Goal: Task Accomplishment & Management: Manage account settings

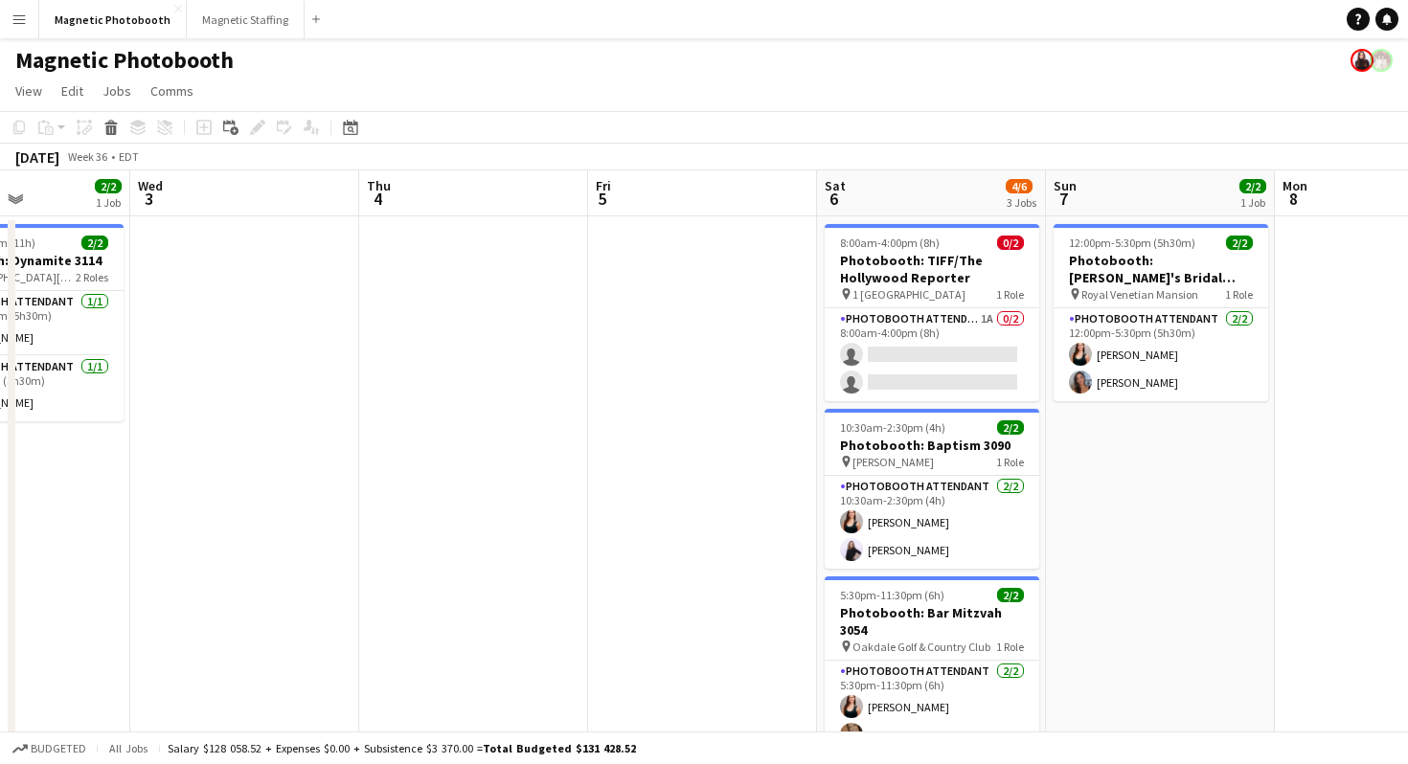
click at [487, 285] on app-date-cell at bounding box center [473, 645] width 229 height 858
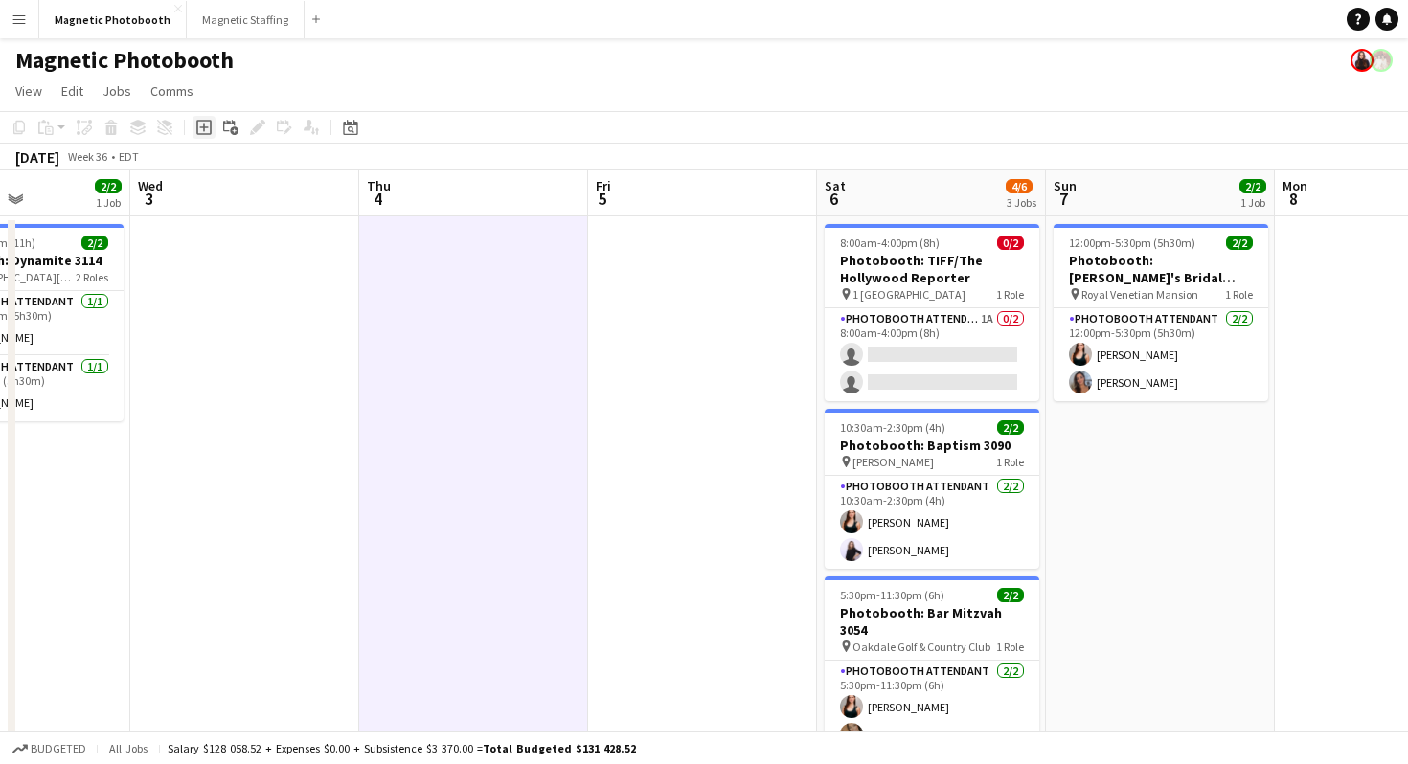
click at [206, 125] on icon "Add job" at bounding box center [203, 127] width 15 height 15
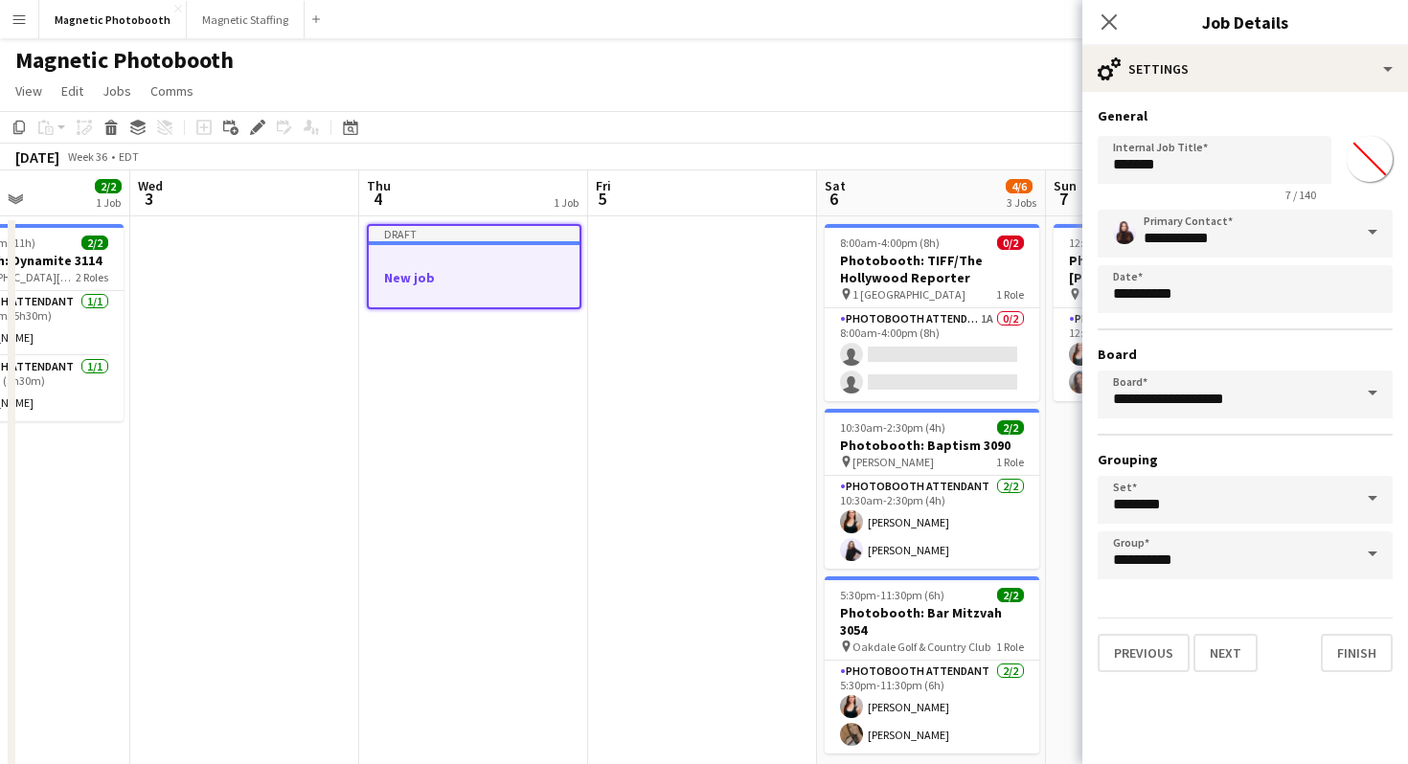
click at [482, 236] on div "Draft" at bounding box center [474, 233] width 211 height 15
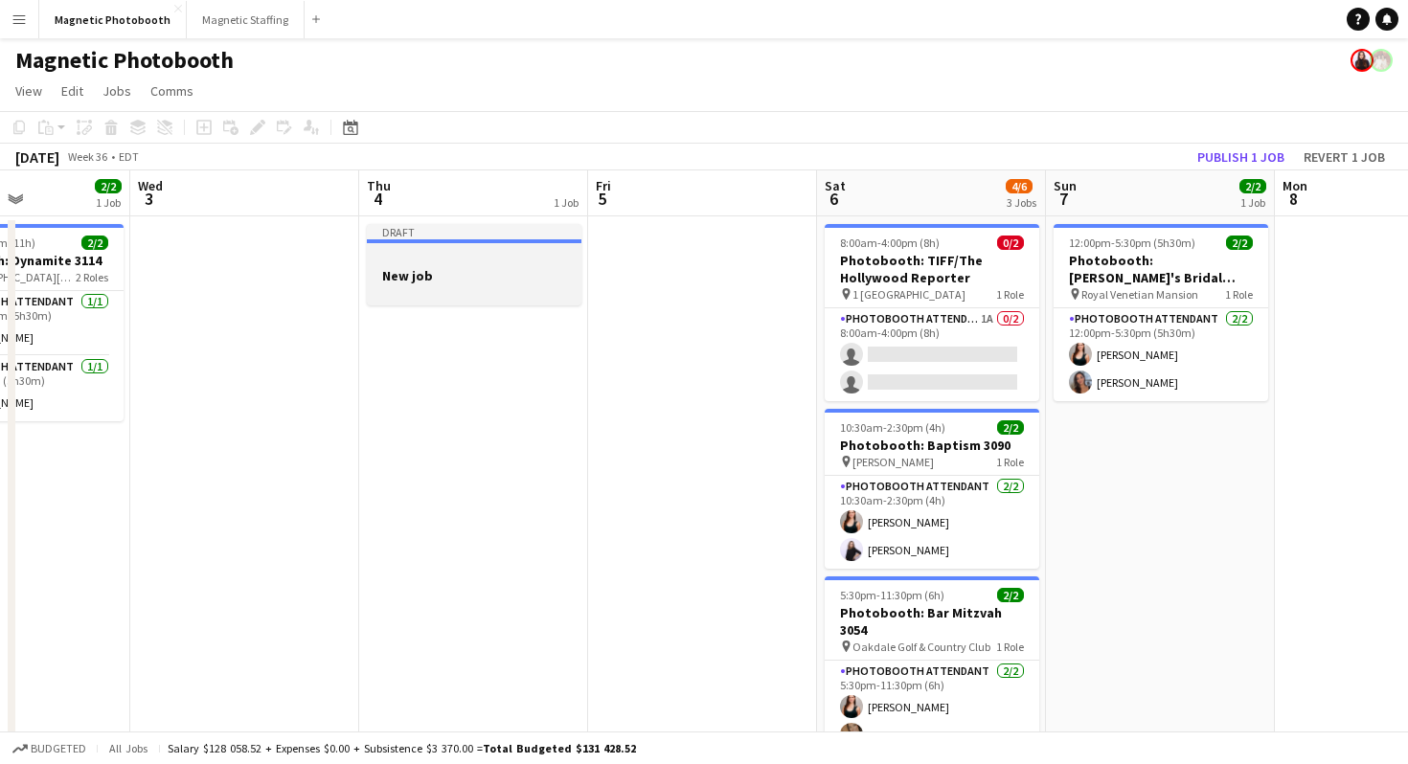
click at [469, 251] on div at bounding box center [474, 258] width 215 height 14
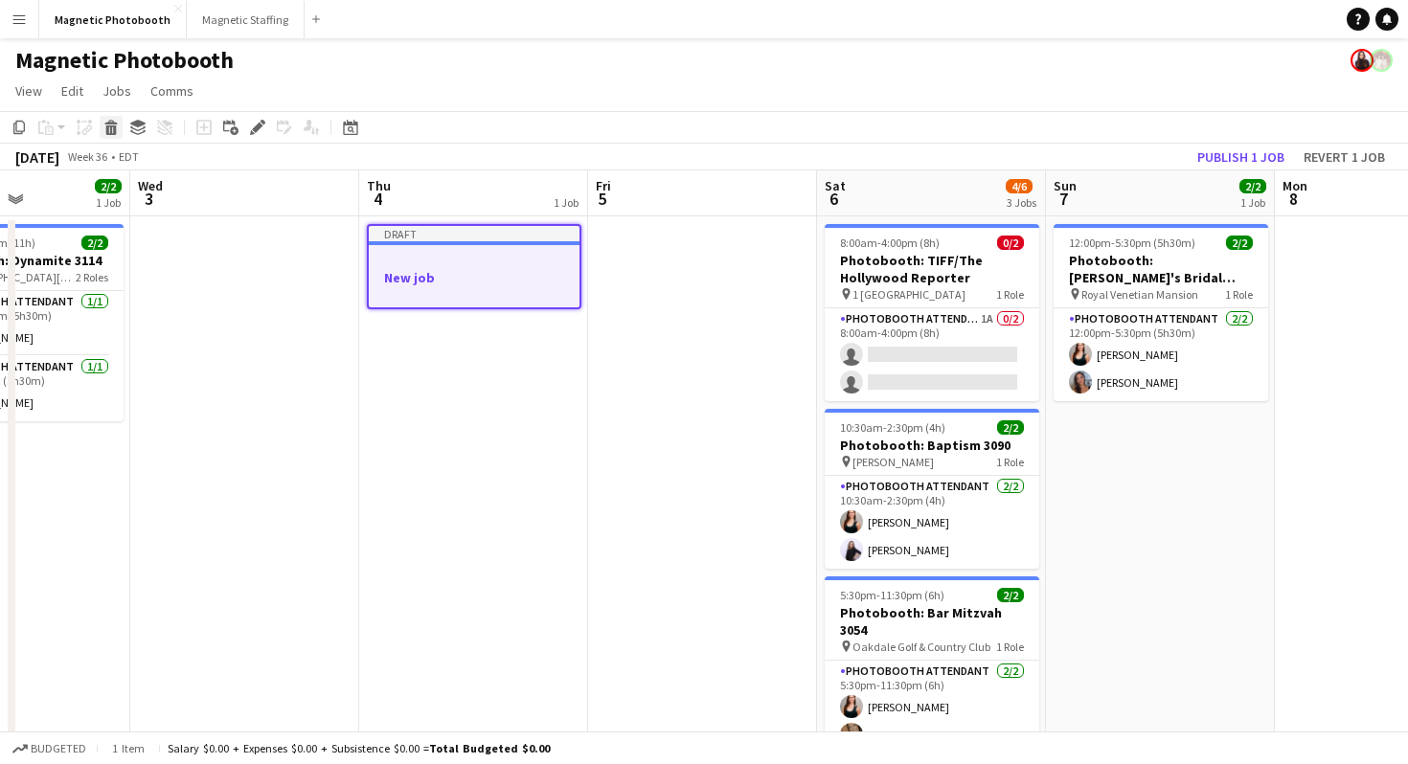
click at [118, 122] on icon "Delete" at bounding box center [110, 127] width 15 height 15
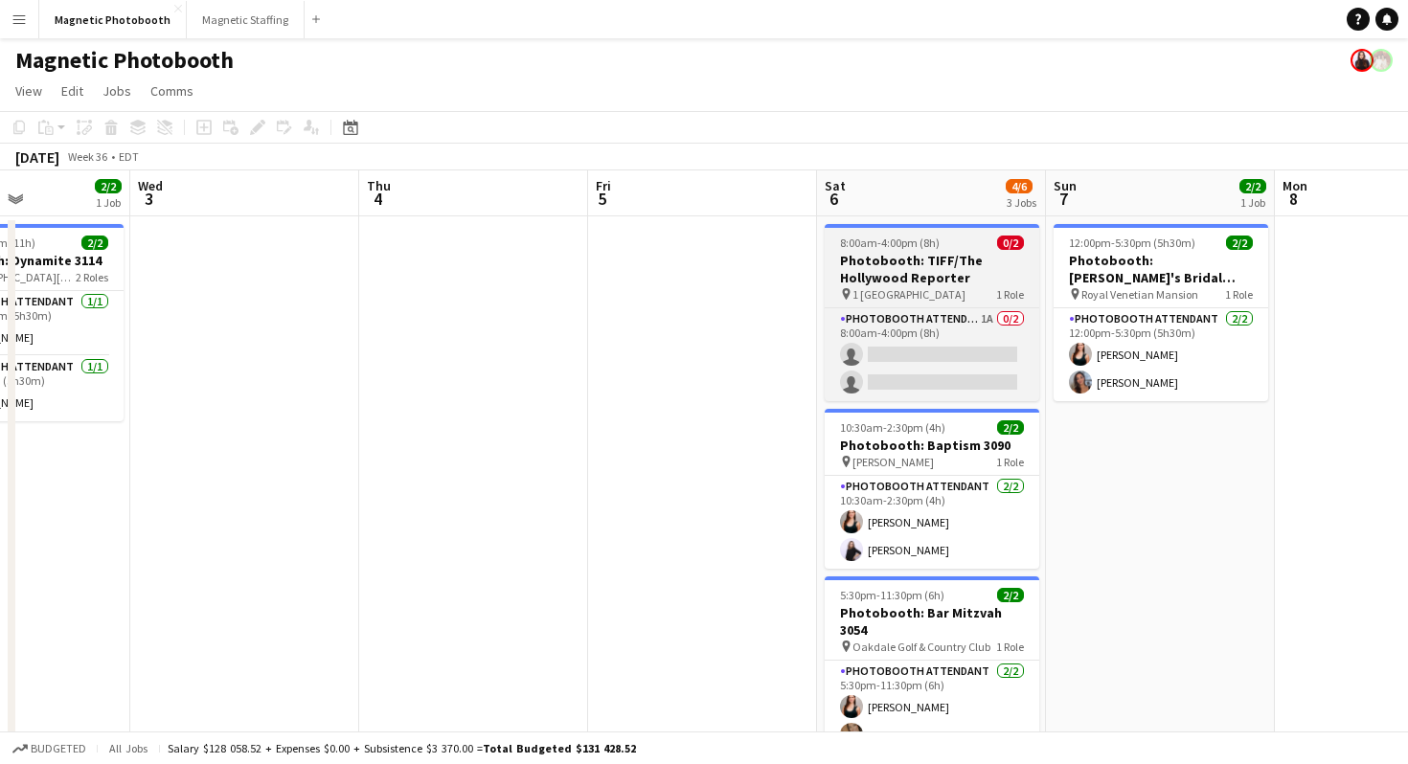
click at [860, 274] on h3 "Photobooth: TIFF/The Hollywood Reporter" at bounding box center [932, 269] width 215 height 34
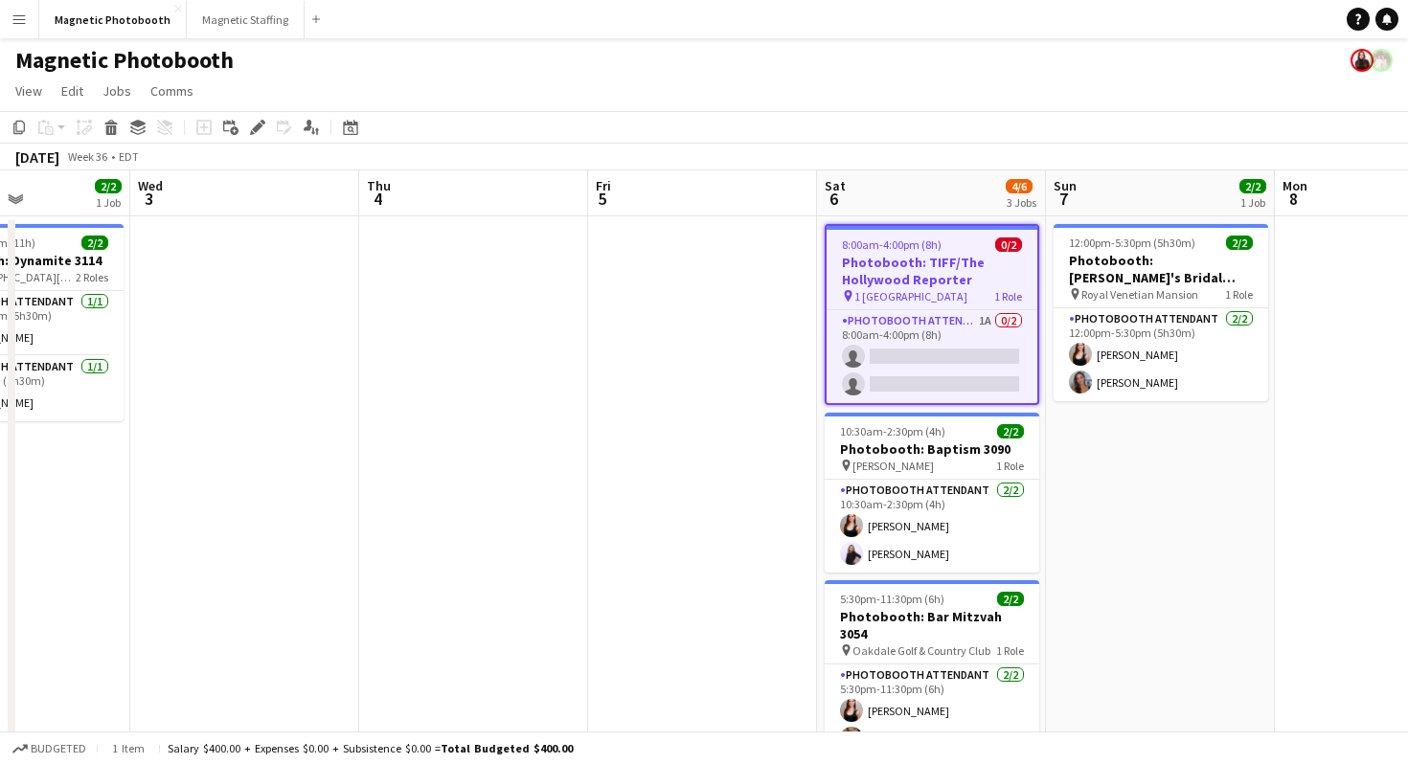
click at [567, 291] on app-date-cell at bounding box center [473, 645] width 229 height 858
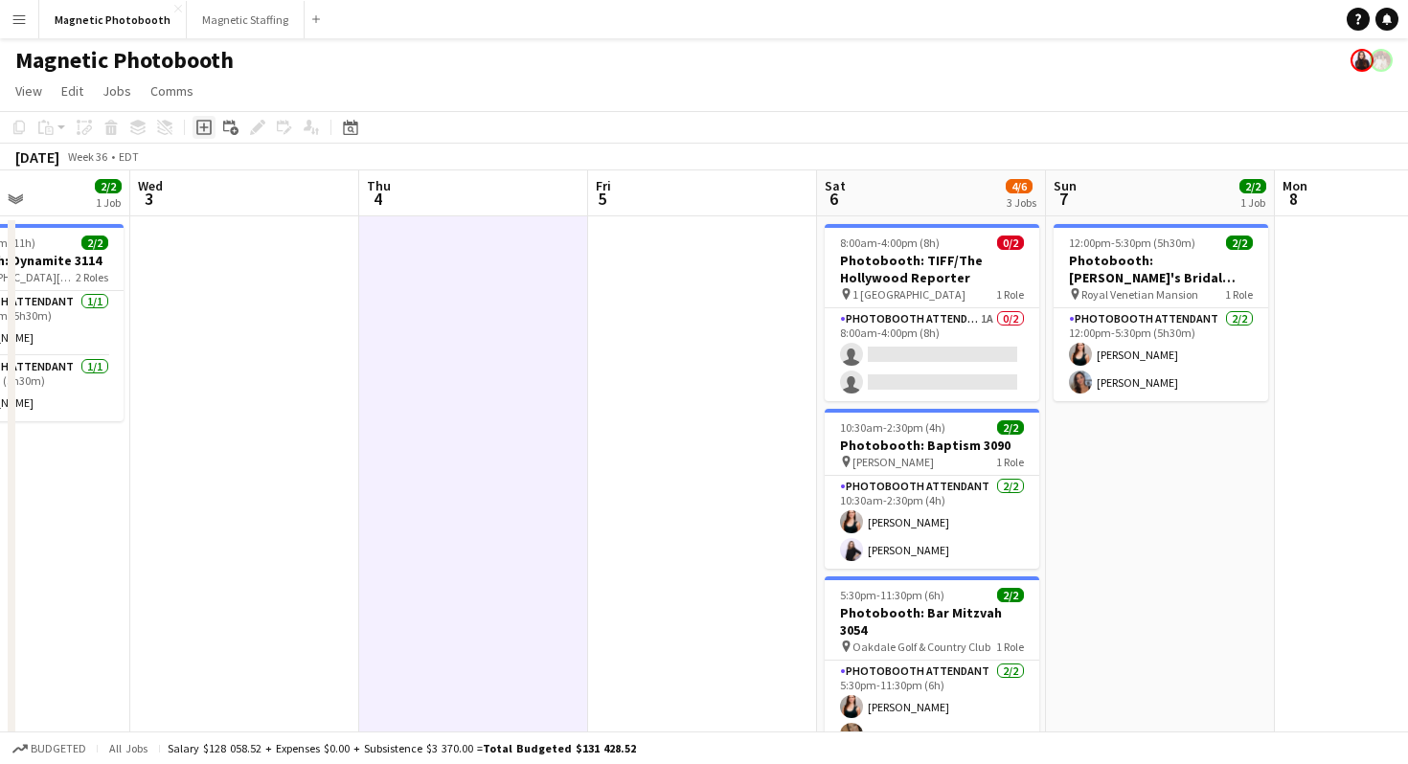
click at [198, 127] on icon "Add job" at bounding box center [203, 127] width 15 height 15
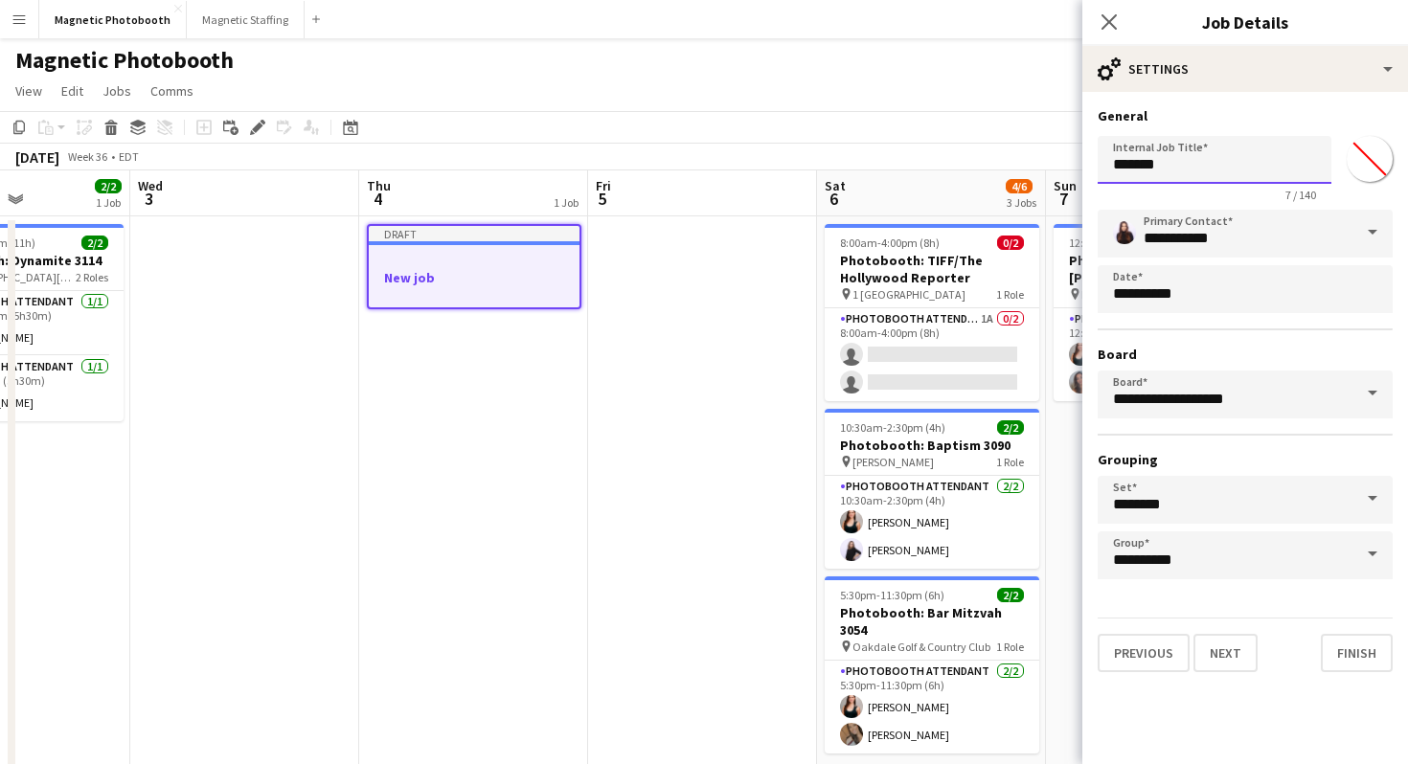
click at [1121, 168] on input "*******" at bounding box center [1215, 160] width 234 height 48
paste input "**********"
type input "**********"
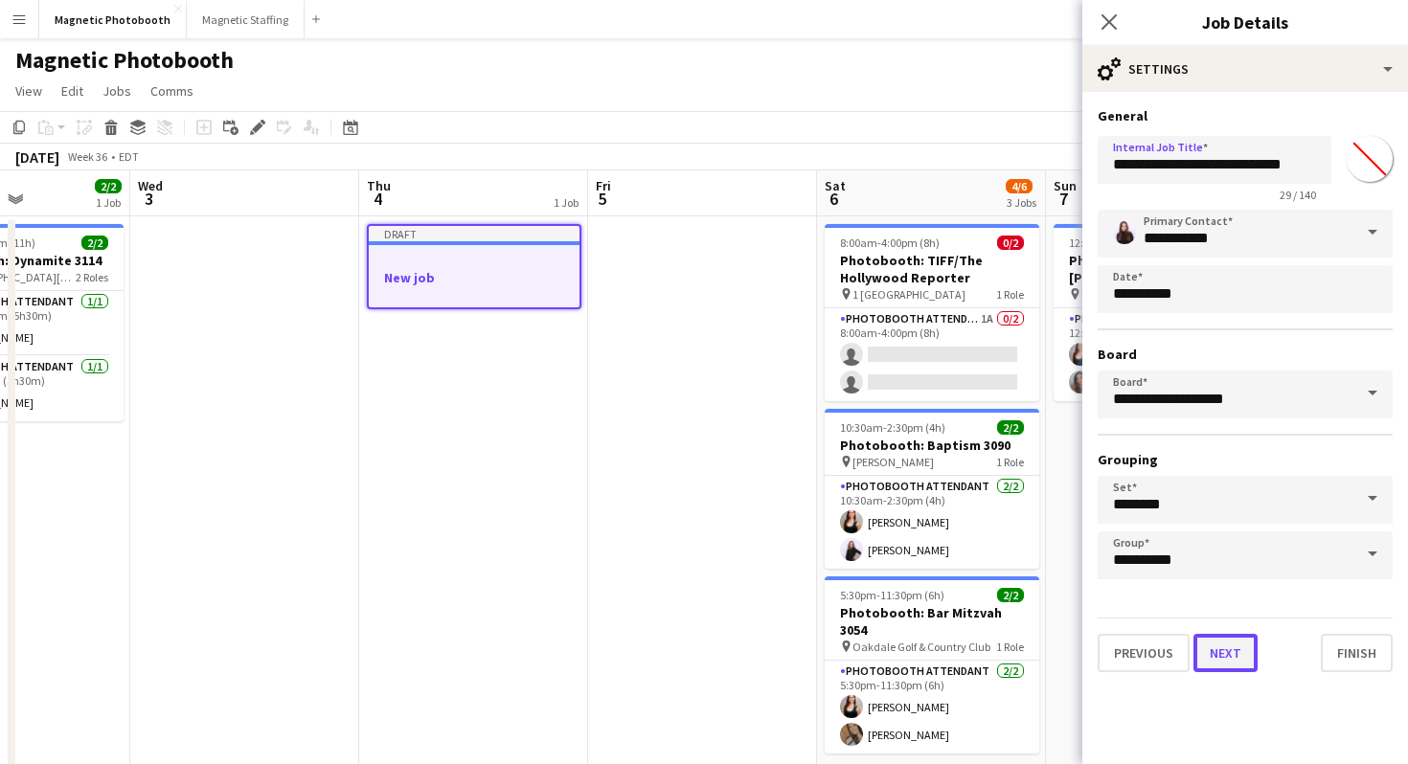
click at [1233, 647] on button "Next" at bounding box center [1225, 653] width 64 height 38
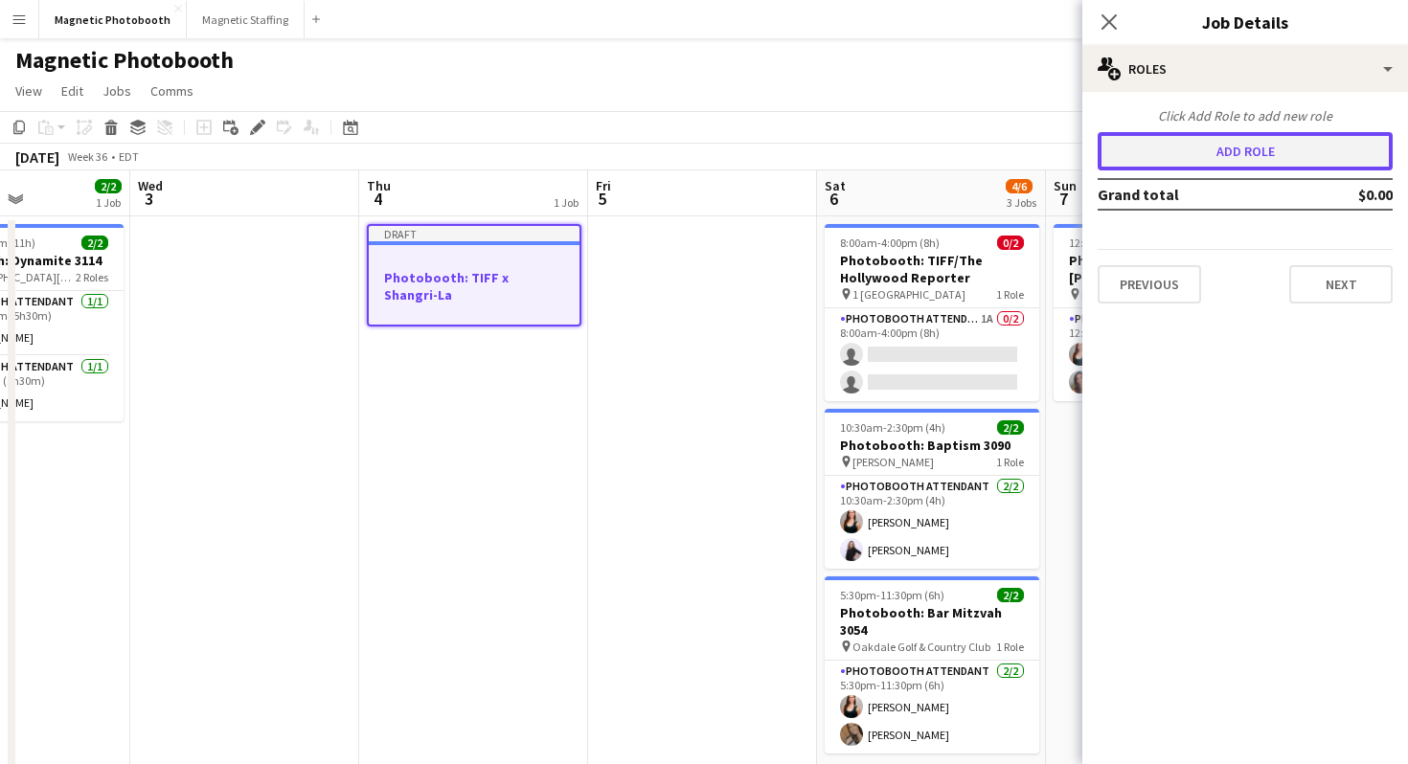
click at [1212, 151] on button "Add role" at bounding box center [1245, 151] width 295 height 38
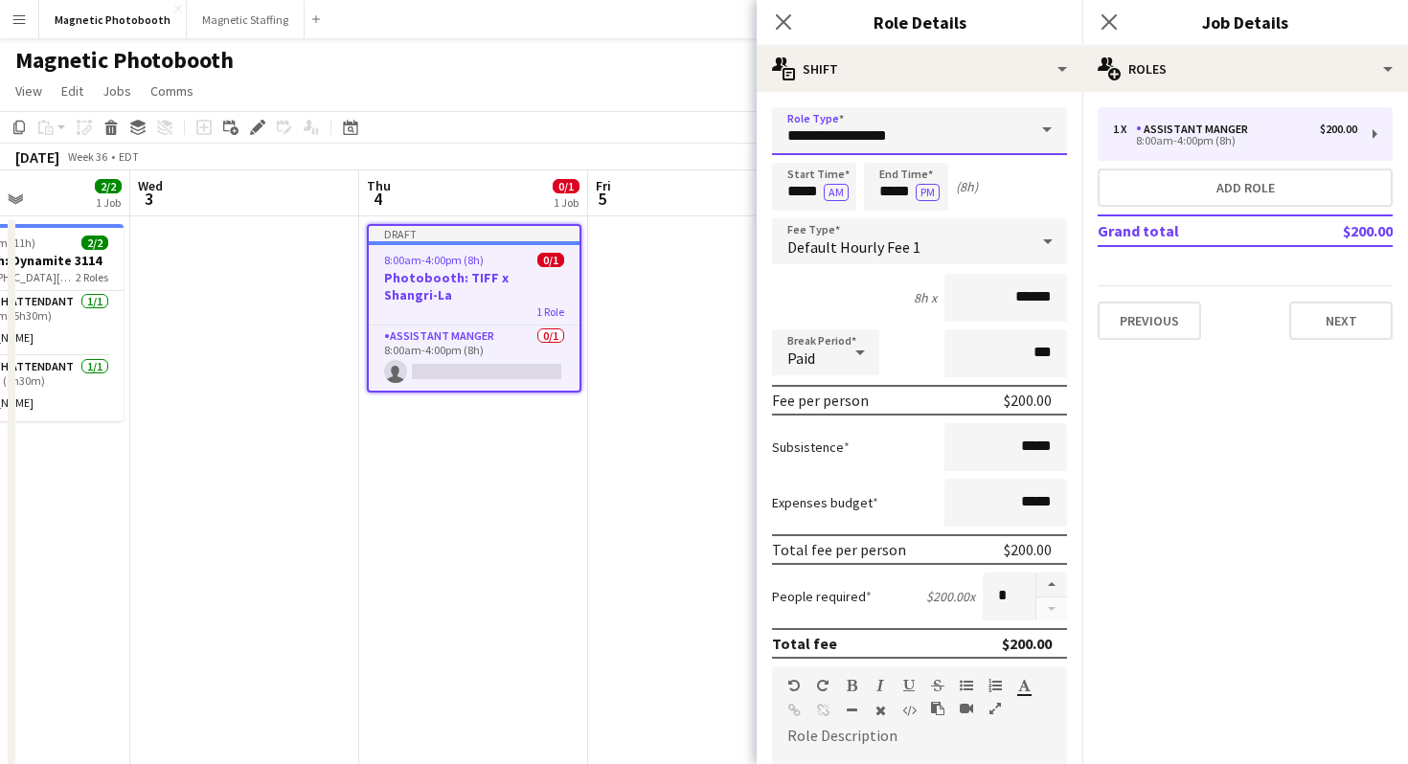
click at [915, 128] on input "**********" at bounding box center [919, 131] width 295 height 48
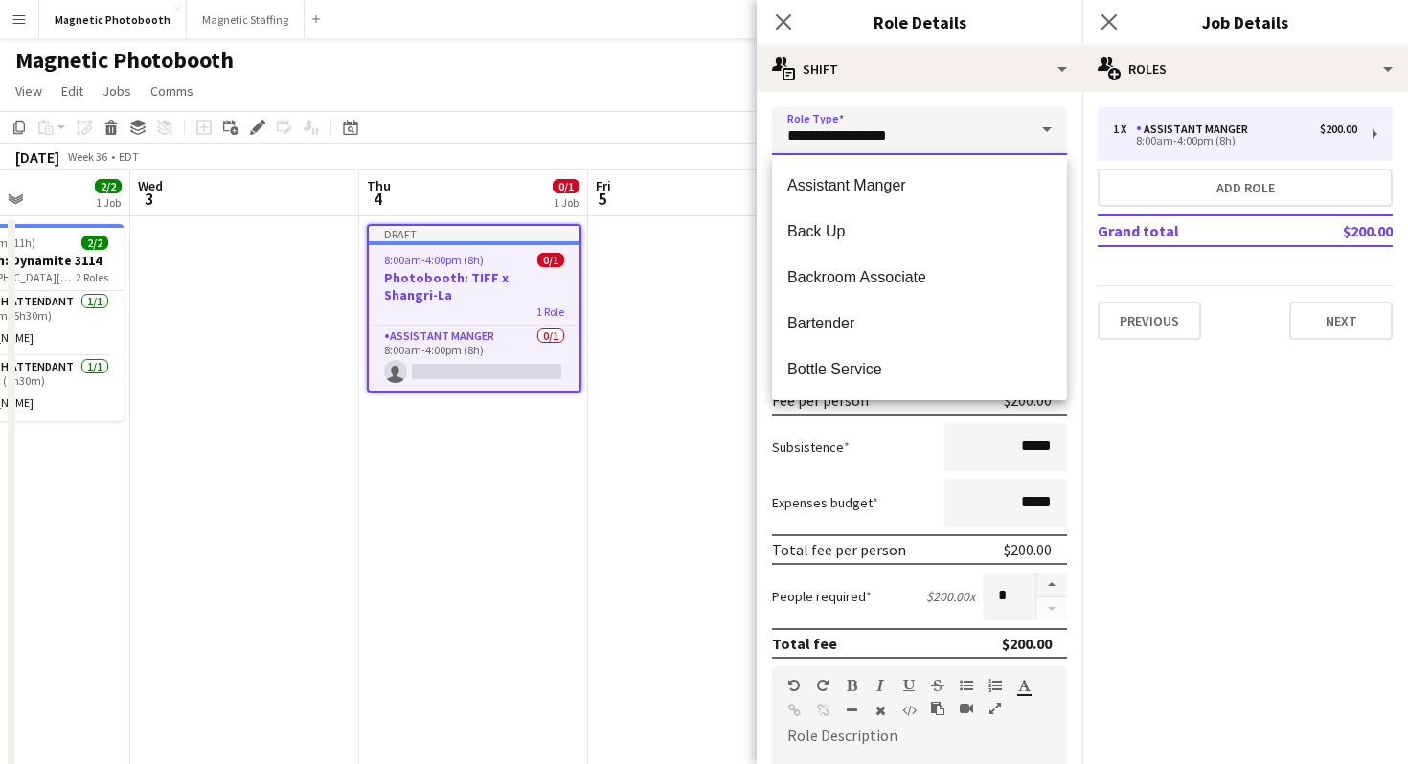
click at [915, 128] on input "**********" at bounding box center [919, 131] width 295 height 48
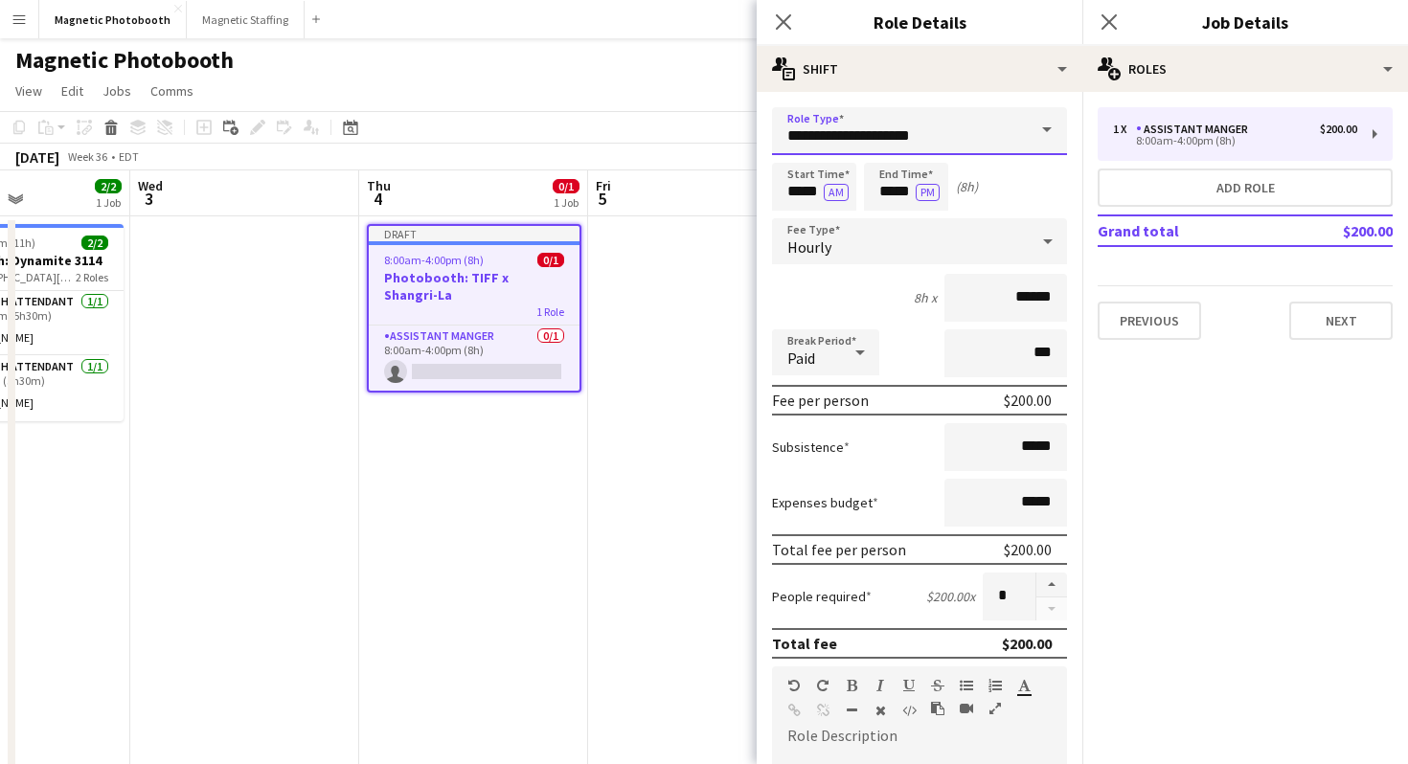
type input "**********"
drag, startPoint x: 841, startPoint y: 189, endPoint x: 896, endPoint y: 195, distance: 56.0
click at [849, 191] on app-time-picker "***** AM" at bounding box center [814, 191] width 84 height 14
click at [897, 195] on input "*****" at bounding box center [906, 187] width 84 height 48
click at [888, 158] on div at bounding box center [887, 153] width 38 height 19
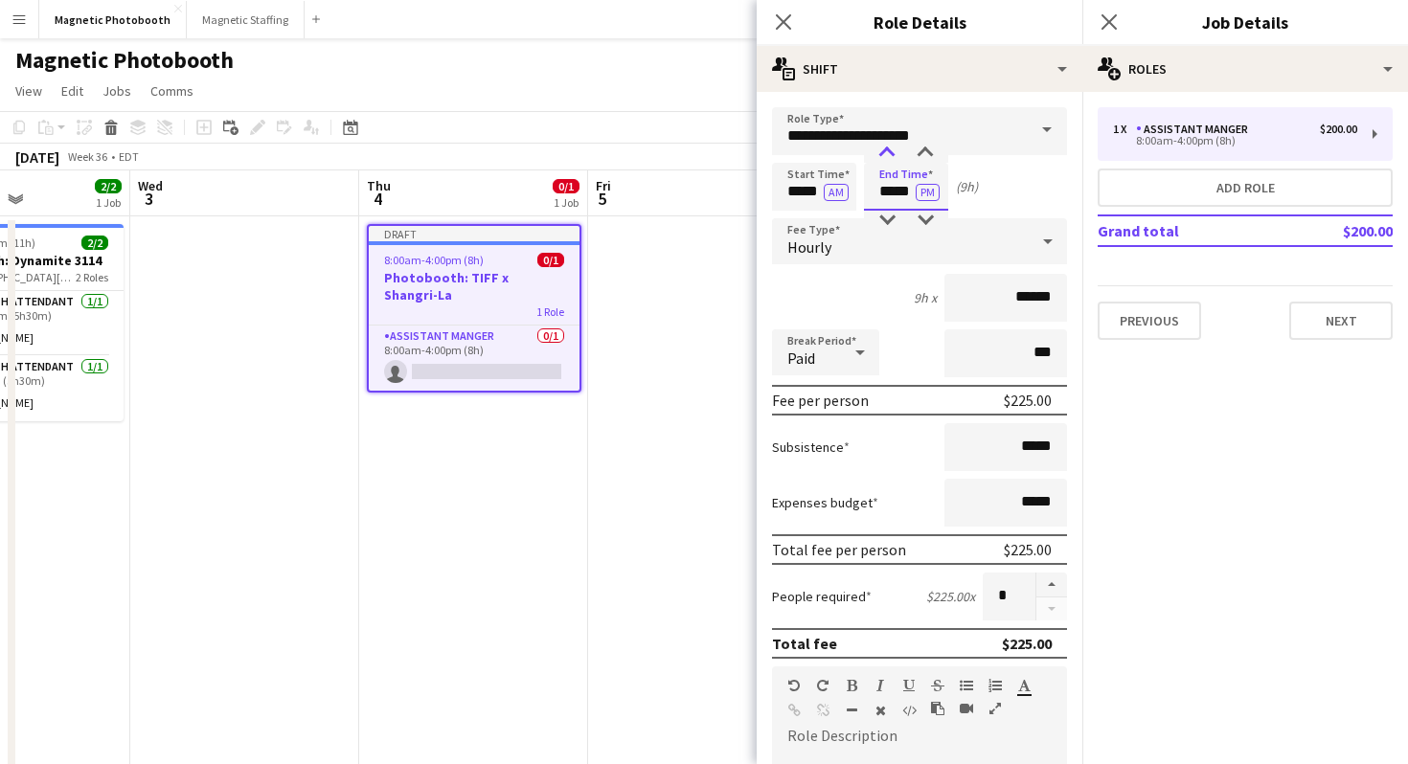
click at [888, 158] on div at bounding box center [887, 153] width 38 height 19
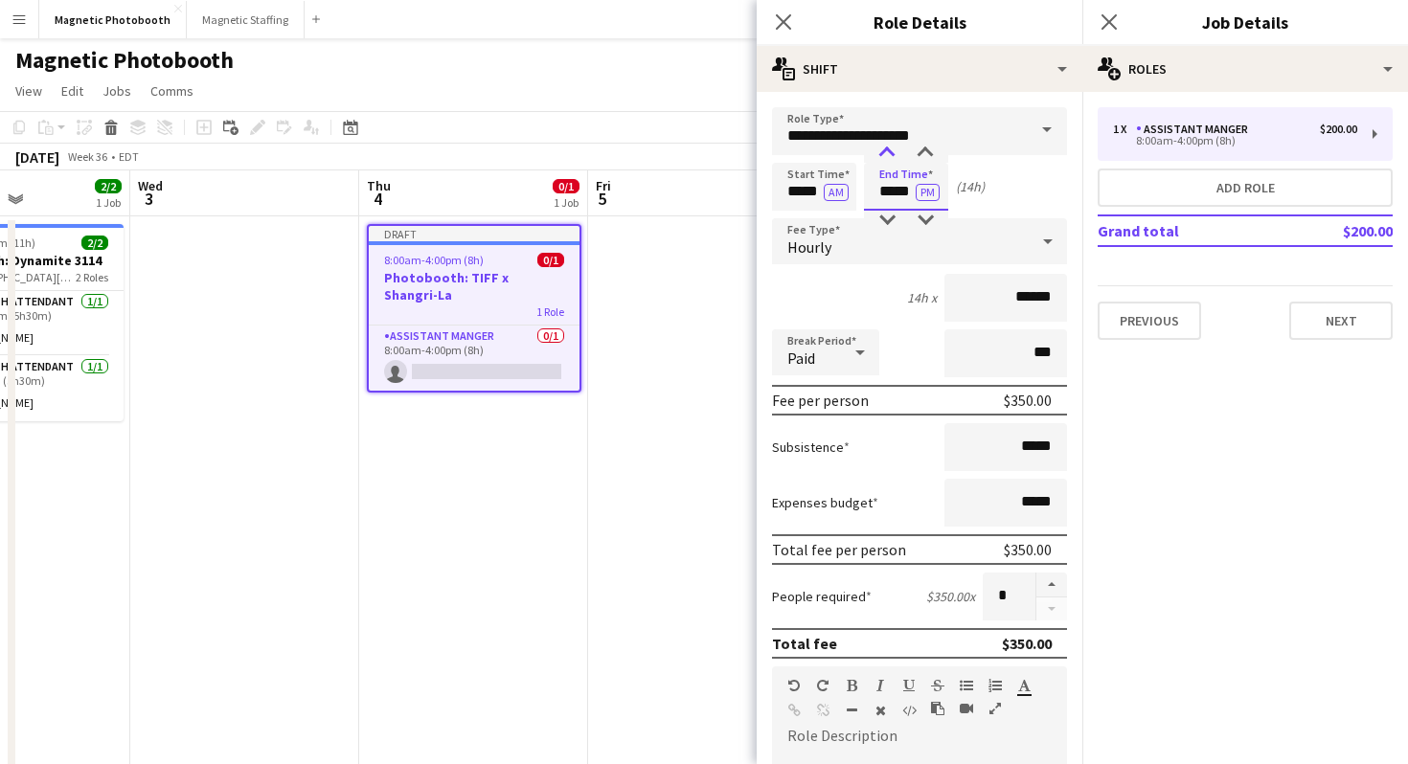
click at [892, 157] on div at bounding box center [887, 153] width 38 height 19
click at [918, 158] on div at bounding box center [925, 153] width 38 height 19
type input "*****"
click at [918, 158] on div at bounding box center [925, 153] width 38 height 19
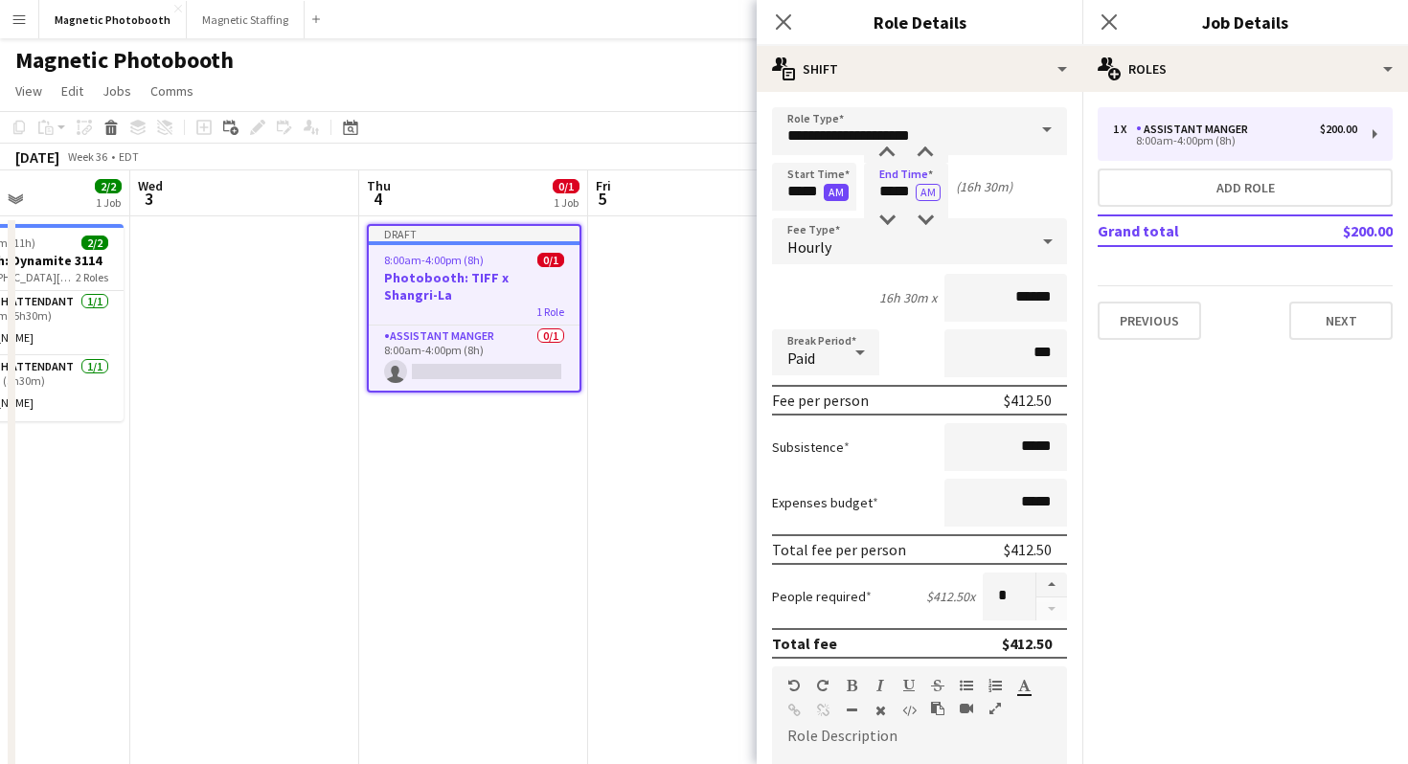
click at [846, 198] on button "AM" at bounding box center [836, 192] width 25 height 17
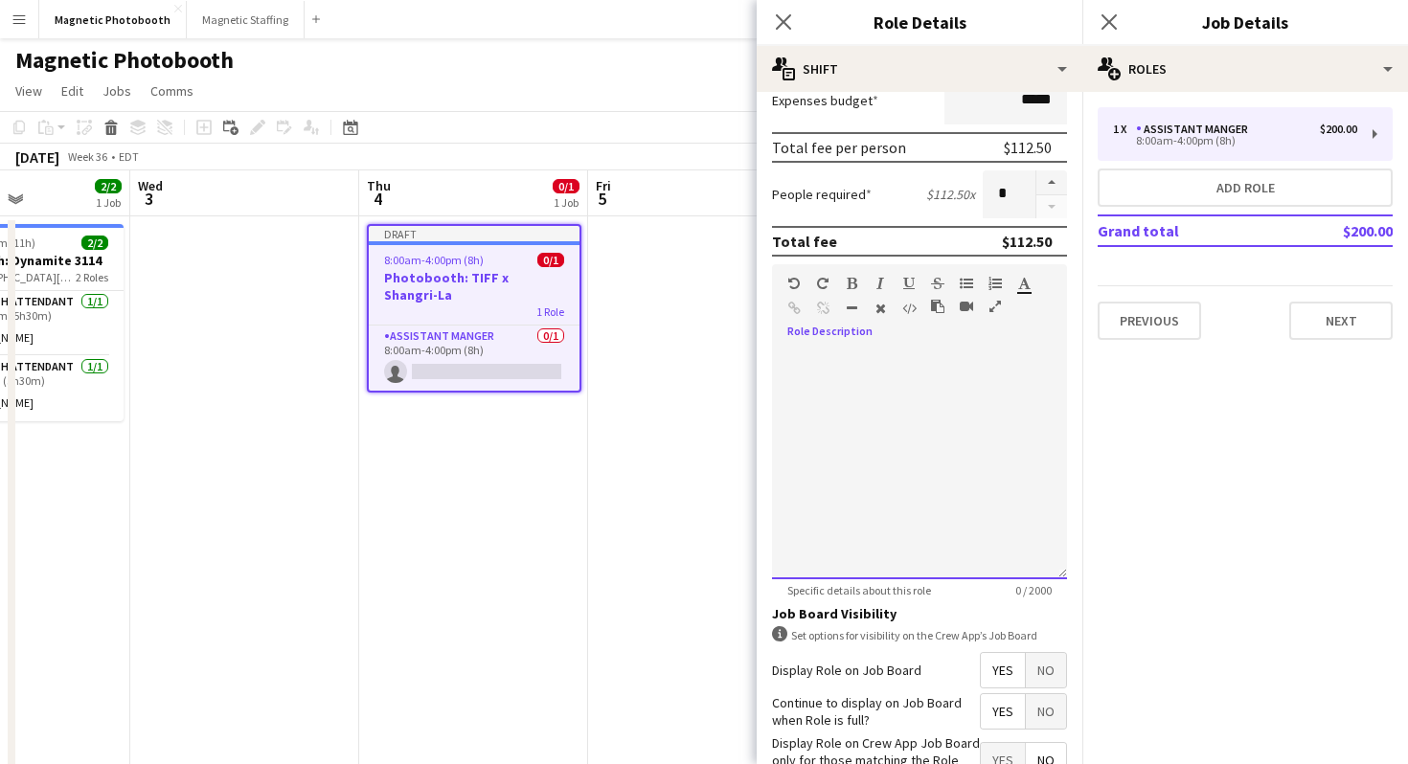
click at [965, 398] on div at bounding box center [919, 465] width 295 height 230
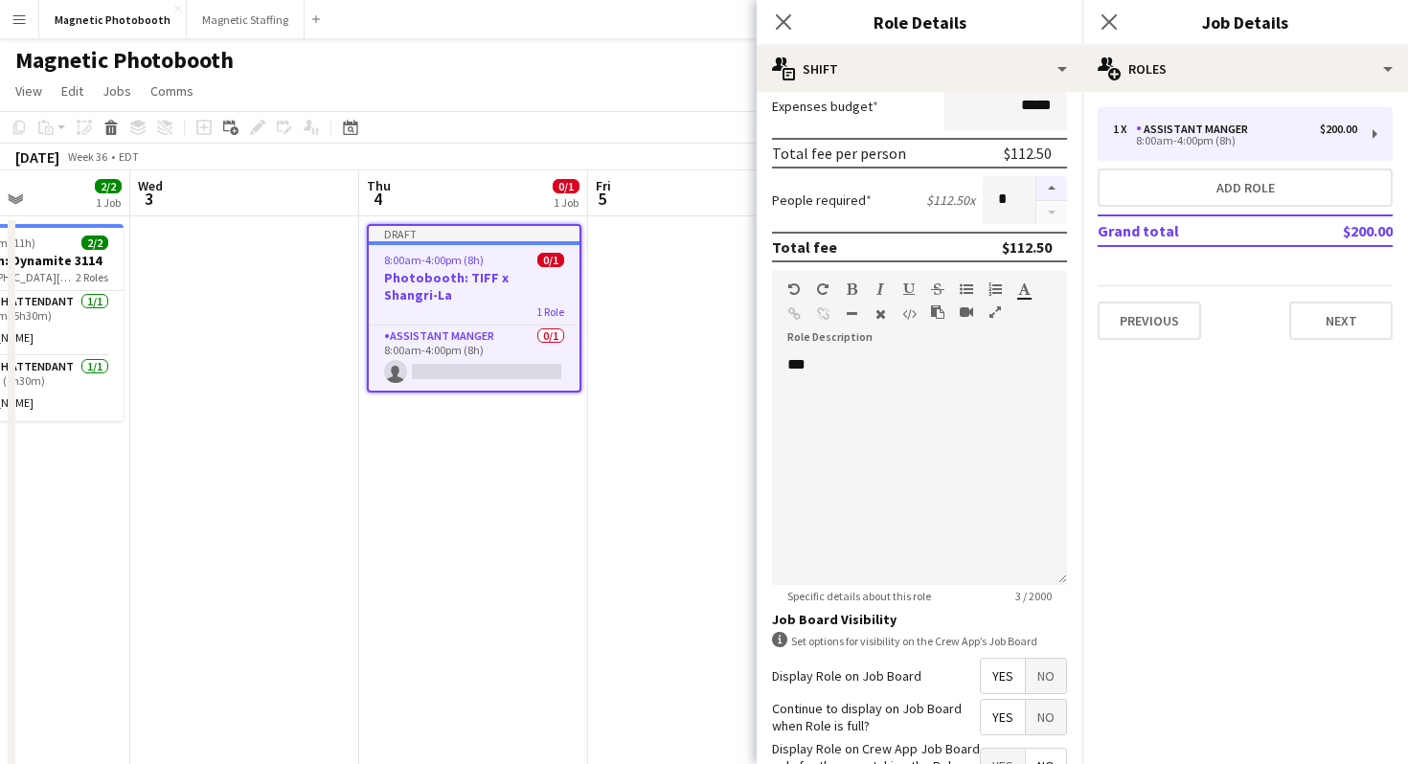
click at [1047, 189] on button "button" at bounding box center [1051, 188] width 31 height 25
type input "*"
click at [1360, 330] on button "Next" at bounding box center [1340, 321] width 103 height 38
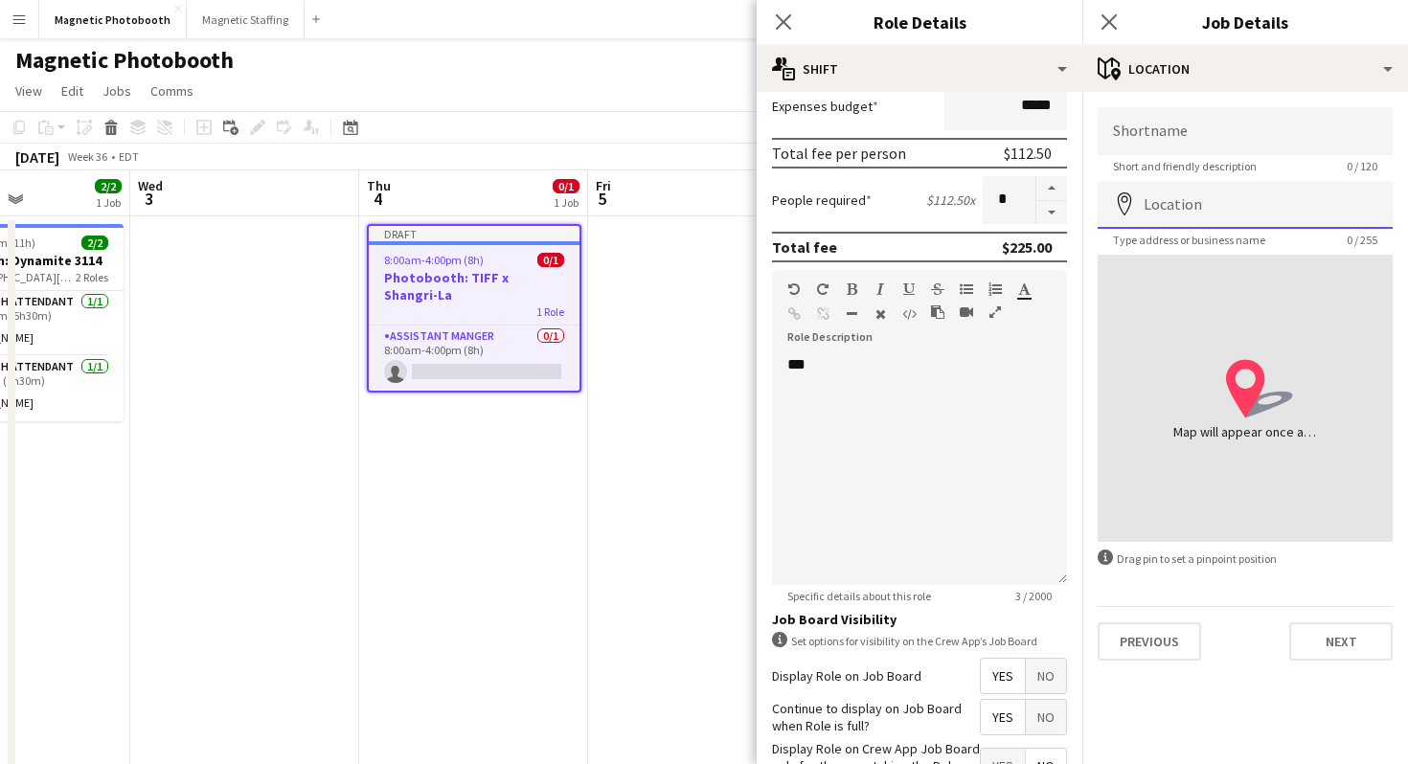
click at [1190, 213] on input "Location" at bounding box center [1245, 205] width 295 height 48
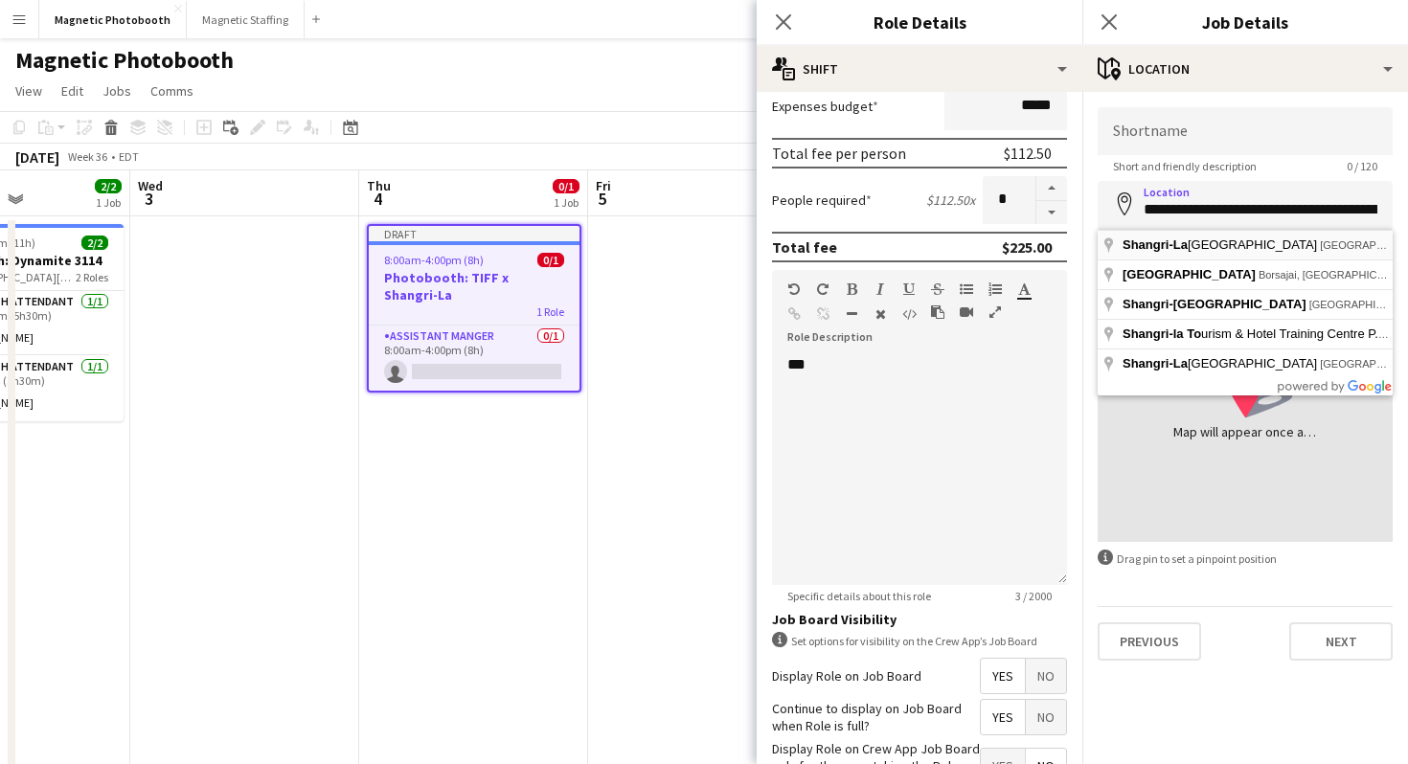
type input "**********"
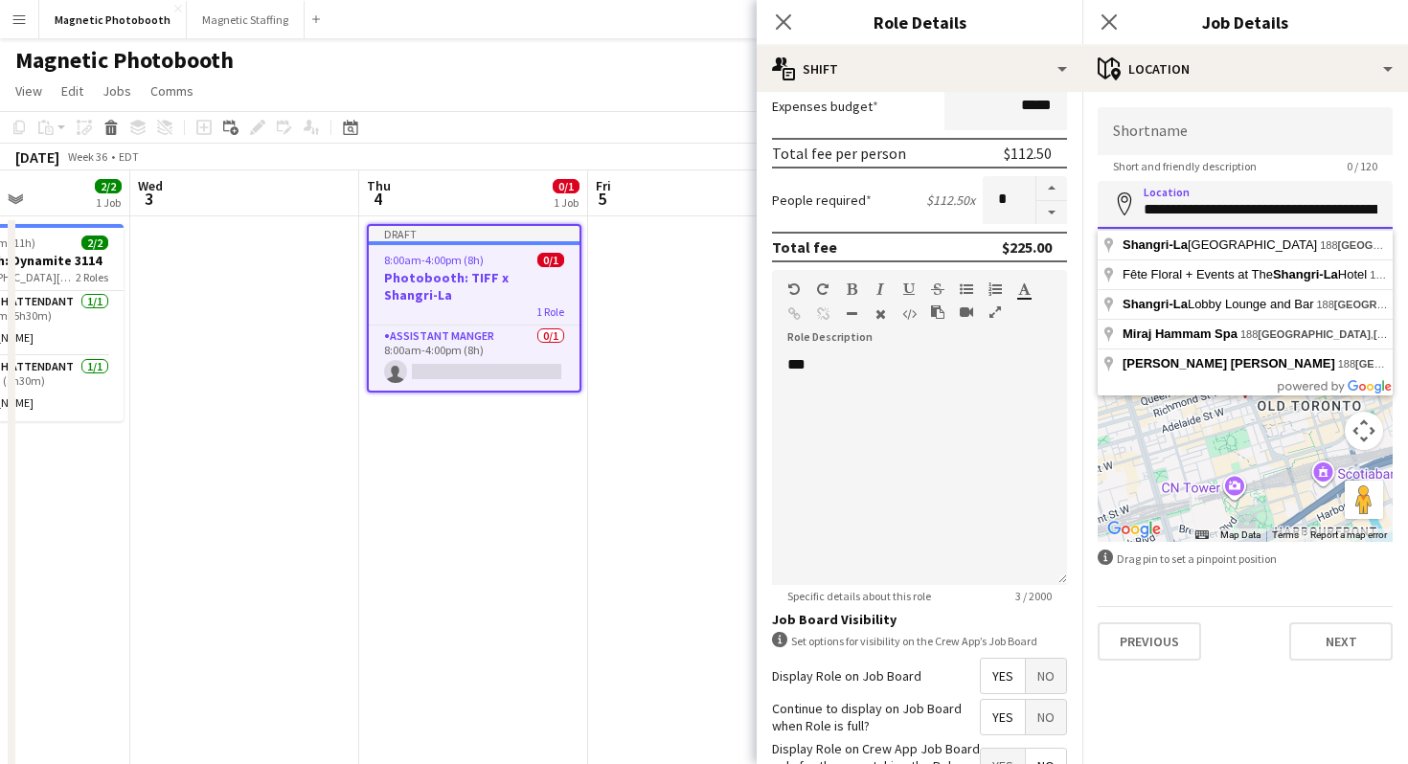
drag, startPoint x: 1265, startPoint y: 213, endPoint x: 1105, endPoint y: 200, distance: 160.4
click at [1105, 200] on input "**********" at bounding box center [1245, 205] width 295 height 48
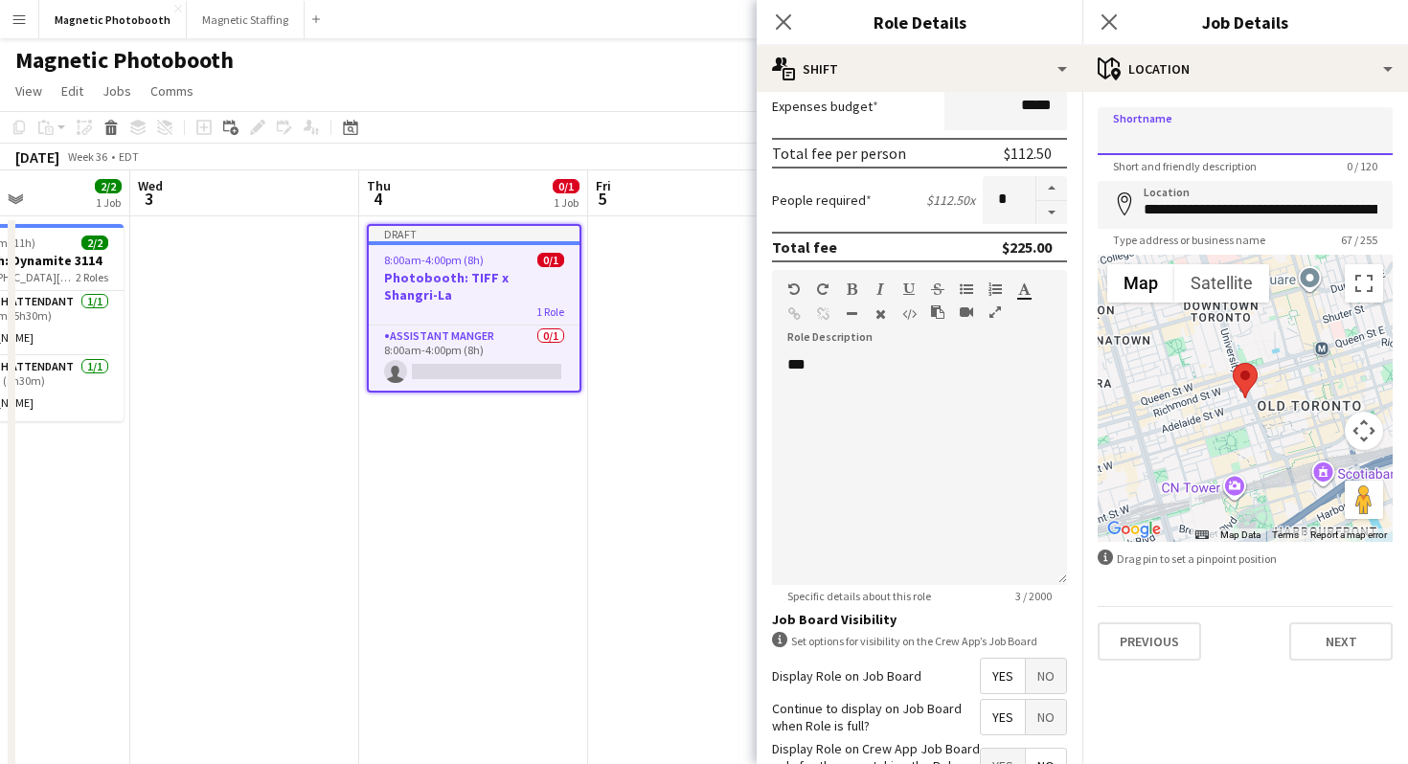
paste input "**********"
click at [1239, 125] on input "**********" at bounding box center [1245, 131] width 295 height 48
type input "**********"
click at [1110, 4] on div "Close pop-in" at bounding box center [1109, 22] width 54 height 44
click at [1103, 17] on icon at bounding box center [1108, 21] width 18 height 18
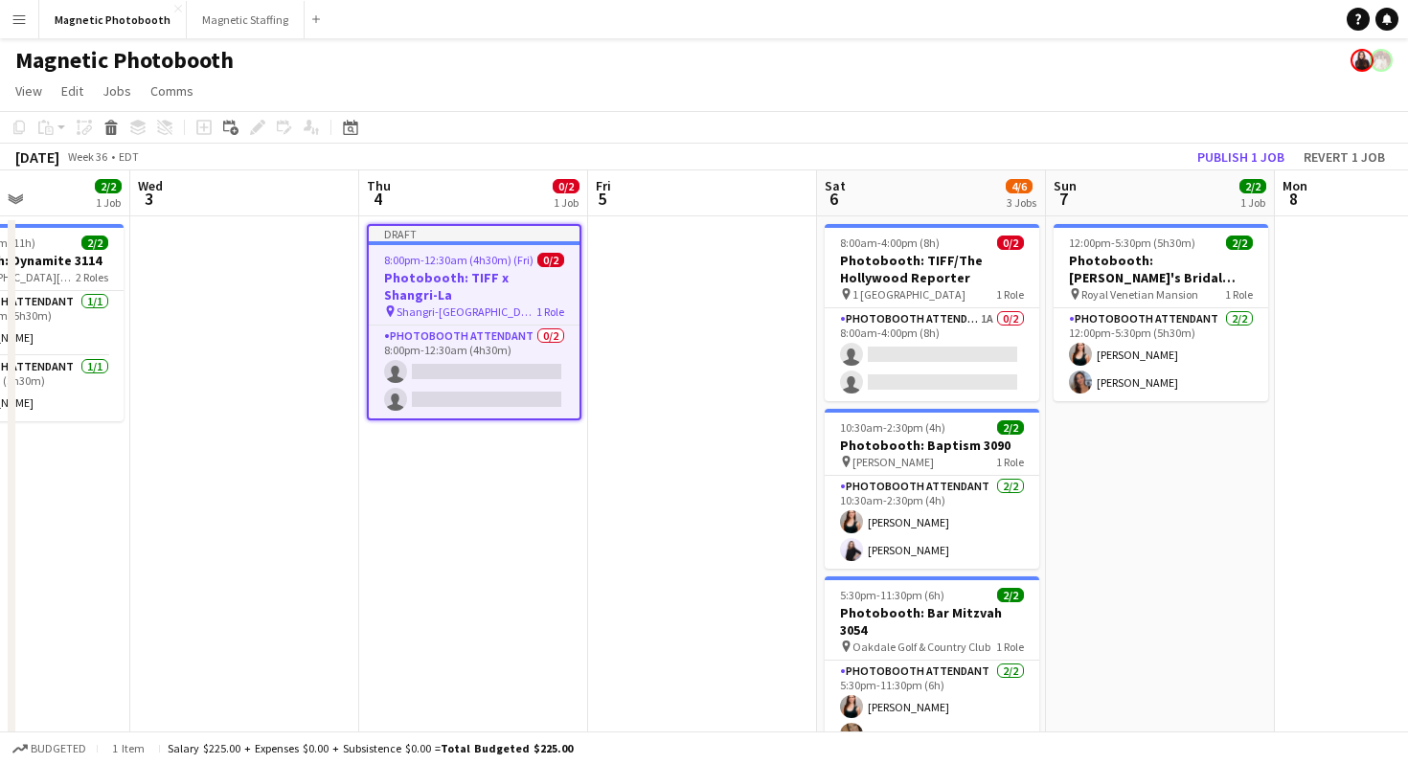
click at [1111, 31] on app-navbar "Menu Boards Boards Boards All jobs Status Workforce Workforce My Workforce Recr…" at bounding box center [704, 19] width 1408 height 38
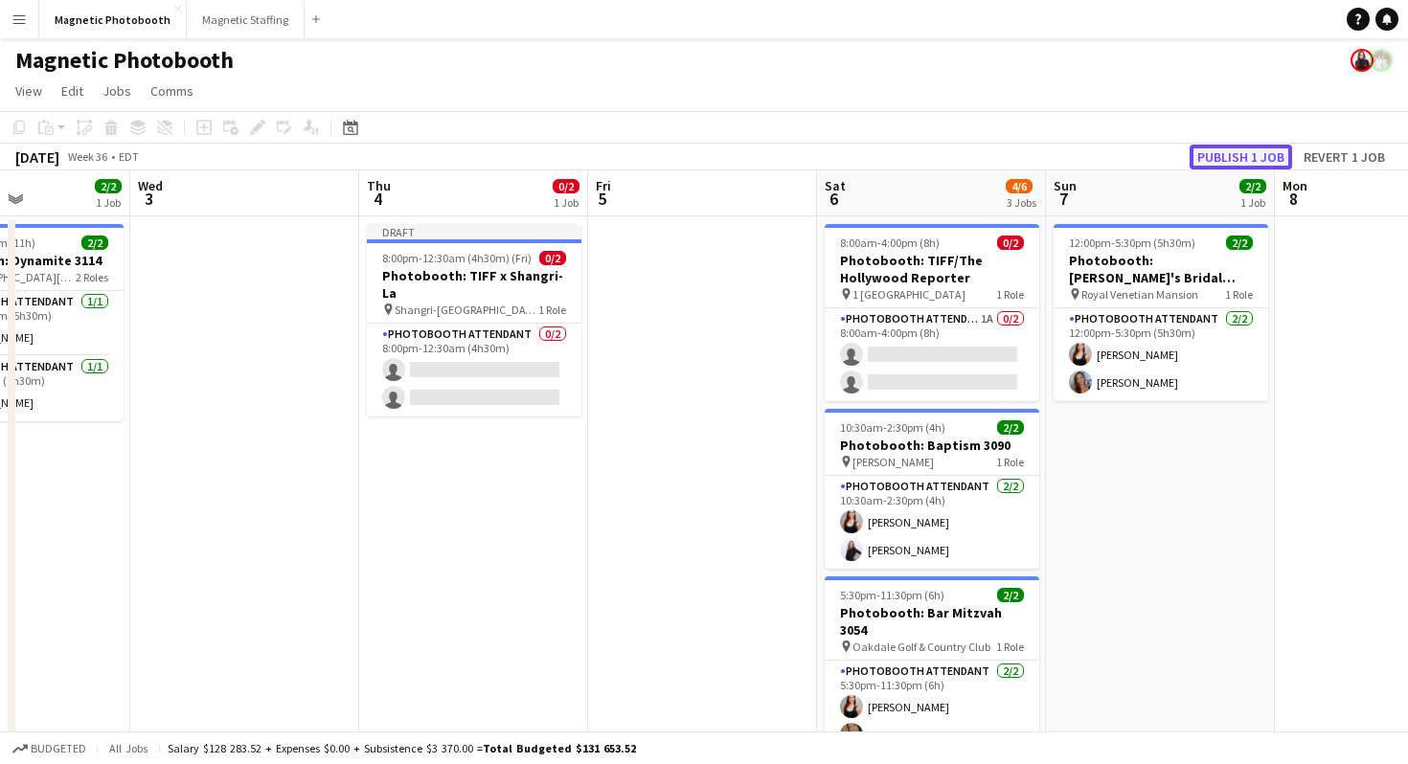
click at [1220, 157] on button "Publish 1 job" at bounding box center [1241, 157] width 102 height 25
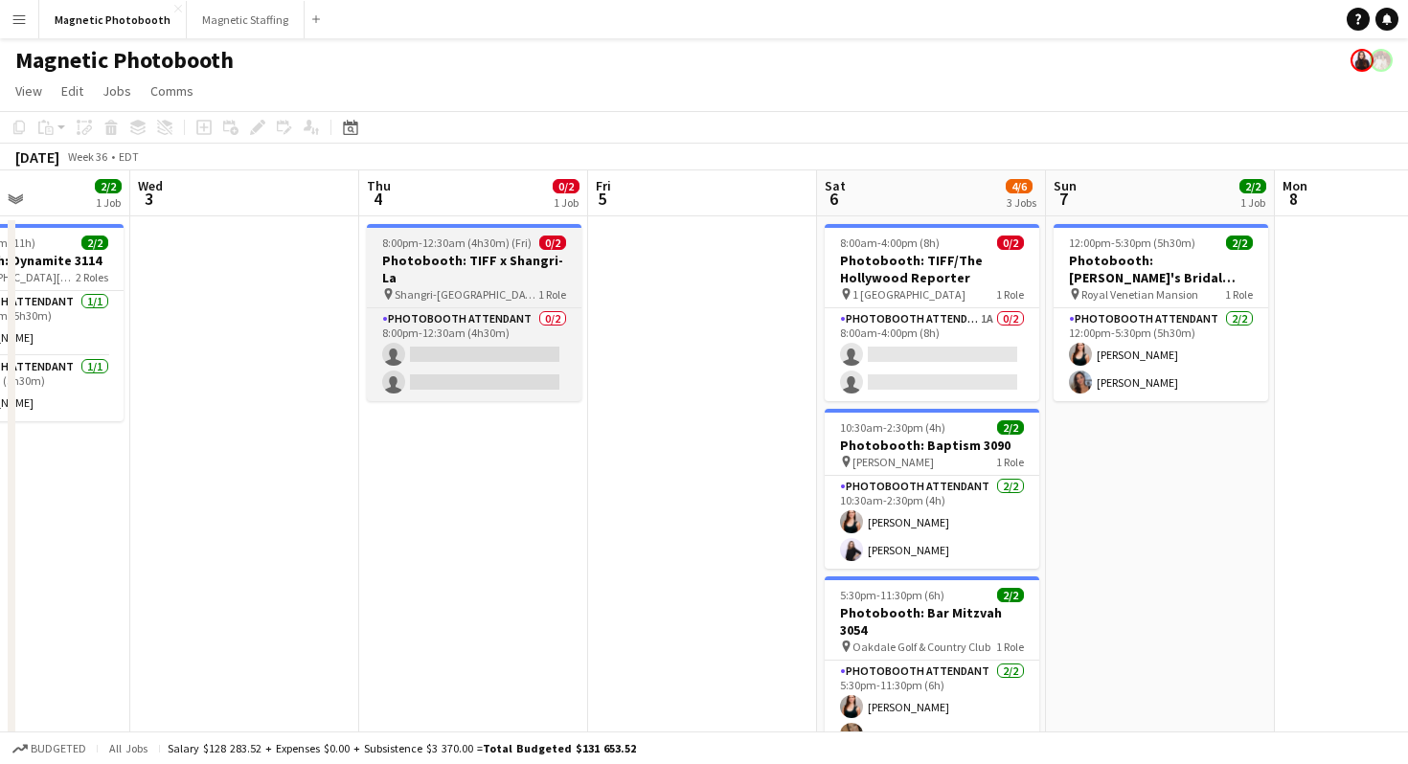
click at [532, 261] on h3 "Photobooth: TIFF x Shangri-La" at bounding box center [474, 269] width 215 height 34
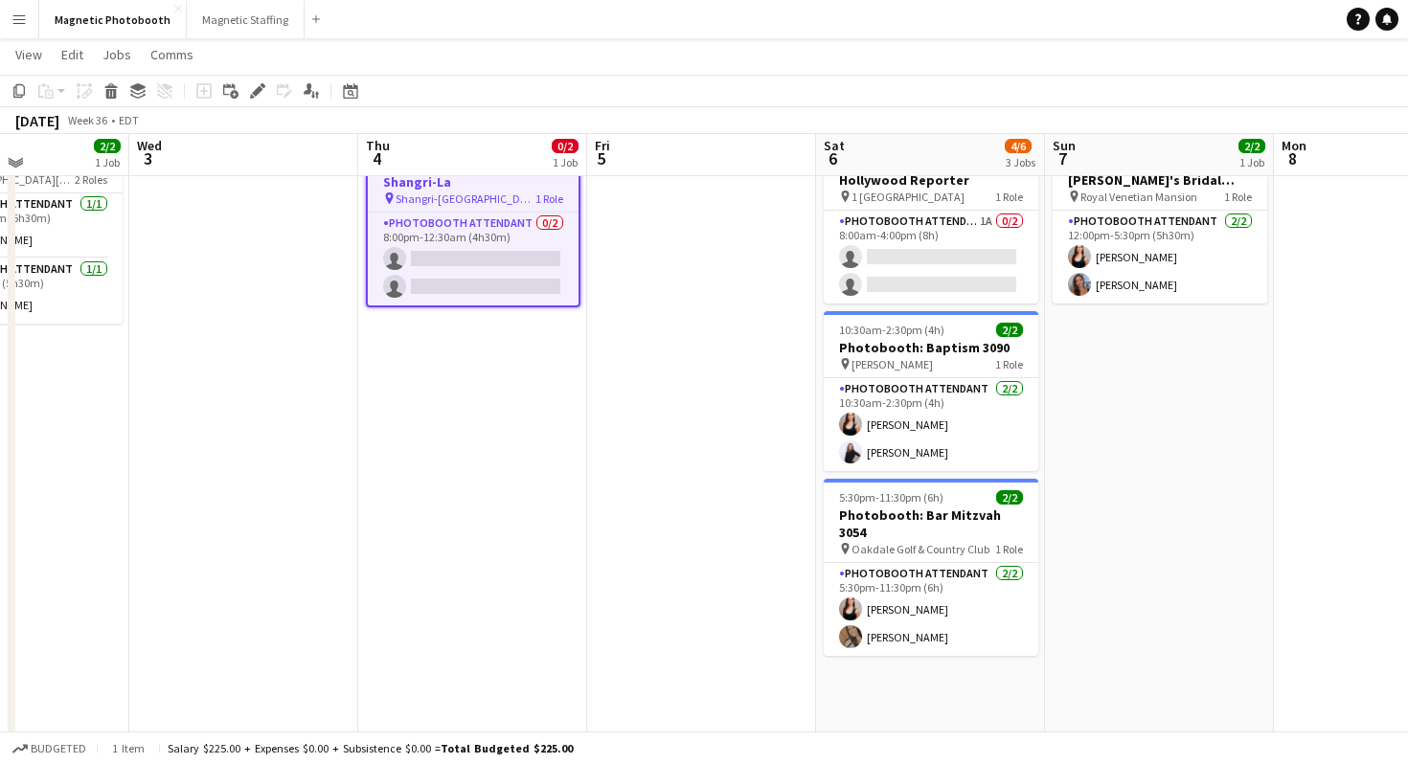
scroll to position [99, 0]
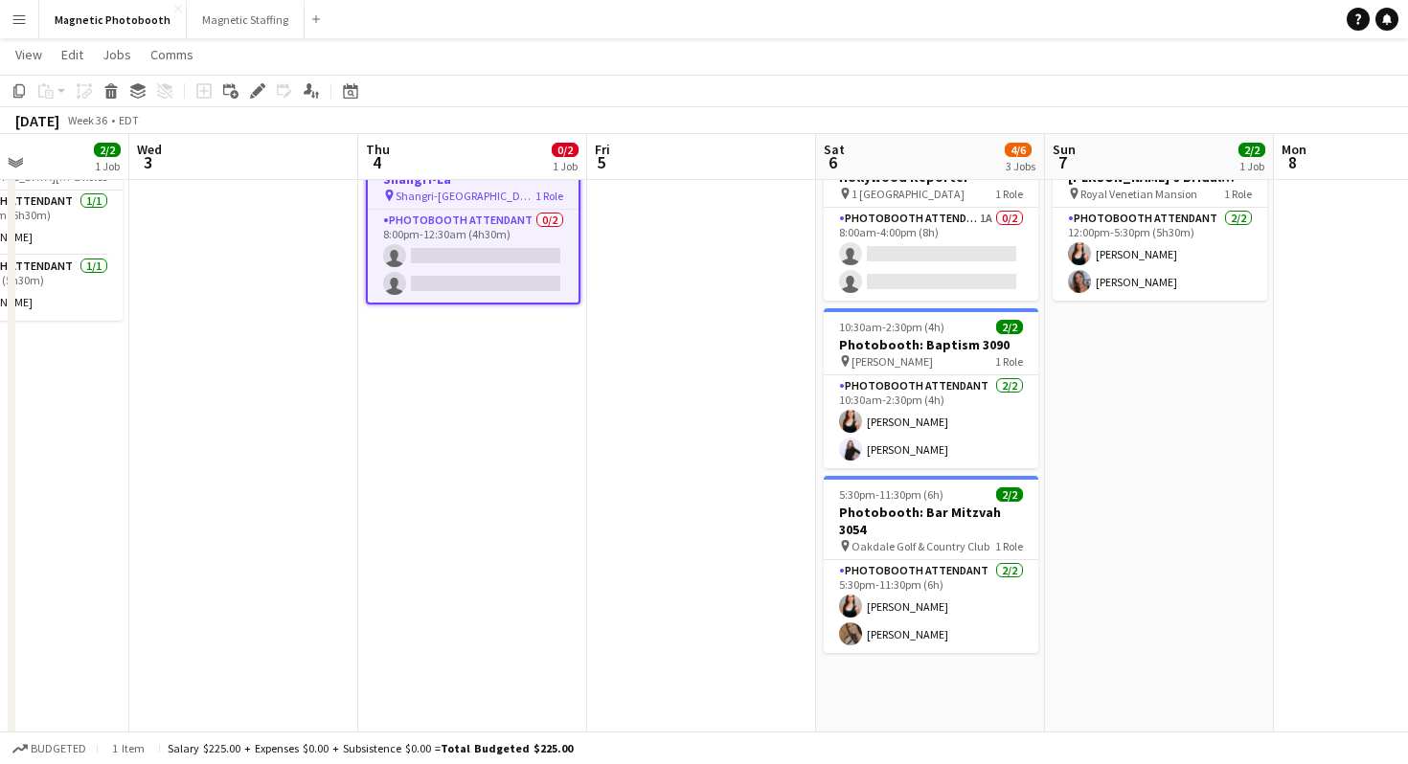
click at [990, 683] on app-date-cell "8:00am-4:00pm (8h) 0/2 Photobooth: TIFF/The Hollywood Reporter pin 1 Hotel Toro…" at bounding box center [930, 545] width 229 height 858
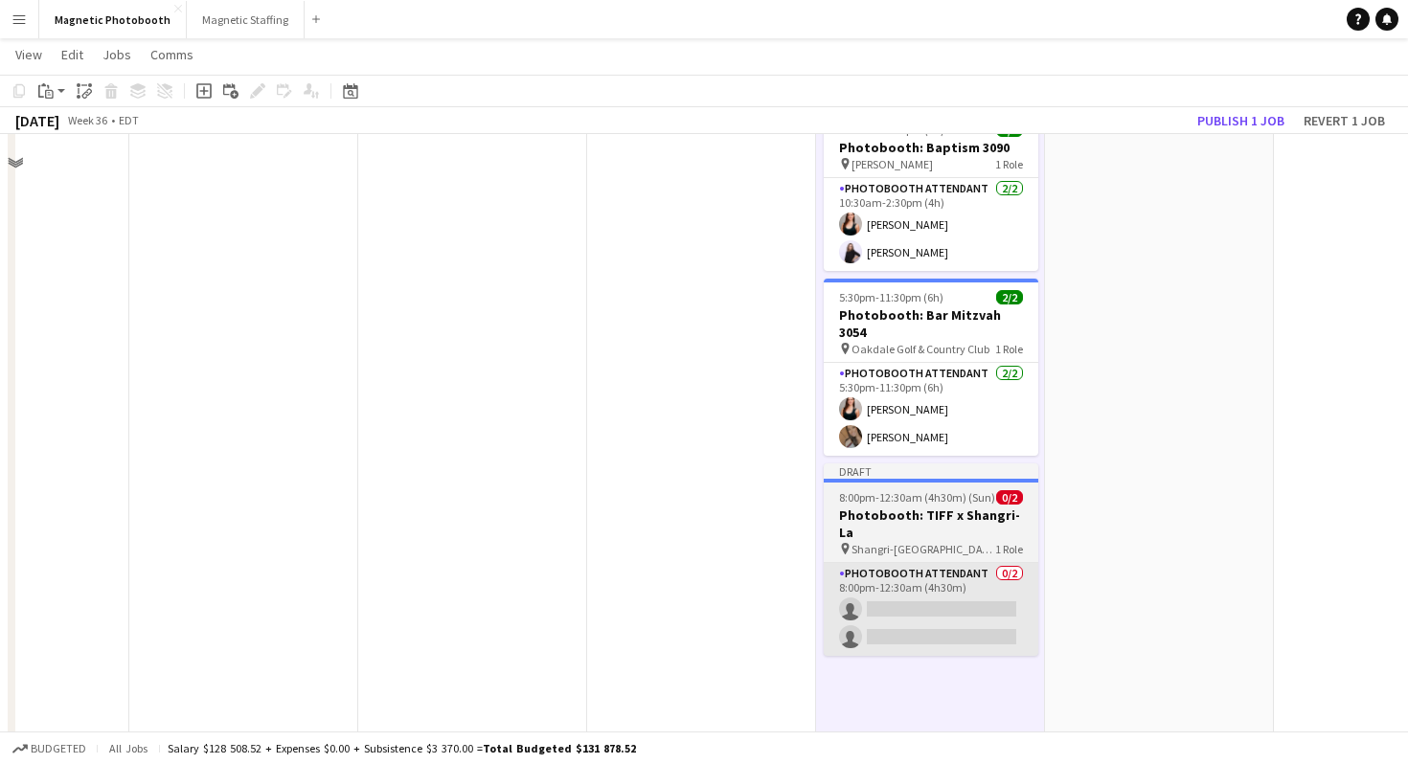
scroll to position [341, 0]
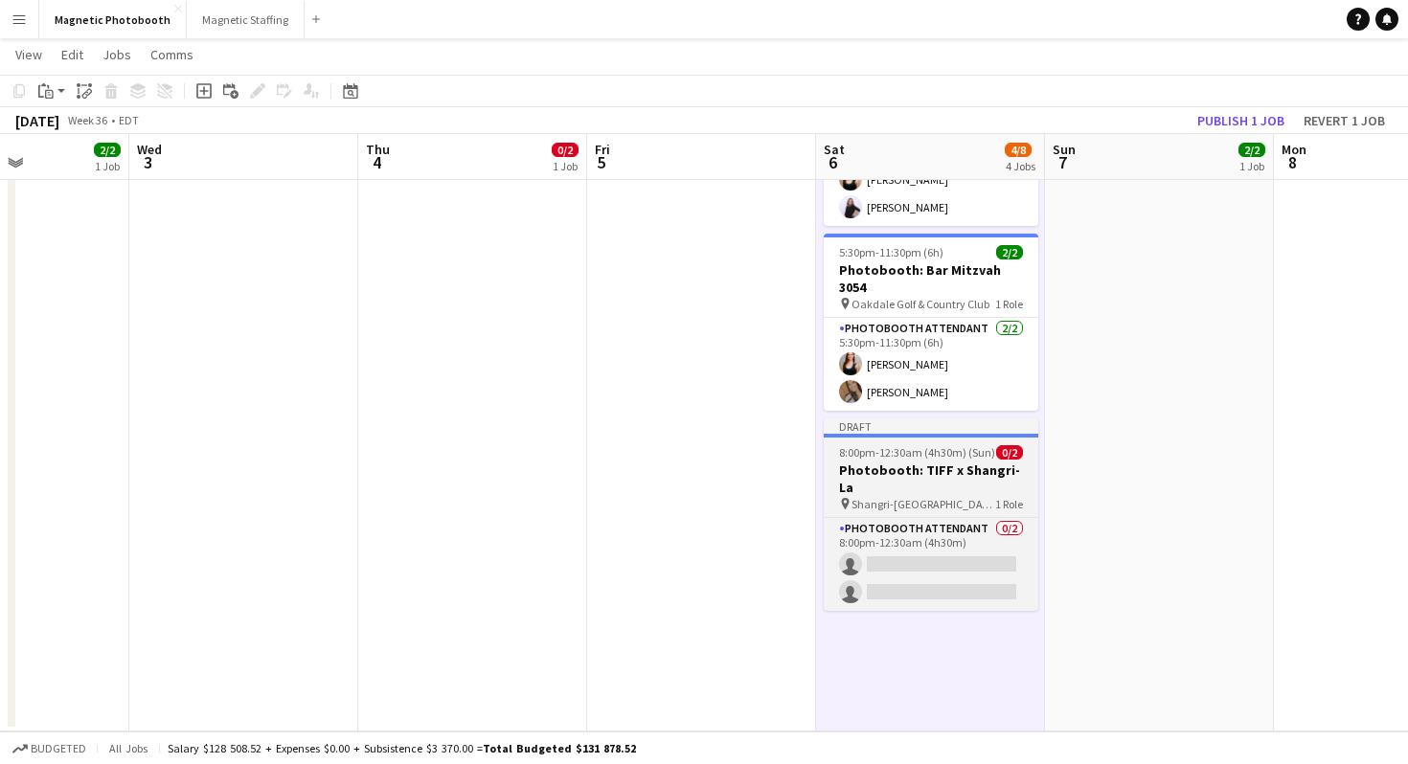
click at [945, 496] on div "pin Shangri-La Toronto 1 Role" at bounding box center [931, 503] width 215 height 15
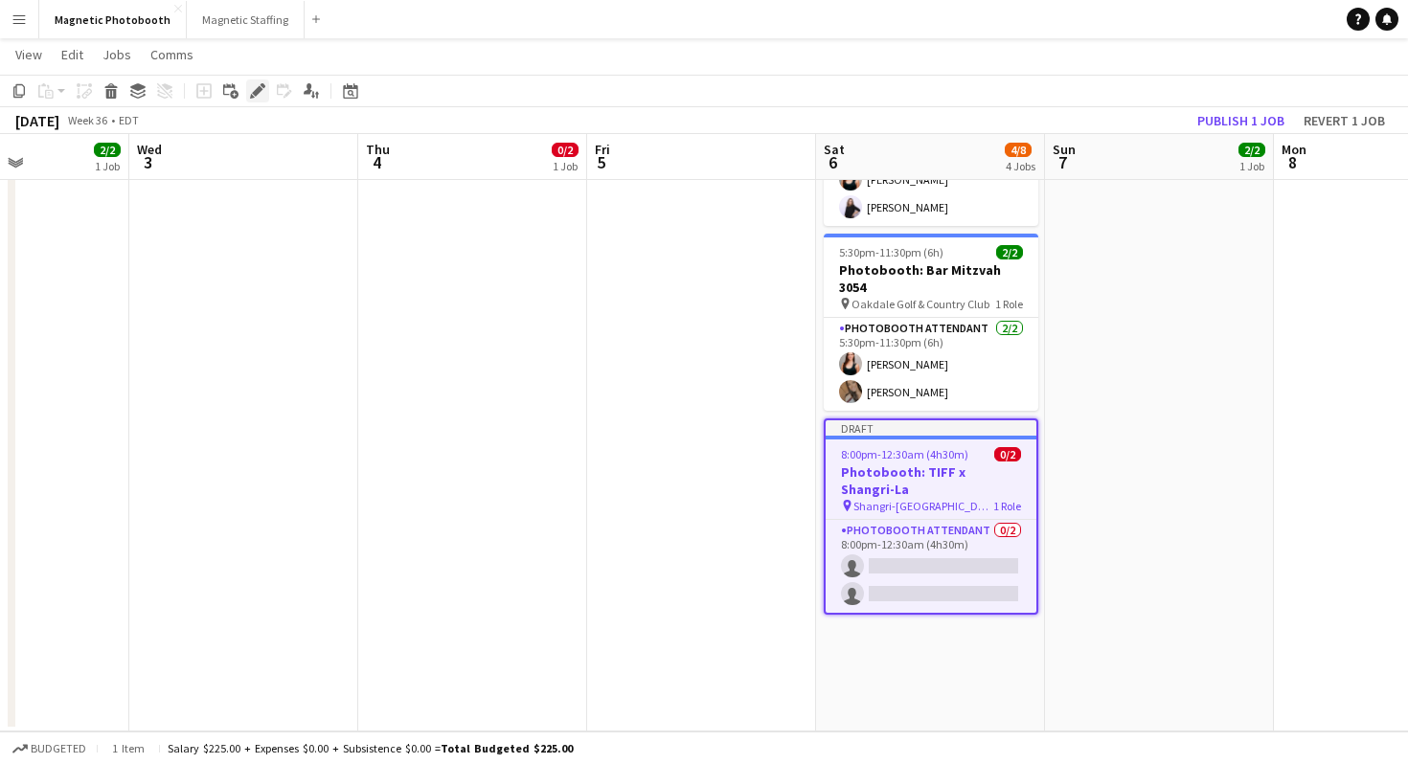
click at [254, 98] on icon "Edit" at bounding box center [257, 90] width 15 height 15
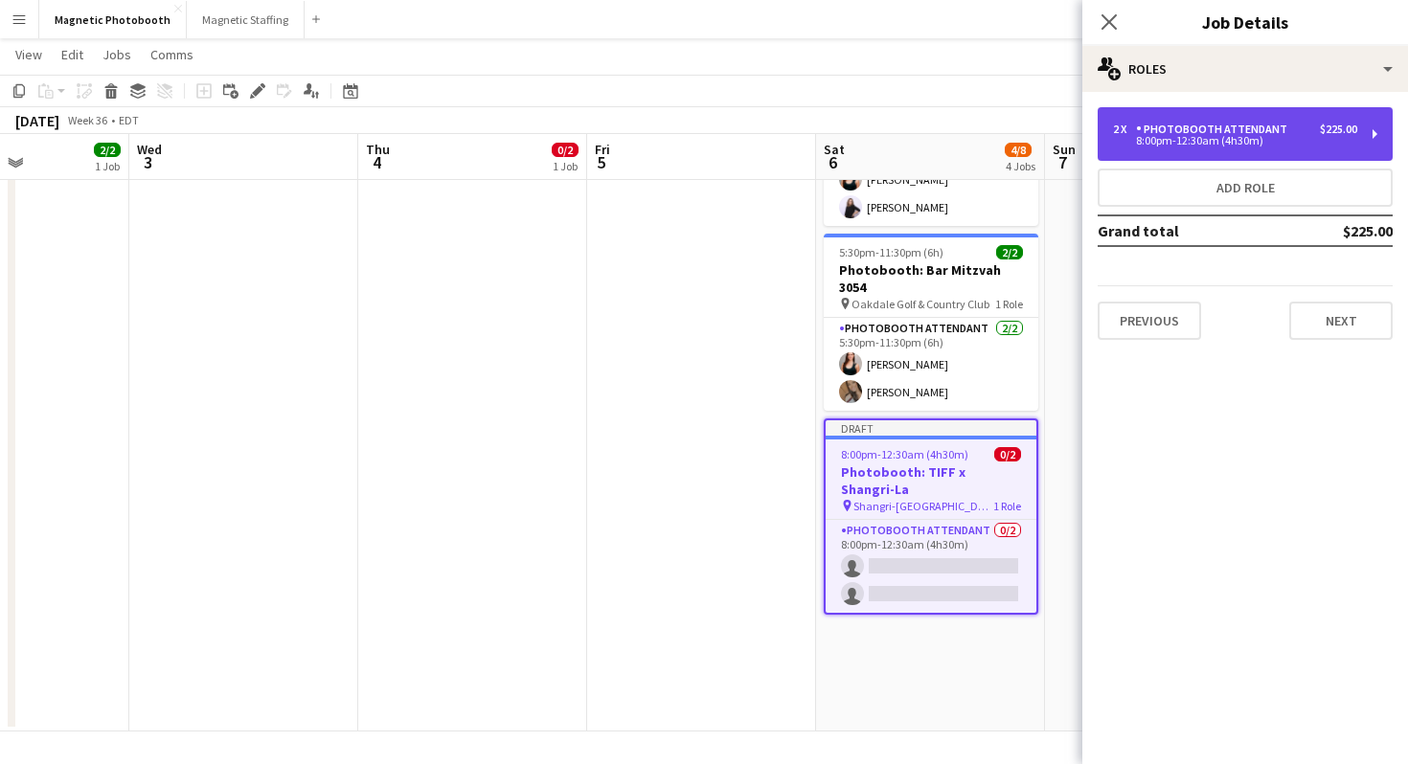
click at [1173, 137] on div "8:00pm-12:30am (4h30m)" at bounding box center [1235, 141] width 244 height 10
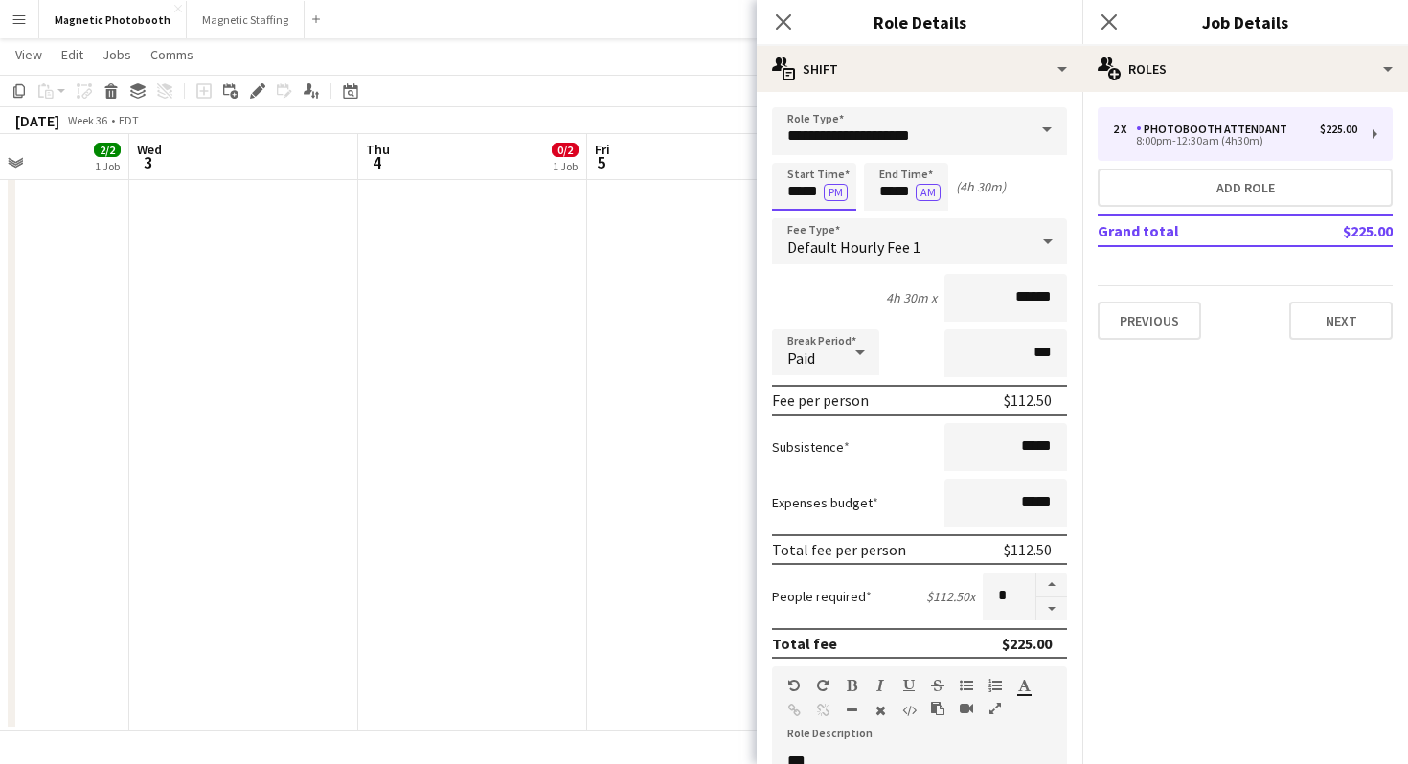
click at [804, 192] on input "*****" at bounding box center [814, 187] width 84 height 48
type input "*****"
click at [793, 151] on div at bounding box center [795, 153] width 38 height 19
click at [900, 178] on input "*****" at bounding box center [906, 187] width 84 height 48
type input "*****"
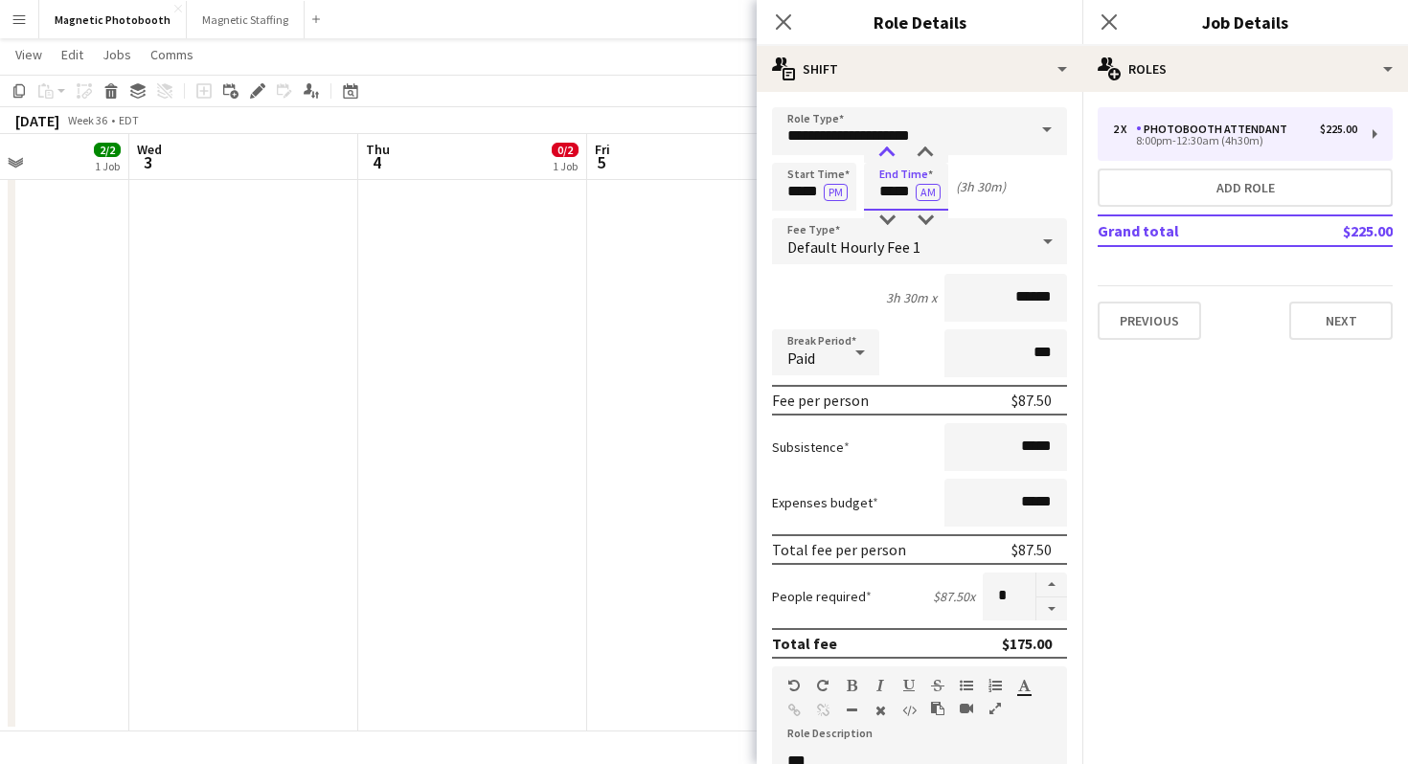
click at [873, 148] on div at bounding box center [887, 153] width 38 height 19
click at [1102, 17] on icon at bounding box center [1108, 21] width 18 height 18
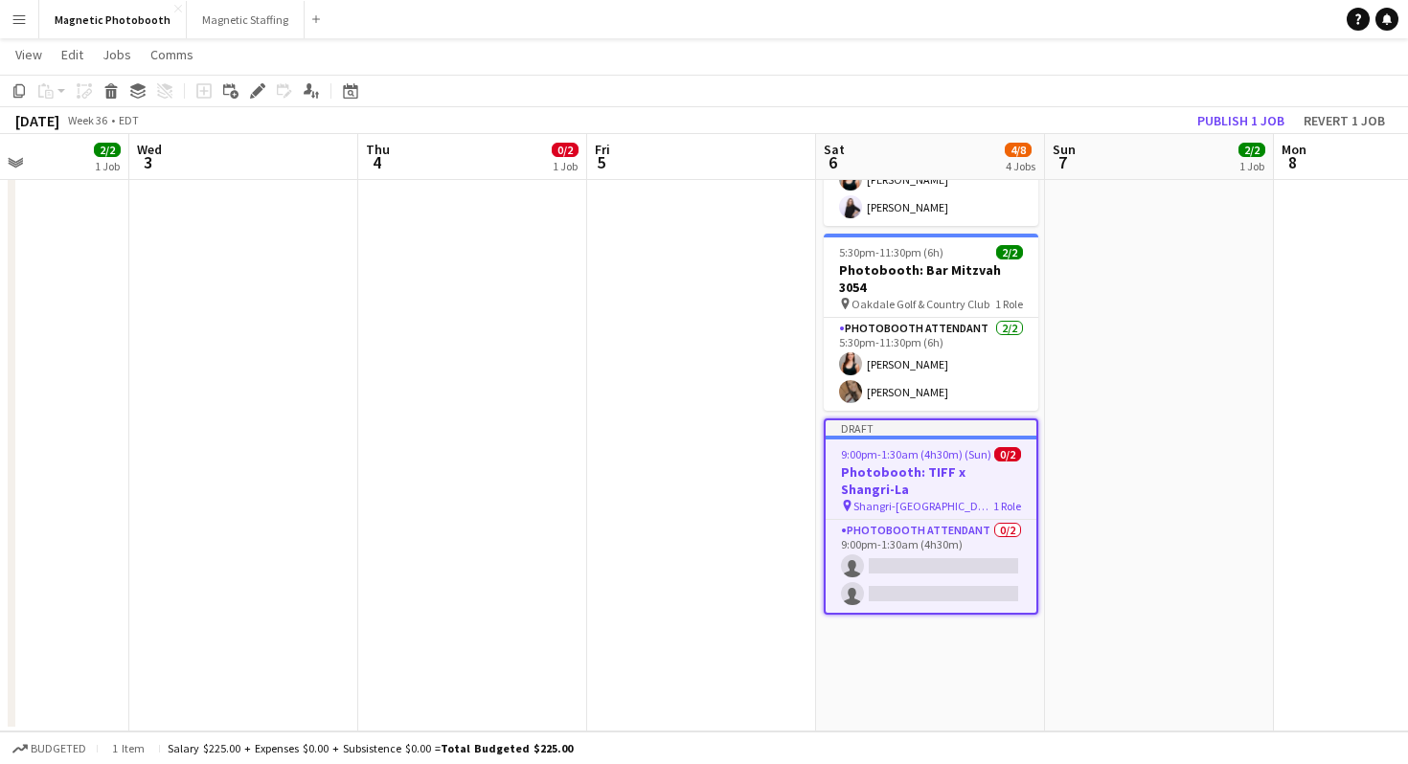
click at [1172, 48] on app-page-menu "View Day view expanded Day view collapsed Month view Date picker Jump to [DATE]…" at bounding box center [704, 56] width 1408 height 36
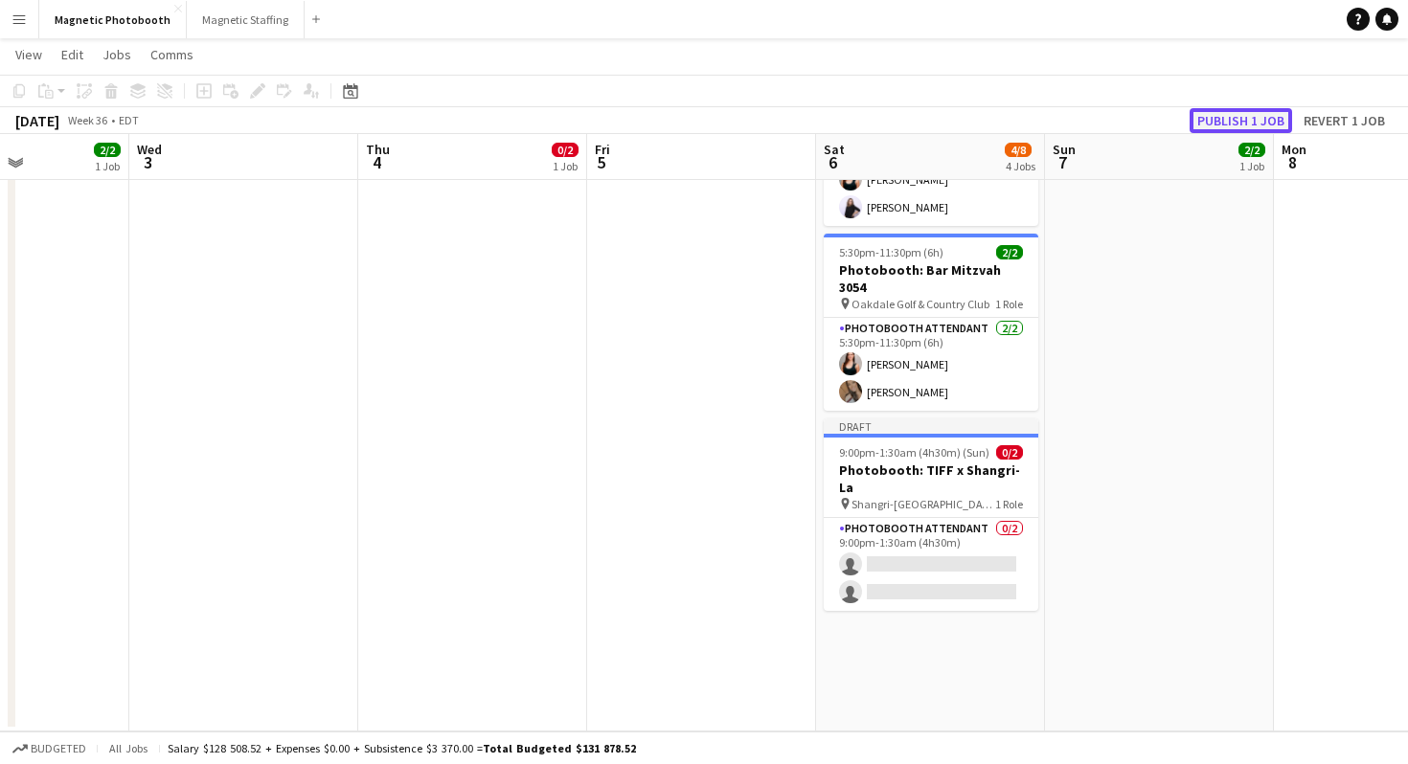
click at [1250, 116] on button "Publish 1 job" at bounding box center [1241, 120] width 102 height 25
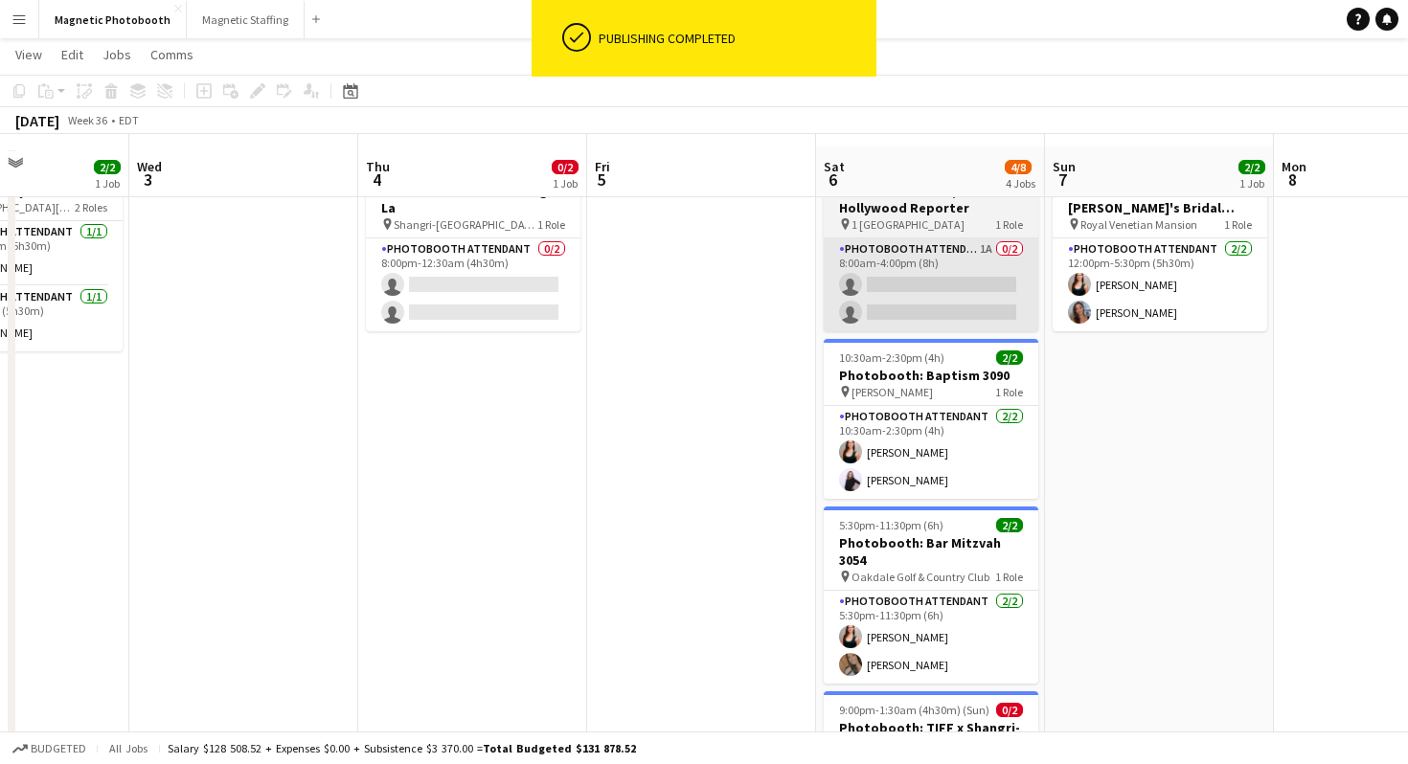
scroll to position [0, 0]
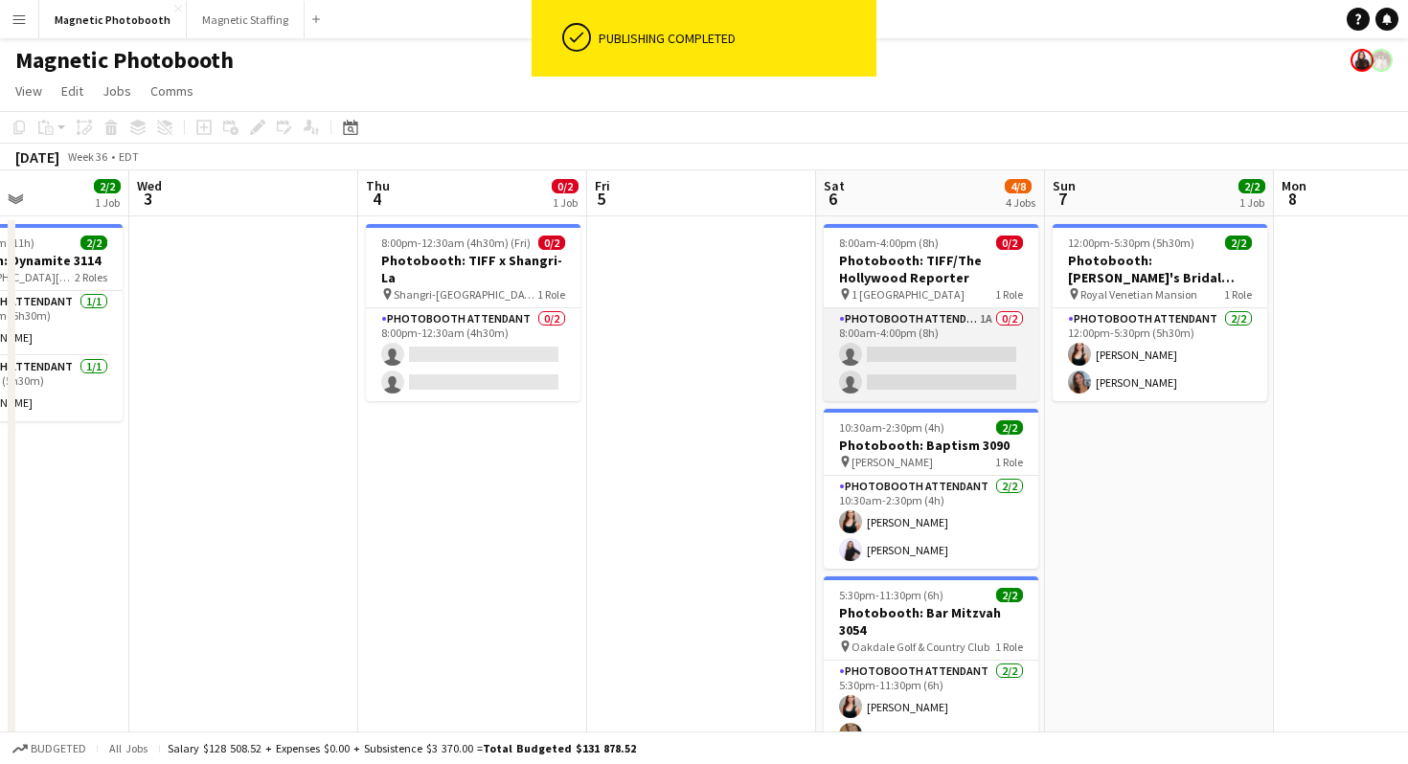
click at [942, 362] on app-card-role "Photobooth Attendant 1A 0/2 8:00am-4:00pm (8h) single-neutral-actions single-ne…" at bounding box center [931, 354] width 215 height 93
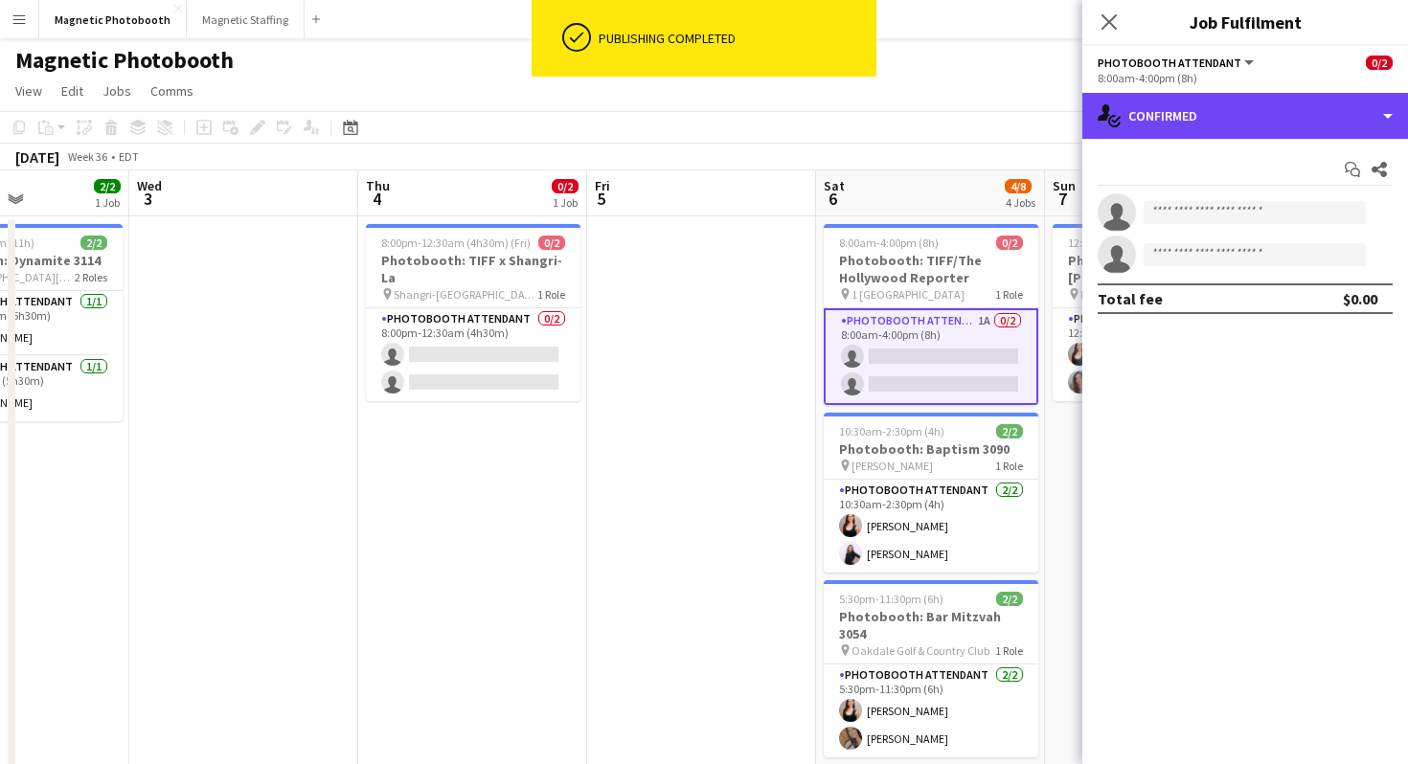
drag, startPoint x: 1221, startPoint y: 125, endPoint x: 1348, endPoint y: 236, distance: 169.0
click at [1221, 125] on div "single-neutral-actions-check-2 Confirmed" at bounding box center [1245, 116] width 326 height 46
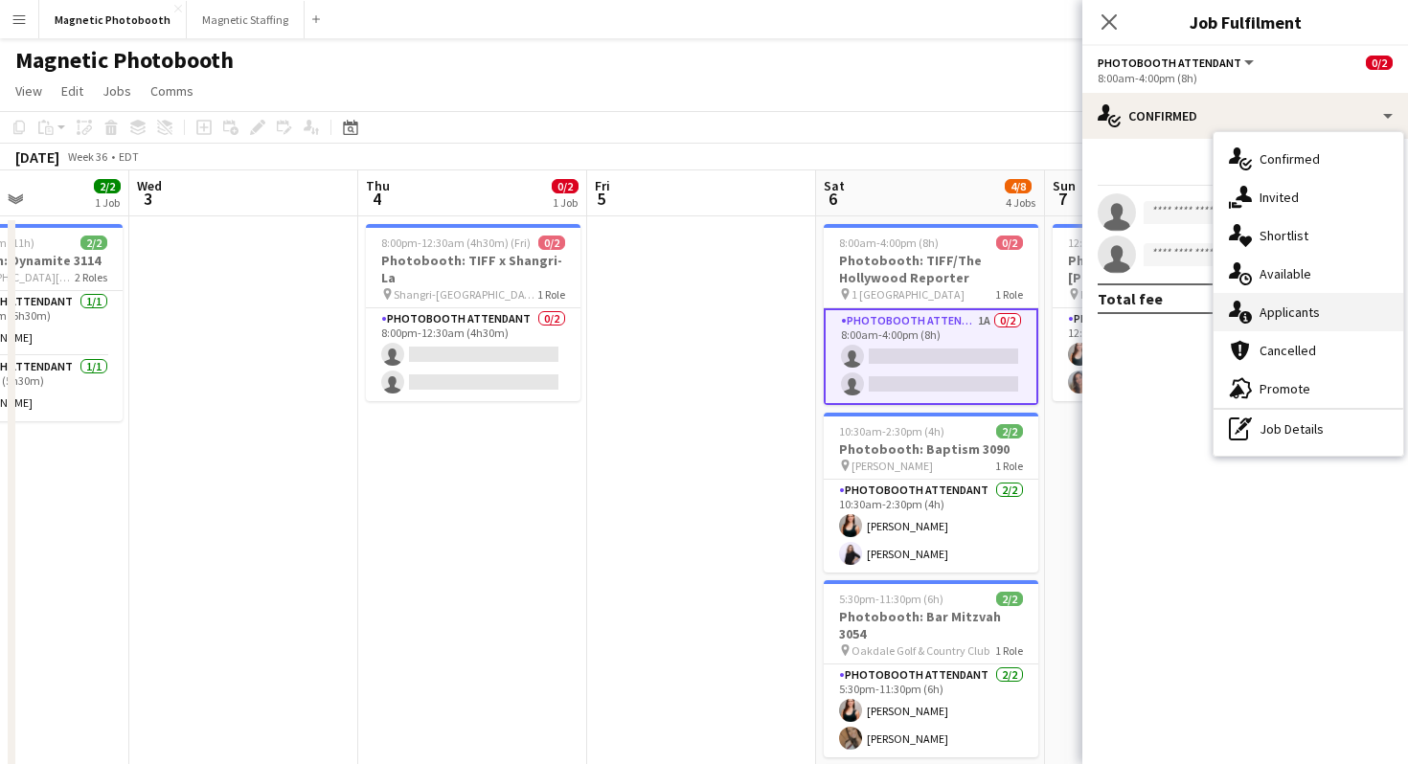
click at [1358, 309] on div "single-neutral-actions-information Applicants" at bounding box center [1308, 312] width 190 height 38
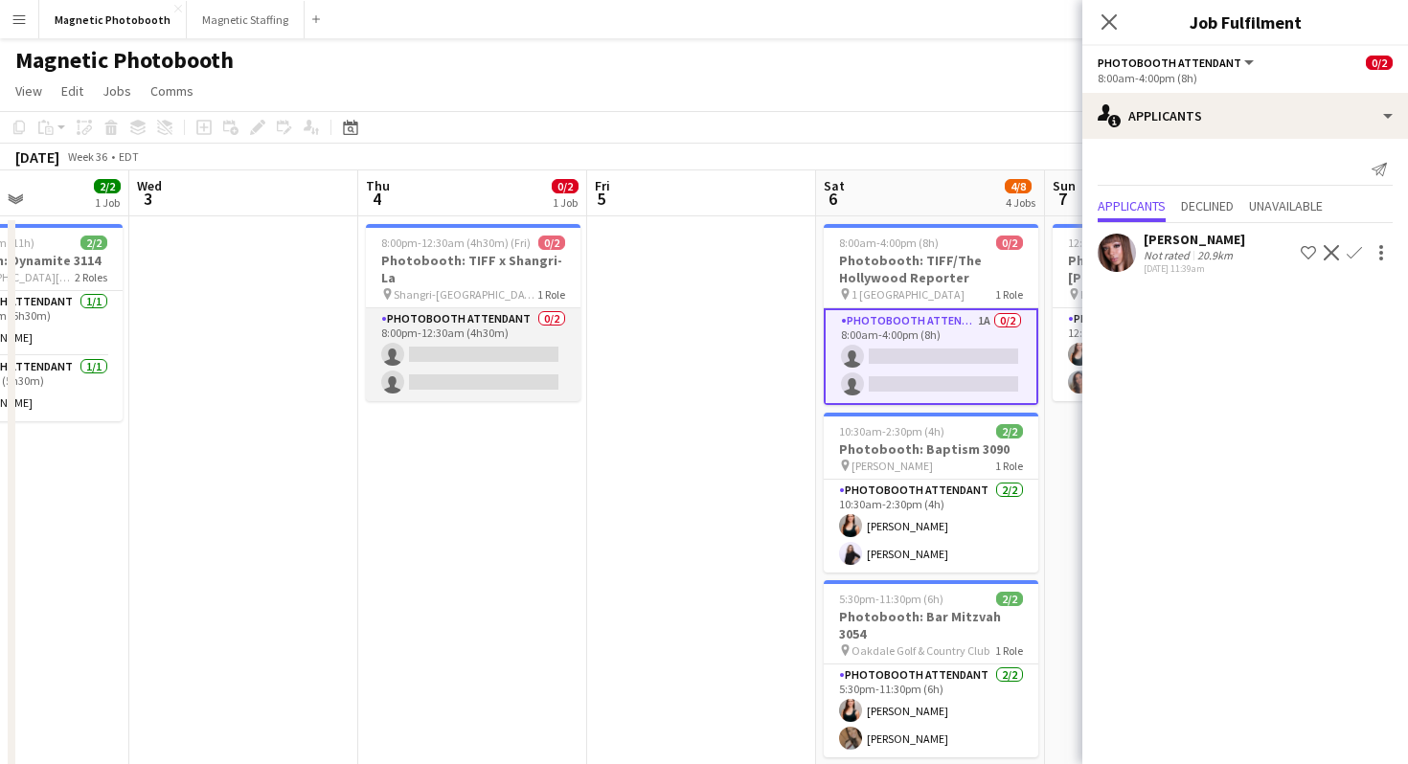
click at [486, 372] on app-card-role "Photobooth Attendant 0/2 8:00pm-12:30am (4h30m) single-neutral-actions single-n…" at bounding box center [473, 354] width 215 height 93
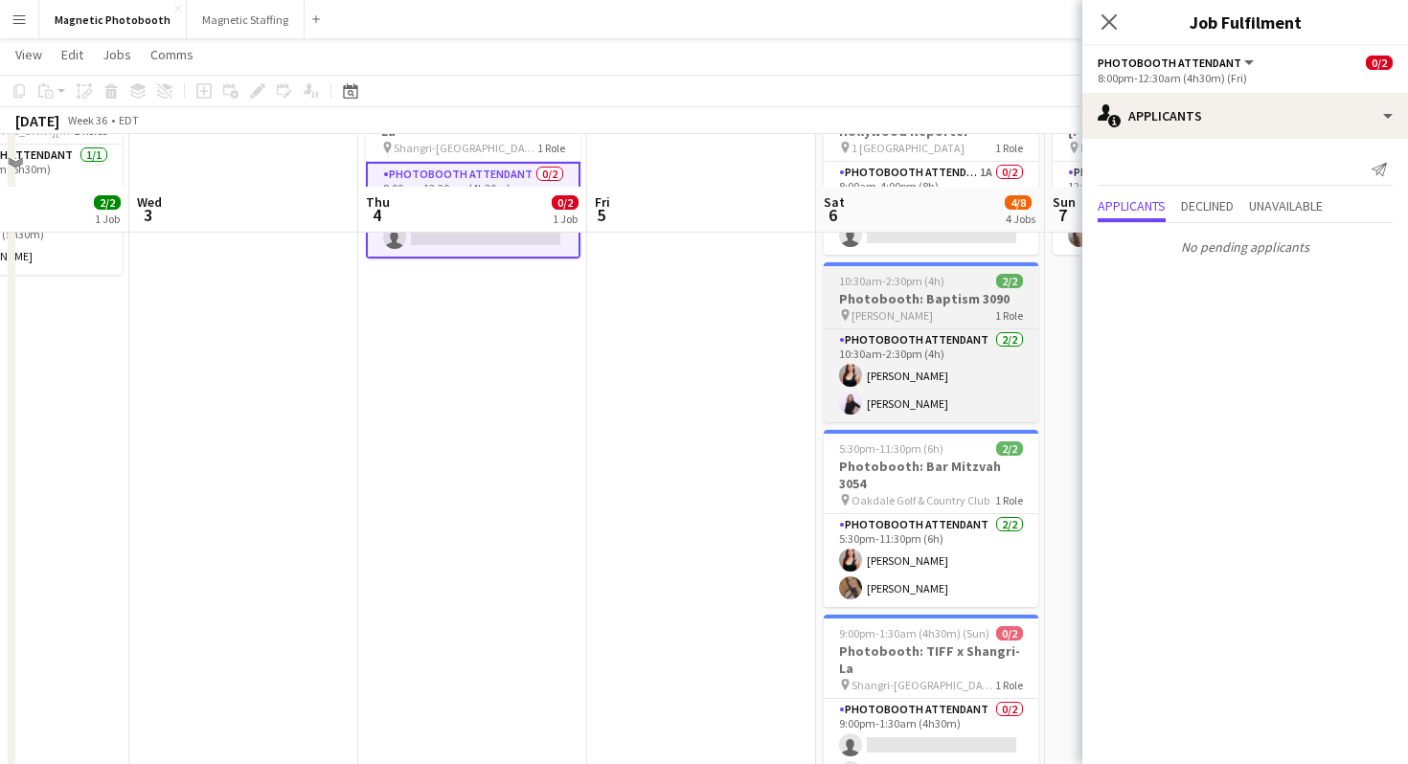
scroll to position [241, 0]
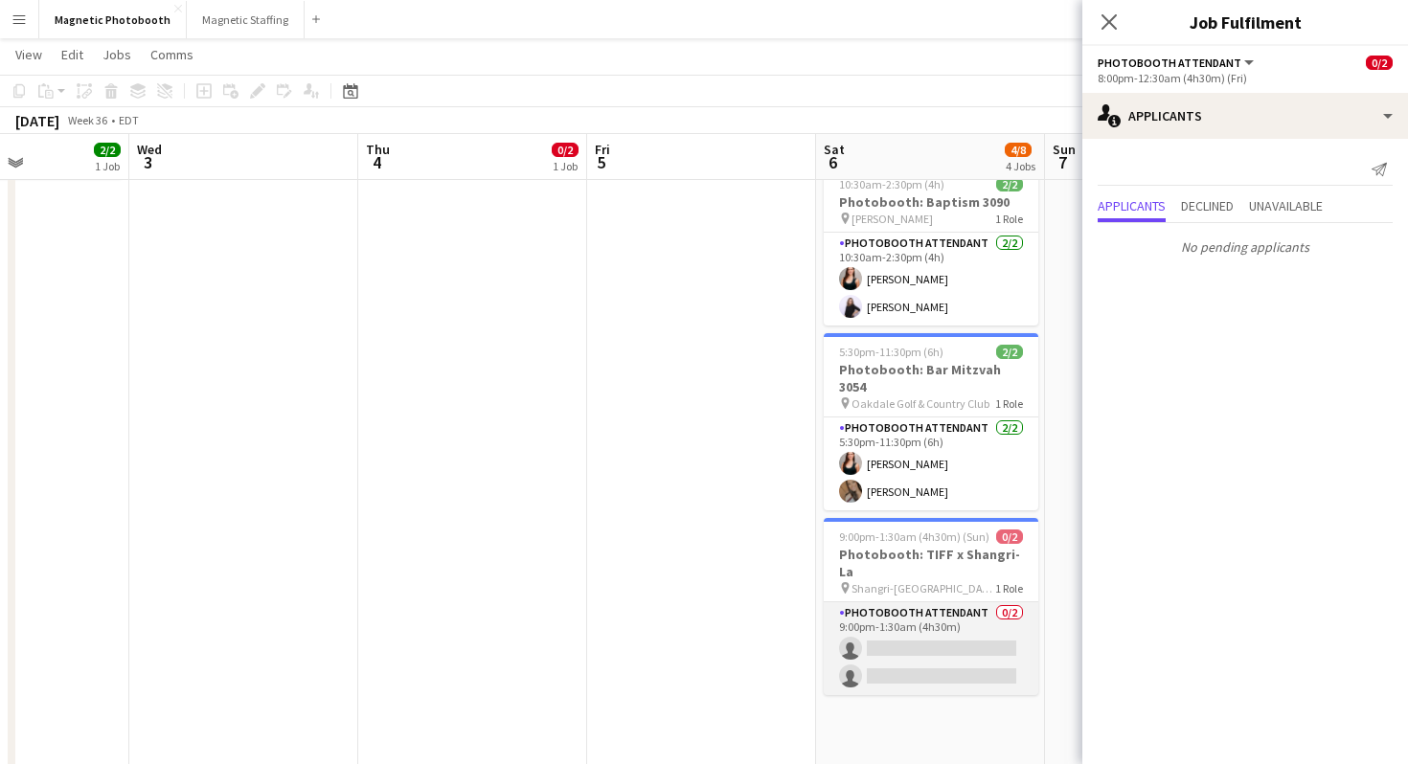
click at [965, 602] on app-card-role "Photobooth Attendant 0/2 9:00pm-1:30am (4h30m) single-neutral-actions single-ne…" at bounding box center [931, 648] width 215 height 93
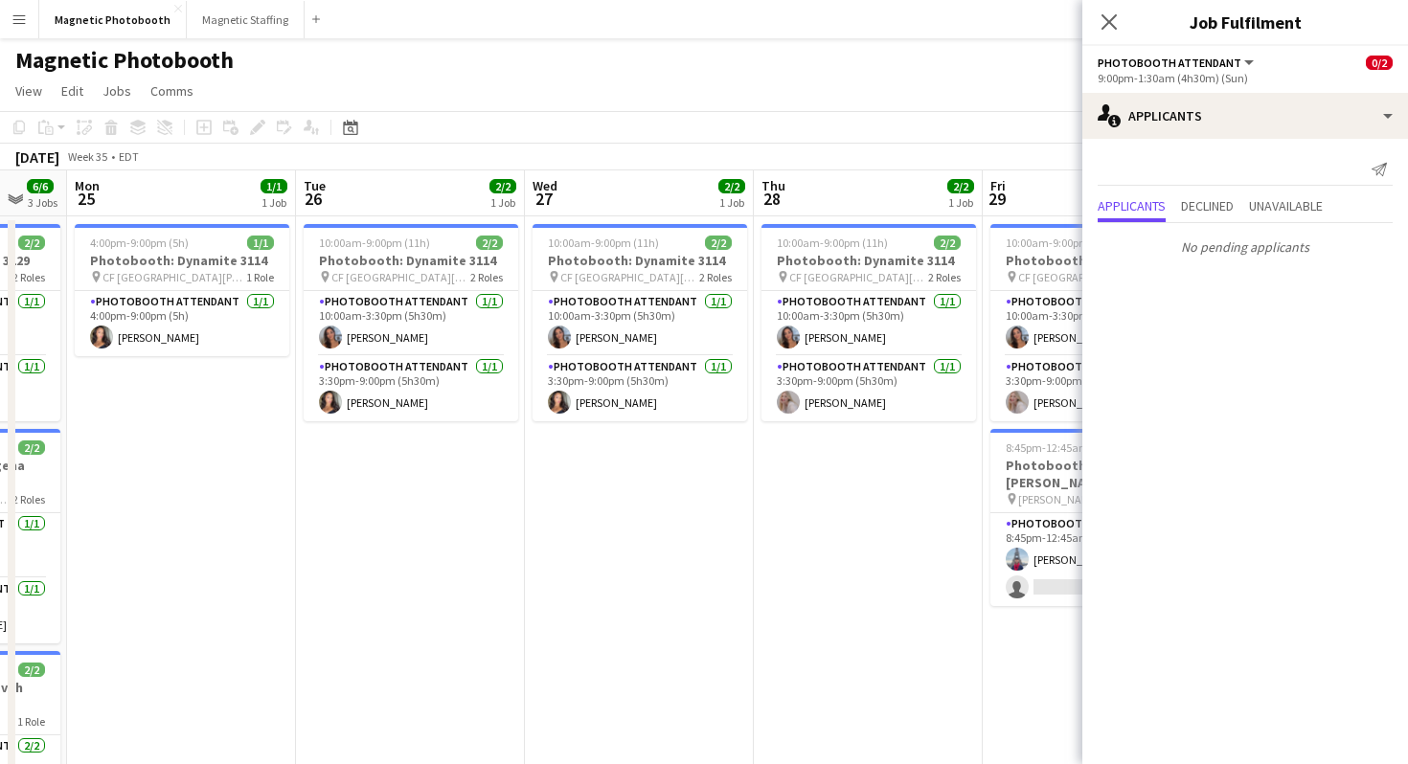
scroll to position [0, 607]
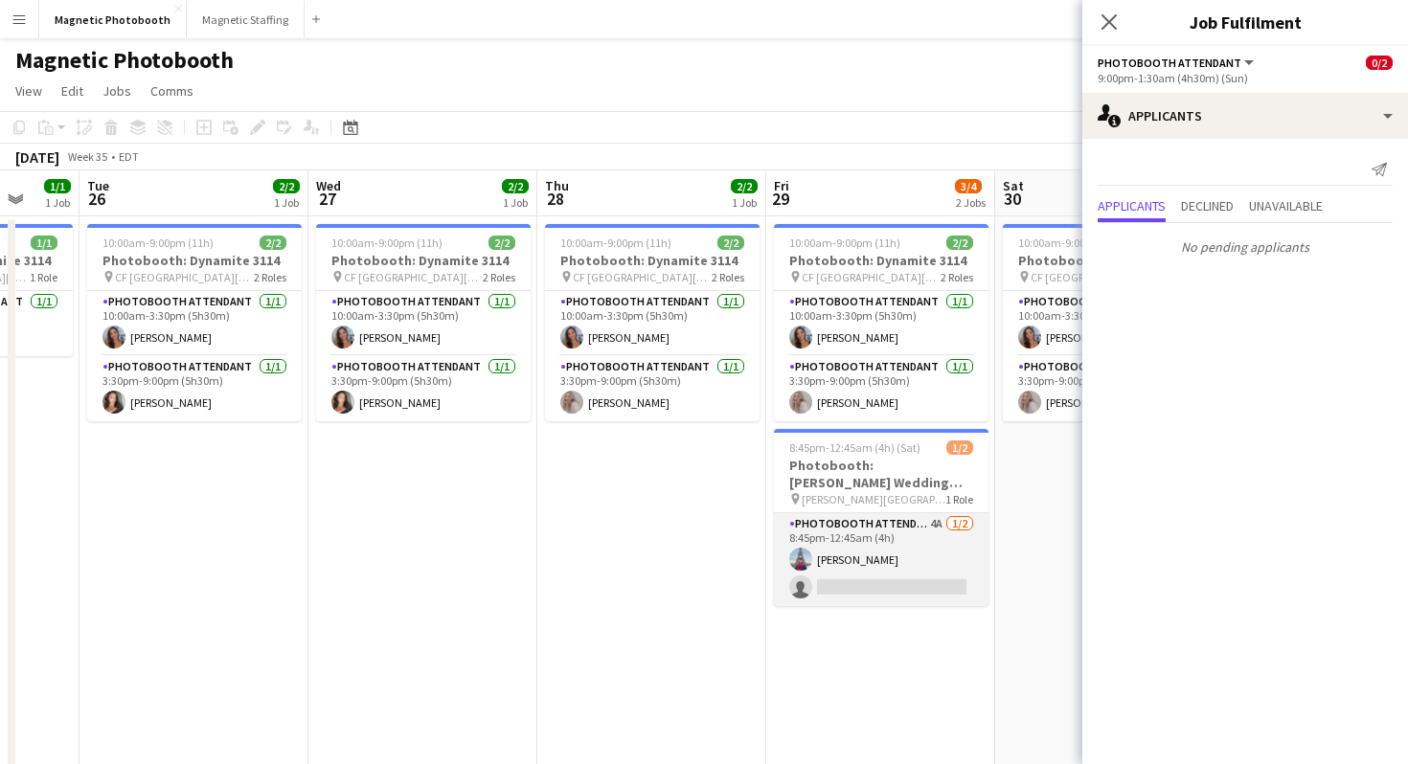
click at [925, 591] on app-card-role "Photobooth Attendant 4A [DATE] 8:45pm-12:45am (4h) [PERSON_NAME] single-neutral…" at bounding box center [881, 559] width 215 height 93
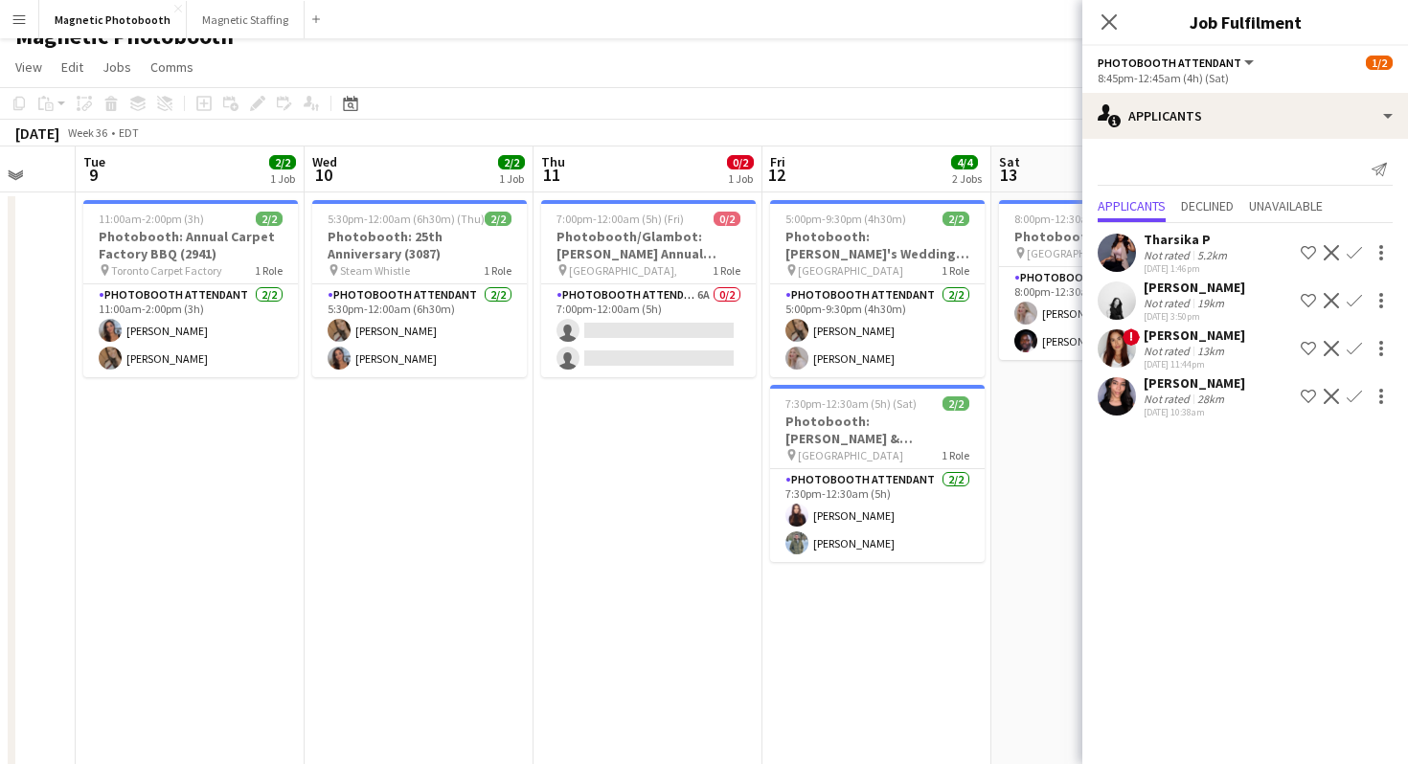
scroll to position [0, 610]
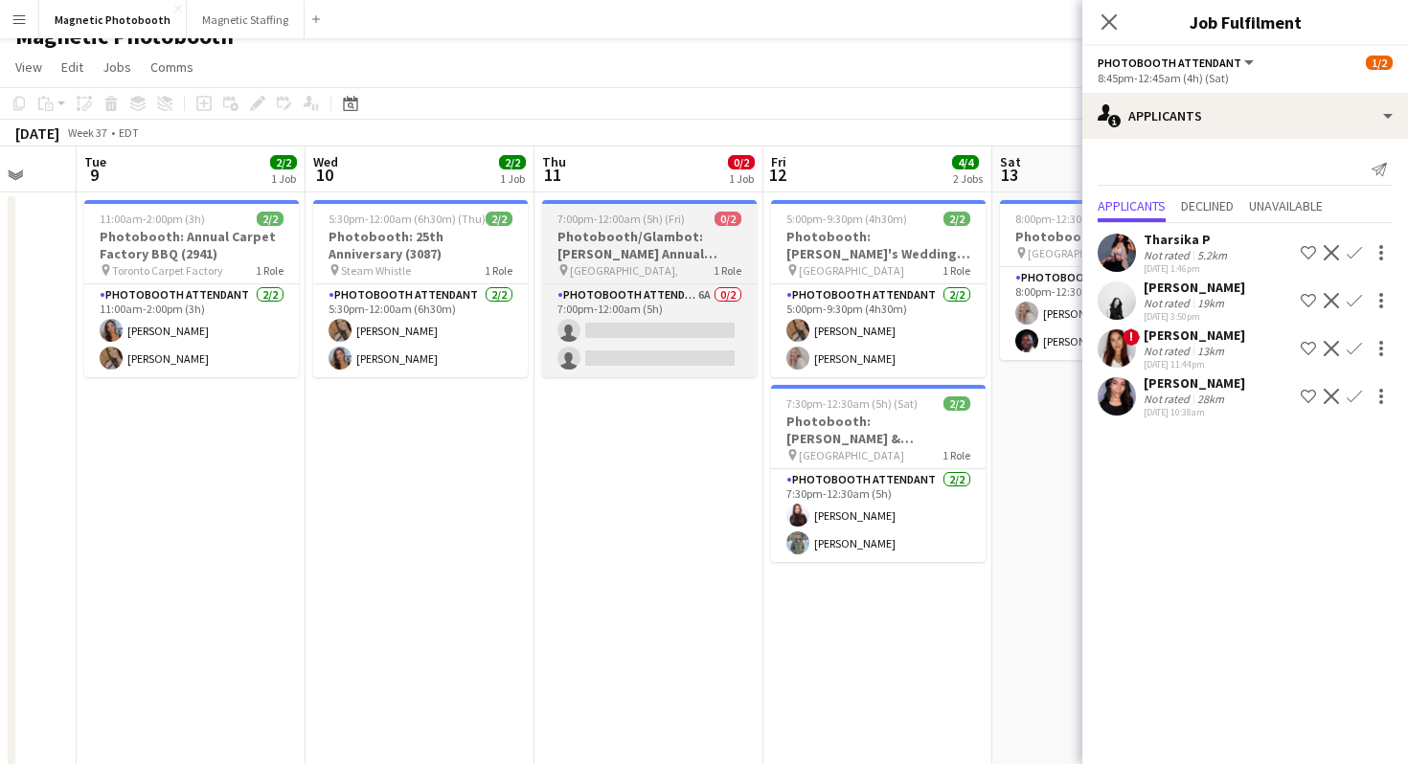
click at [689, 248] on h3 "Photobooth/Glambot: [PERSON_NAME] Annual Campaign Launch" at bounding box center [649, 245] width 215 height 34
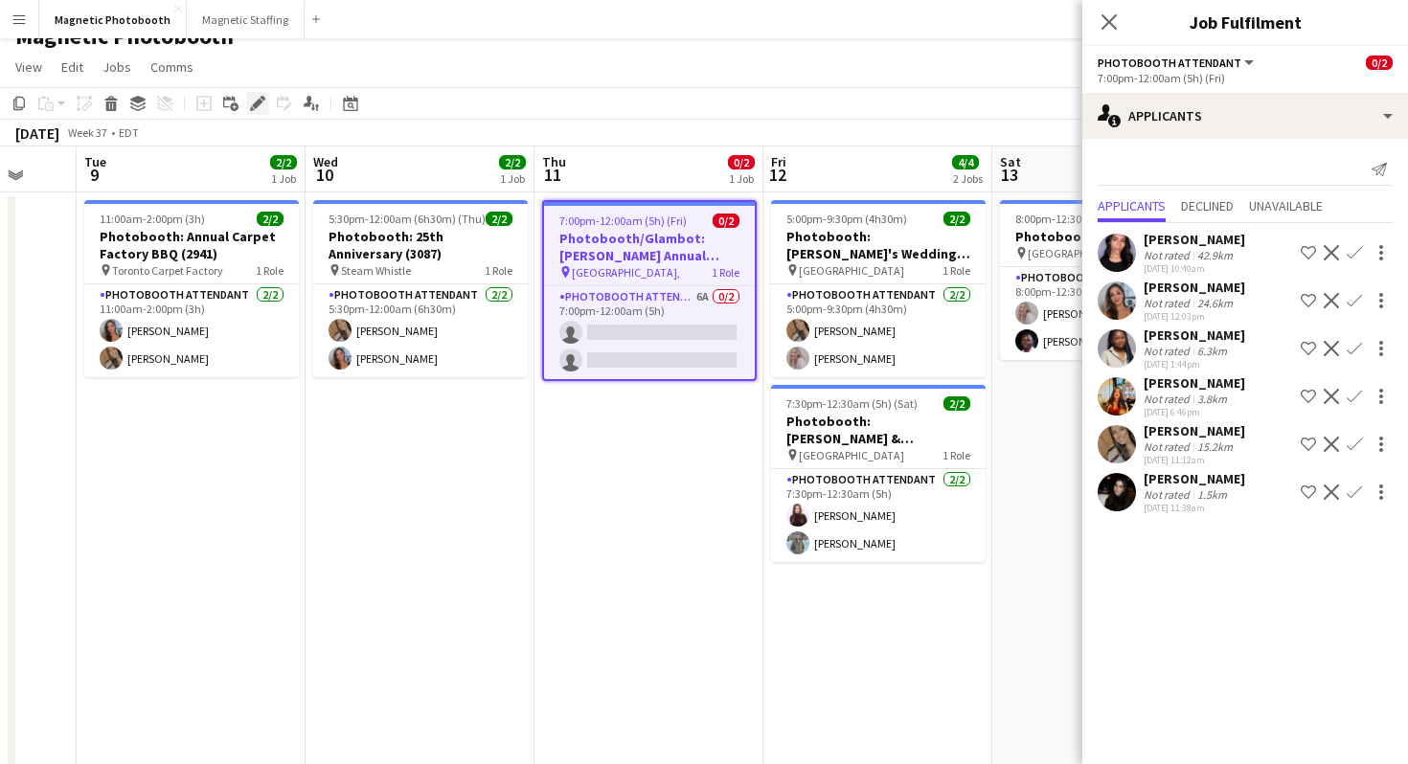
click at [250, 112] on div "Edit" at bounding box center [257, 103] width 23 height 23
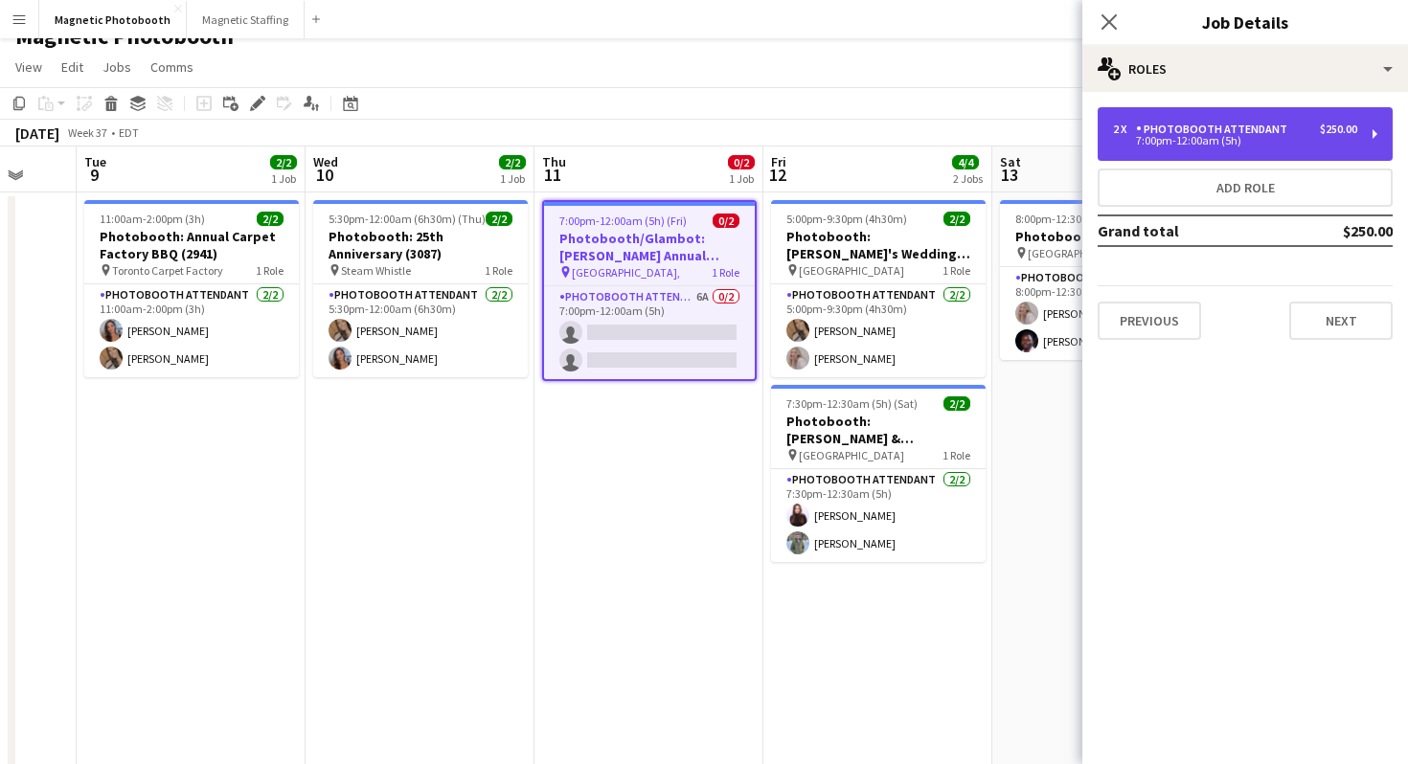
click at [1200, 128] on div "Photobooth Attendant" at bounding box center [1215, 129] width 159 height 13
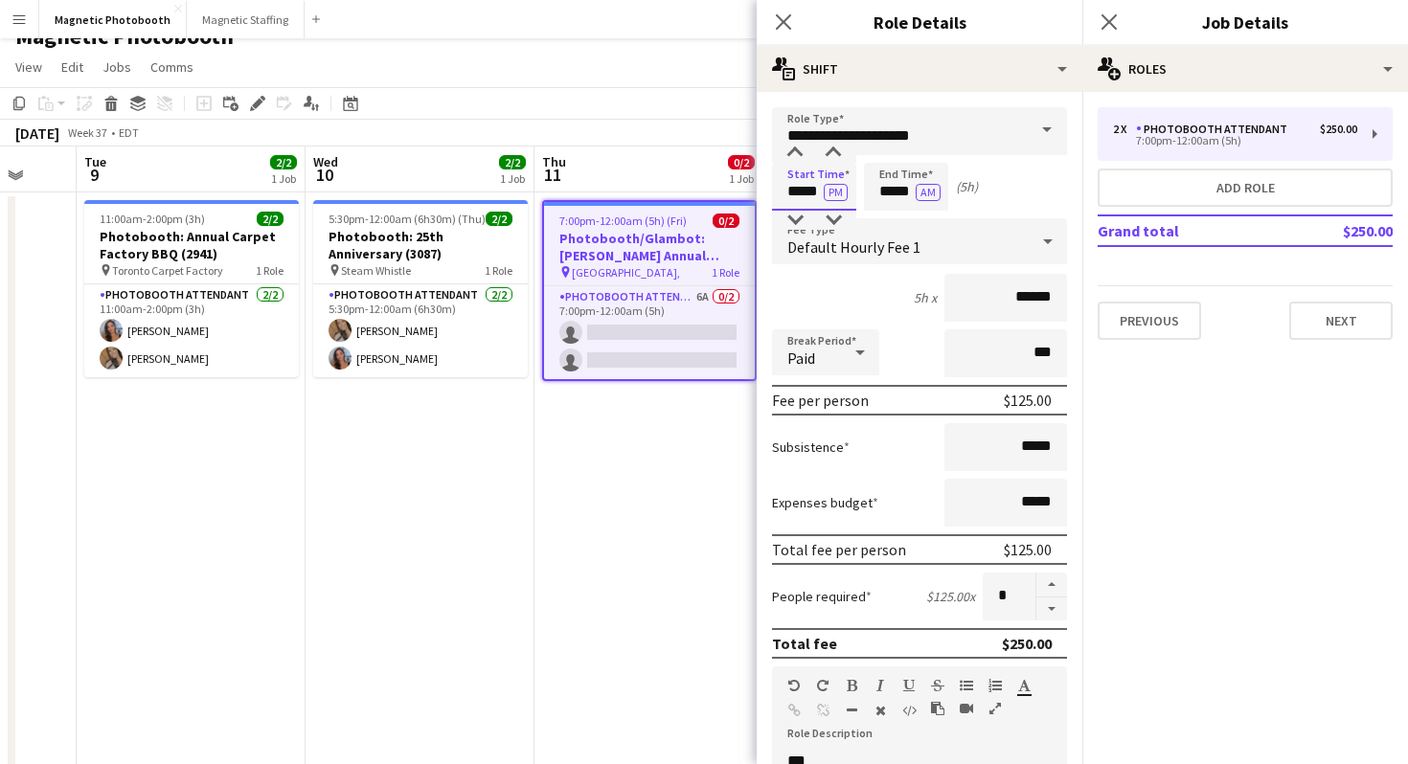
click at [801, 186] on input "*****" at bounding box center [814, 187] width 84 height 48
click at [804, 148] on div at bounding box center [795, 153] width 38 height 19
click at [808, 229] on div at bounding box center [795, 220] width 38 height 19
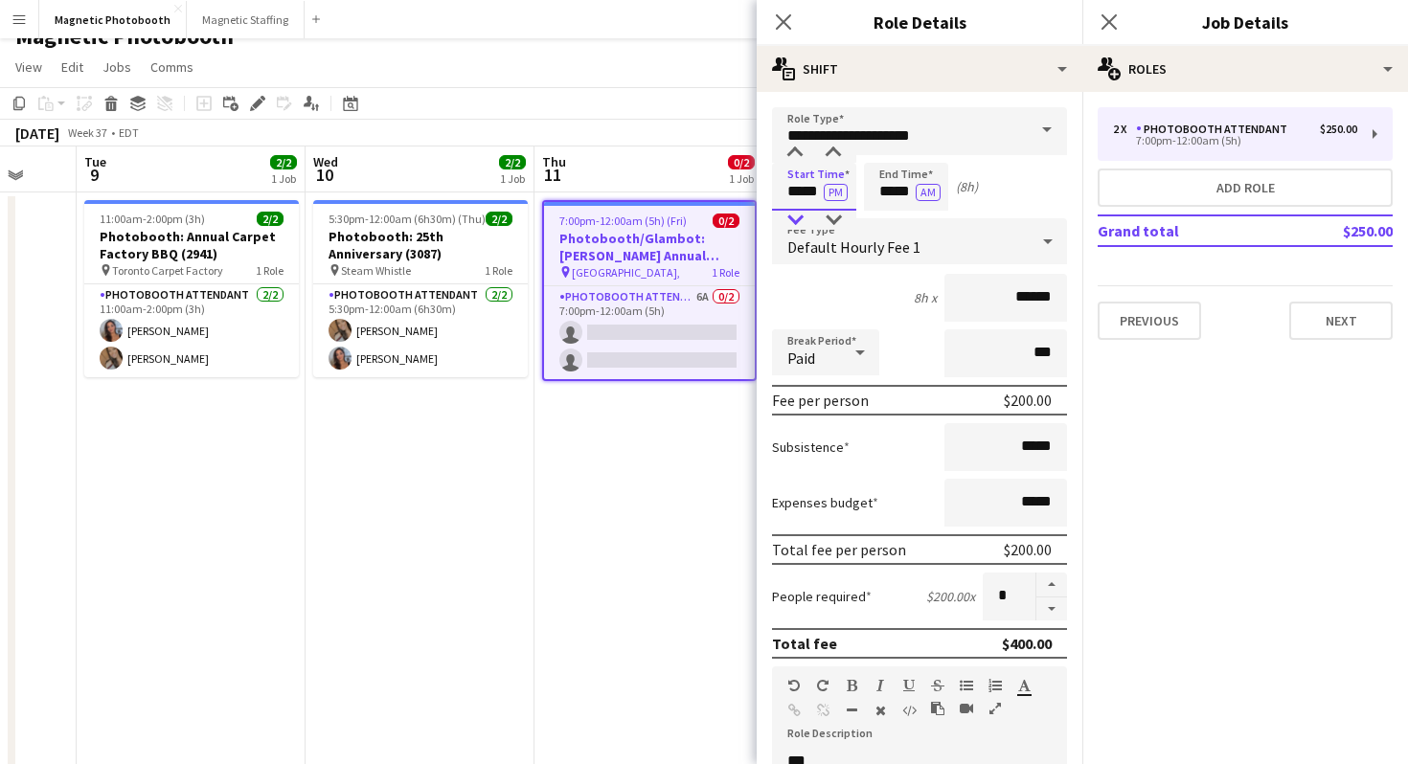
click at [807, 227] on div at bounding box center [795, 220] width 38 height 19
type input "*****"
click at [792, 224] on div at bounding box center [795, 220] width 38 height 19
click at [908, 170] on input "*****" at bounding box center [906, 187] width 84 height 48
click at [894, 216] on div at bounding box center [887, 220] width 38 height 19
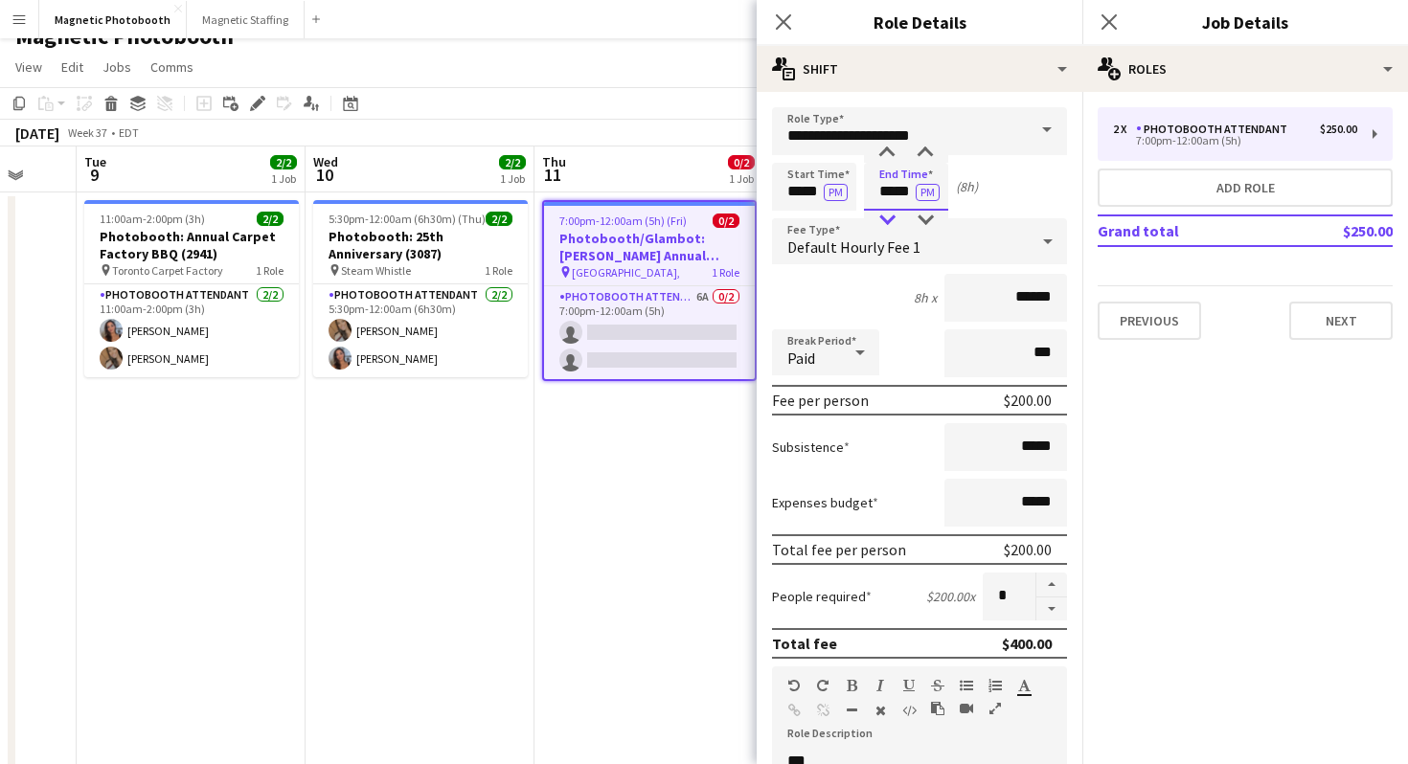
type input "*****"
click at [894, 216] on div at bounding box center [887, 220] width 38 height 19
drag, startPoint x: 1115, startPoint y: 22, endPoint x: 1147, endPoint y: 34, distance: 34.9
click at [1115, 23] on icon "Close pop-in" at bounding box center [1108, 21] width 18 height 18
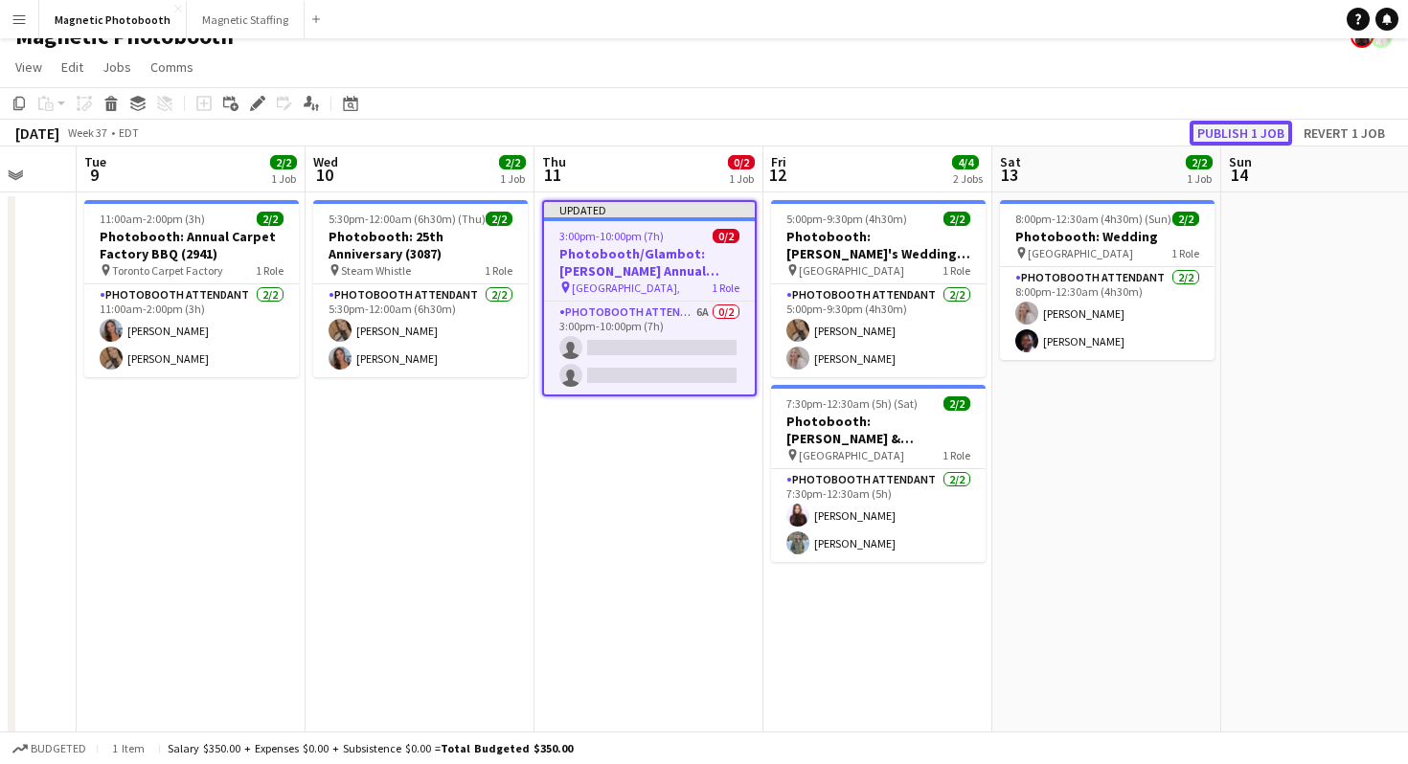
click at [1245, 137] on button "Publish 1 job" at bounding box center [1241, 133] width 102 height 25
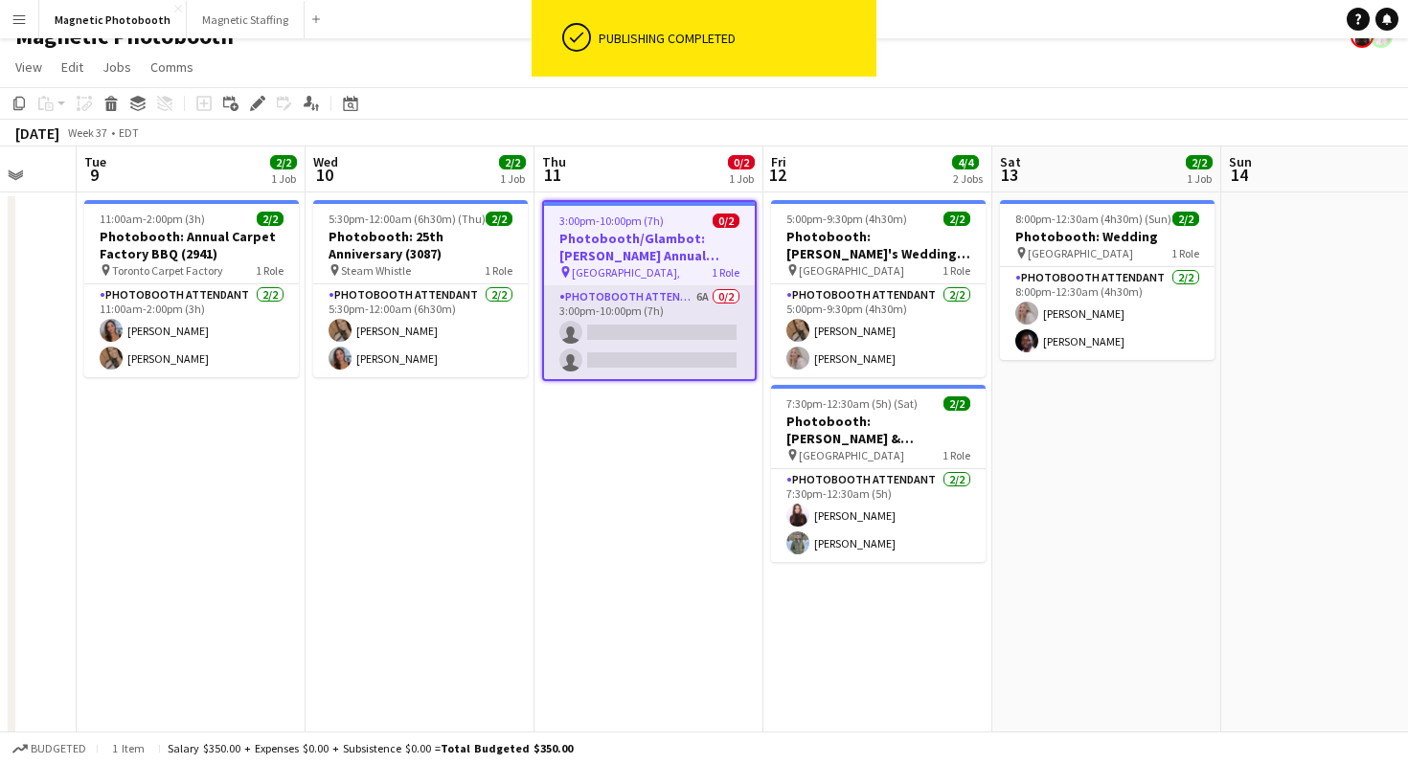
click at [691, 351] on app-card-role "Photobooth Attendant 6A 0/2 3:00pm-10:00pm (7h) single-neutral-actions single-n…" at bounding box center [649, 332] width 211 height 93
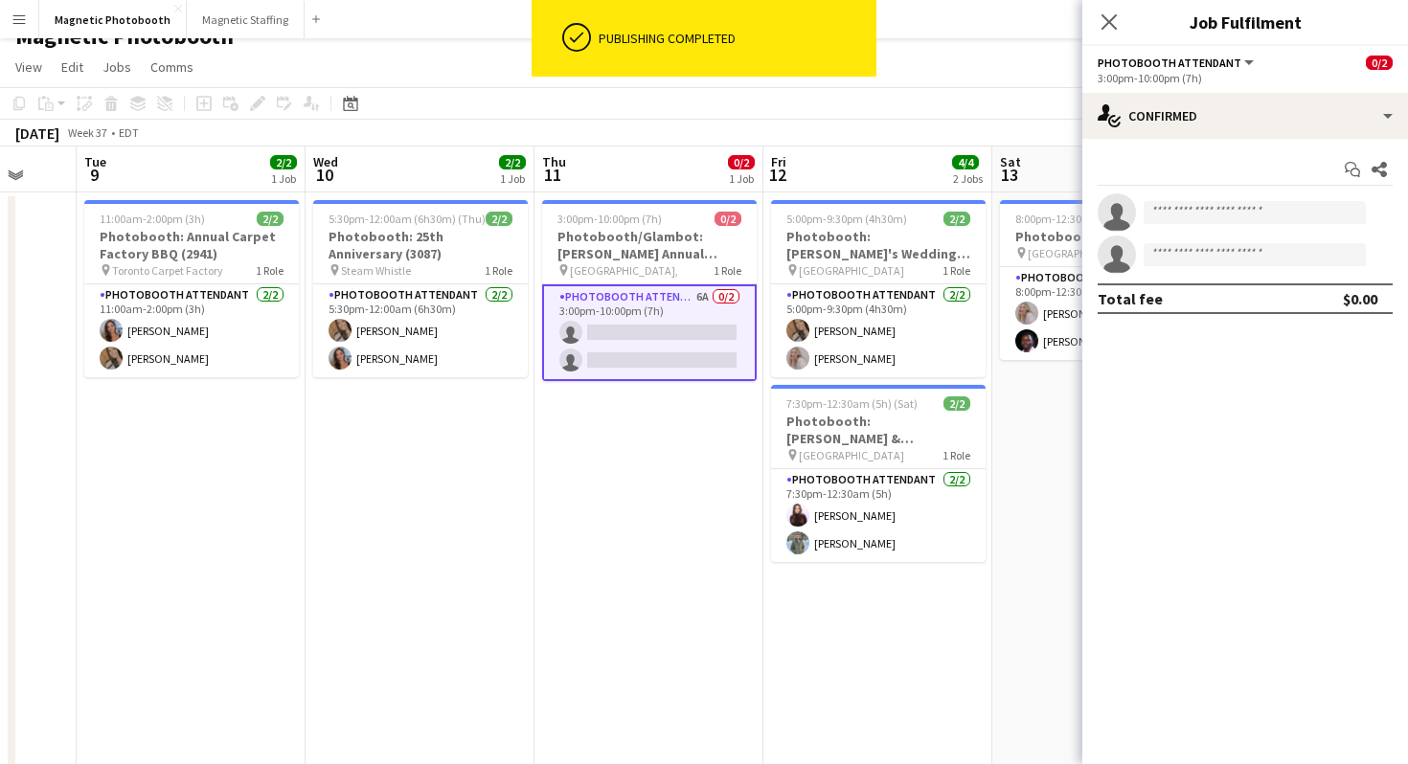
click at [1255, 139] on div "Start chat Share single-neutral-actions single-neutral-actions Total fee $0.00" at bounding box center [1245, 234] width 326 height 191
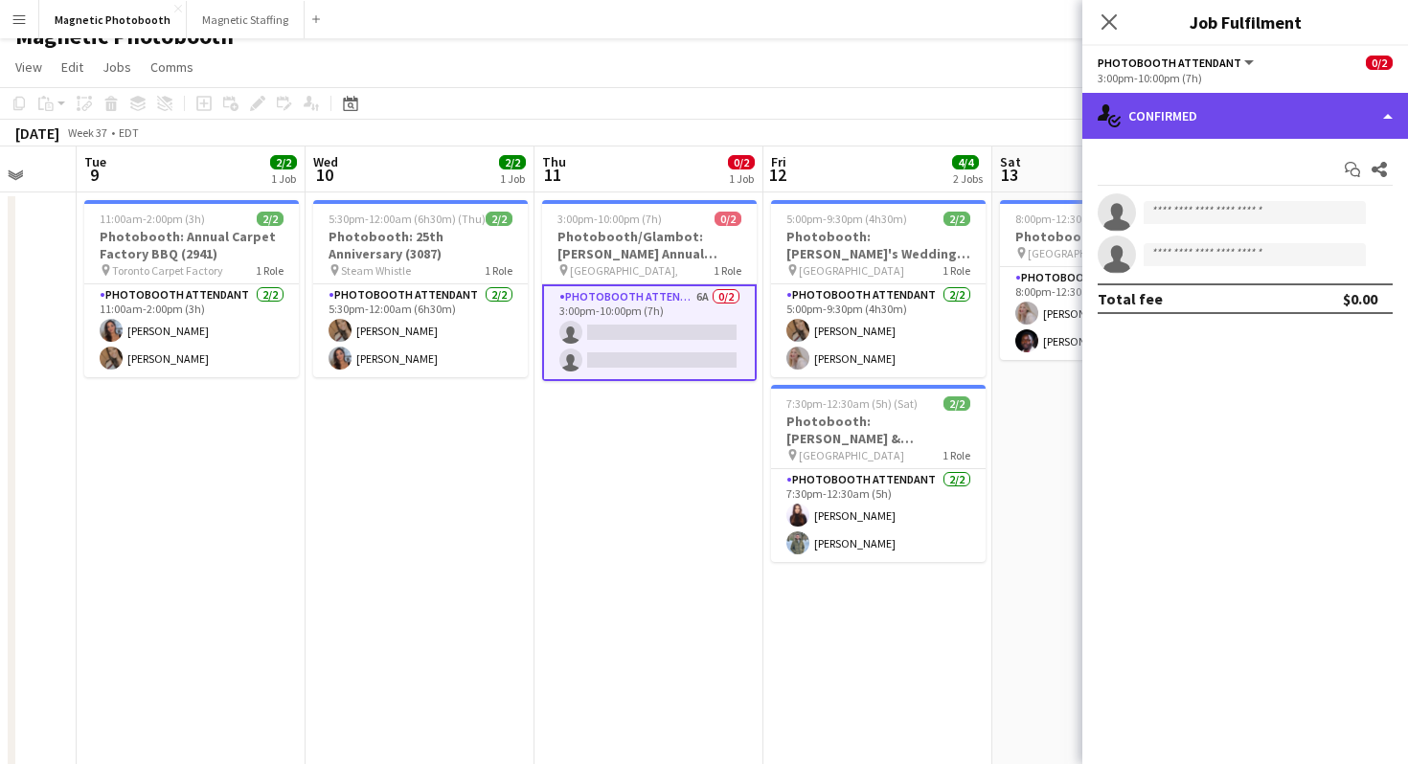
click at [1252, 126] on div "single-neutral-actions-check-2 Confirmed" at bounding box center [1245, 116] width 326 height 46
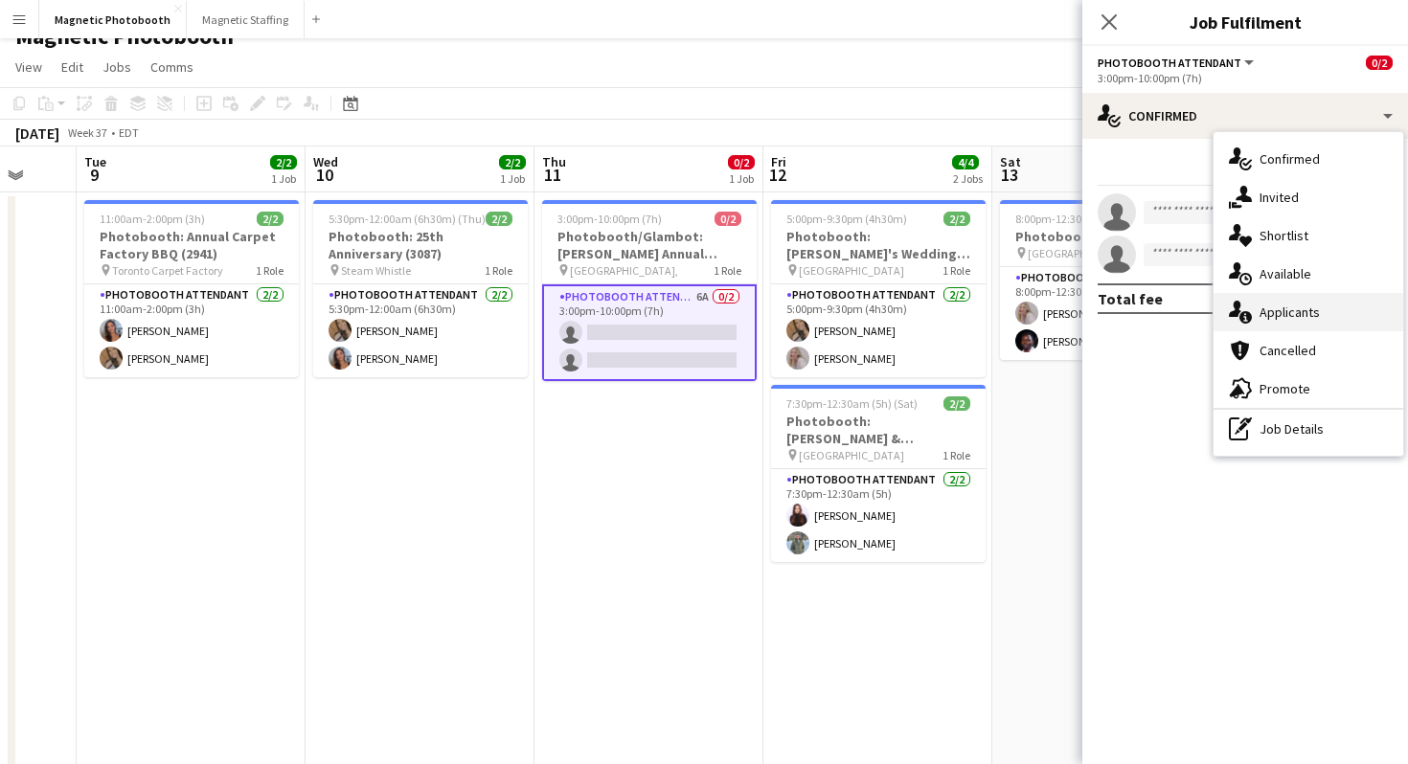
click at [1345, 315] on div "single-neutral-actions-information Applicants" at bounding box center [1308, 312] width 190 height 38
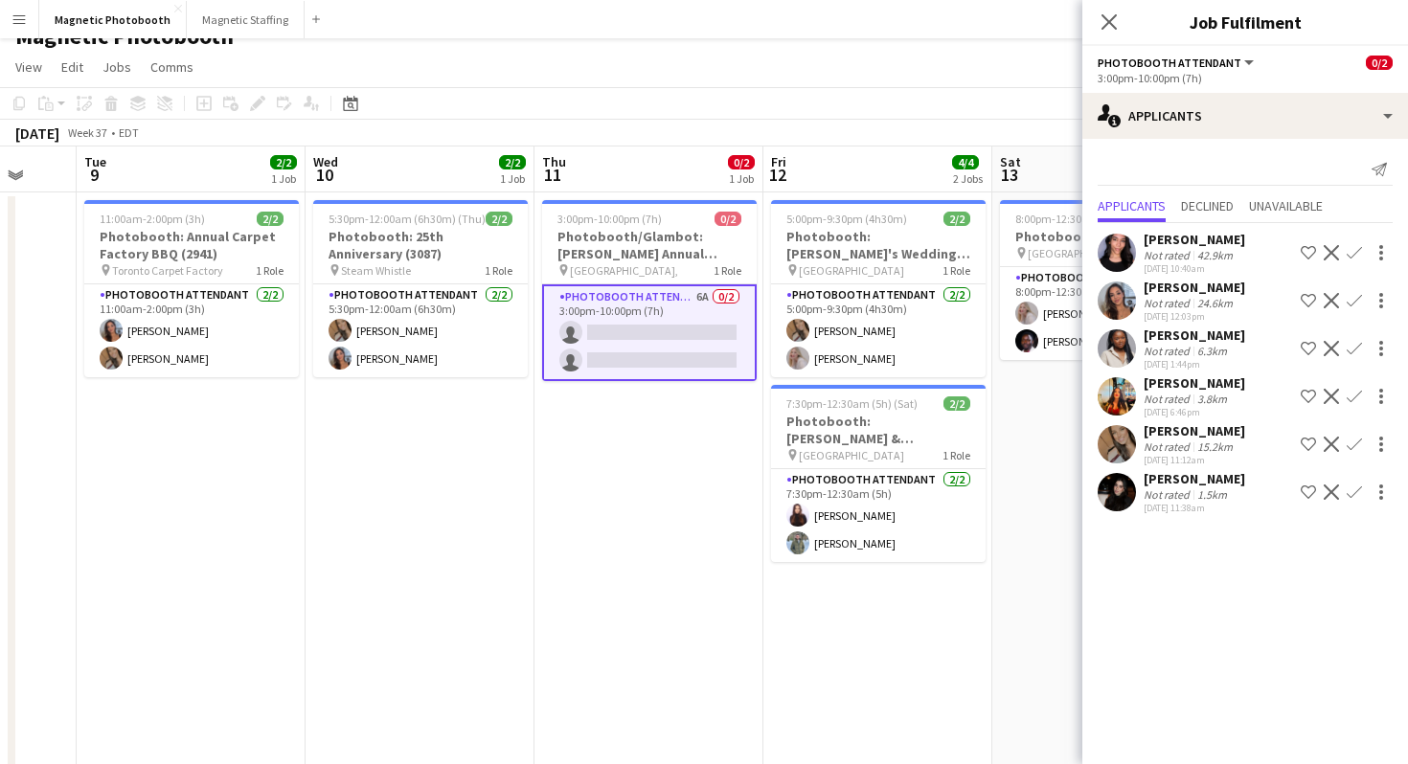
click at [450, 117] on app-toolbar "Copy Paste Paste Command V Paste with crew Command Shift V Paste linked Job [GE…" at bounding box center [704, 103] width 1408 height 33
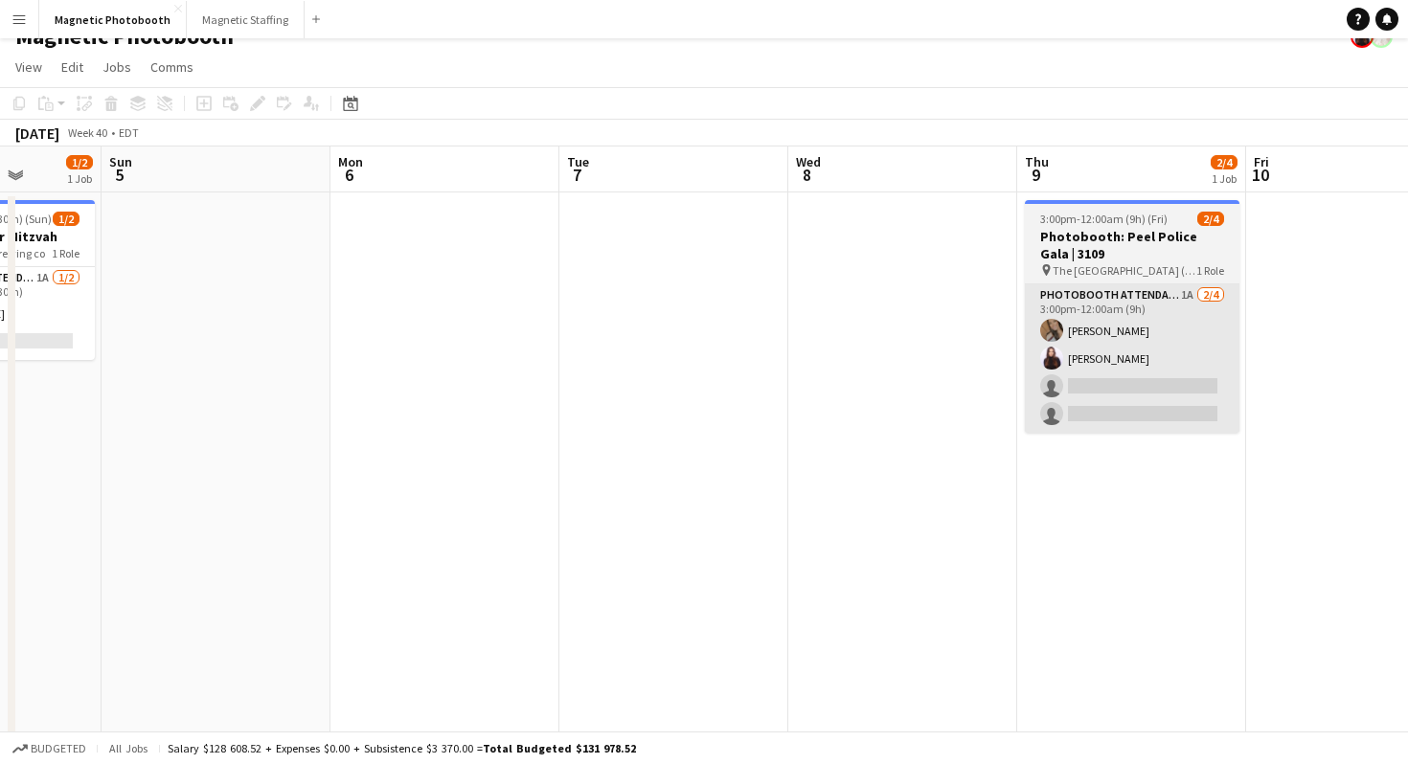
scroll to position [0, 822]
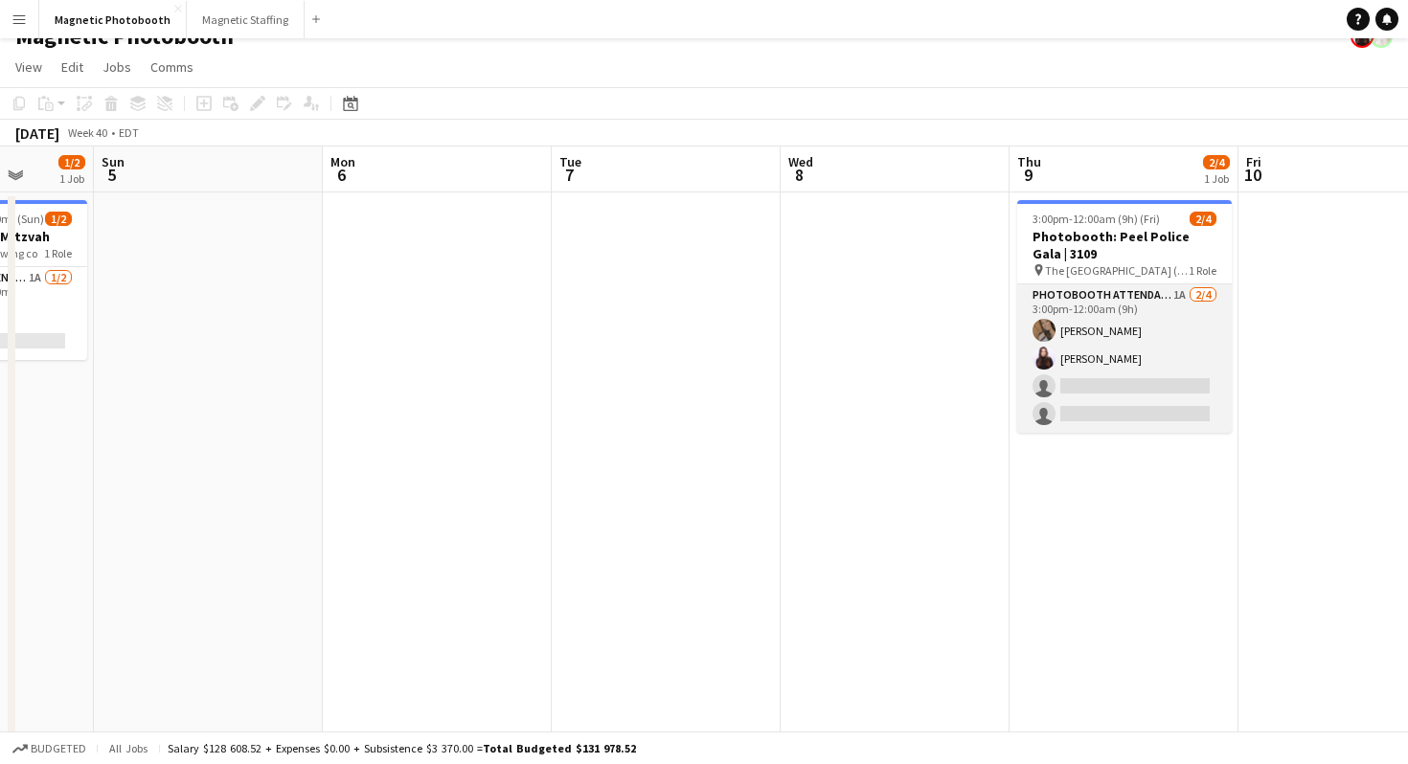
click at [1139, 339] on app-card-role "Photobooth Attendant 1A [DATE] 3:00pm-12:00am (9h) [PERSON_NAME] [PERSON_NAME] …" at bounding box center [1124, 358] width 215 height 148
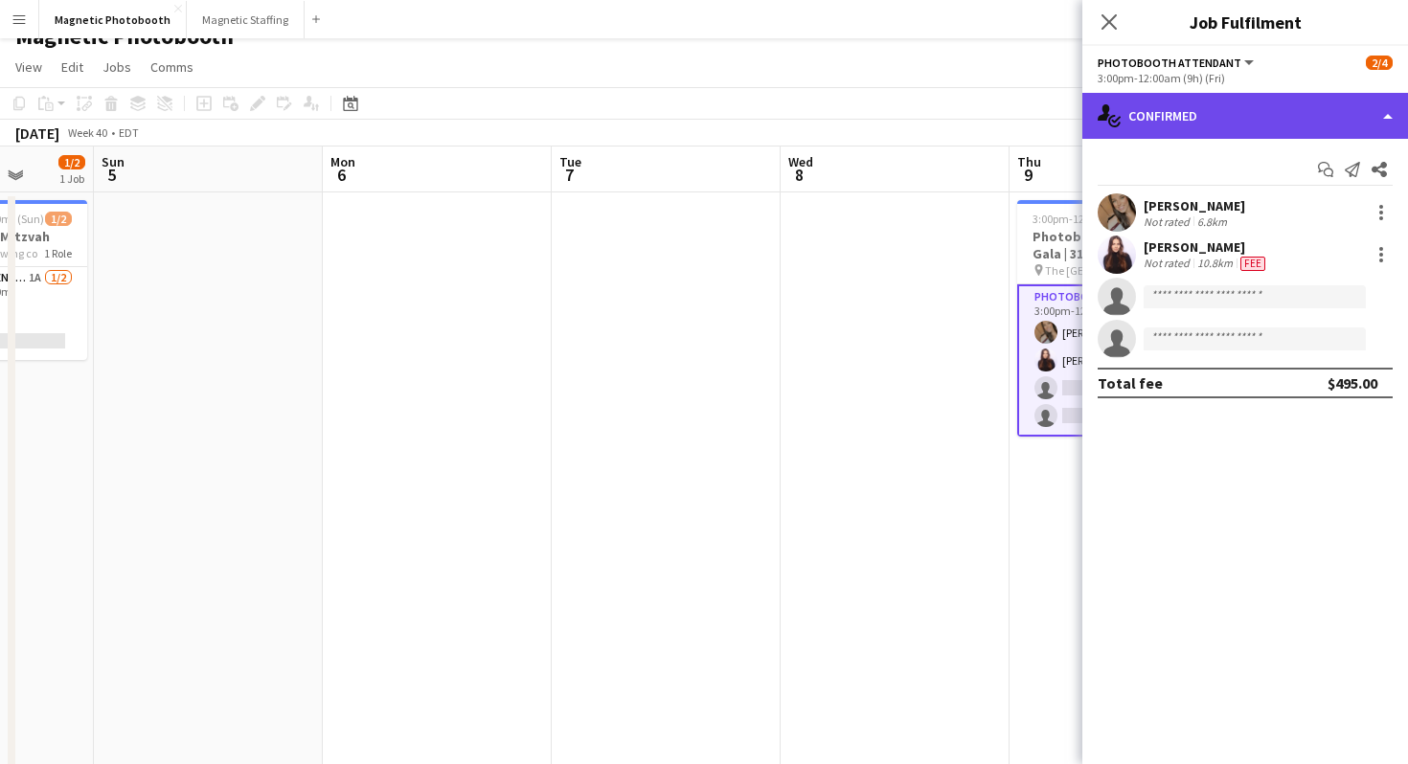
scroll to position [38, 0]
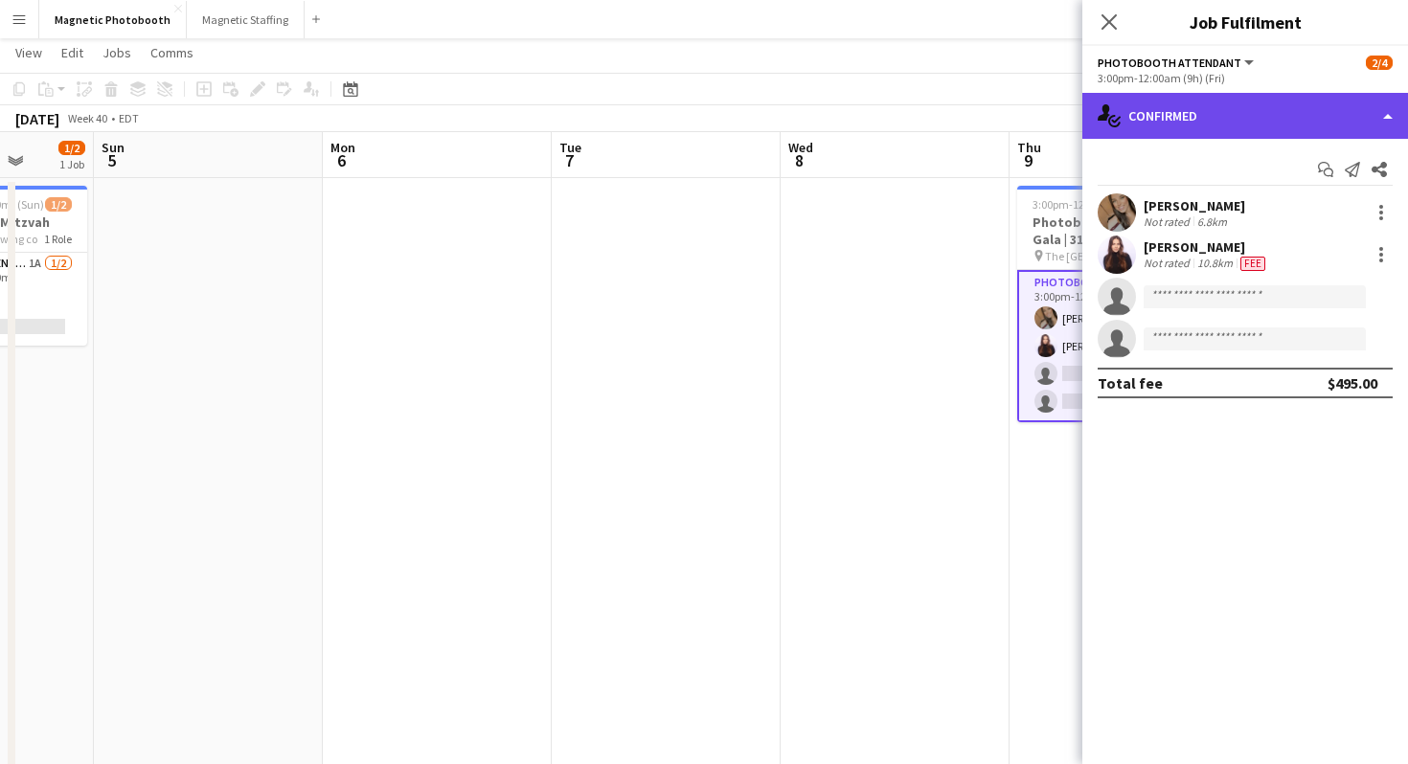
click at [1242, 94] on div "single-neutral-actions-check-2 Confirmed" at bounding box center [1245, 116] width 326 height 46
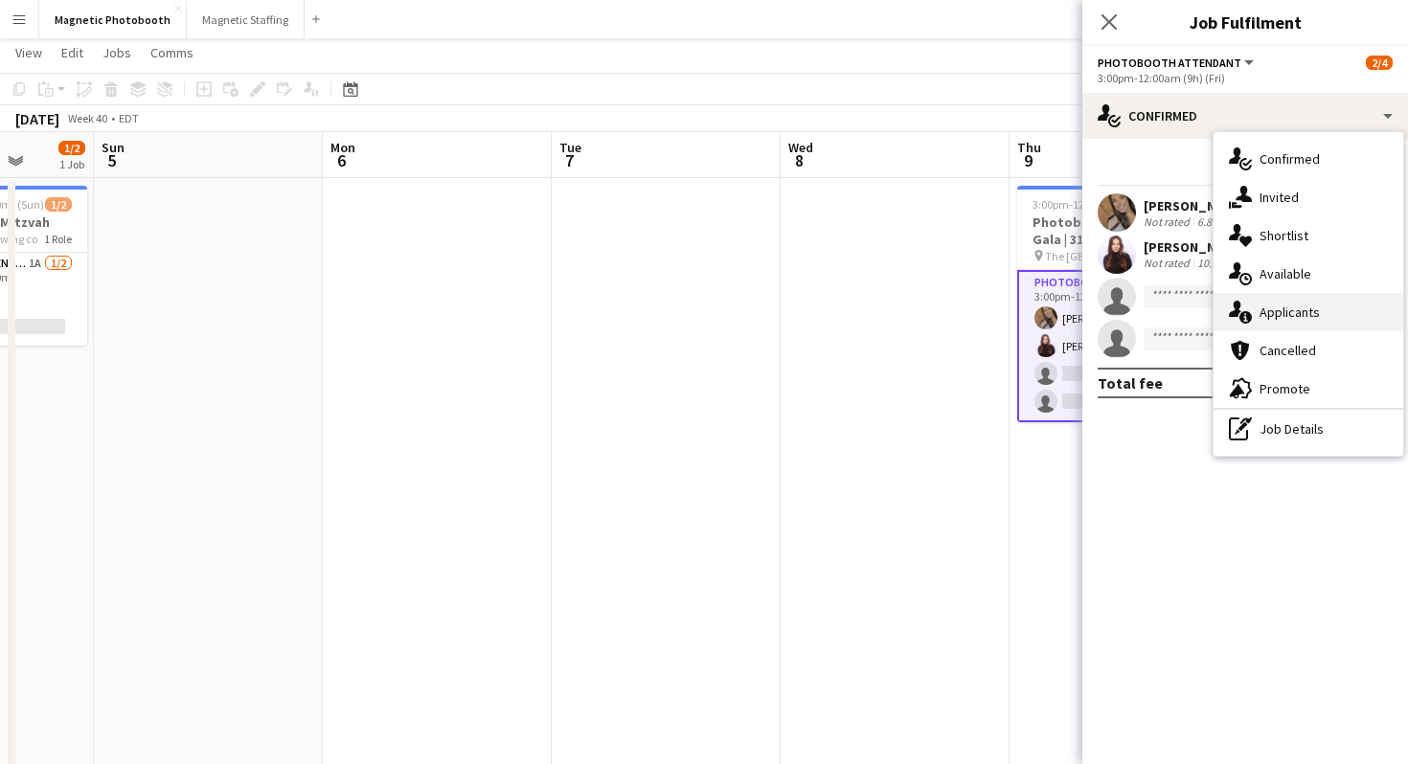
click at [1345, 311] on div "single-neutral-actions-information Applicants" at bounding box center [1308, 312] width 190 height 38
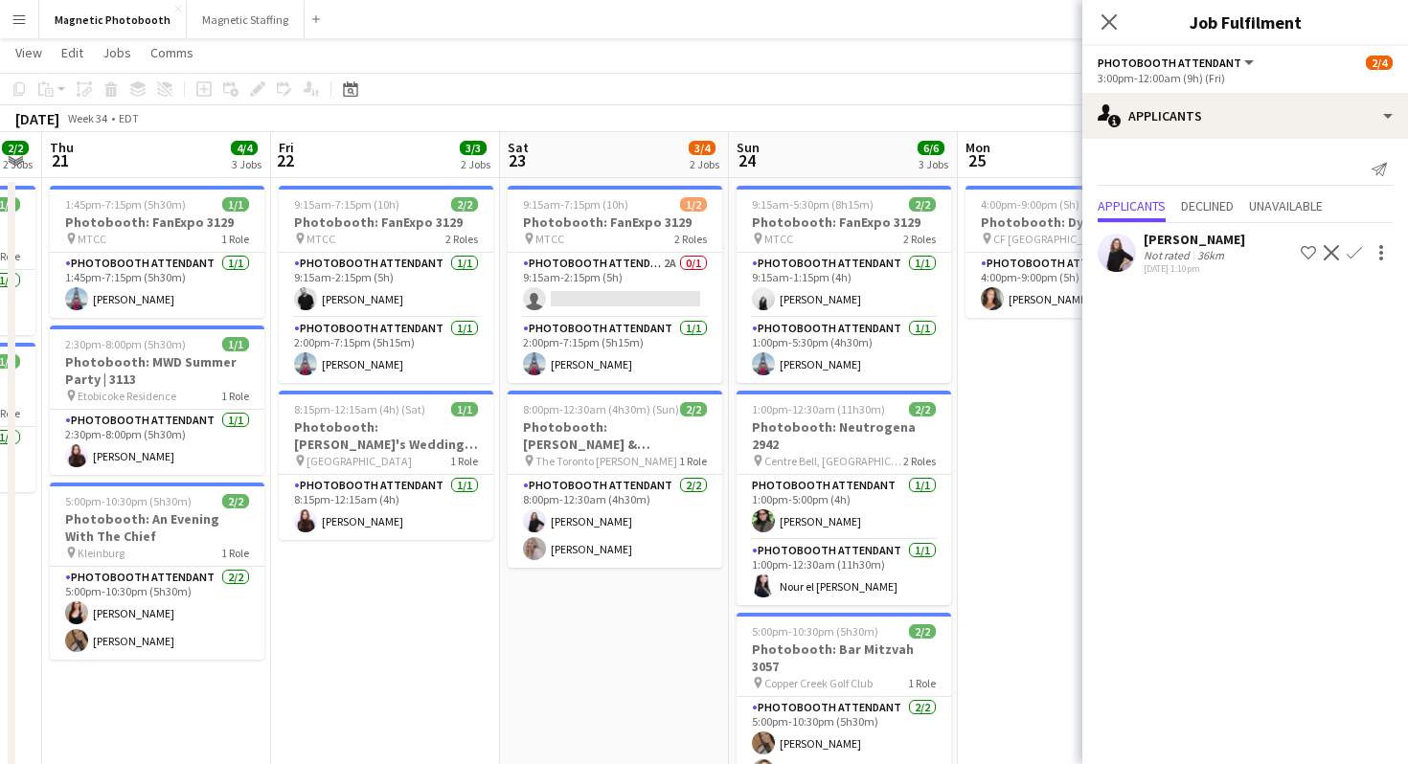
scroll to position [0, 537]
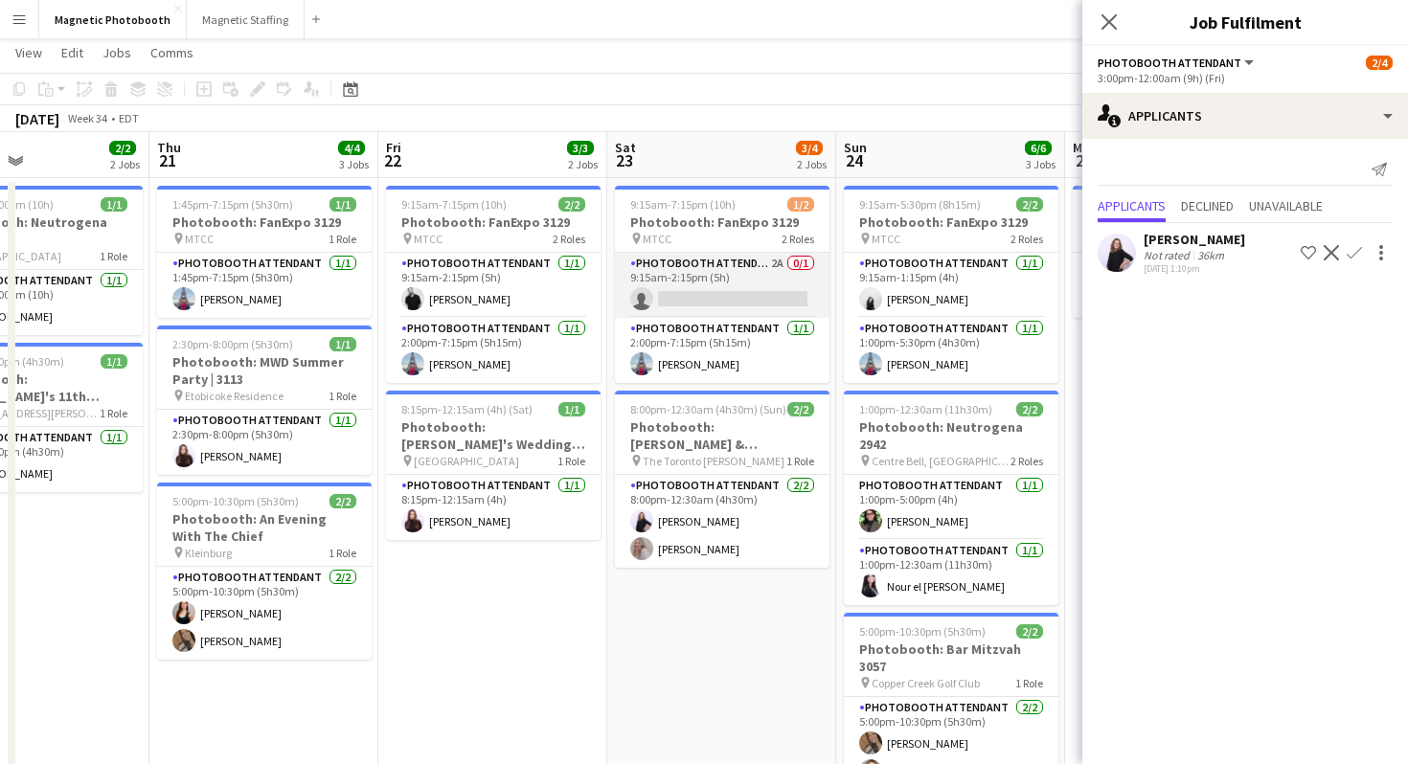
click at [767, 279] on app-card-role "Photobooth Attendant 2A 0/1 9:15am-2:15pm (5h) single-neutral-actions" at bounding box center [722, 285] width 215 height 65
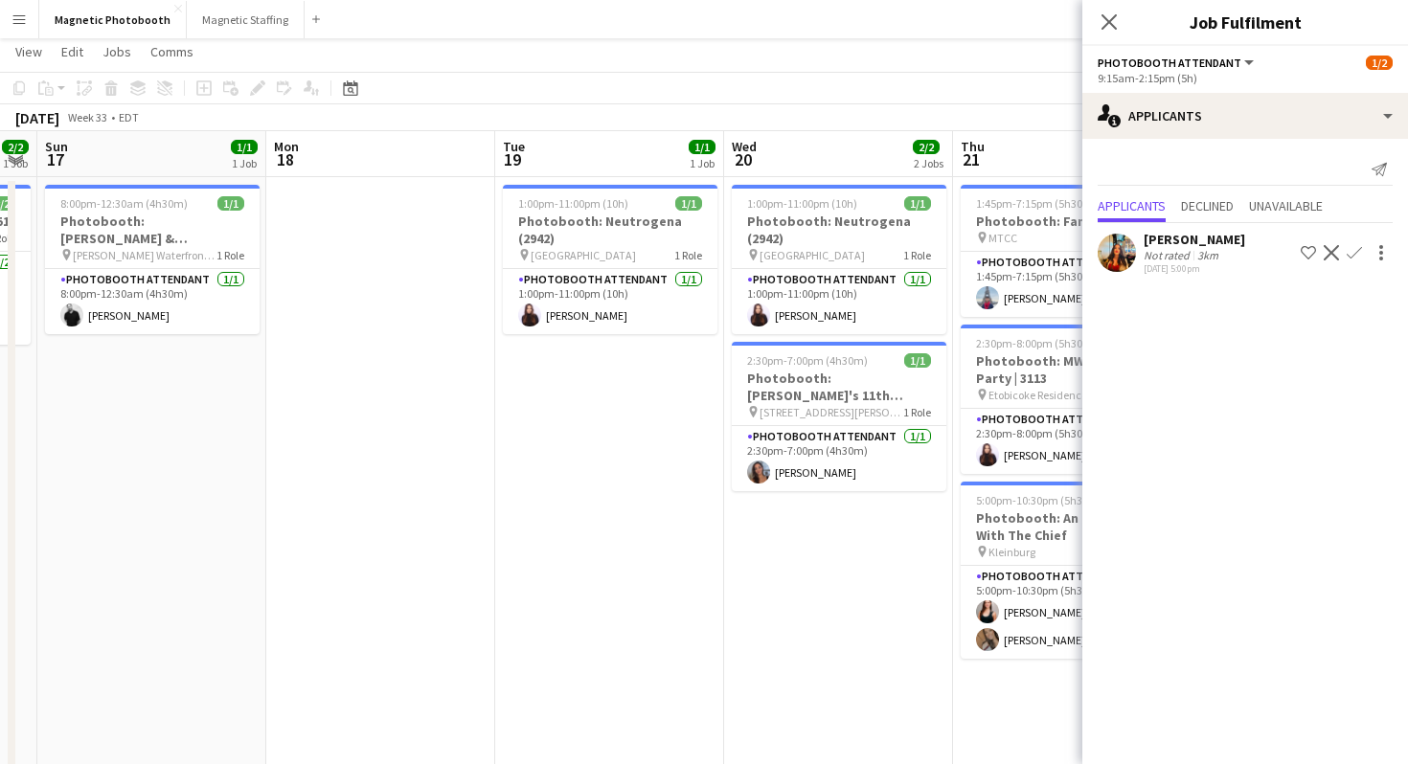
scroll to position [0, 412]
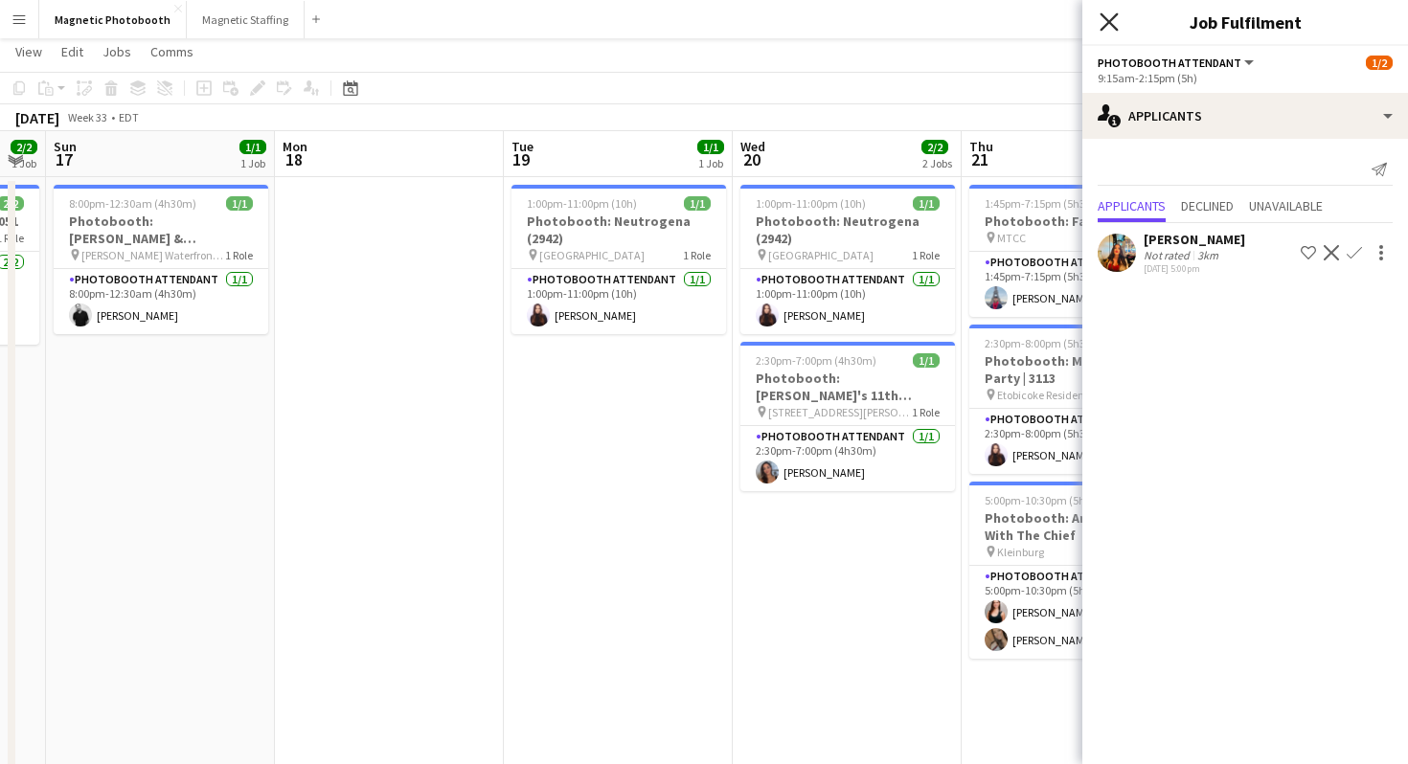
click at [1103, 29] on icon "Close pop-in" at bounding box center [1108, 21] width 18 height 18
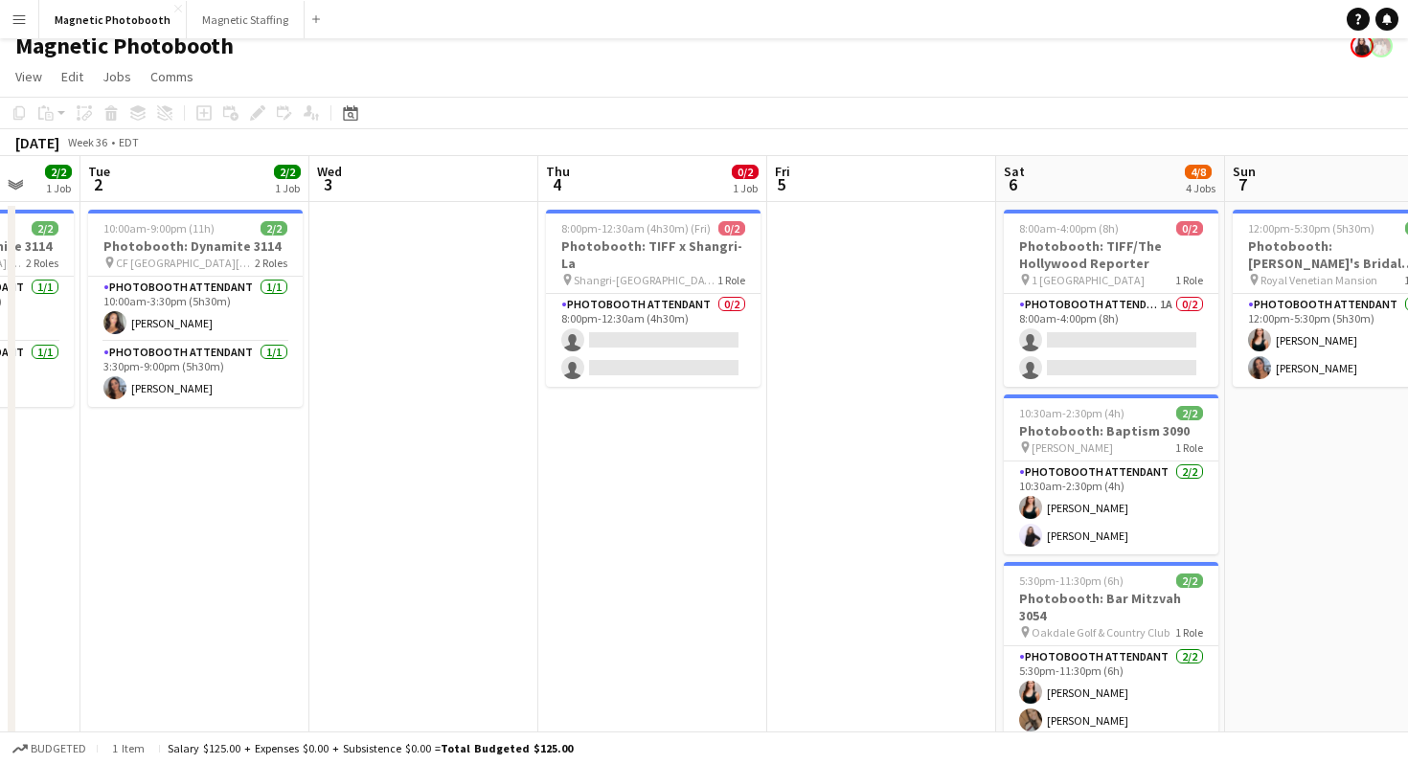
scroll to position [0, 608]
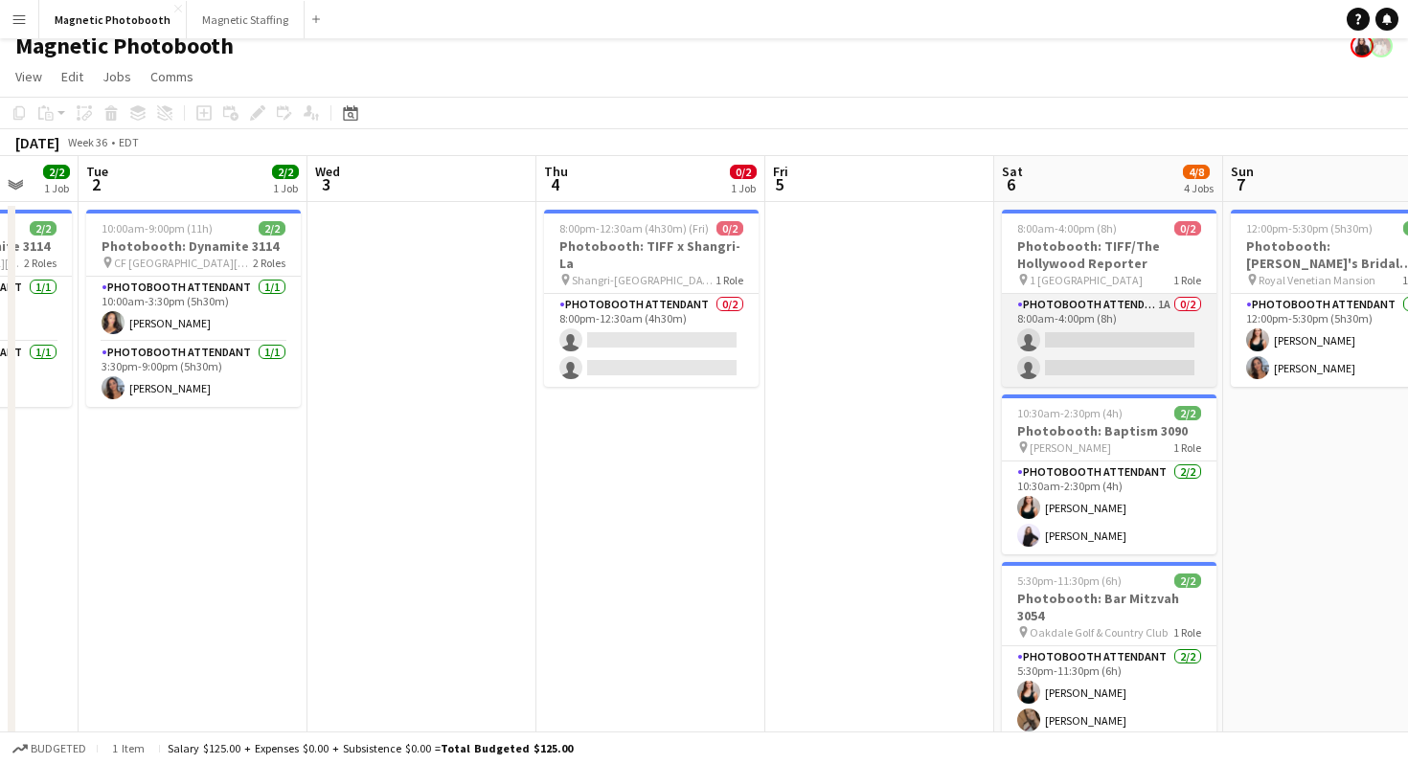
click at [1068, 351] on app-card-role "Photobooth Attendant 1A 0/2 8:00am-4:00pm (8h) single-neutral-actions single-ne…" at bounding box center [1109, 340] width 215 height 93
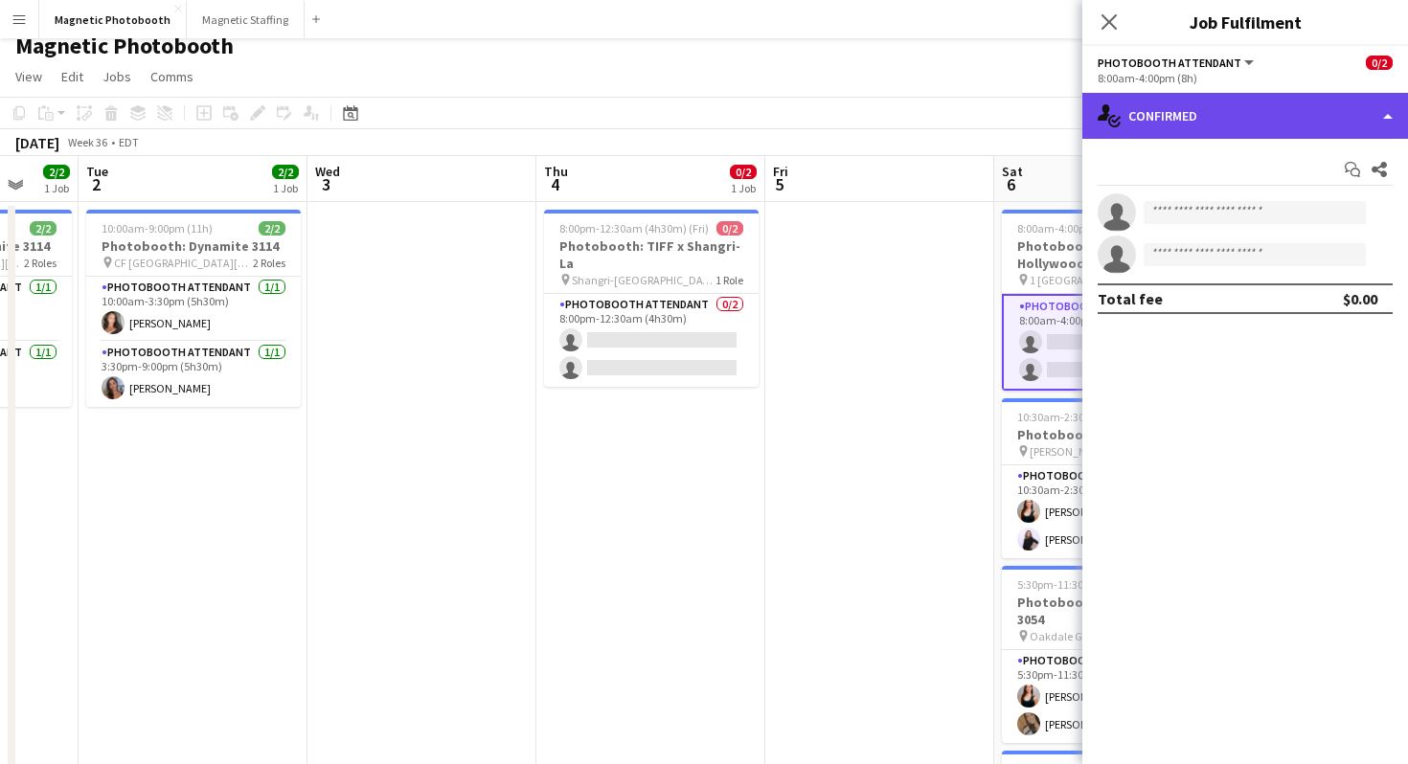
click at [1237, 125] on div "single-neutral-actions-check-2 Confirmed" at bounding box center [1245, 116] width 326 height 46
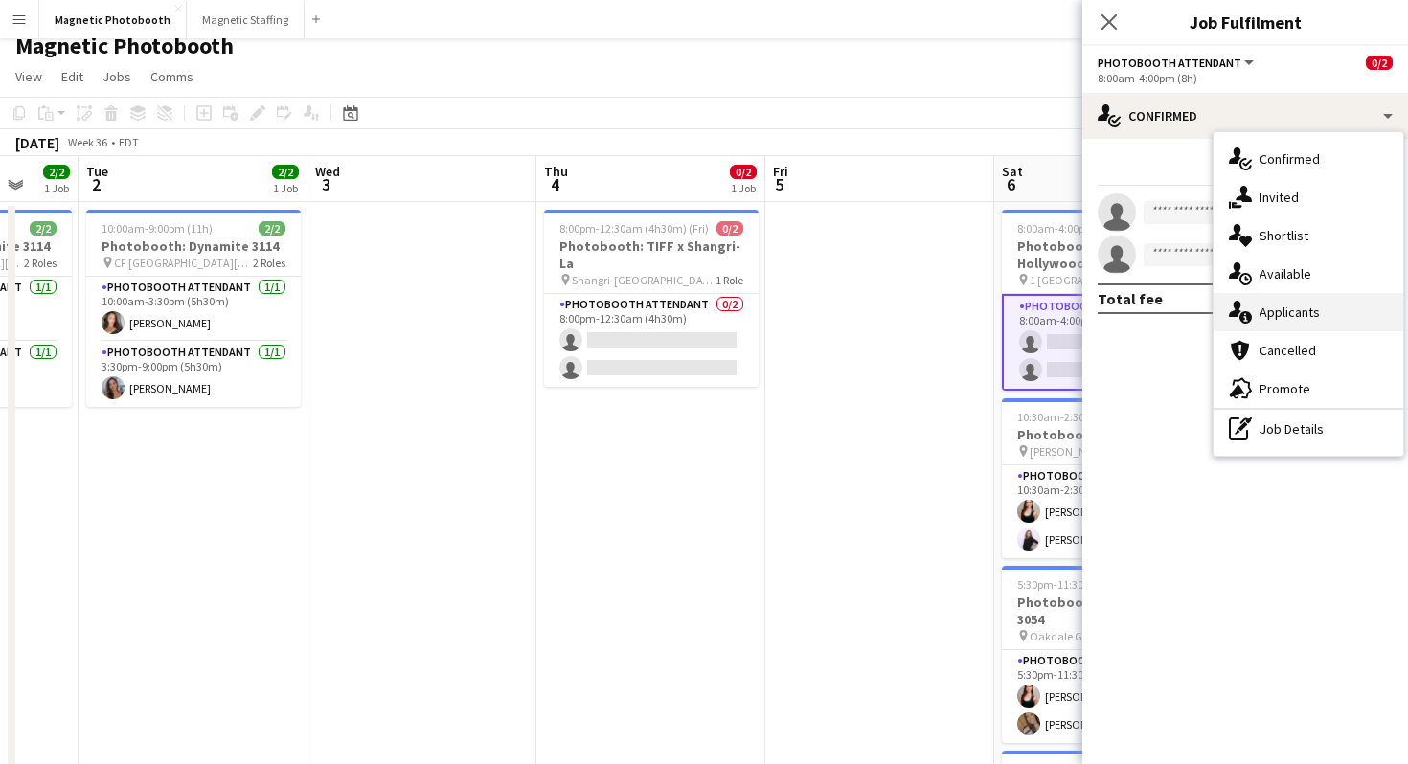
click at [1255, 307] on div "single-neutral-actions-information Applicants" at bounding box center [1308, 312] width 190 height 38
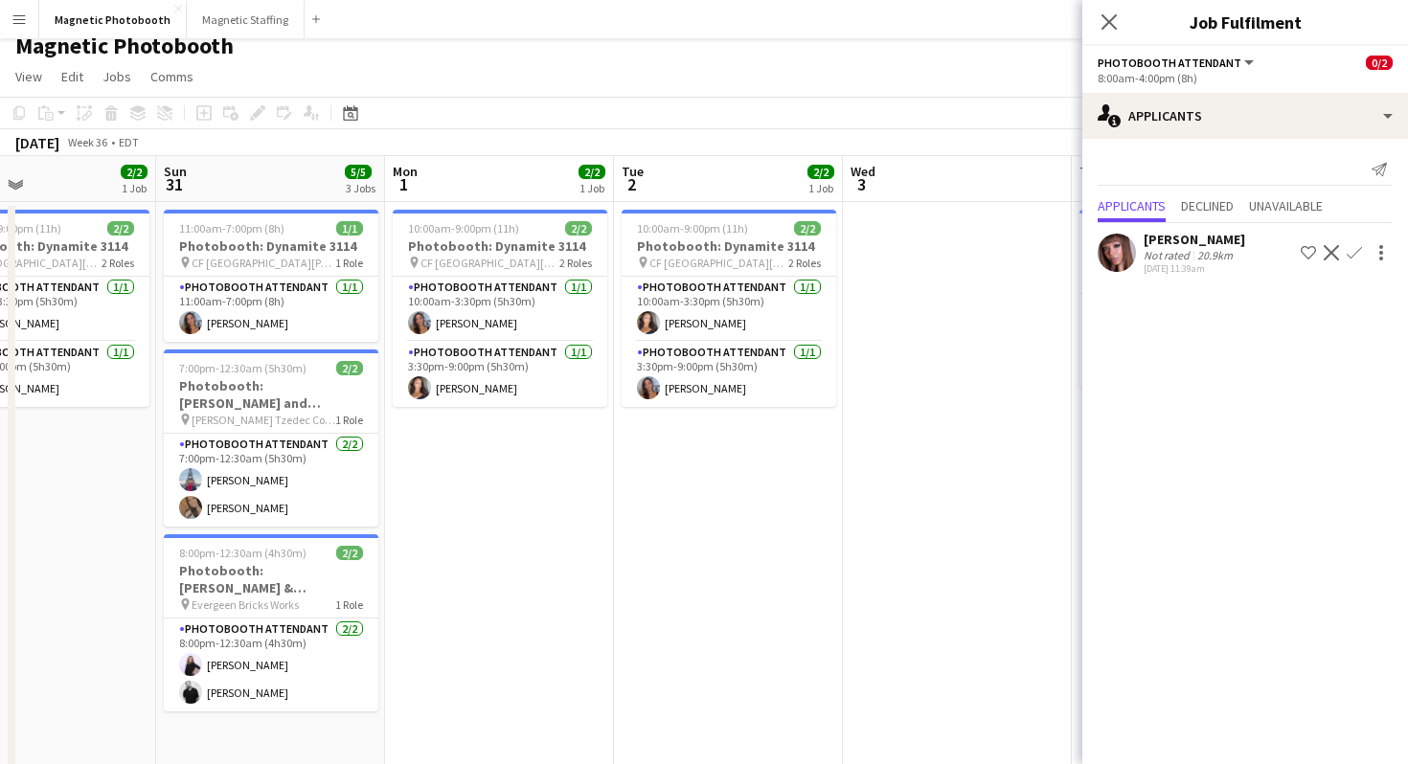
click at [882, 415] on app-date-cell at bounding box center [957, 631] width 229 height 858
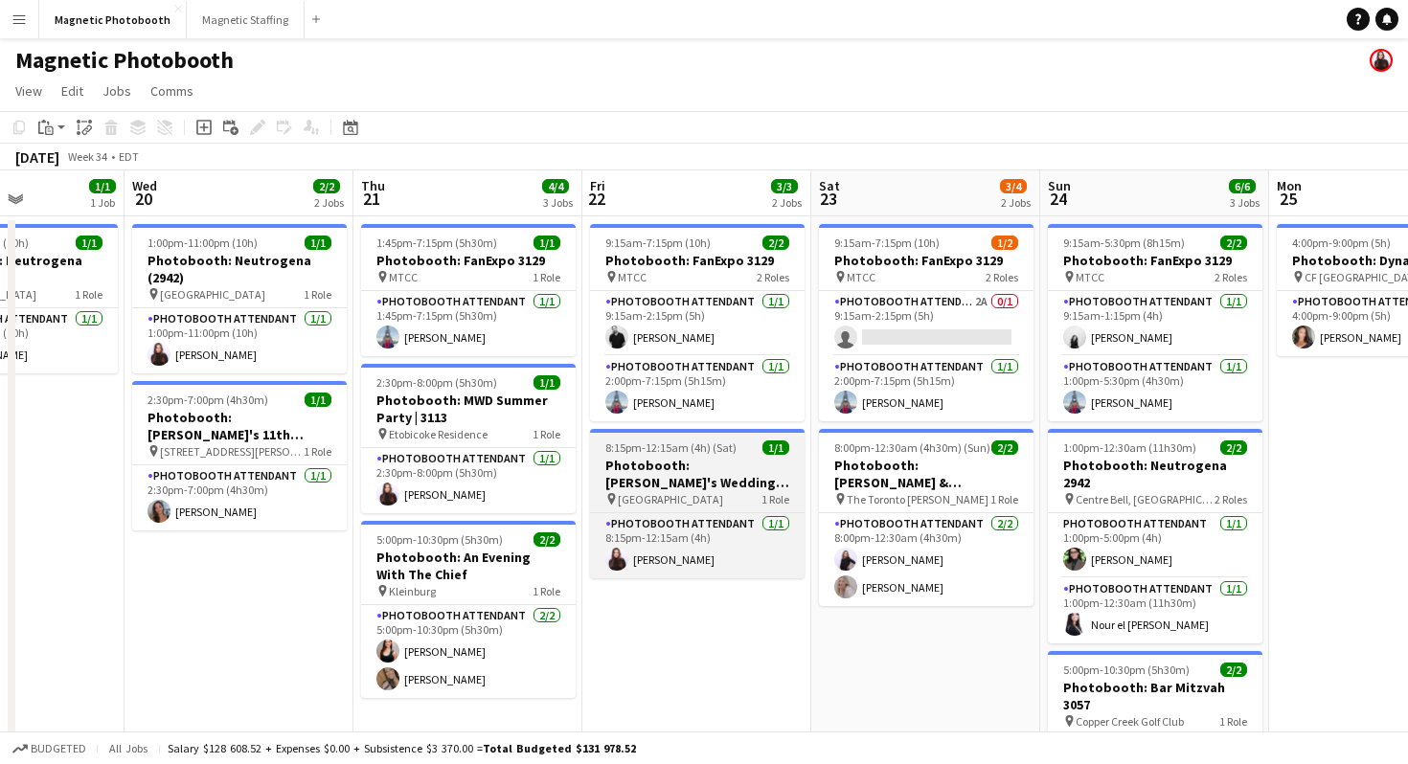
scroll to position [0, 577]
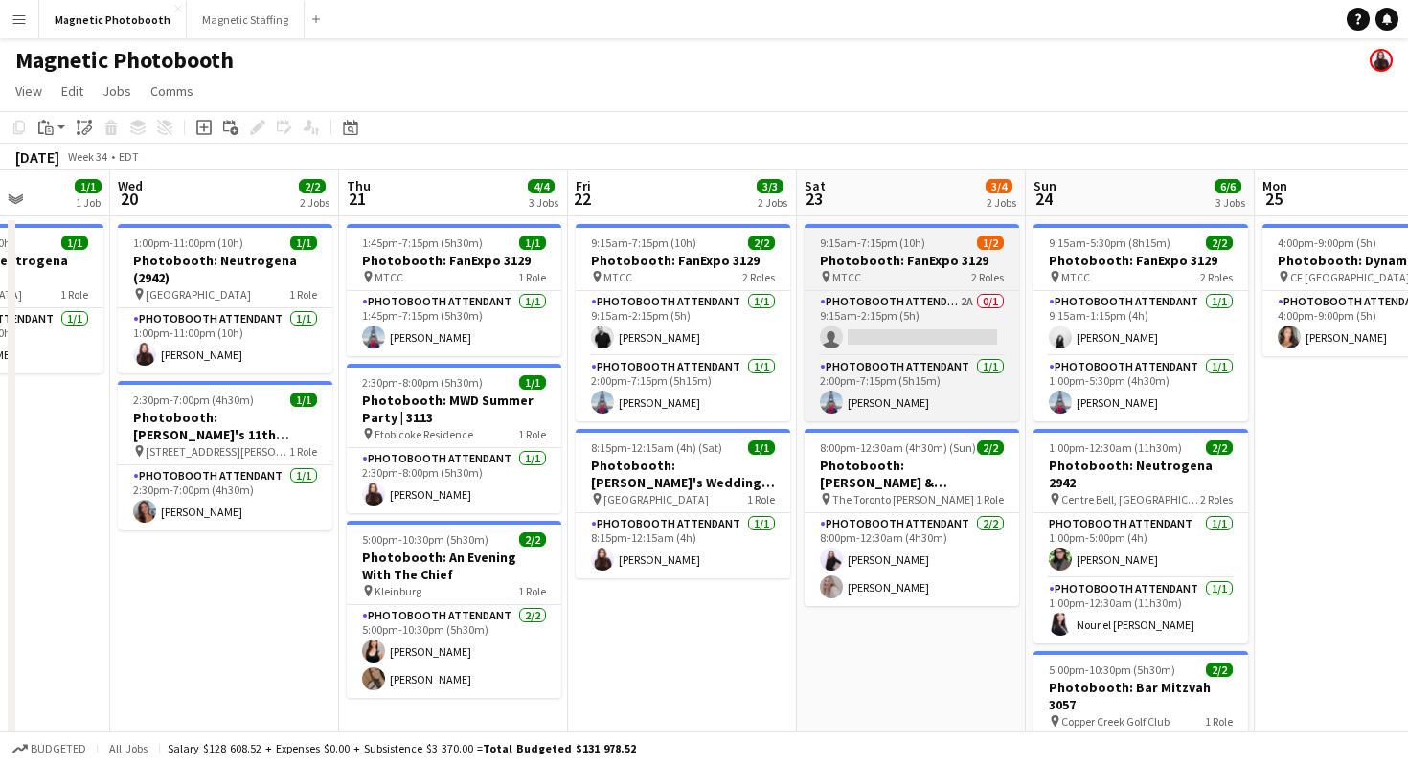
click at [912, 273] on div "pin MTCC 2 Roles" at bounding box center [911, 276] width 215 height 15
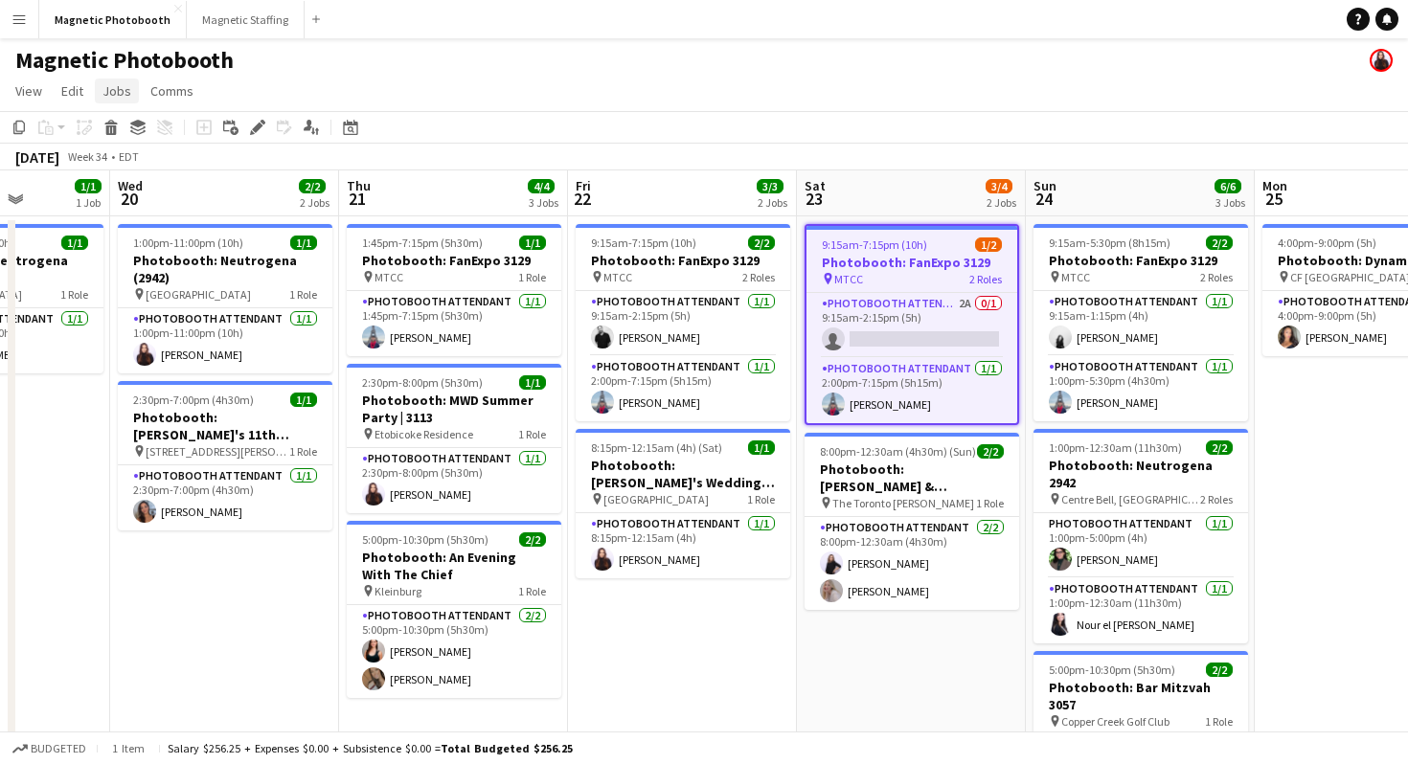
click at [99, 88] on link "Jobs" at bounding box center [117, 91] width 44 height 25
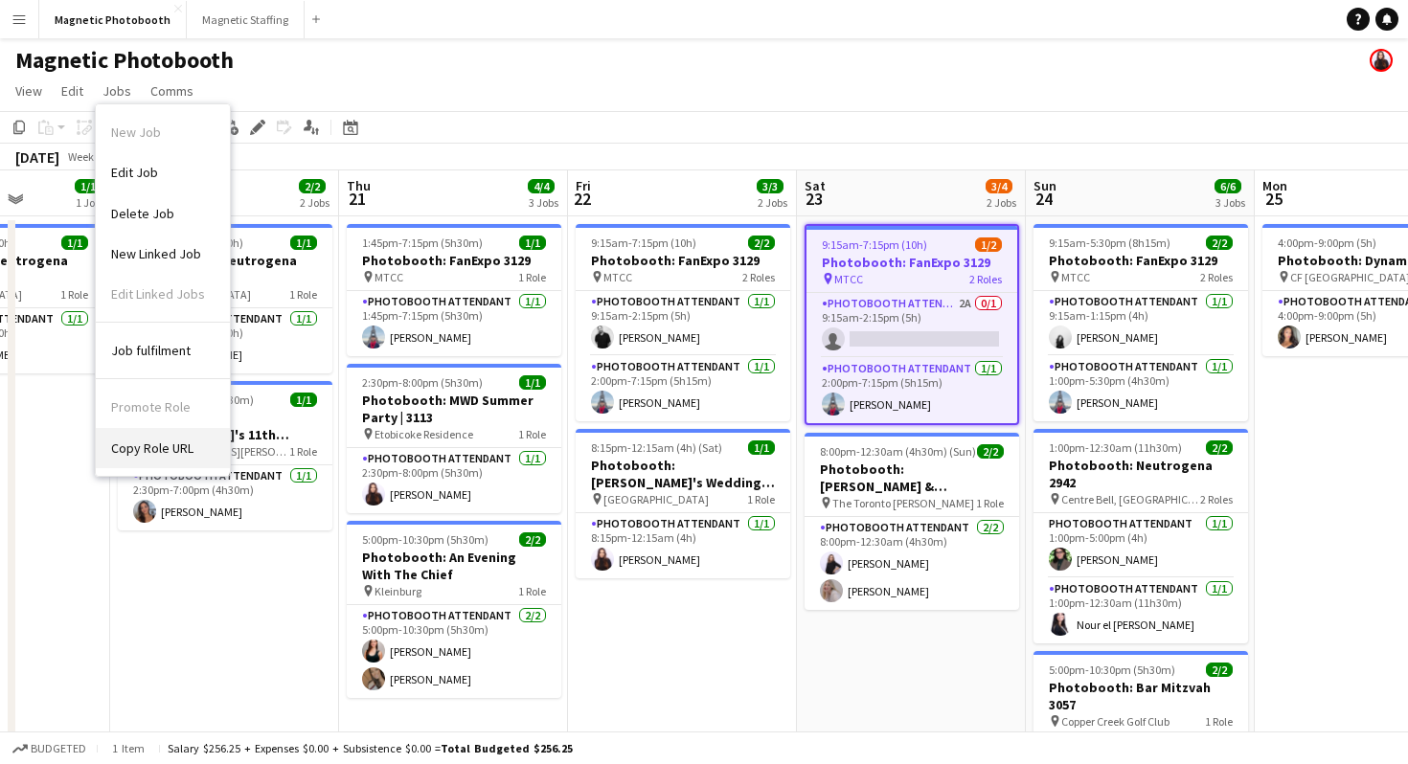
click at [181, 440] on span "Copy Role URL" at bounding box center [152, 448] width 82 height 17
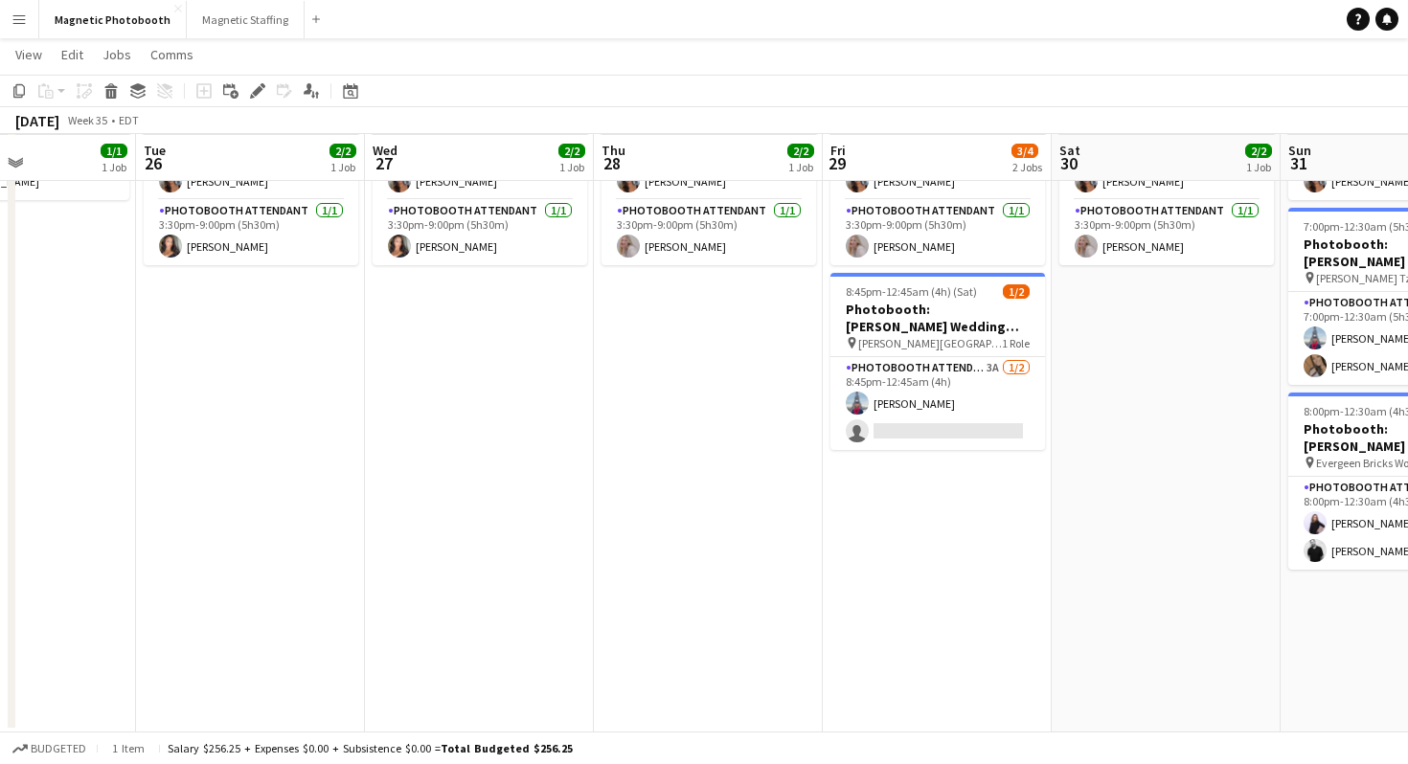
scroll to position [0, 553]
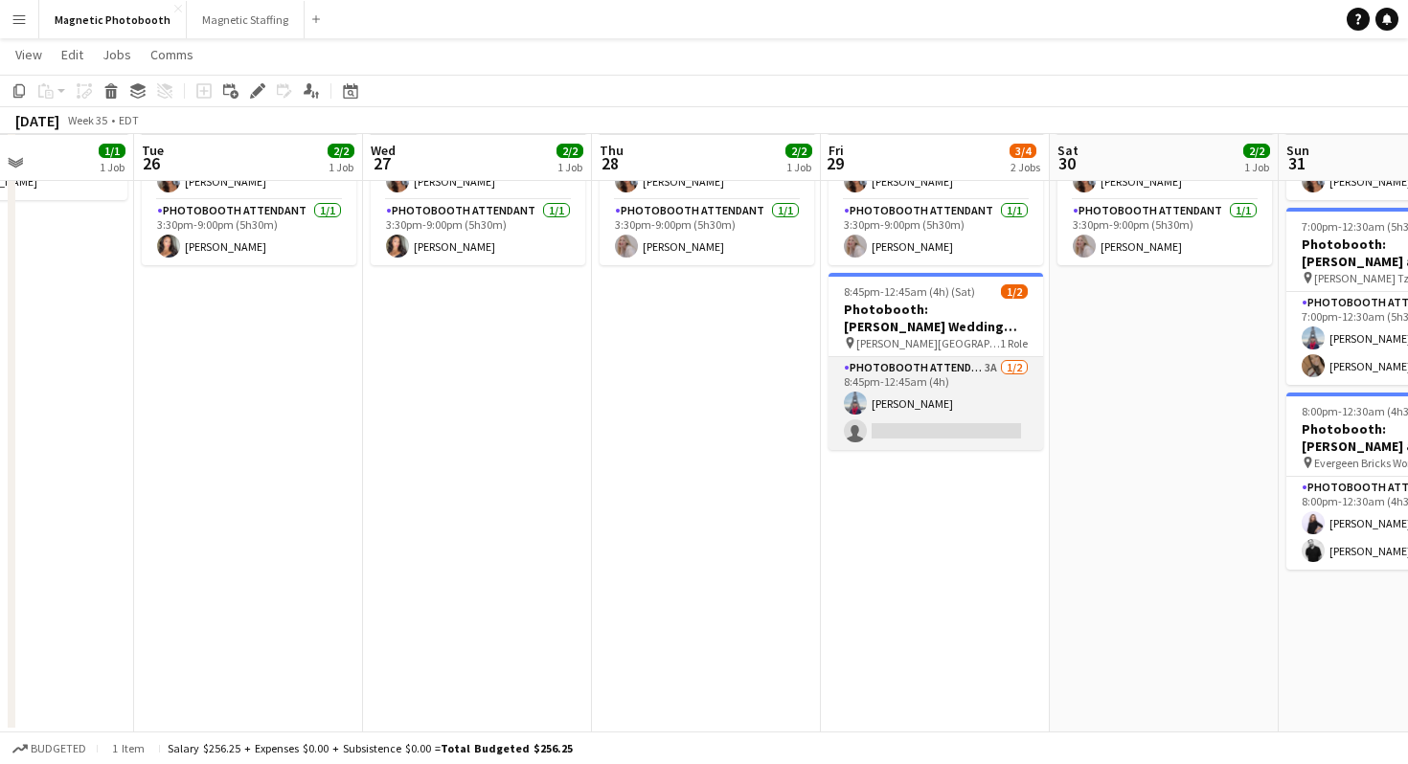
click at [957, 417] on app-card-role "Photobooth Attendant 3A [DATE] 8:45pm-12:45am (4h) [PERSON_NAME] single-neutral…" at bounding box center [935, 403] width 215 height 93
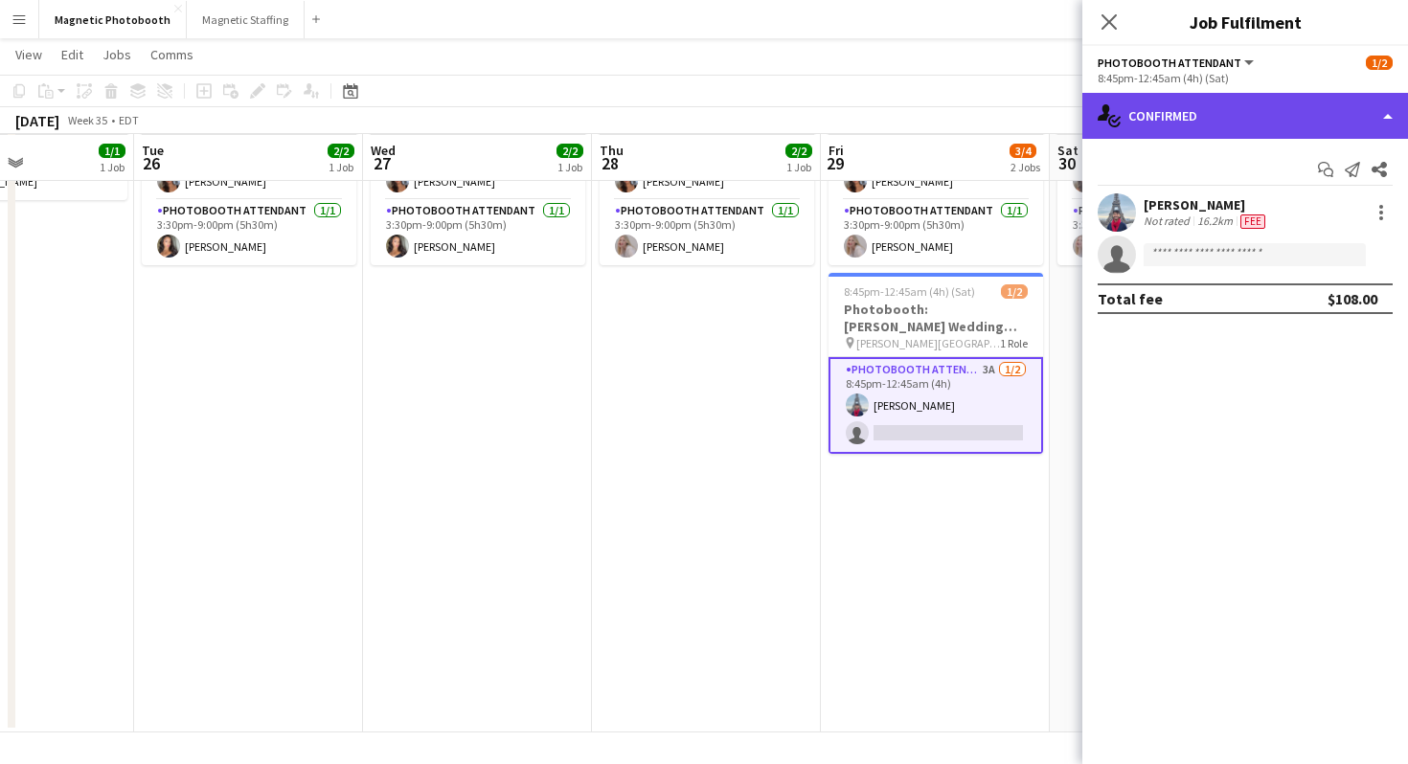
click at [1164, 117] on div "single-neutral-actions-check-2 Confirmed" at bounding box center [1245, 116] width 326 height 46
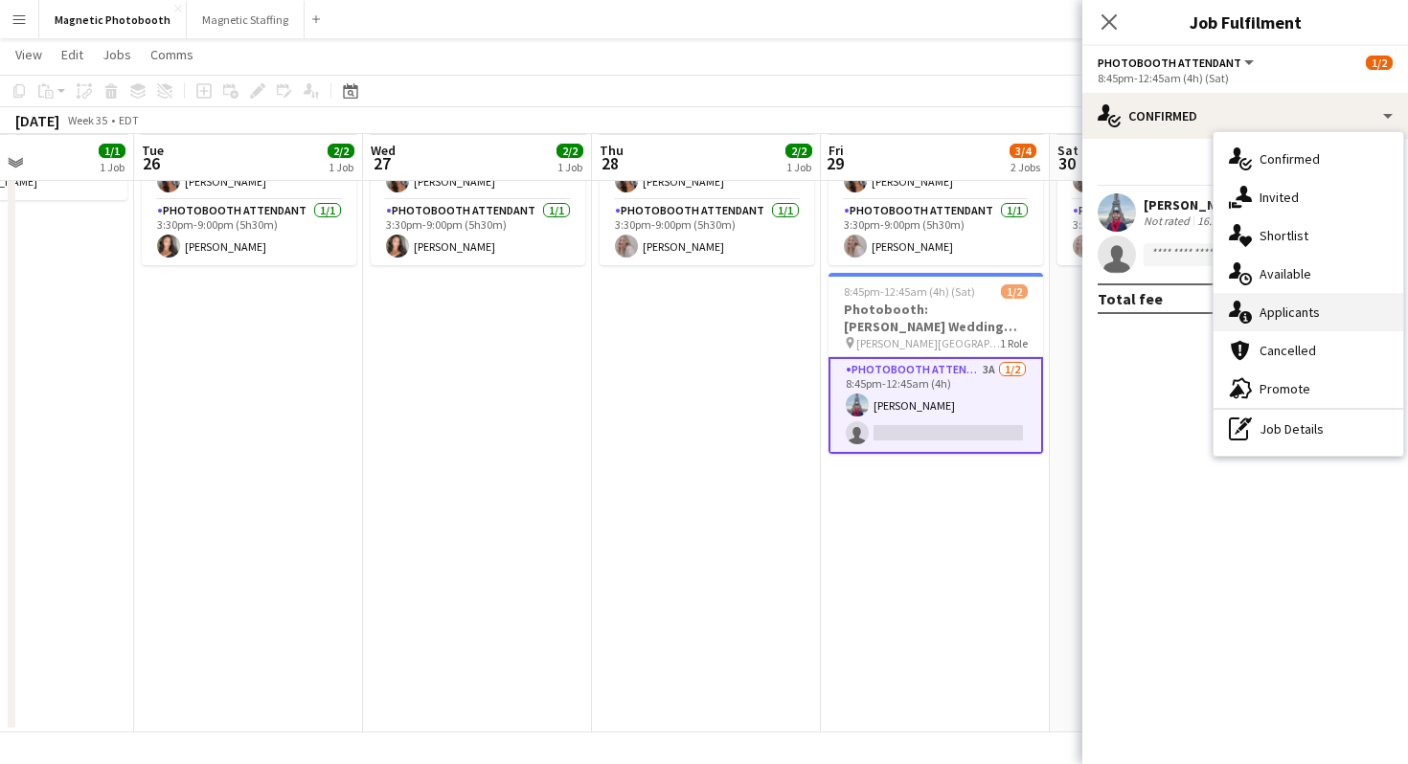
click at [1242, 323] on icon "single-neutral-actions-information" at bounding box center [1240, 312] width 23 height 23
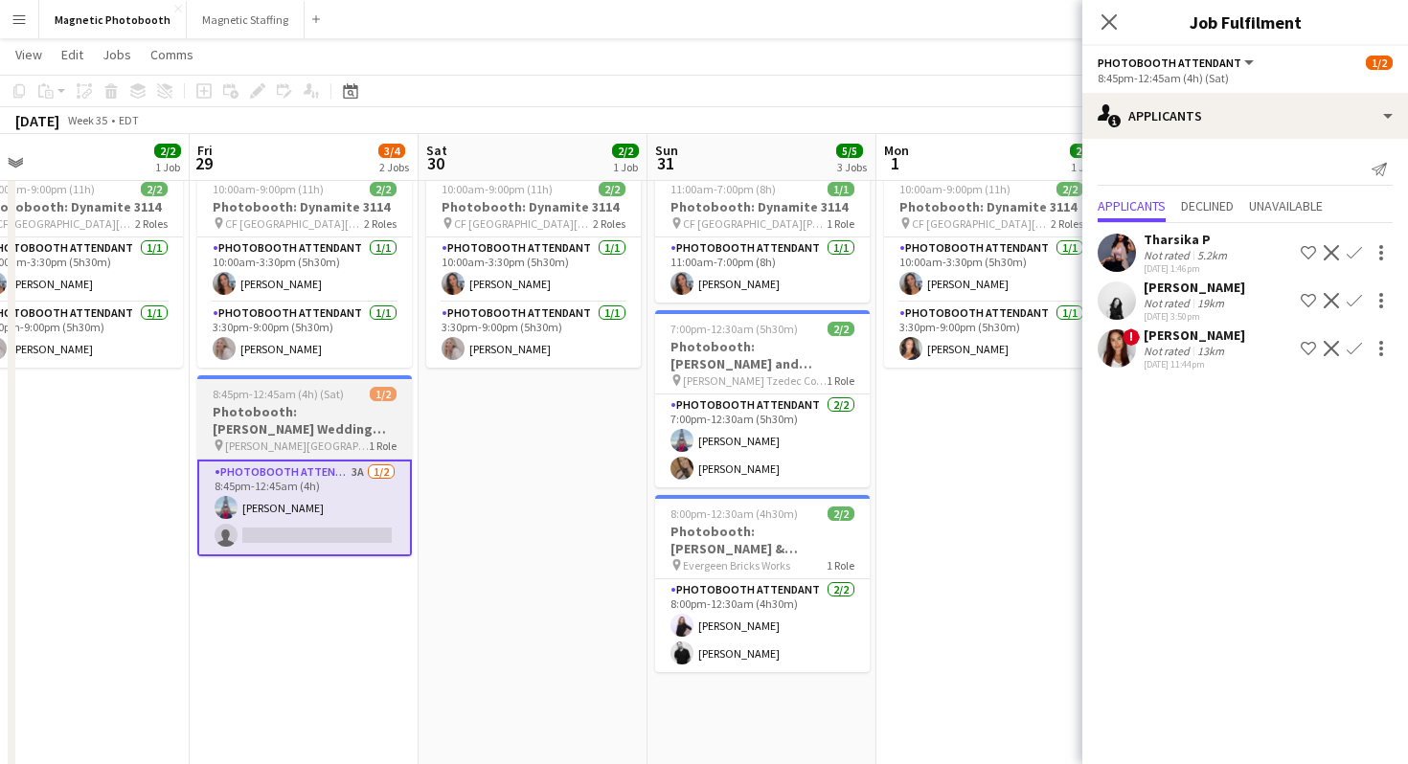
scroll to position [0, 577]
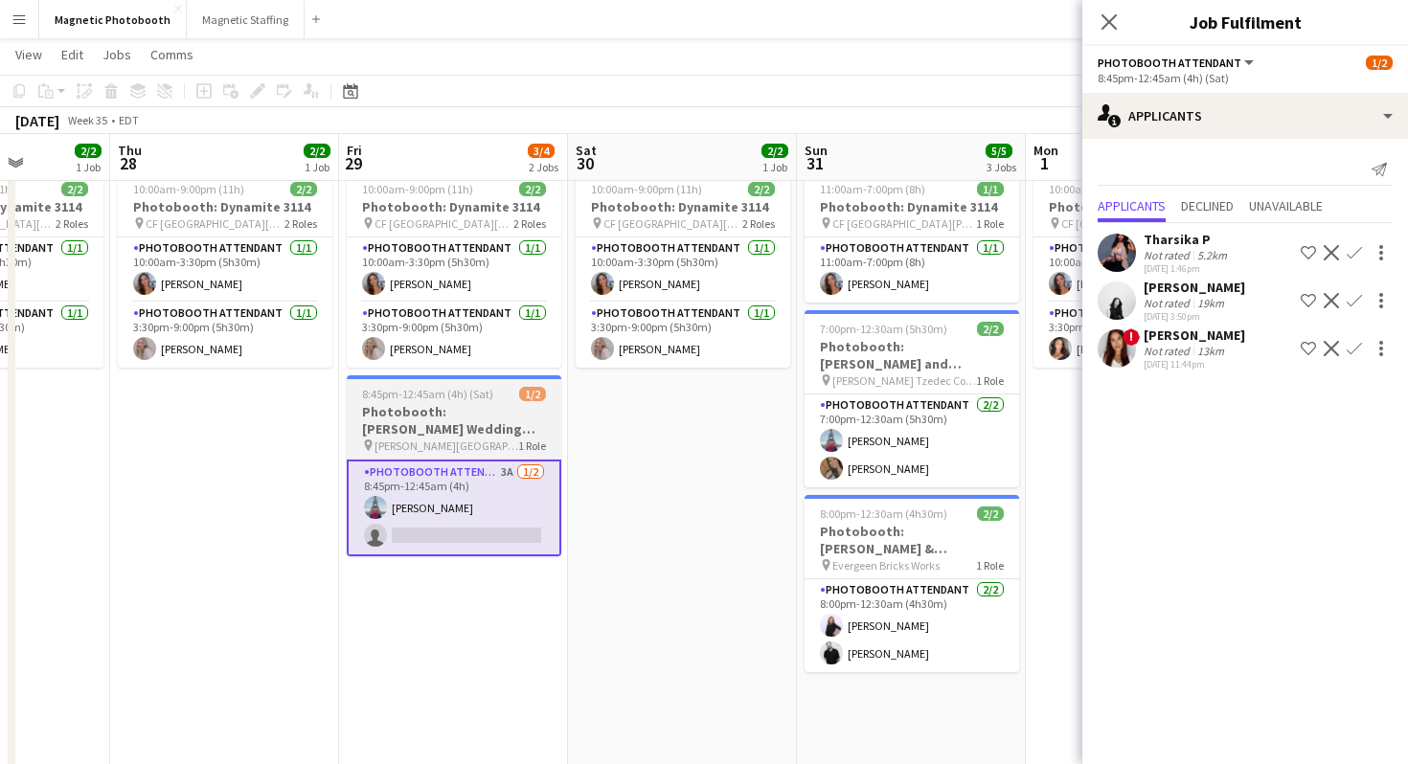
click at [512, 431] on h3 "Photobooth: [PERSON_NAME] Wedding (3134)" at bounding box center [454, 420] width 215 height 34
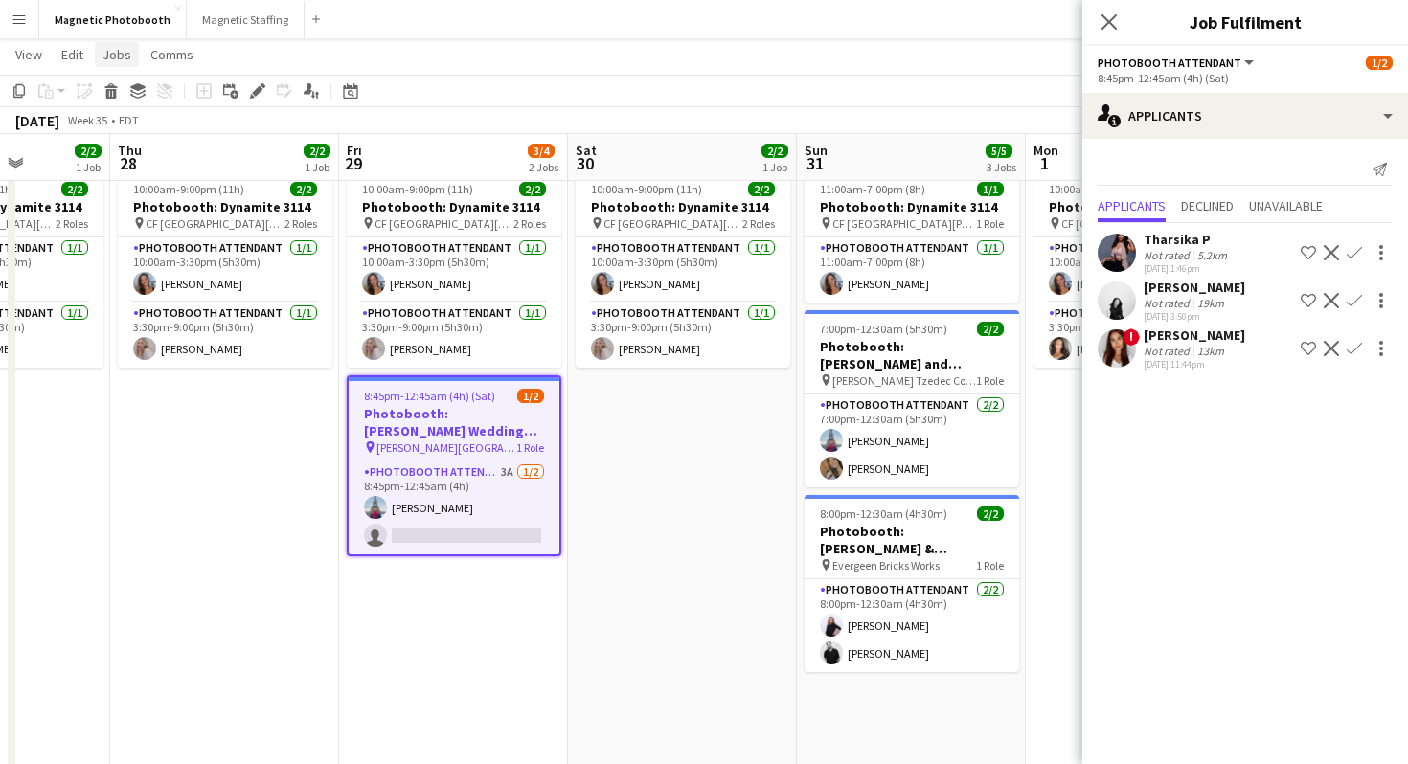
click at [116, 64] on link "Jobs" at bounding box center [117, 54] width 44 height 25
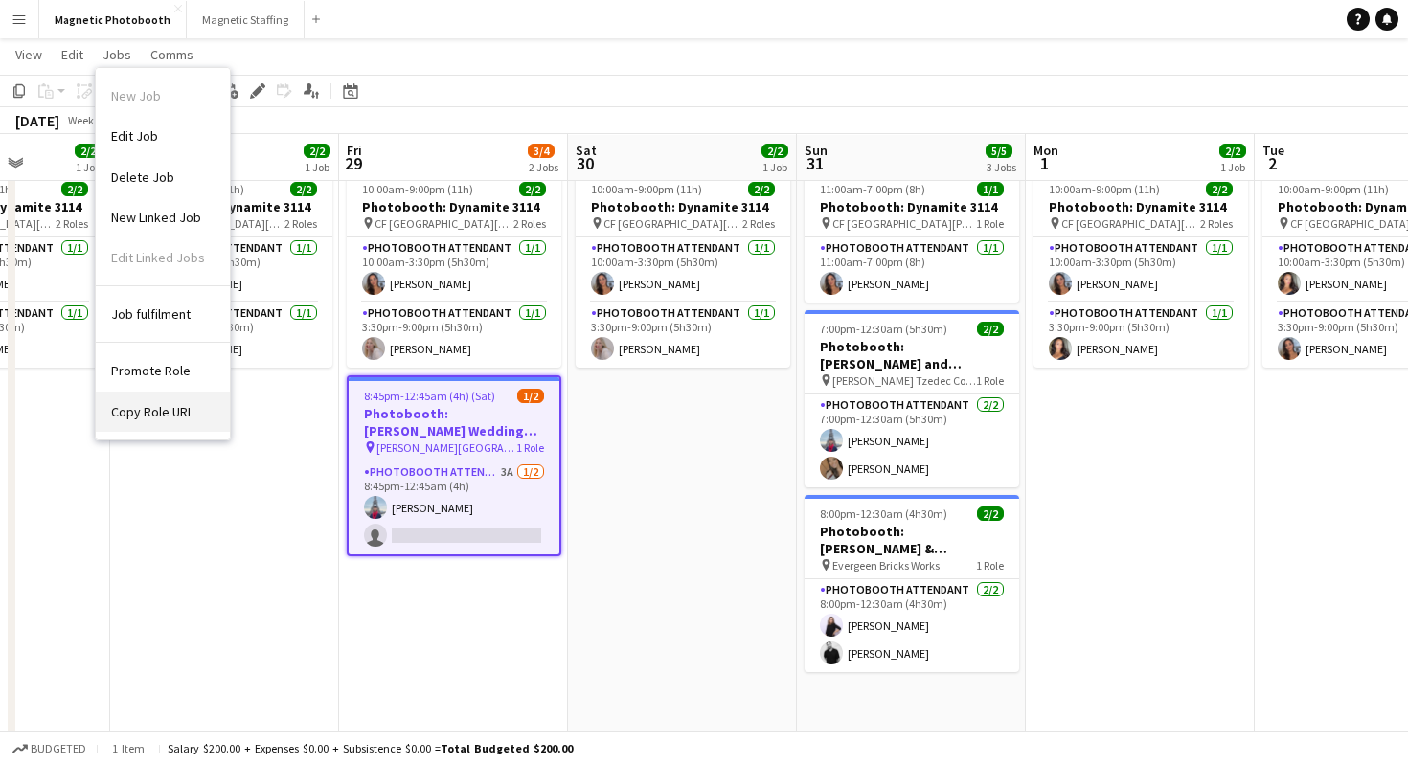
click at [172, 420] on link "Copy Role URL" at bounding box center [163, 412] width 134 height 40
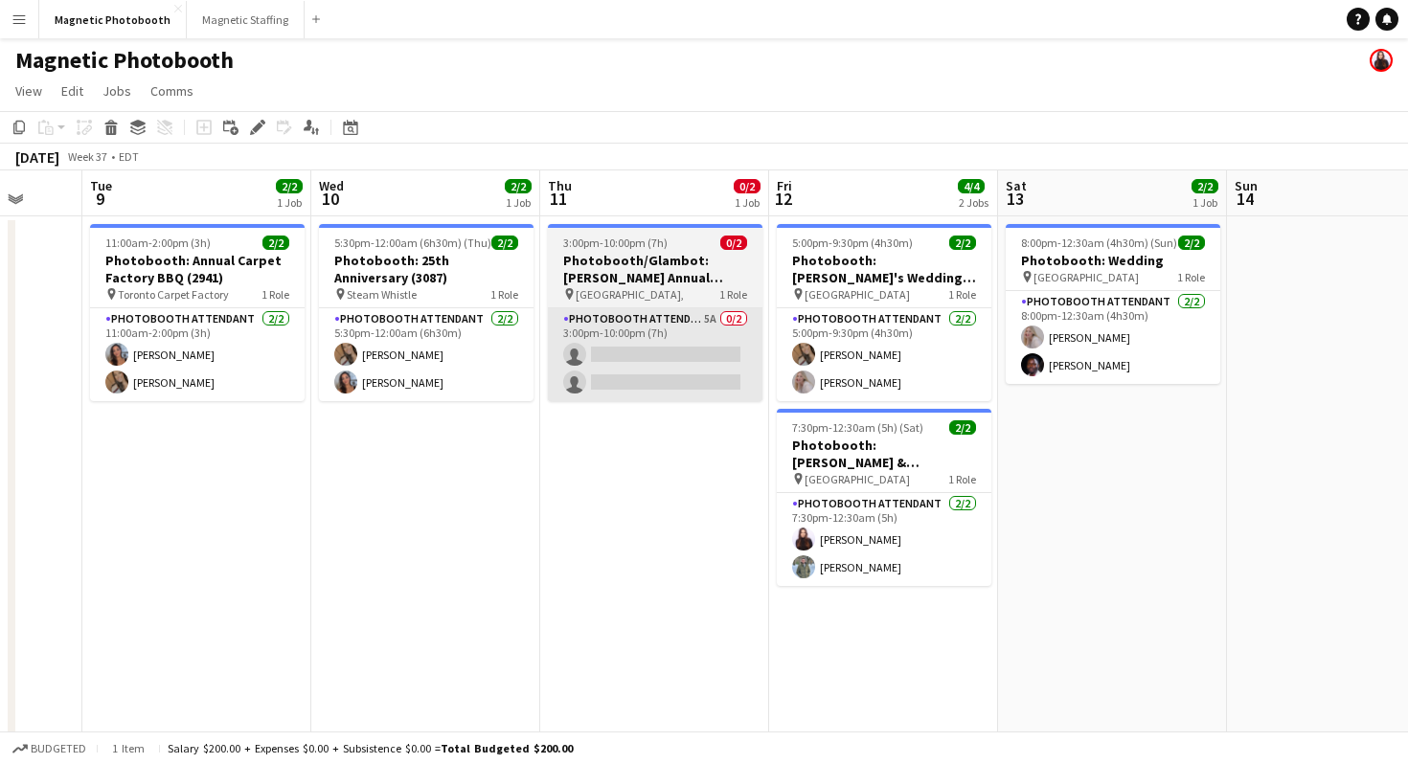
scroll to position [0, 606]
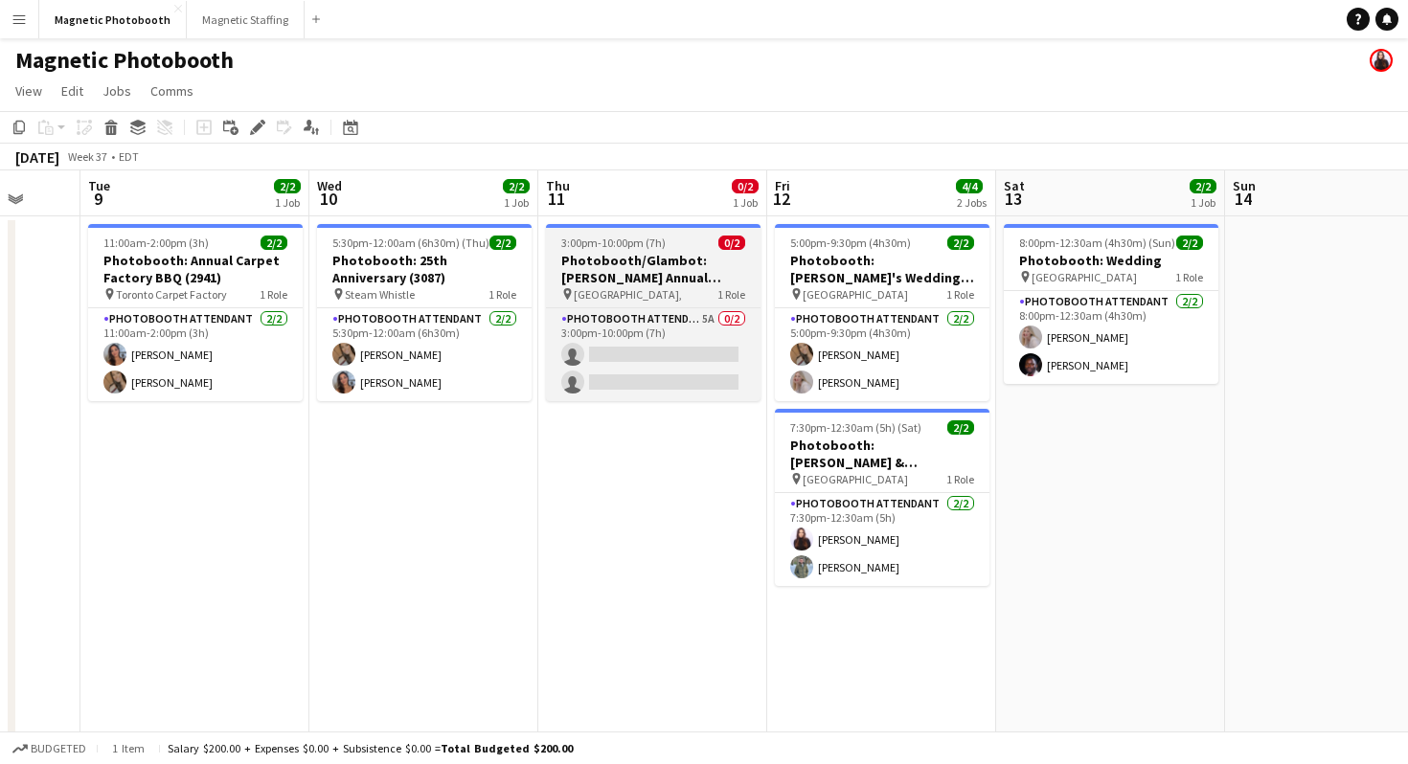
click at [678, 276] on h3 "Photobooth/Glambot: [PERSON_NAME] Annual Campaign Launch" at bounding box center [653, 269] width 215 height 34
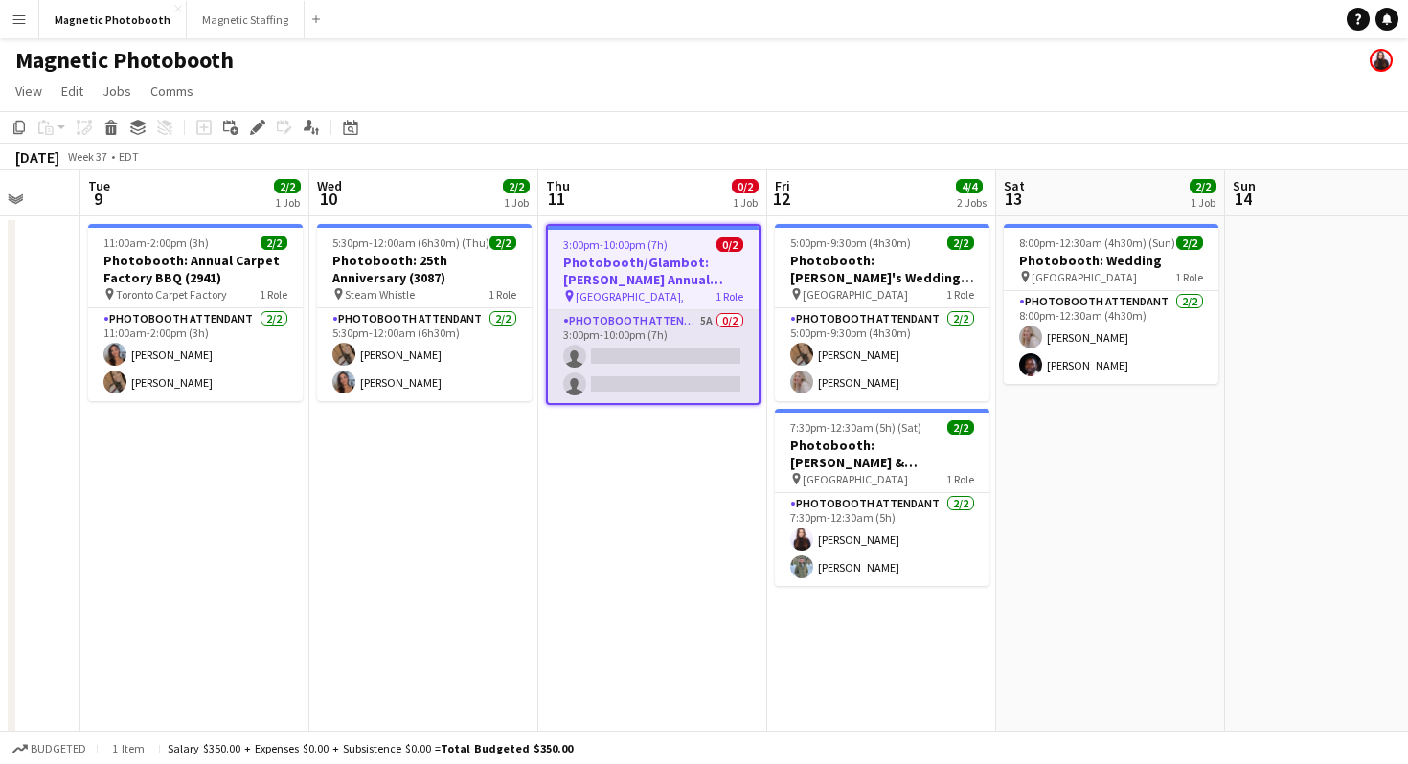
click at [664, 374] on app-card-role "Photobooth Attendant 5A 0/2 3:00pm-10:00pm (7h) single-neutral-actions single-n…" at bounding box center [653, 356] width 211 height 93
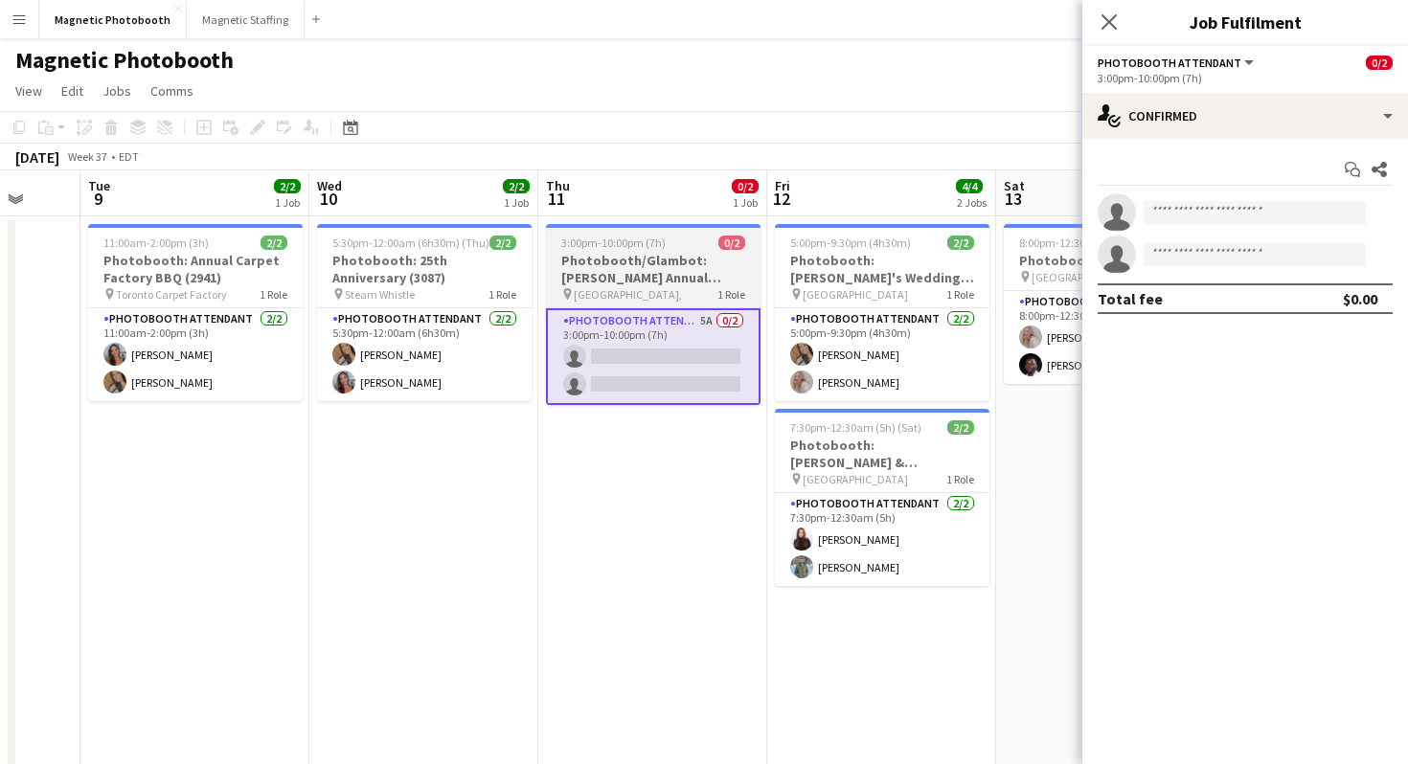
click at [675, 268] on h3 "Photobooth/Glambot: [PERSON_NAME] Annual Campaign Launch" at bounding box center [653, 269] width 215 height 34
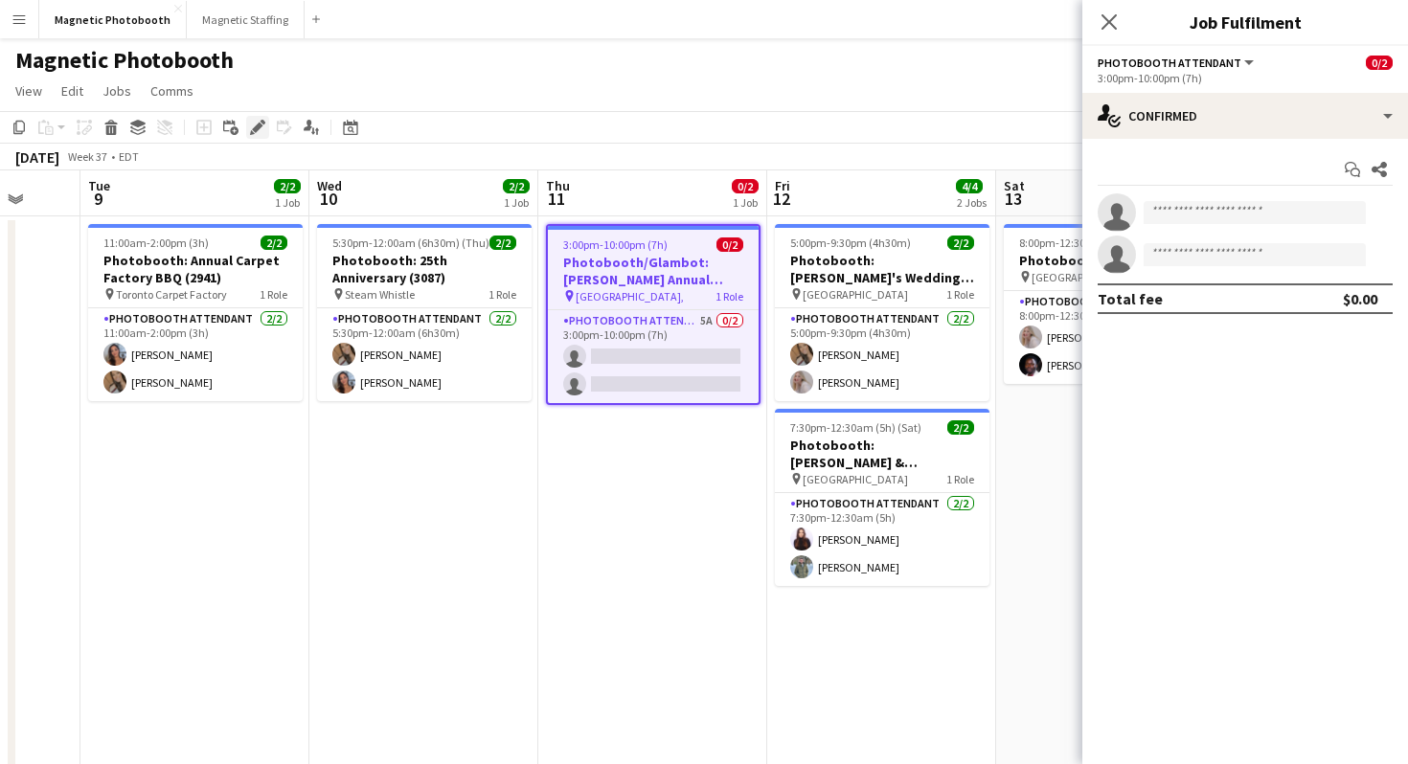
click at [254, 121] on icon "Edit" at bounding box center [257, 127] width 15 height 15
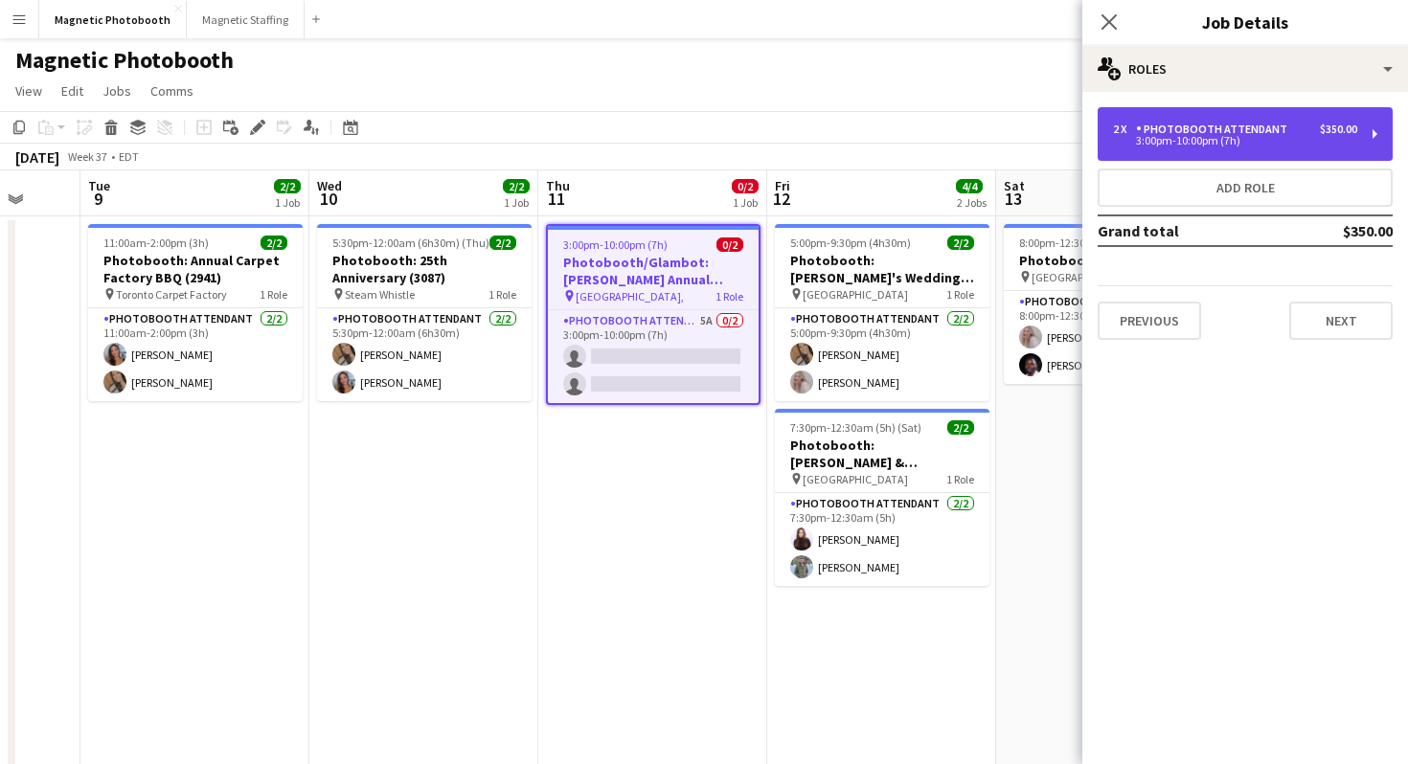
click at [1219, 145] on div "3:00pm-10:00pm (7h)" at bounding box center [1235, 141] width 244 height 10
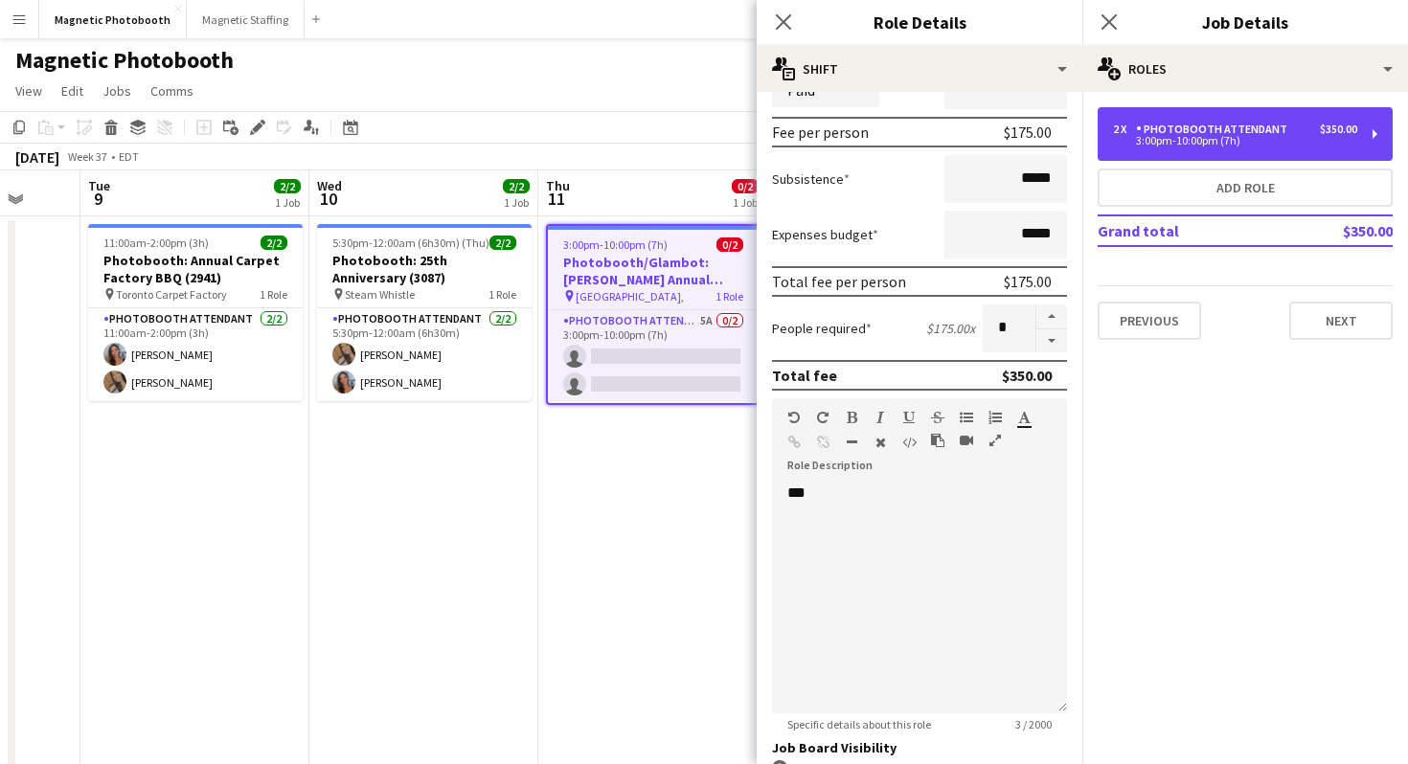
scroll to position [402, 0]
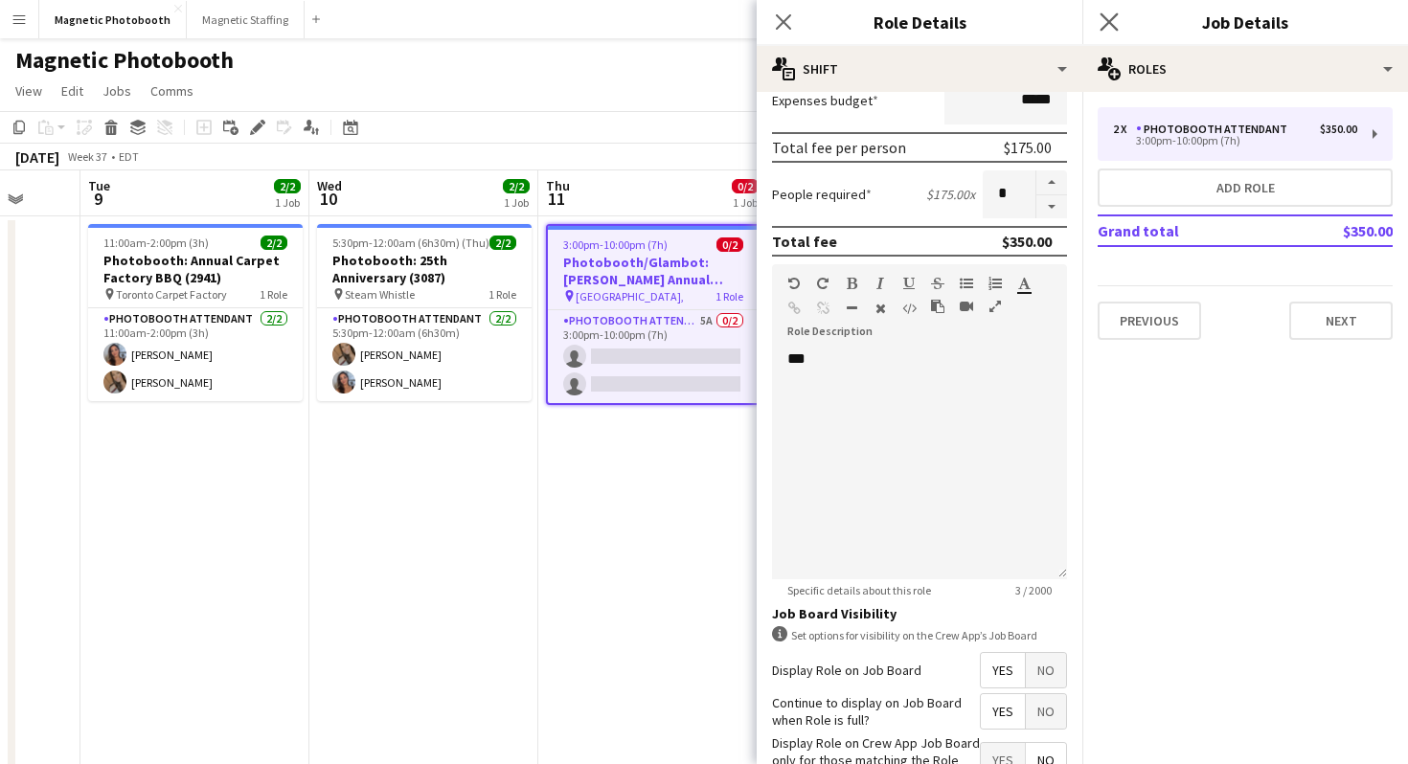
click at [1117, 31] on app-icon "Close pop-in" at bounding box center [1110, 23] width 28 height 28
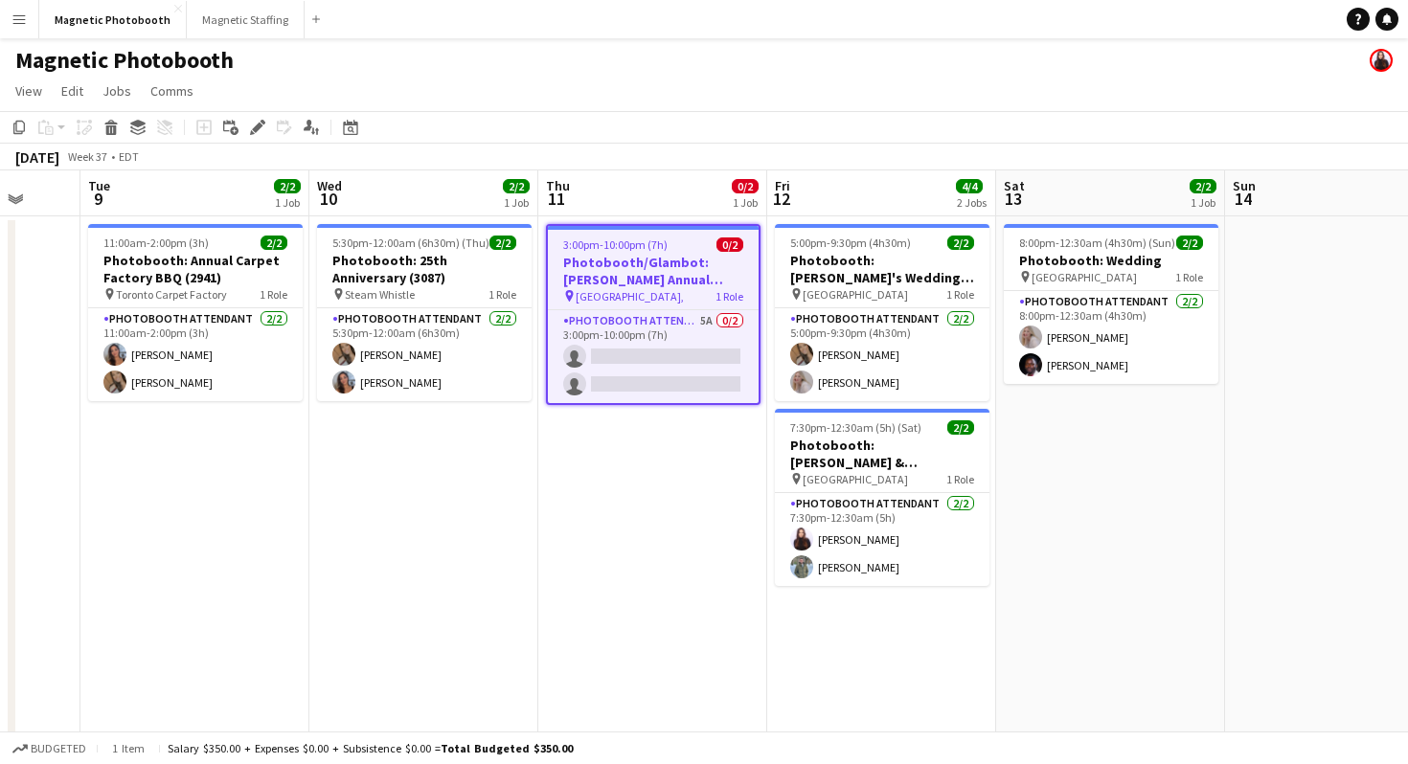
click at [1117, 34] on app-navbar "Menu Boards Boards Boards All jobs Status Workforce Workforce My Workforce Recr…" at bounding box center [704, 19] width 1408 height 38
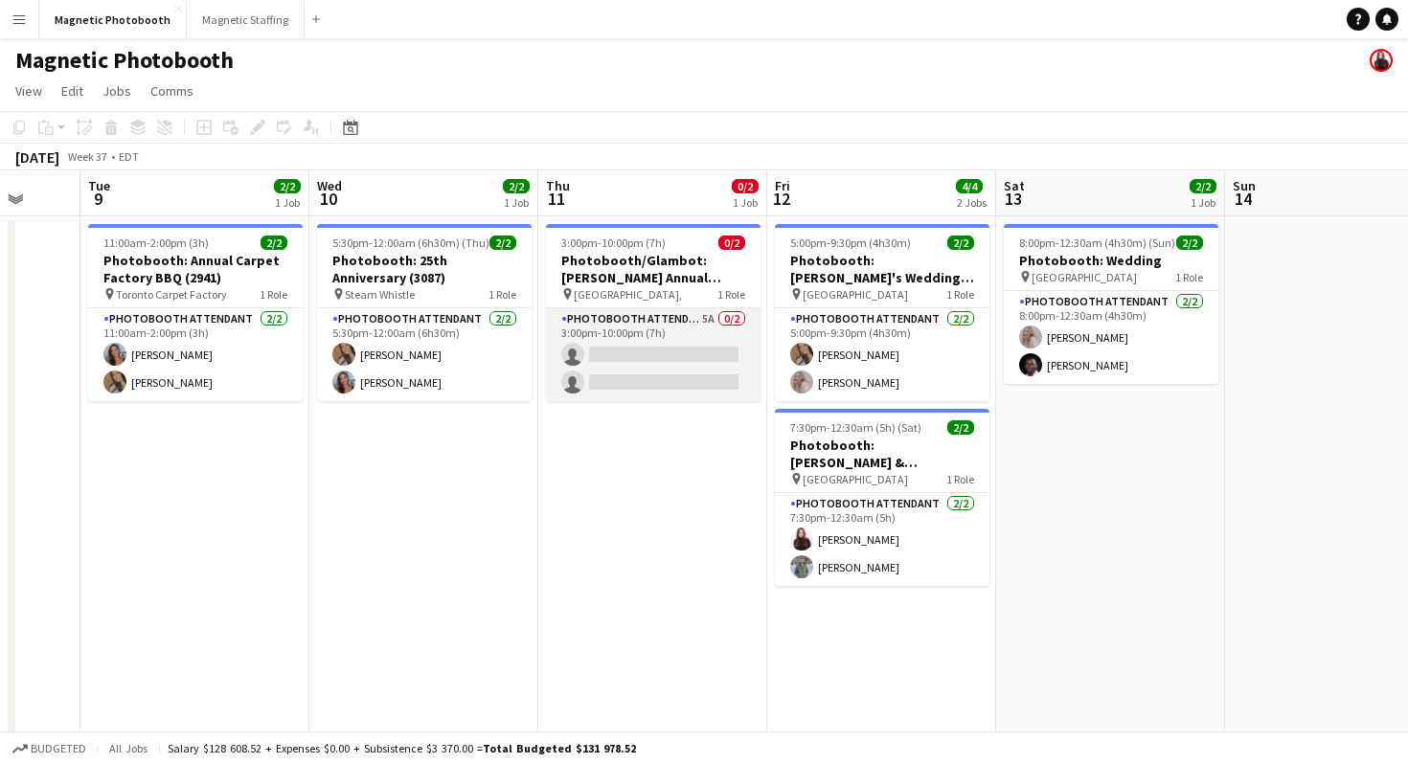
click at [686, 379] on app-card-role "Photobooth Attendant 5A 0/2 3:00pm-10:00pm (7h) single-neutral-actions single-n…" at bounding box center [653, 354] width 215 height 93
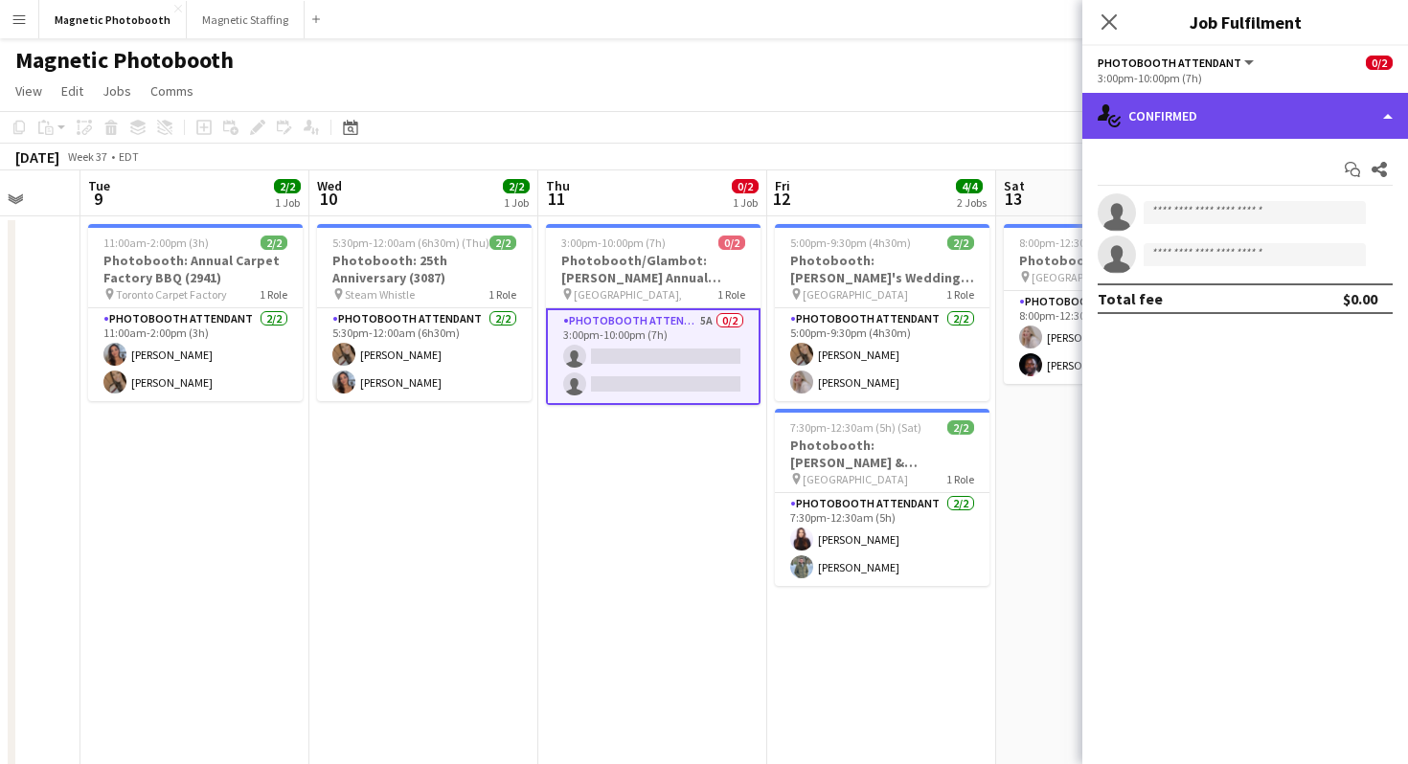
click at [1288, 99] on div "single-neutral-actions-check-2 Confirmed" at bounding box center [1245, 116] width 326 height 46
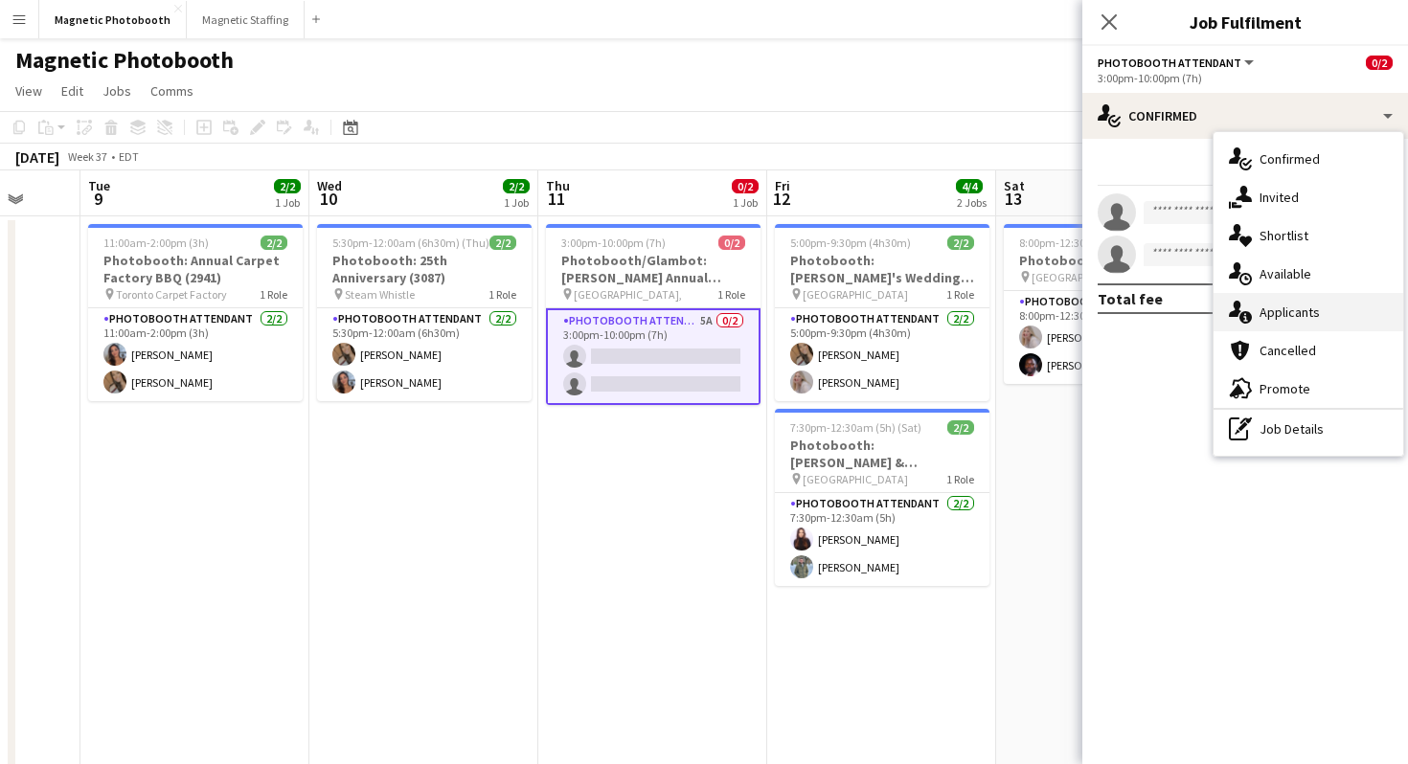
click at [1298, 321] on div "single-neutral-actions-information Applicants" at bounding box center [1308, 312] width 190 height 38
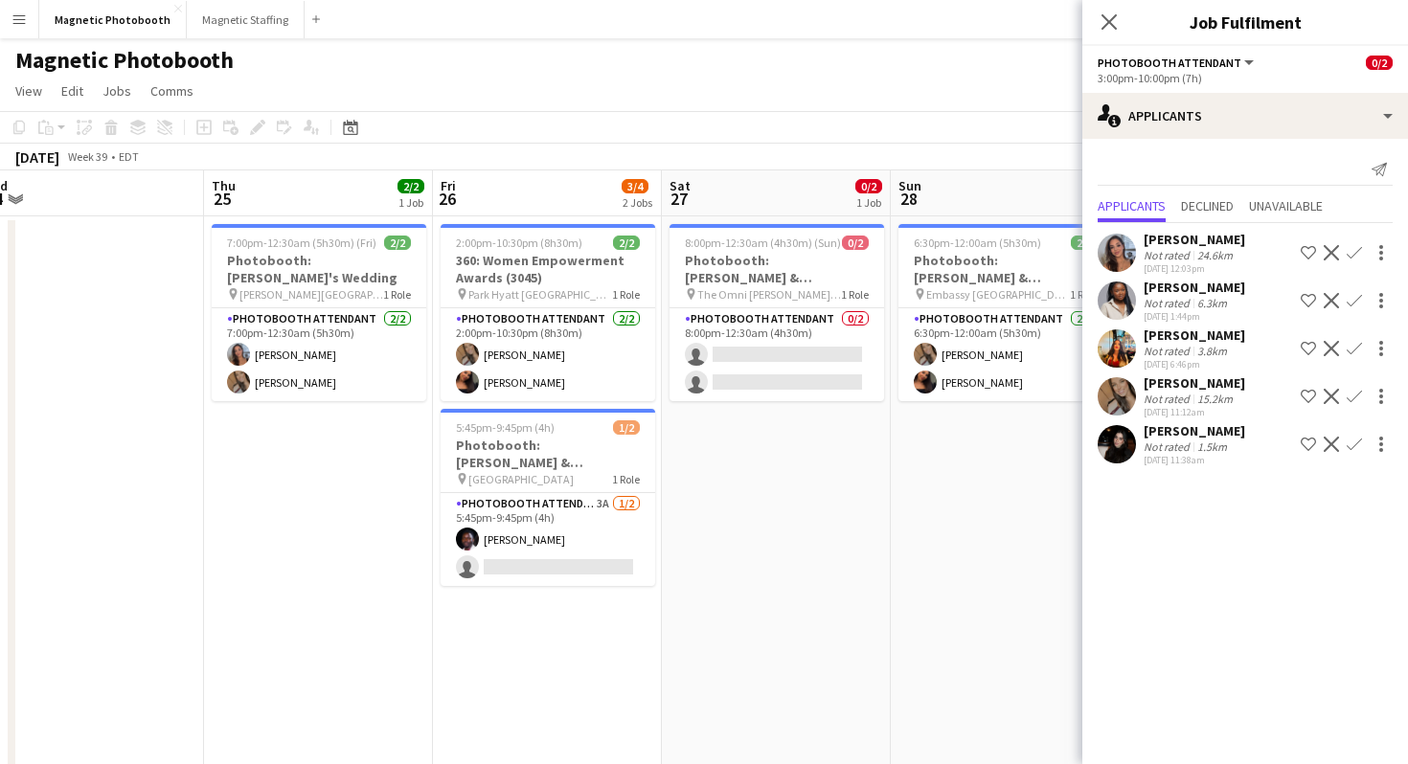
scroll to position [0, 567]
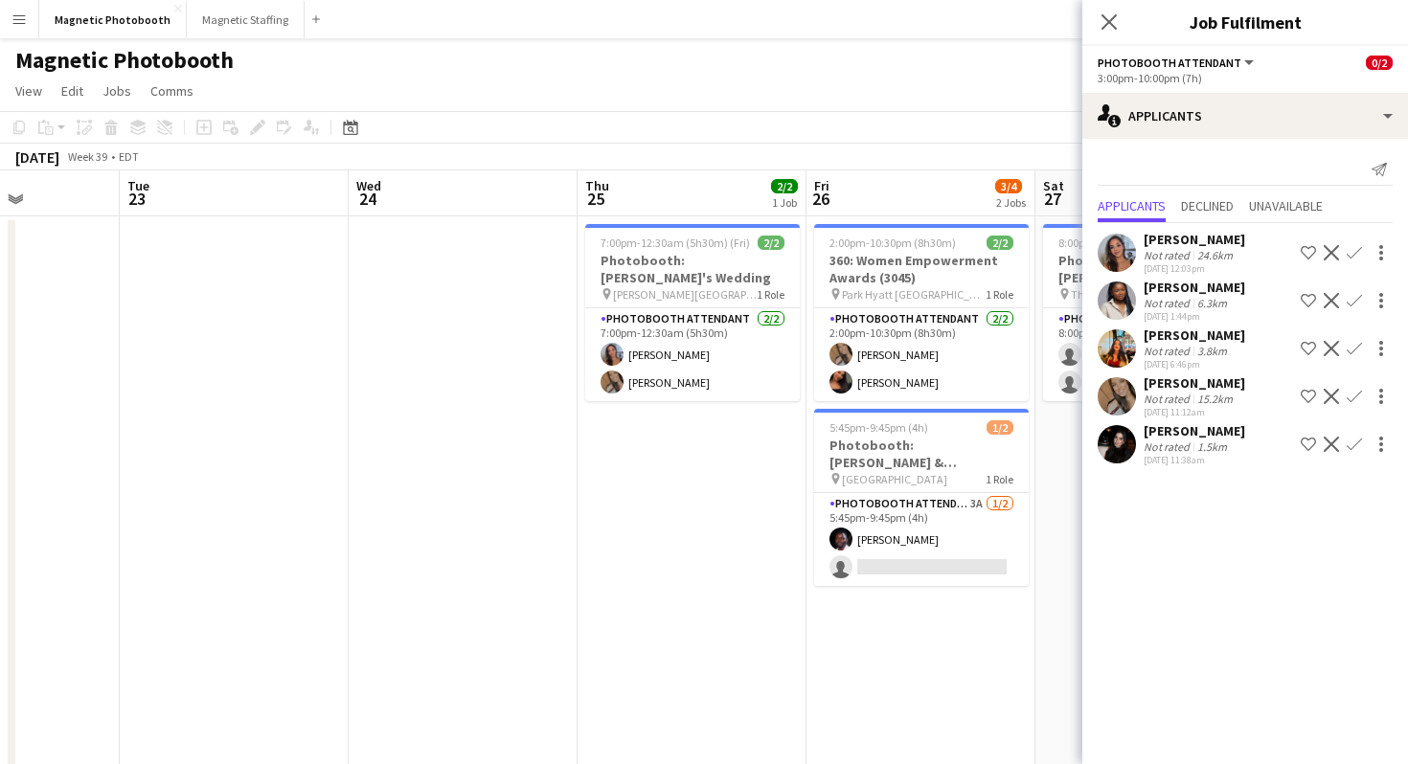
click at [946, 587] on app-date-cell "2:00pm-10:30pm (8h30m) 2/2 360: Women Empowerment Awards (3045) pin Park Hyatt …" at bounding box center [920, 607] width 229 height 783
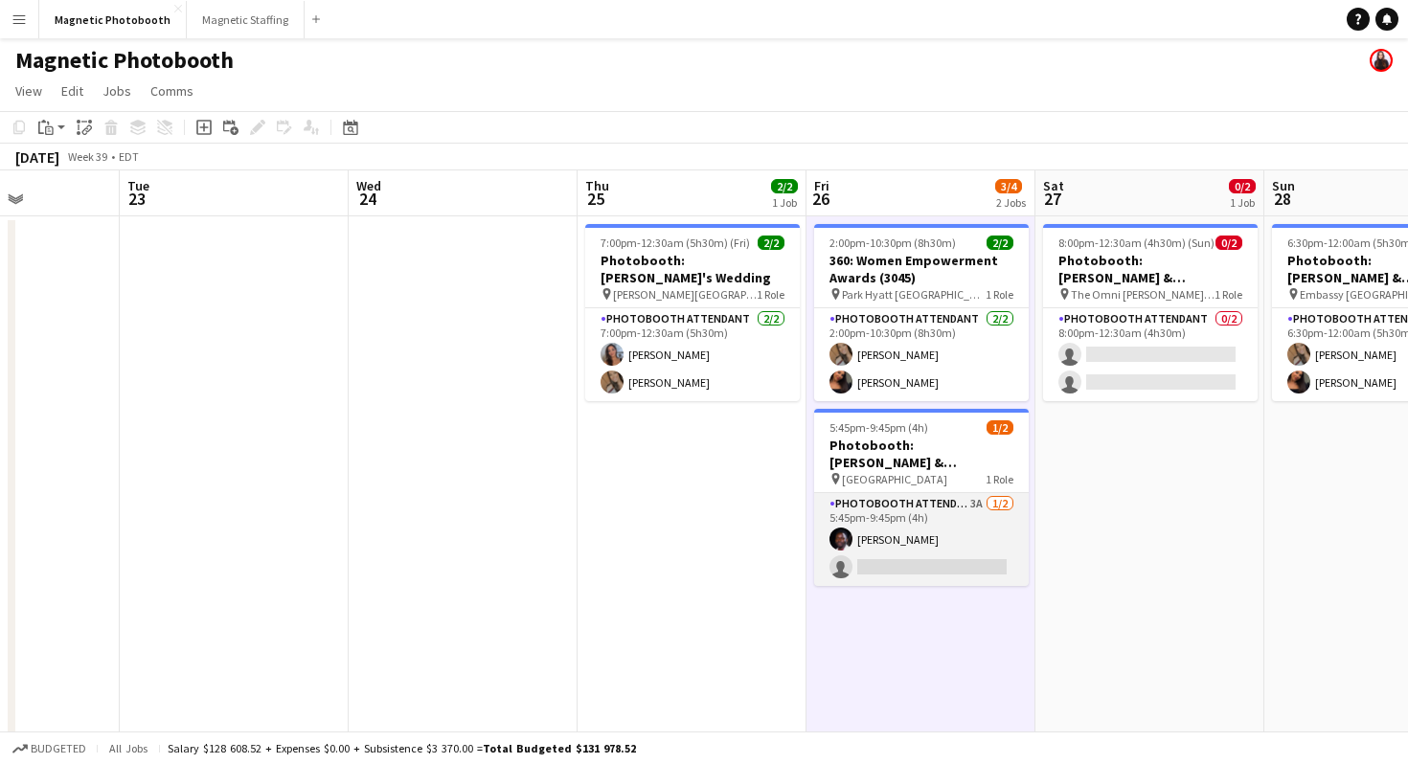
click at [947, 546] on app-card-role "Photobooth Attendant 3A [DATE] 5:45pm-9:45pm (4h) [PERSON_NAME] single-neutral-…" at bounding box center [921, 539] width 215 height 93
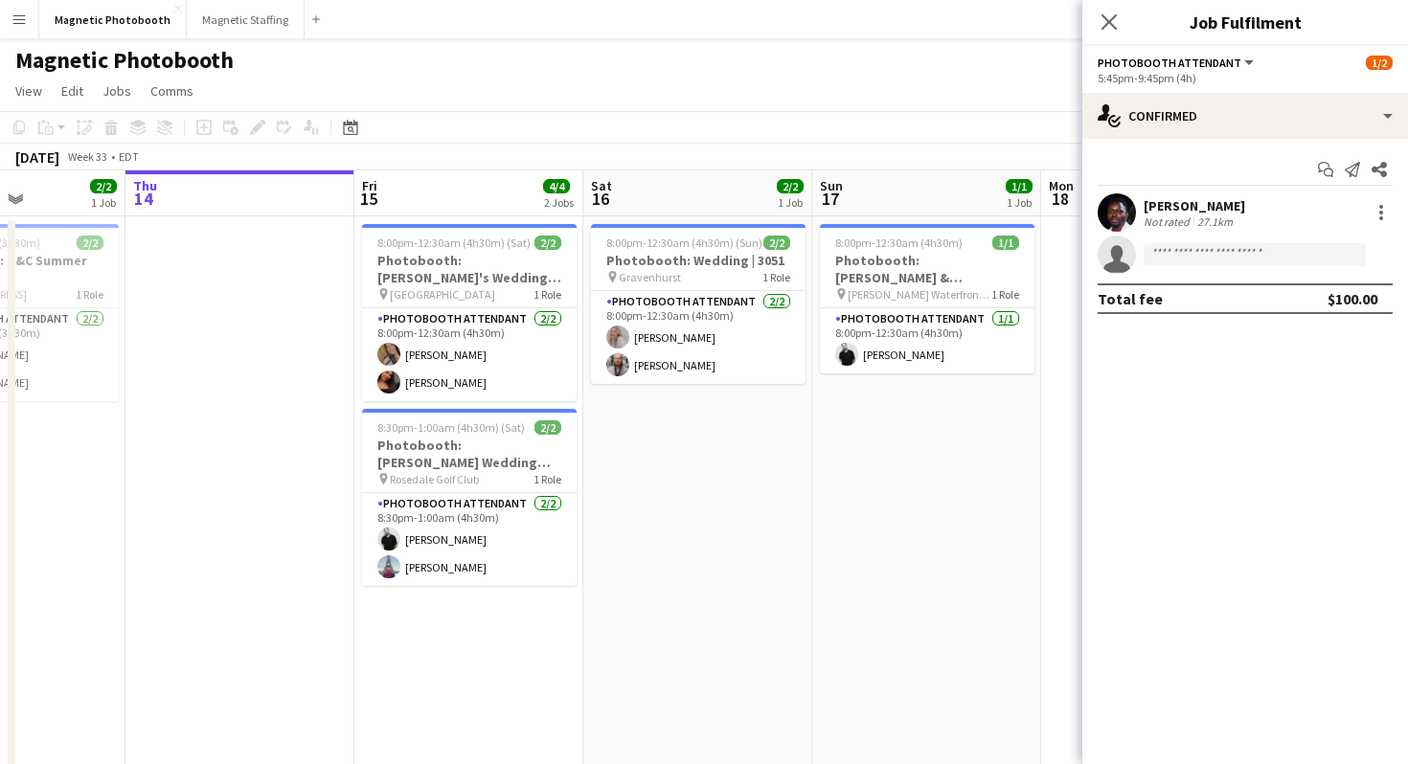
scroll to position [0, 394]
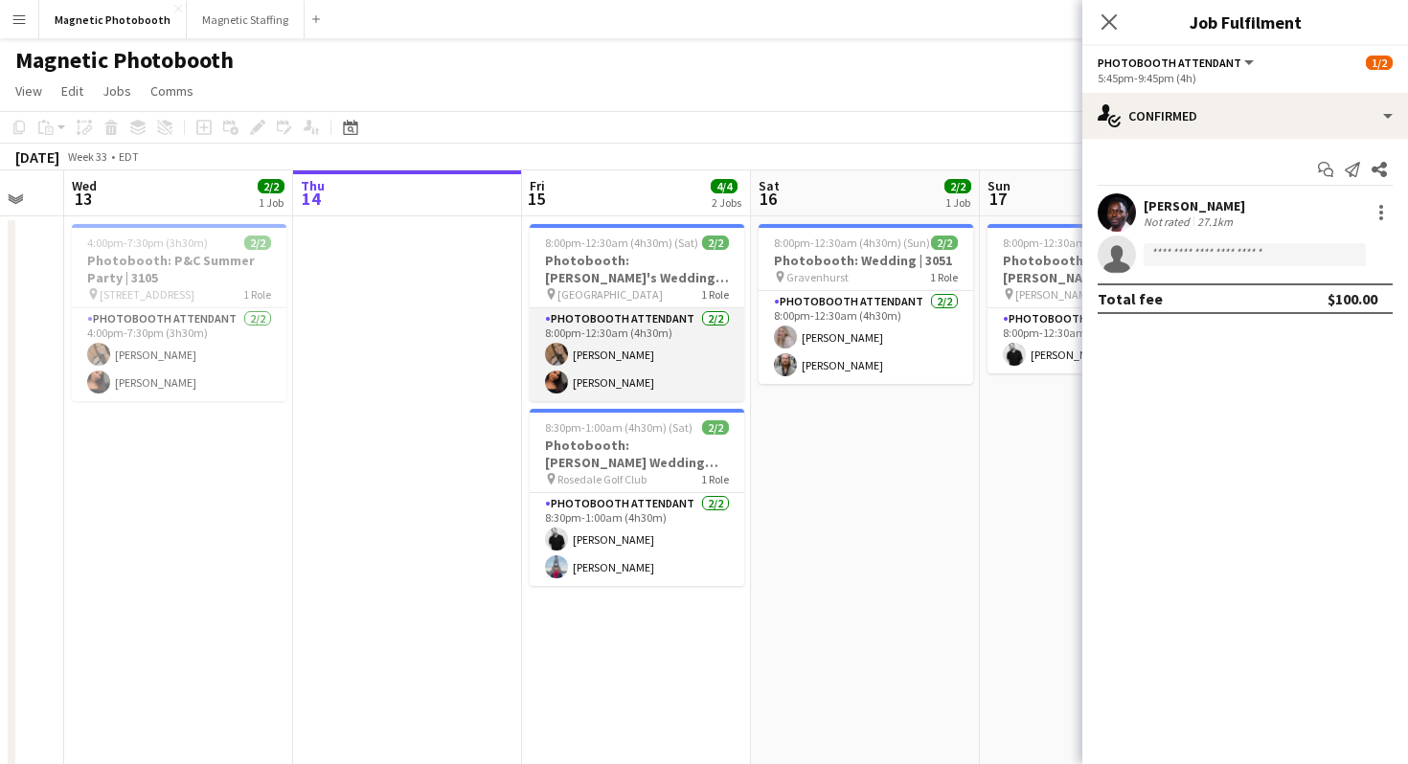
click at [545, 355] on app-user-avatar at bounding box center [556, 354] width 23 height 23
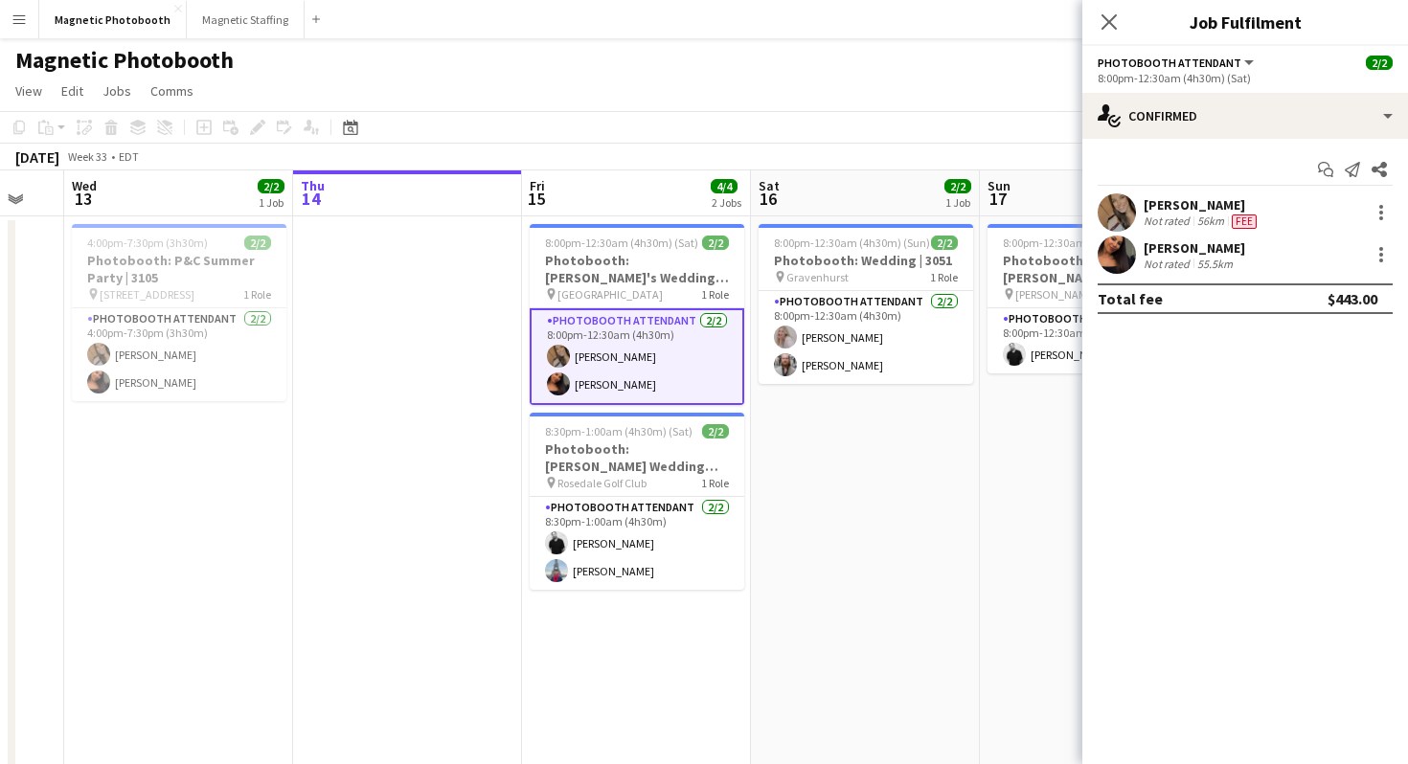
click at [1115, 227] on app-user-avatar at bounding box center [1117, 212] width 38 height 38
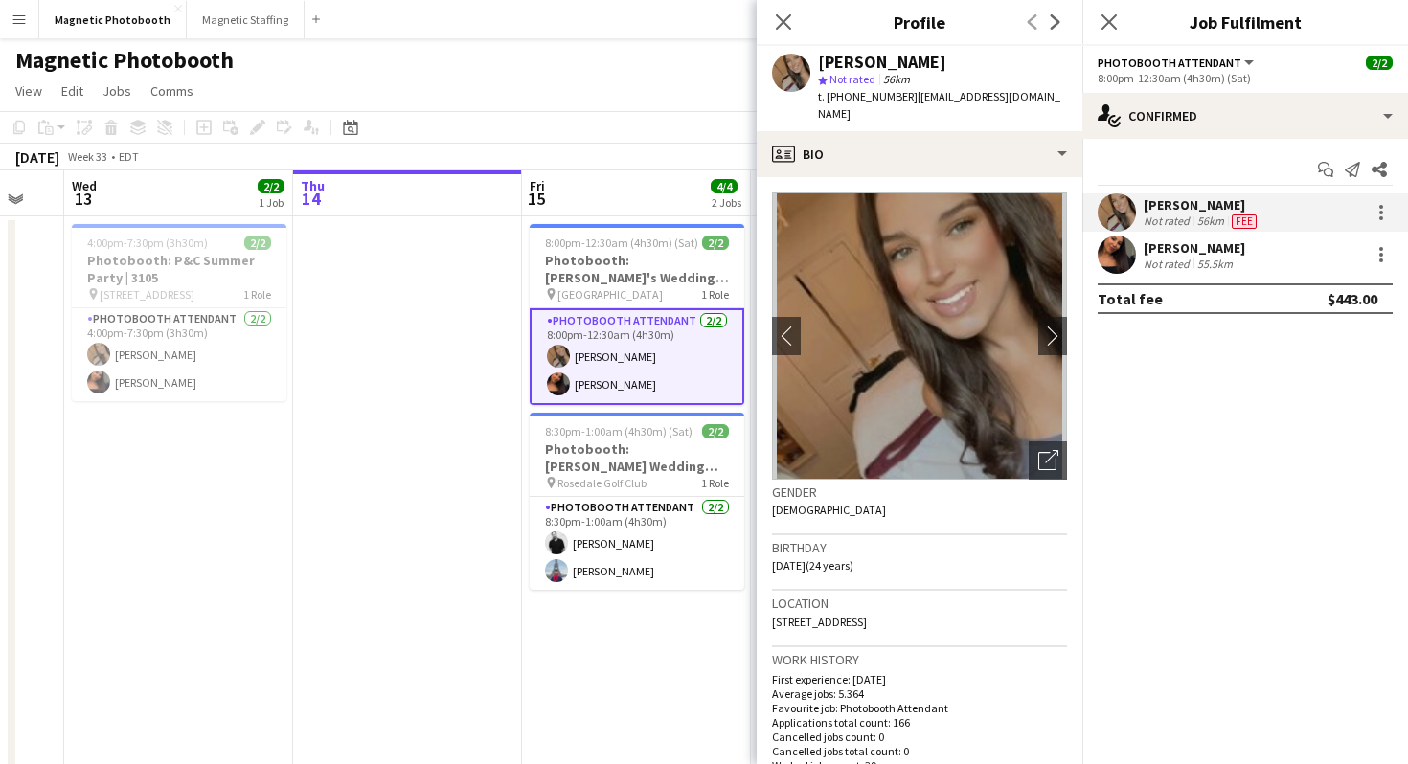
click at [1109, 263] on app-user-avatar at bounding box center [1117, 255] width 38 height 38
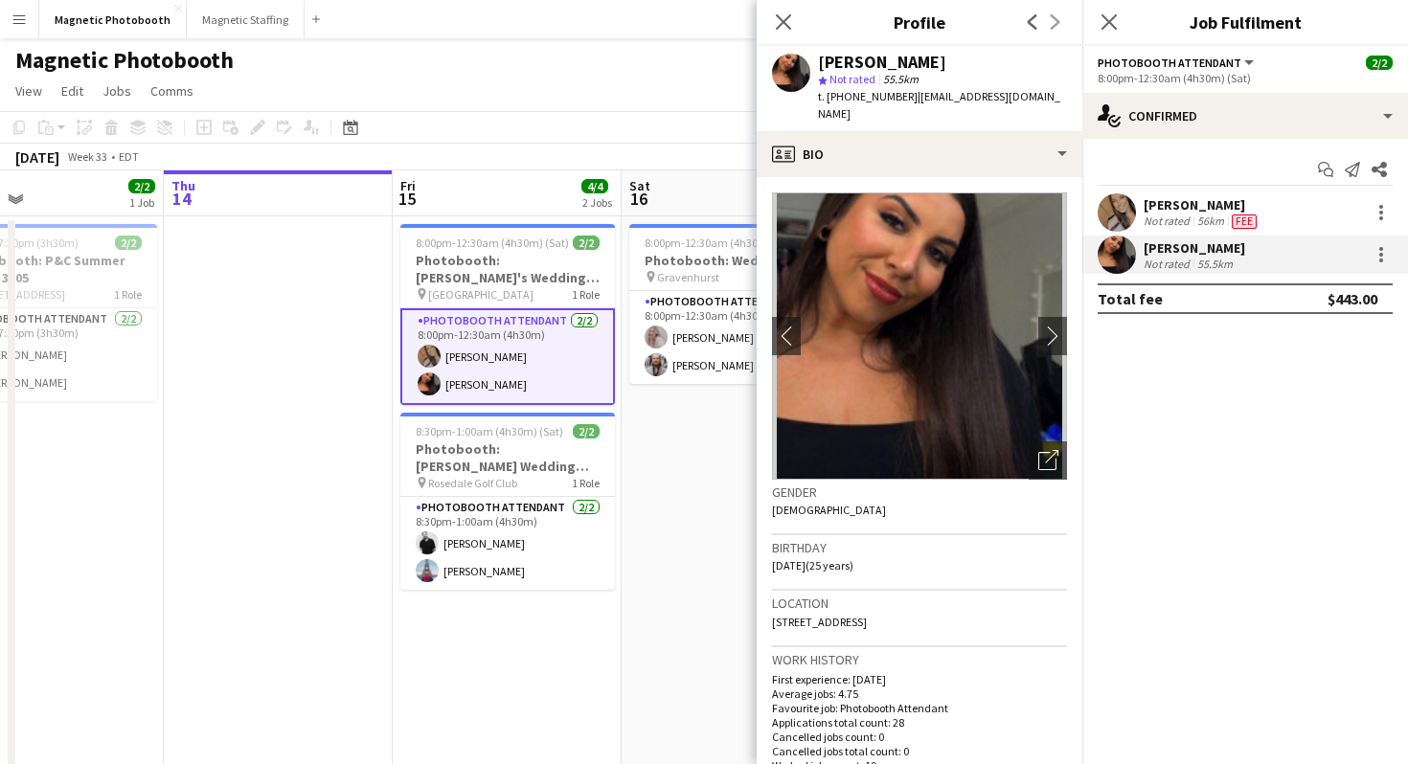
scroll to position [0, 577]
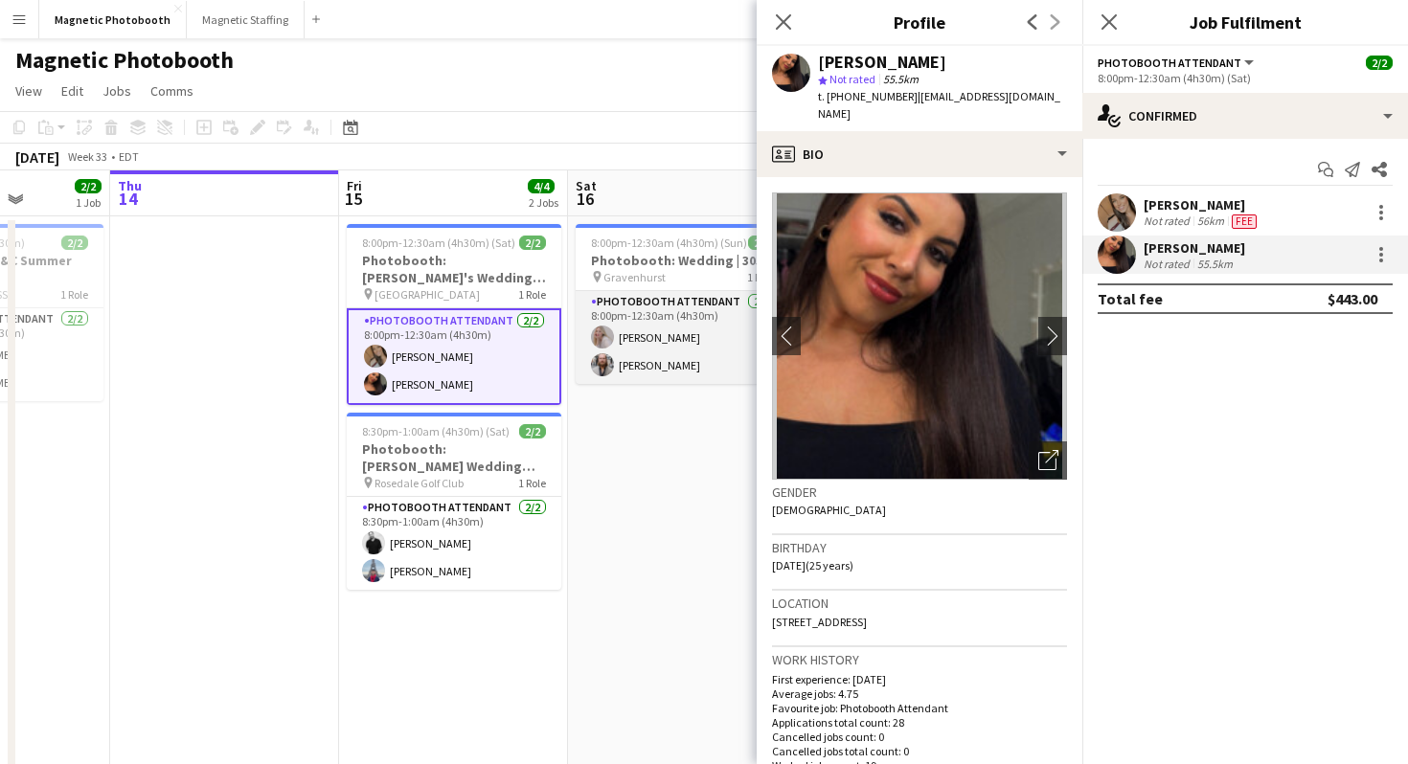
click at [606, 335] on app-user-avatar at bounding box center [602, 337] width 23 height 23
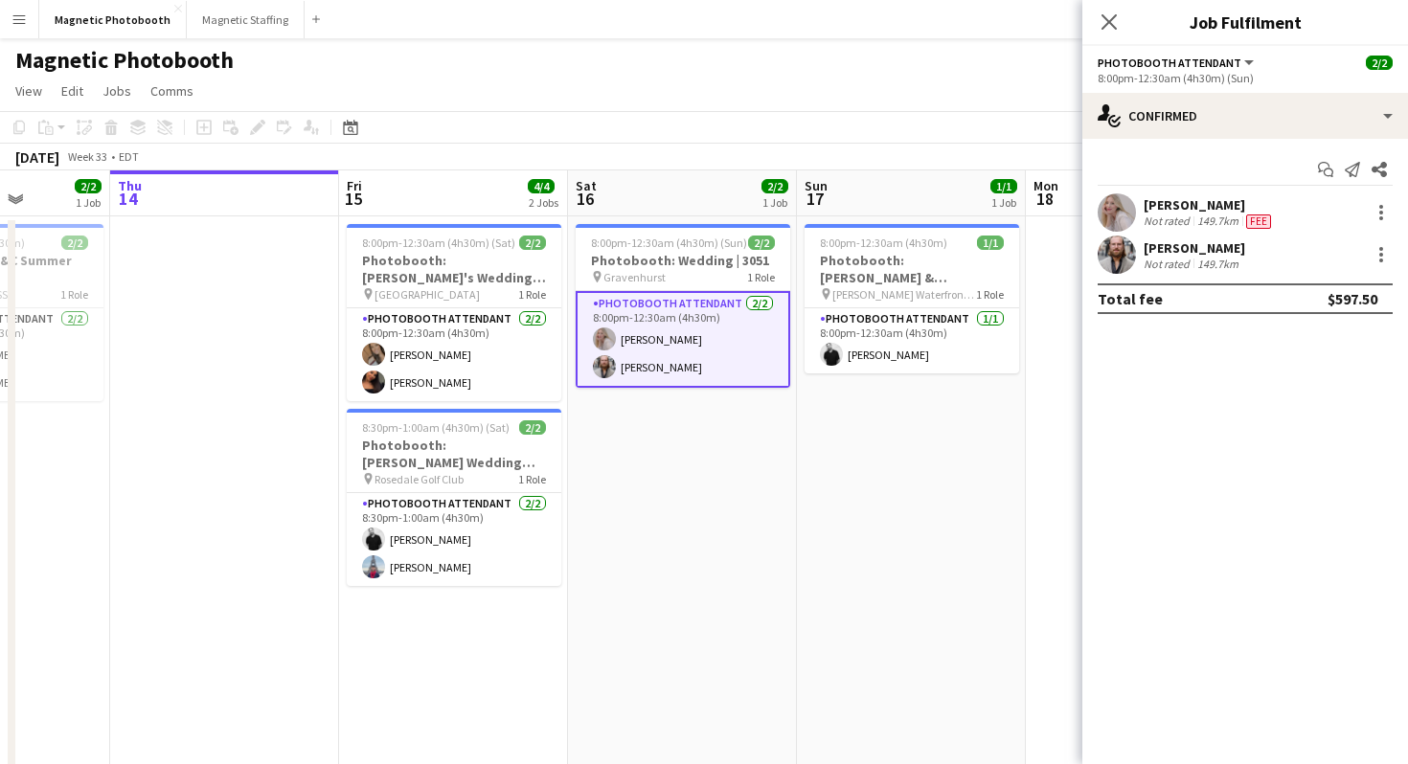
click at [1179, 204] on div "[PERSON_NAME]" at bounding box center [1209, 204] width 131 height 17
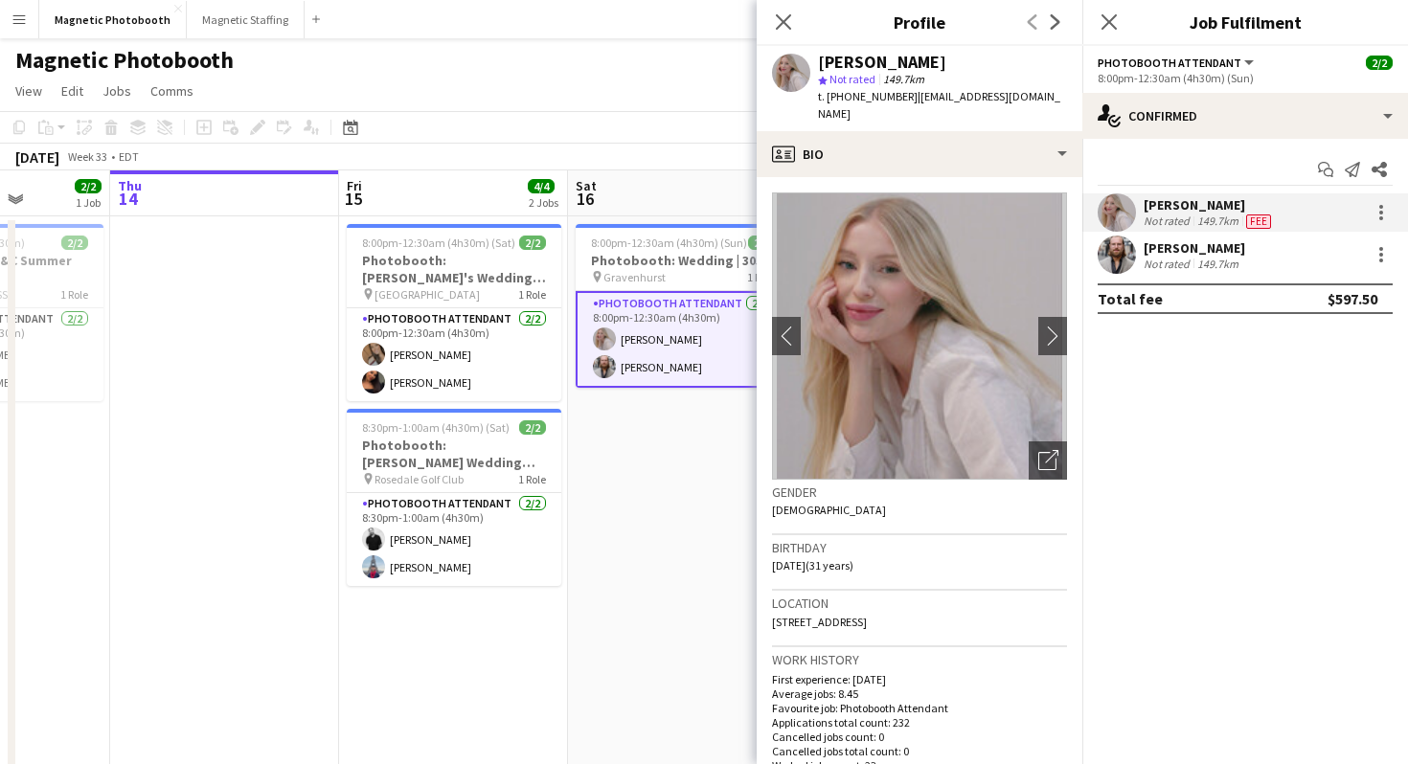
drag, startPoint x: 774, startPoint y: 606, endPoint x: 1008, endPoint y: 602, distance: 233.7
click at [1008, 603] on div "Location [STREET_ADDRESS]" at bounding box center [919, 619] width 295 height 56
copy span "[STREET_ADDRESS]"
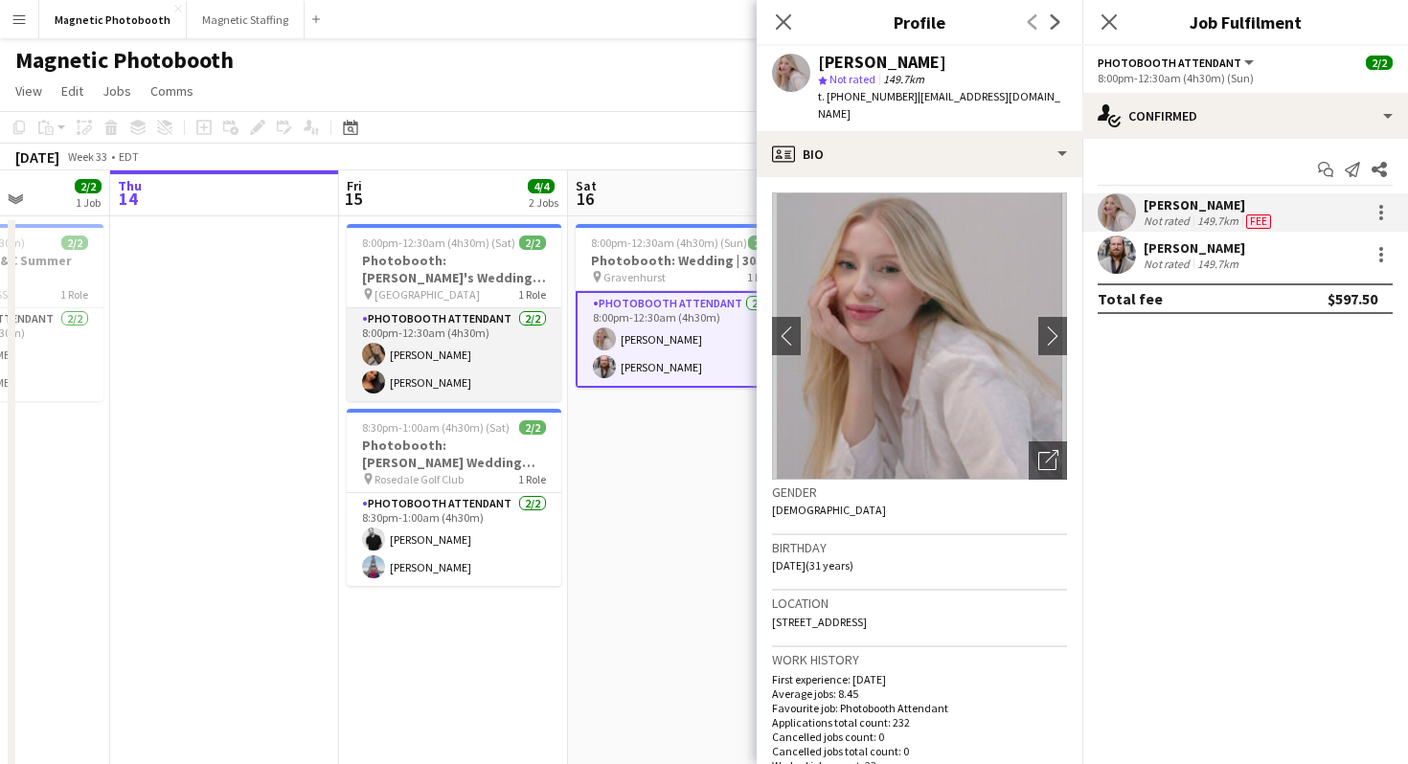
click at [376, 382] on app-user-avatar at bounding box center [373, 382] width 23 height 23
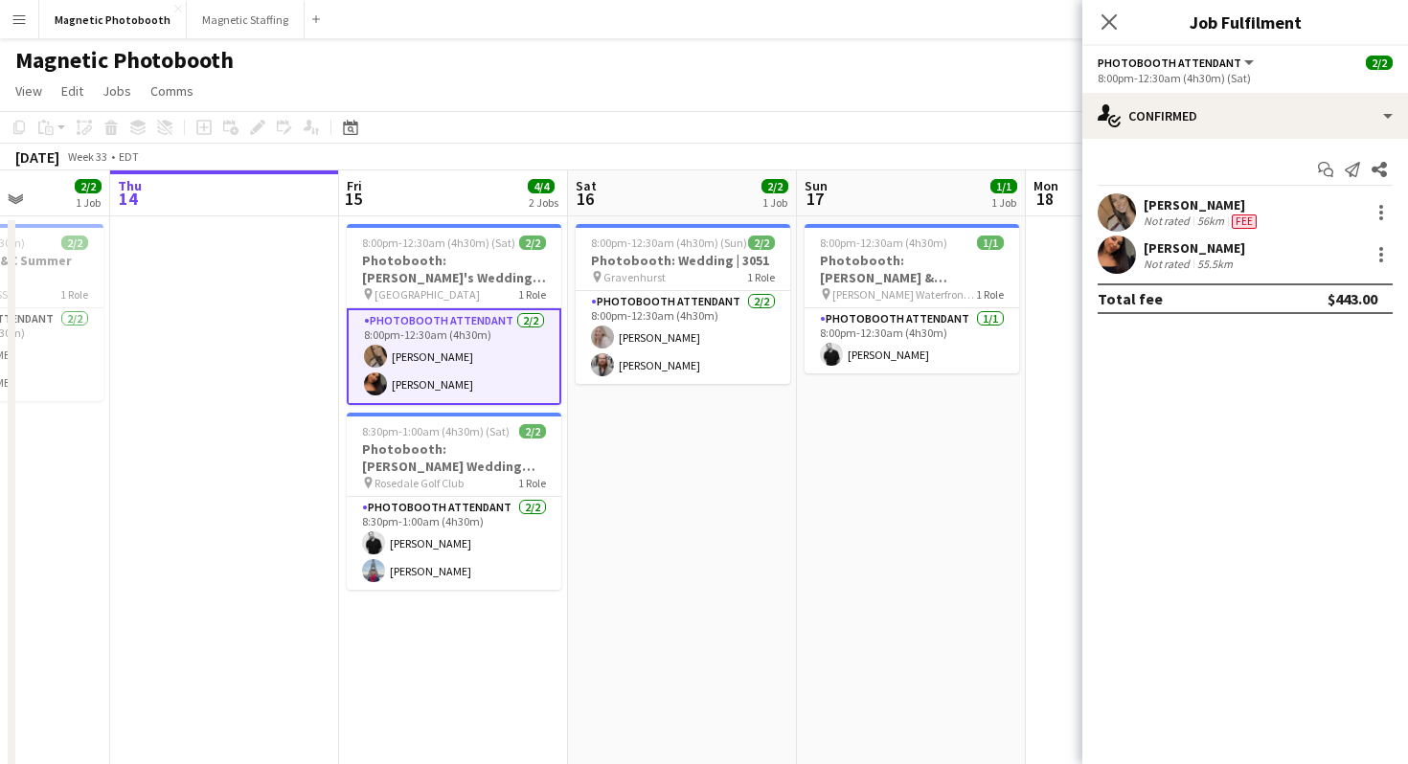
click at [1122, 250] on app-user-avatar at bounding box center [1117, 255] width 38 height 38
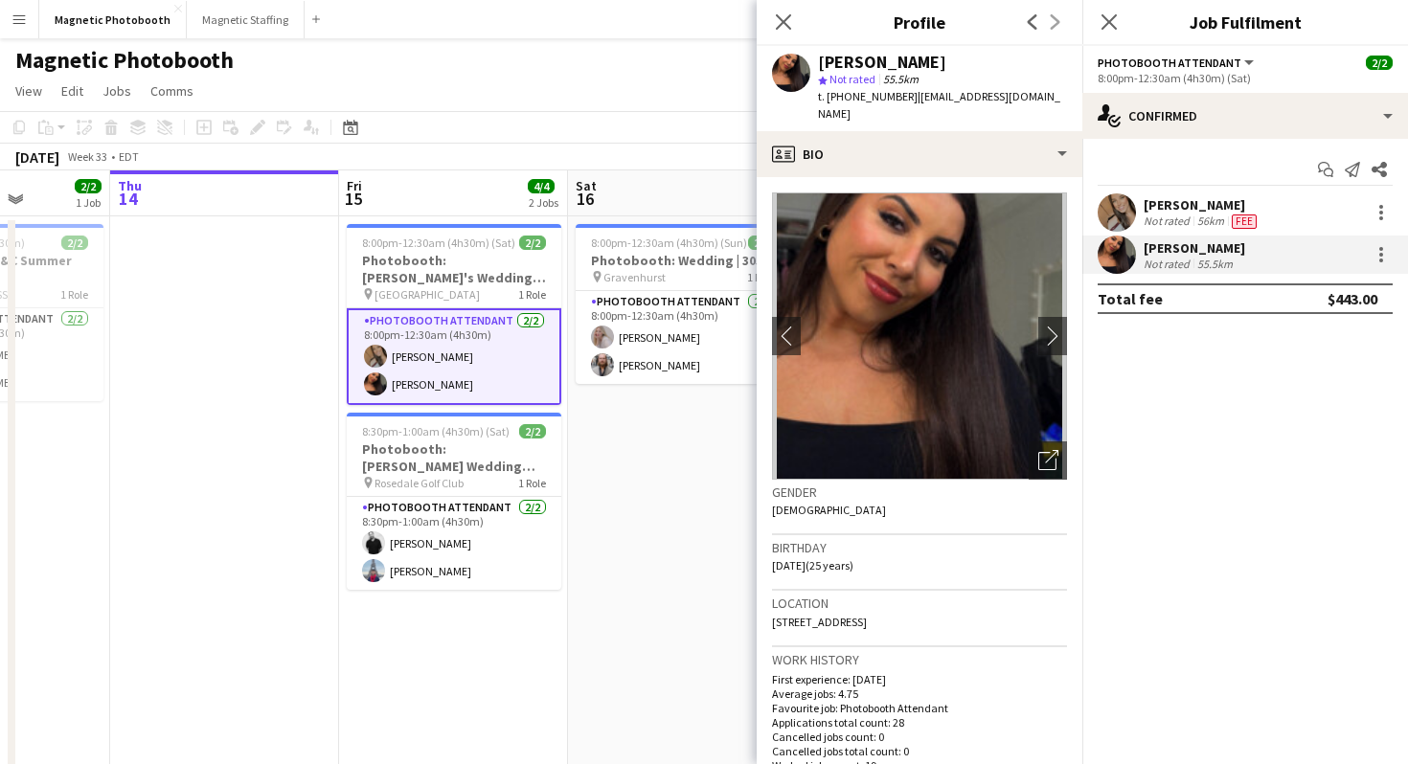
drag, startPoint x: 769, startPoint y: 622, endPoint x: 1023, endPoint y: 622, distance: 253.8
click at [1024, 622] on app-crew-profile-bio "chevron-left chevron-right Open photos pop-in Gender [DEMOGRAPHIC_DATA] Birthda…" at bounding box center [920, 470] width 326 height 587
copy span "[STREET_ADDRESS]"
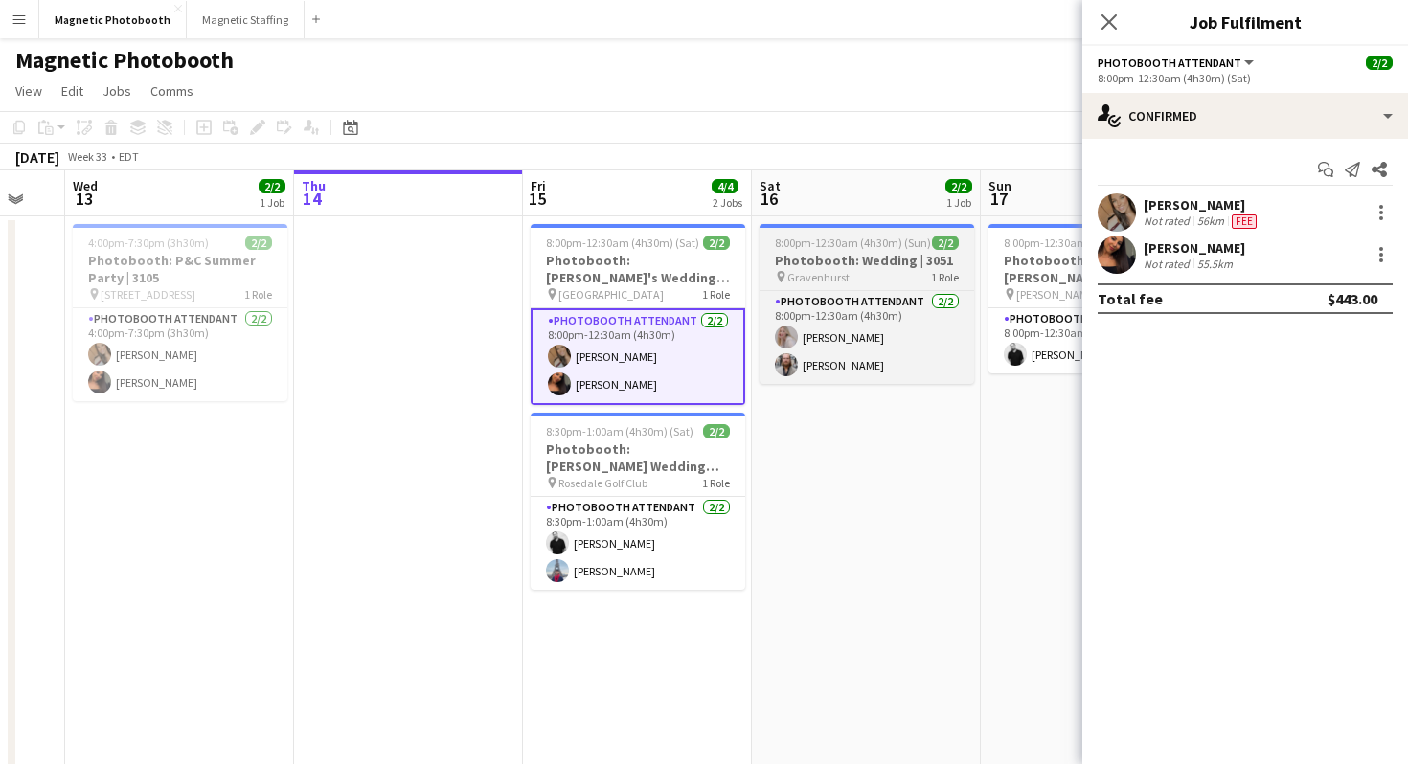
scroll to position [0, 629]
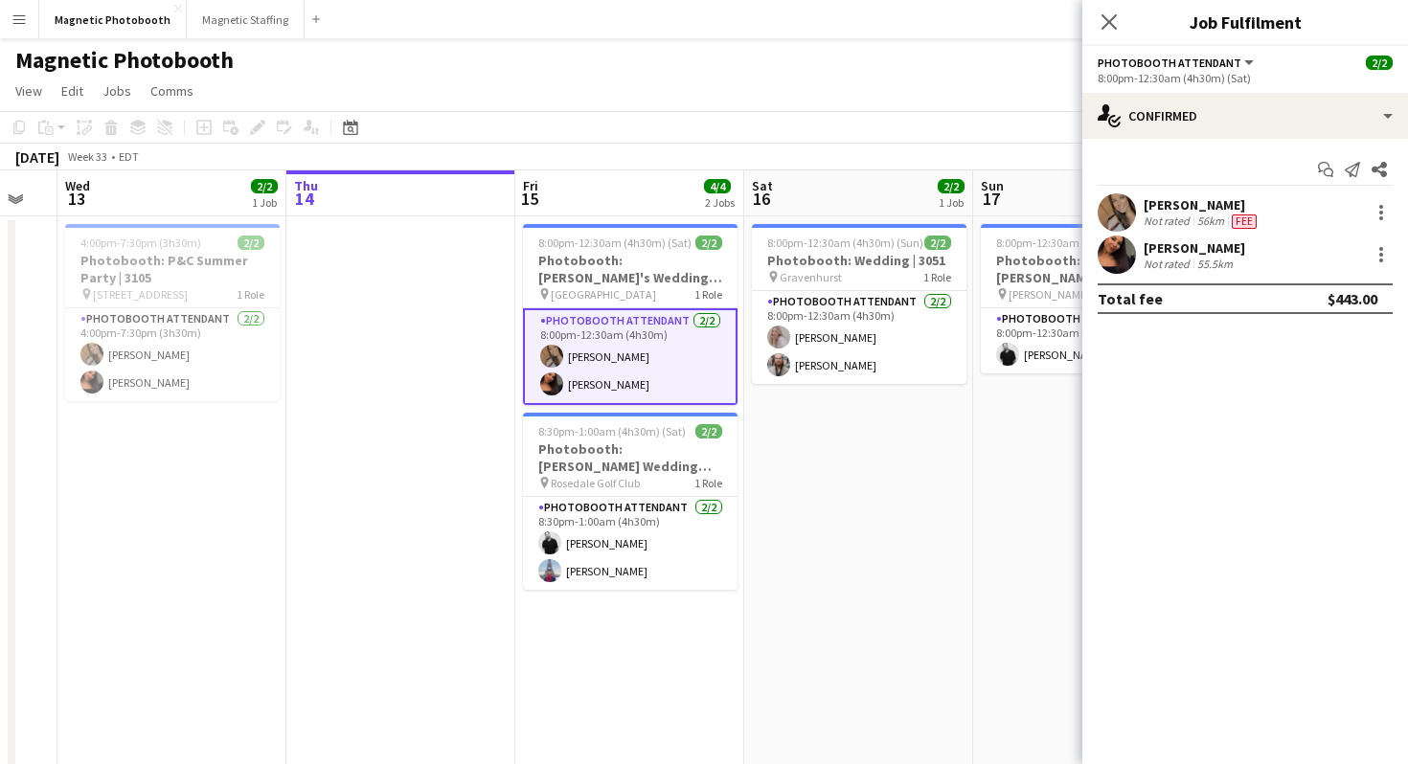
click at [1093, 23] on div "Close pop-in" at bounding box center [1109, 22] width 54 height 44
click at [1109, 18] on icon "Close pop-in" at bounding box center [1108, 21] width 18 height 18
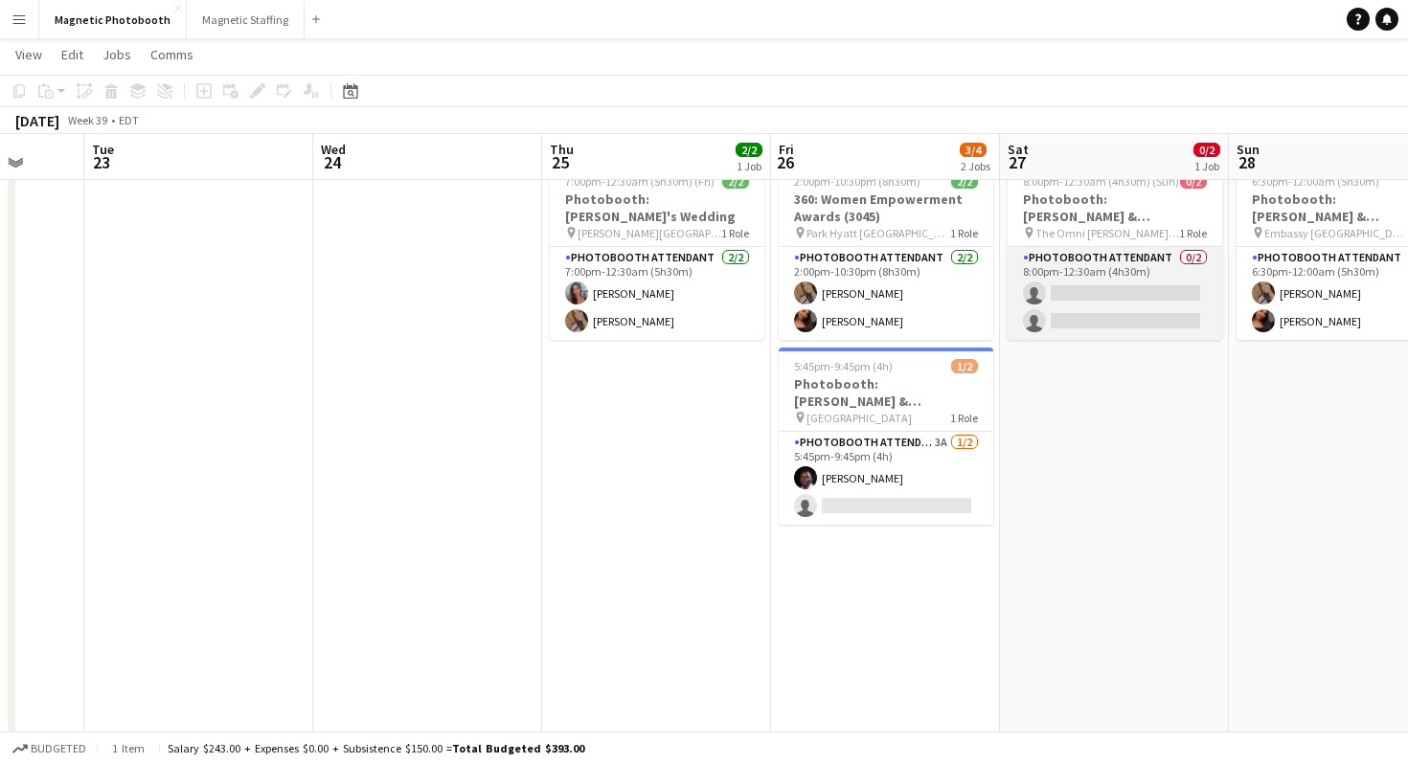
scroll to position [0, 600]
click at [1147, 283] on app-card-role "Photobooth Attendant 0/2 8:00pm-12:30am (4h30m) single-neutral-actions single-n…" at bounding box center [1116, 293] width 215 height 93
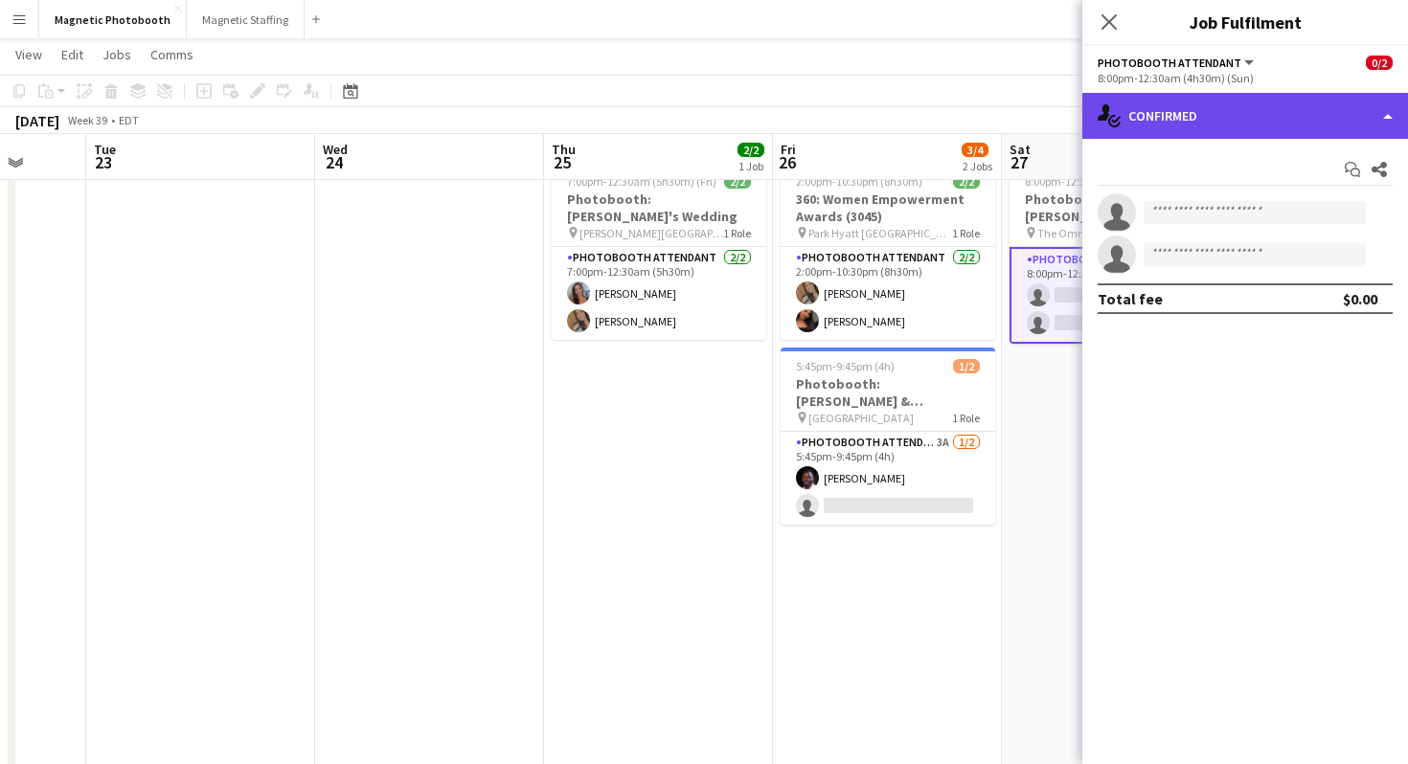
click at [1233, 124] on div "single-neutral-actions-check-2 Confirmed" at bounding box center [1245, 116] width 326 height 46
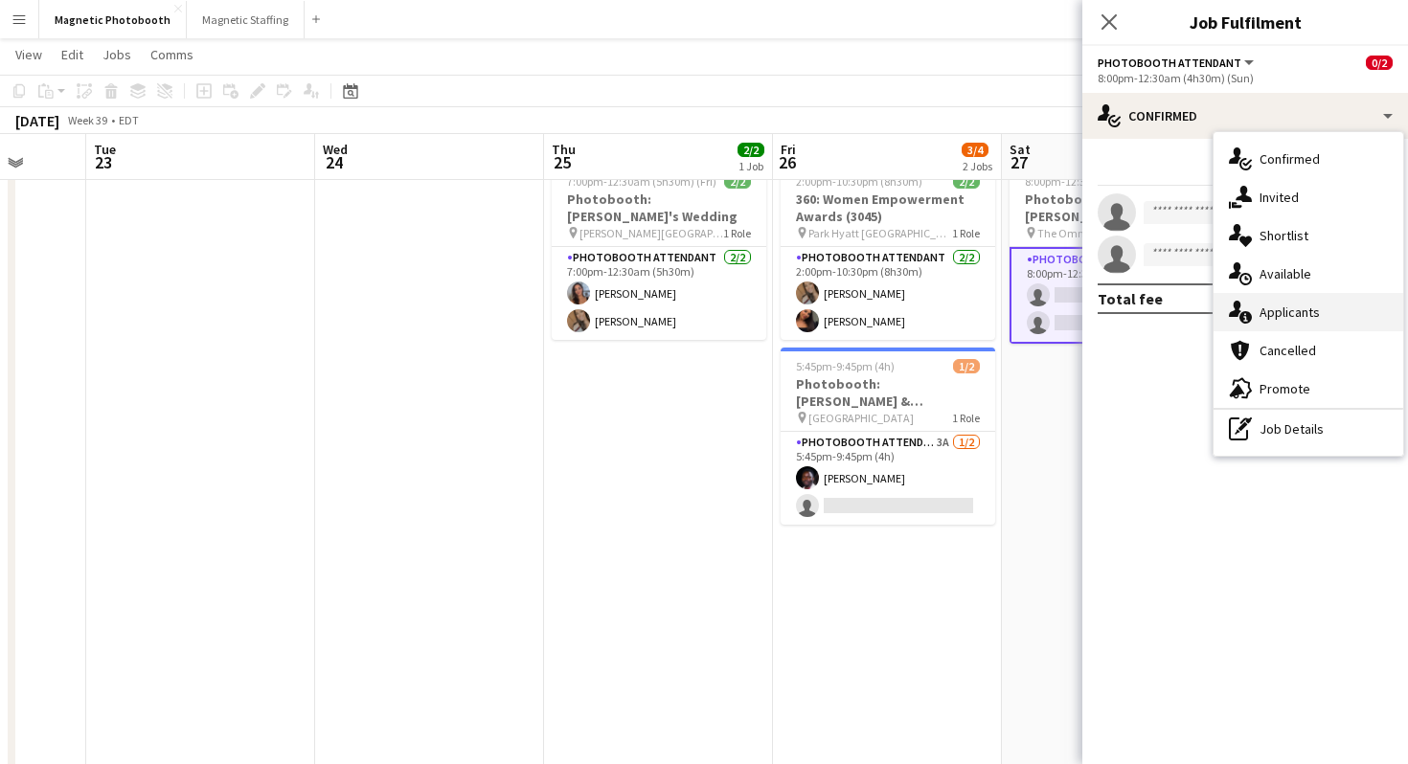
click at [1280, 320] on div "single-neutral-actions-information Applicants" at bounding box center [1308, 312] width 190 height 38
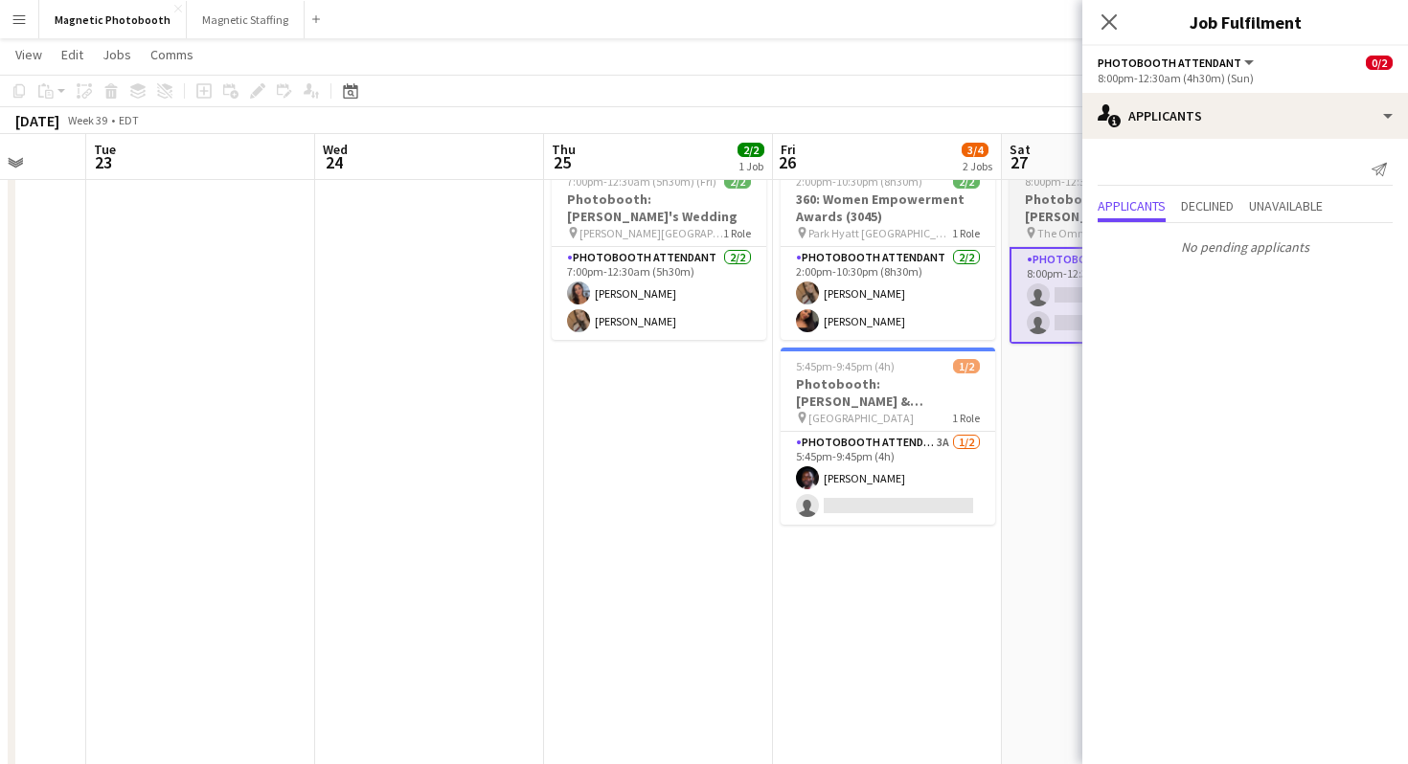
click at [1050, 212] on h3 "Photobooth: [PERSON_NAME] & [PERSON_NAME]'s Wedding | 3136" at bounding box center [1116, 208] width 215 height 34
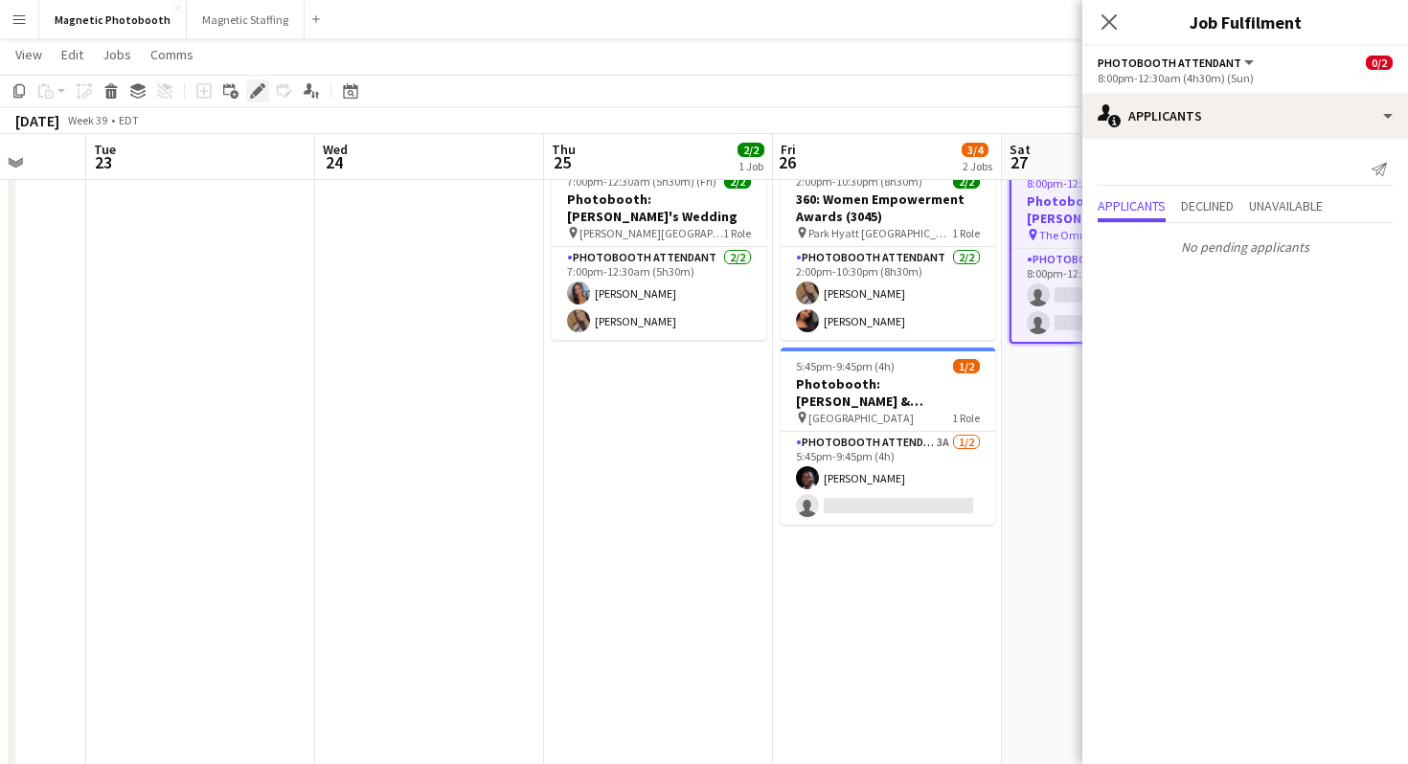
click at [255, 87] on icon "Edit" at bounding box center [257, 90] width 15 height 15
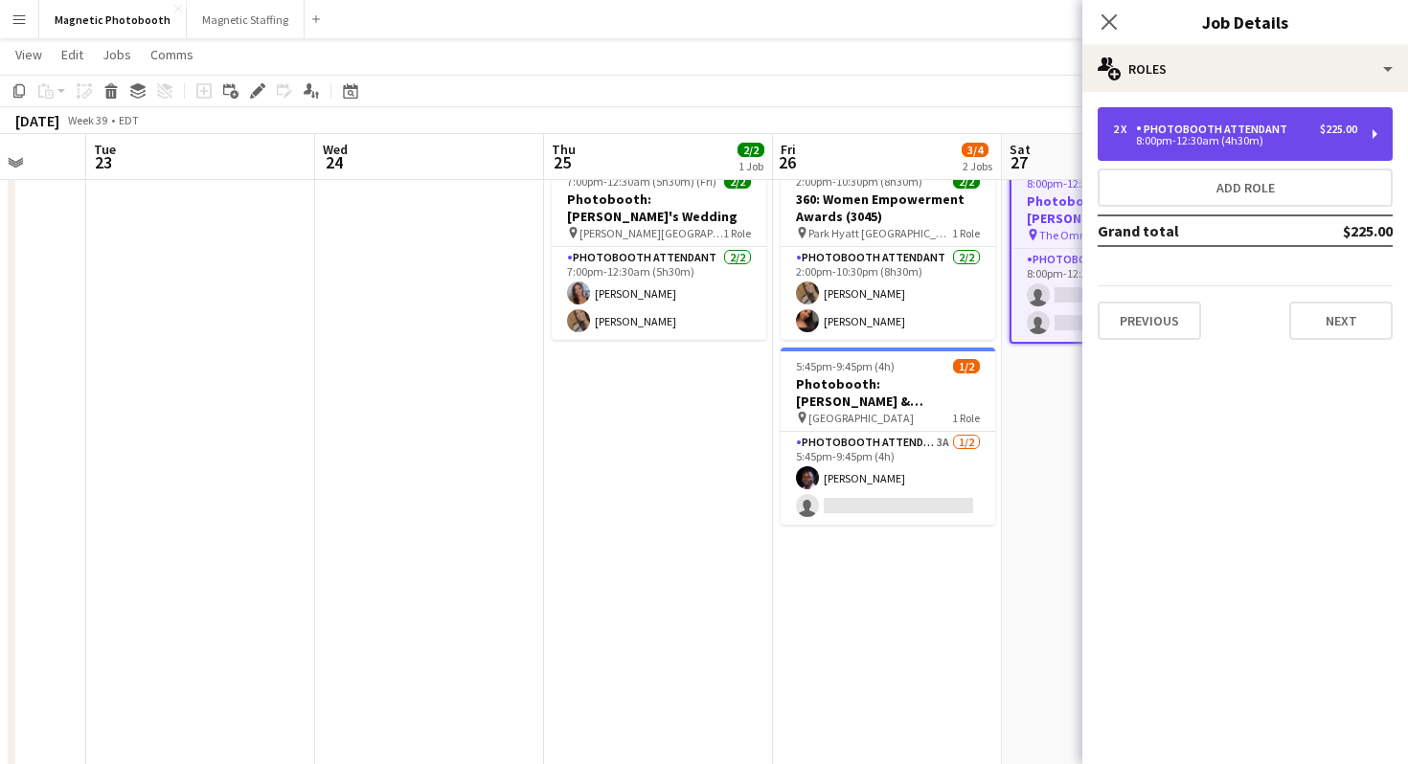
click at [1153, 116] on div "2 x Photobooth Attendant $225.00 8:00pm-12:30am (4h30m)" at bounding box center [1245, 134] width 295 height 54
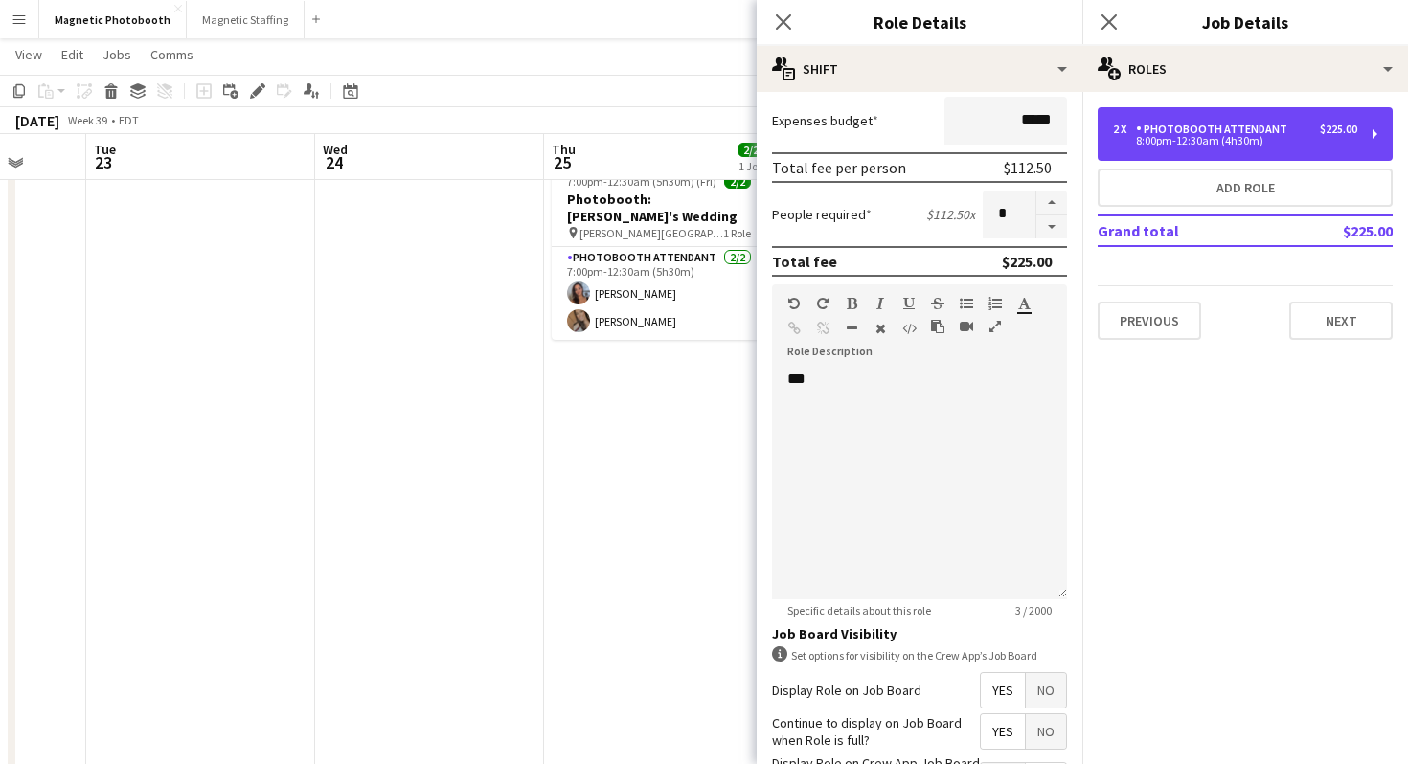
scroll to position [480, 0]
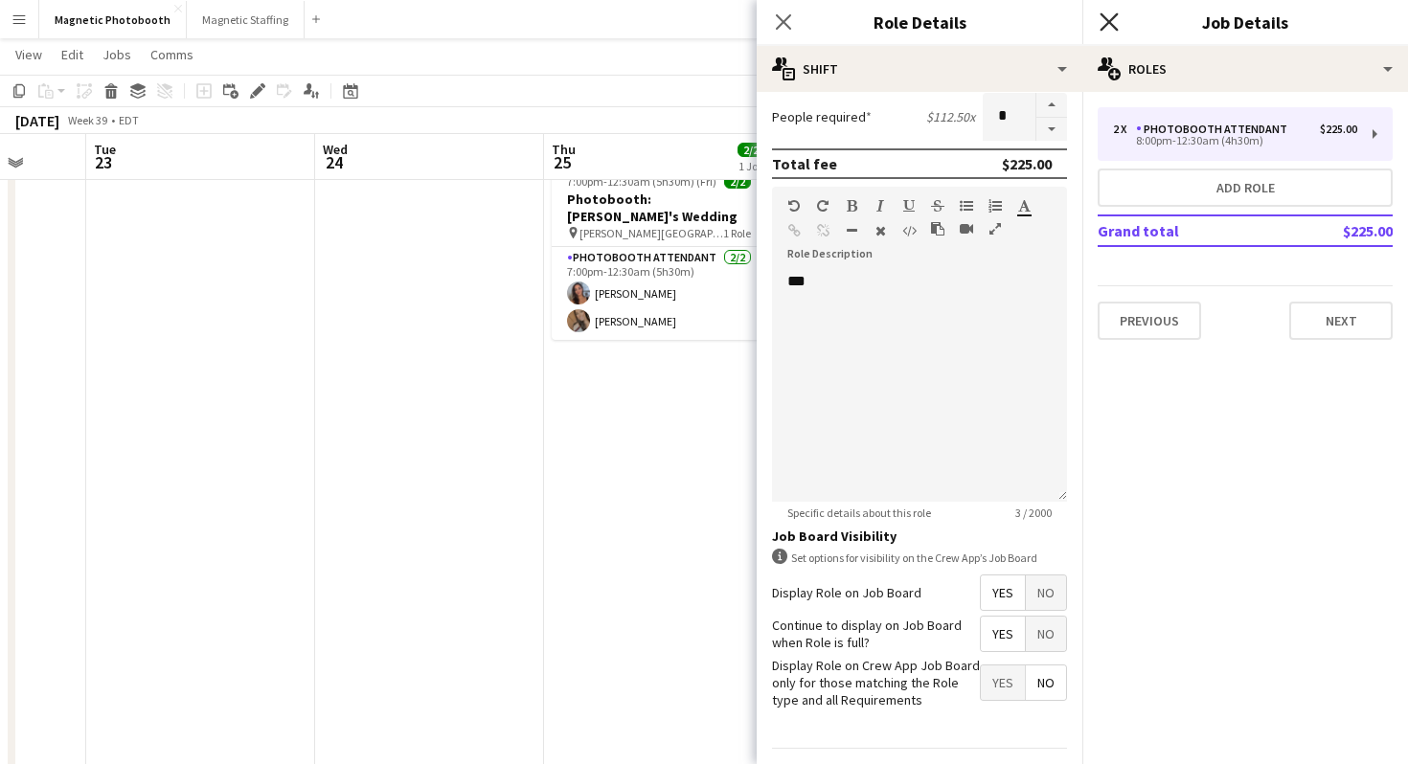
click at [1113, 25] on icon at bounding box center [1108, 21] width 18 height 18
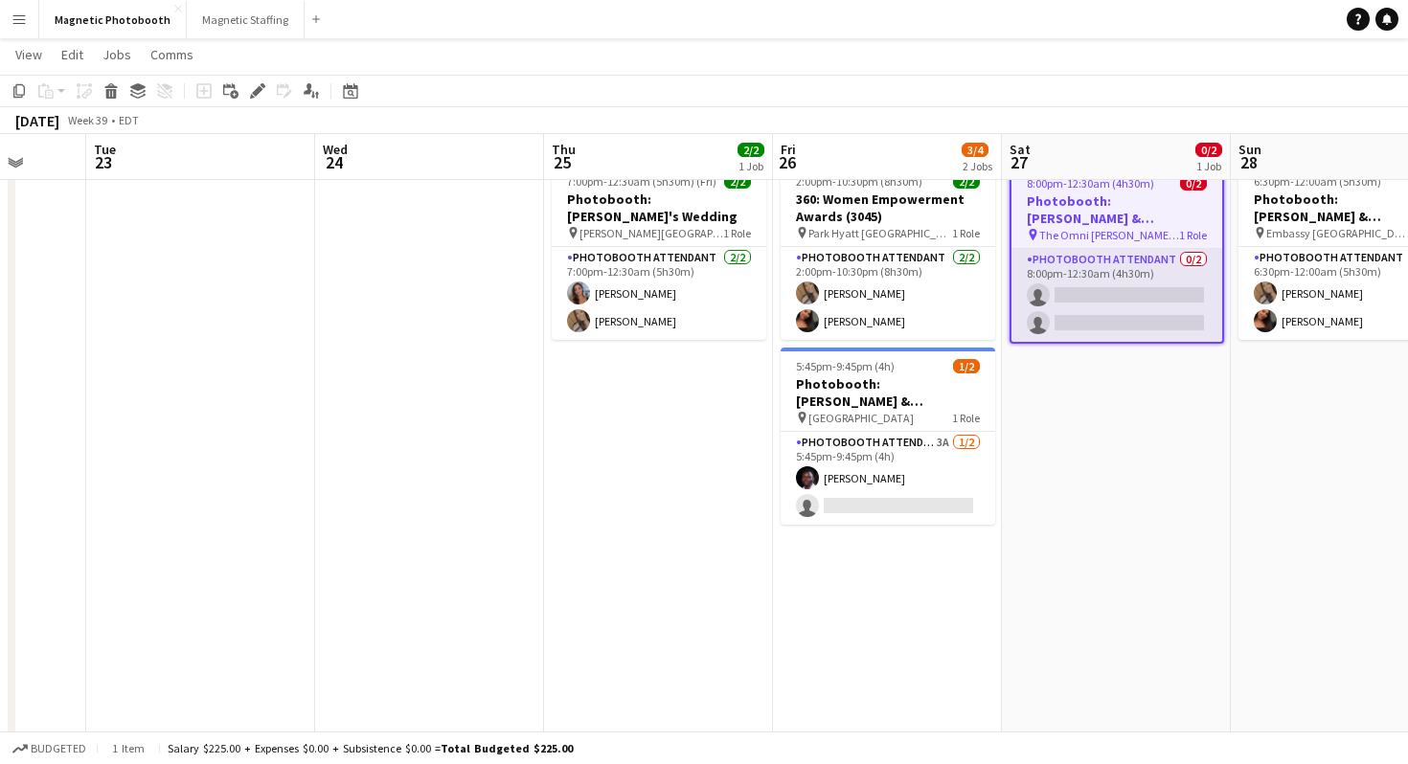
scroll to position [0, 0]
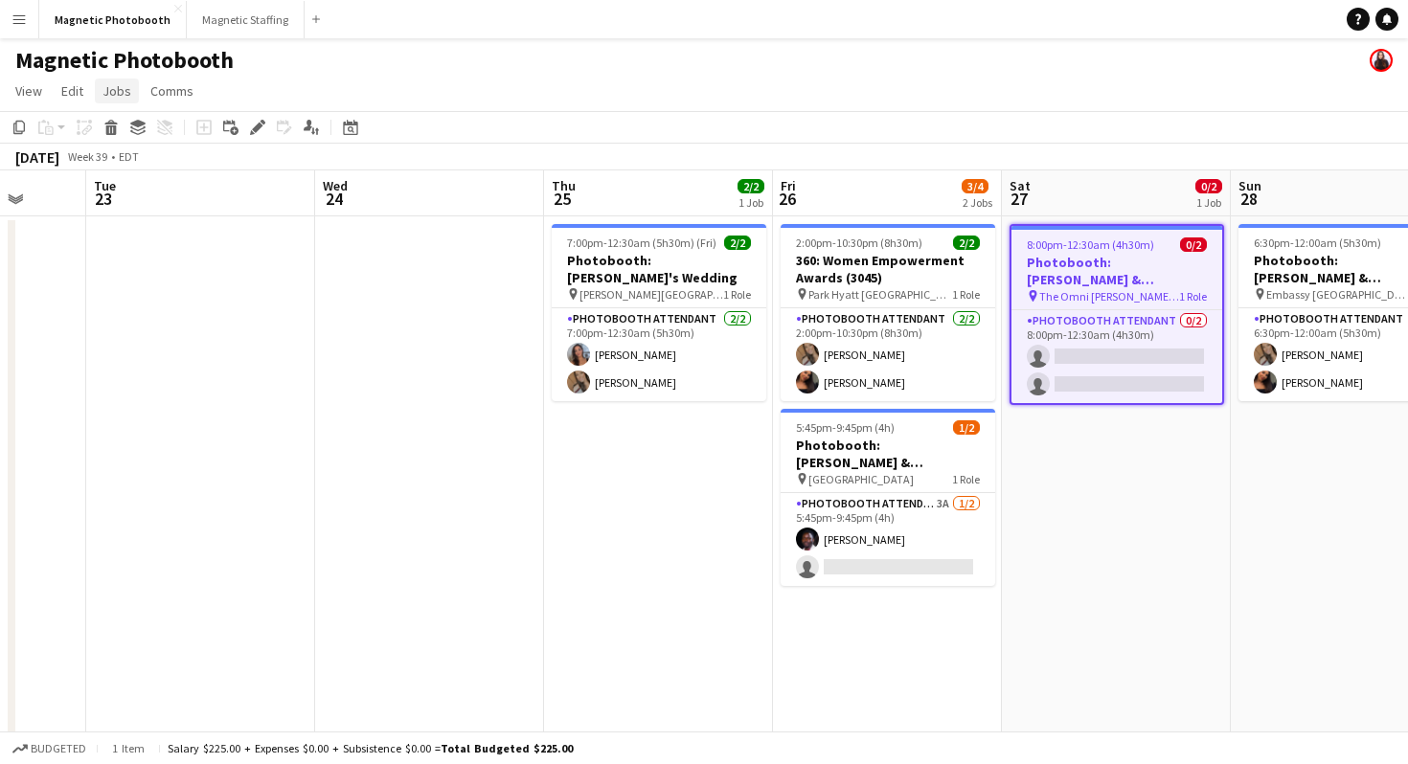
click at [121, 100] on link "Jobs" at bounding box center [117, 91] width 44 height 25
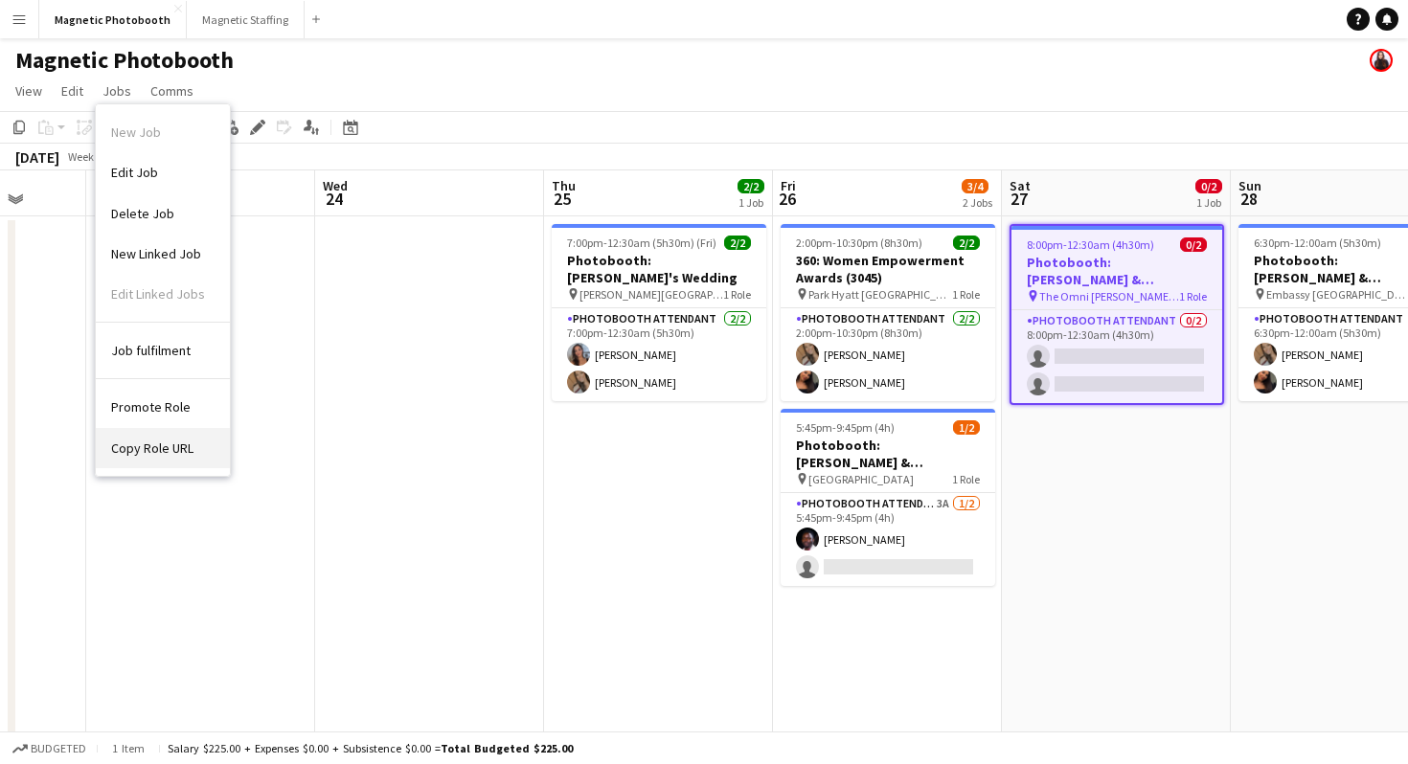
click at [178, 454] on span "Copy Role URL" at bounding box center [152, 448] width 82 height 17
type textarea "**********"
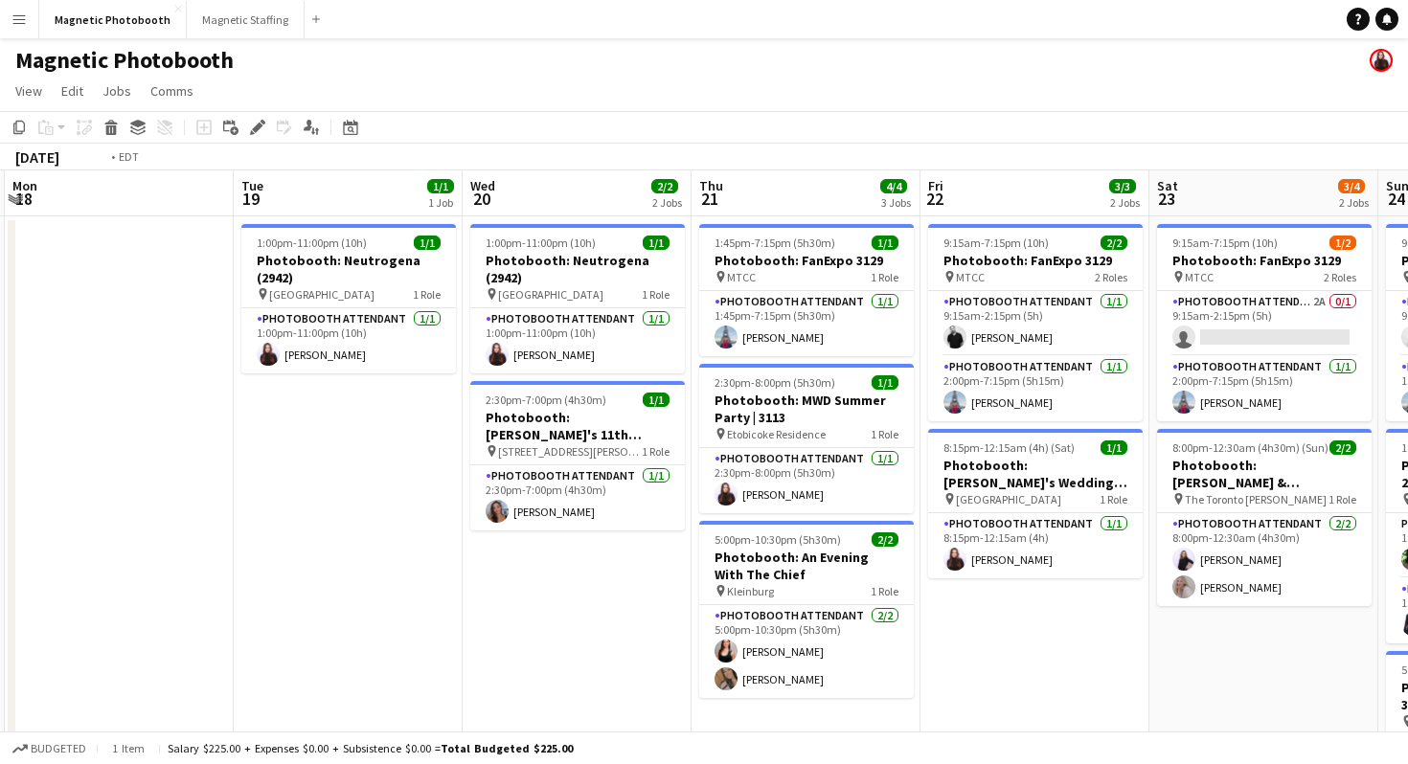
scroll to position [0, 921]
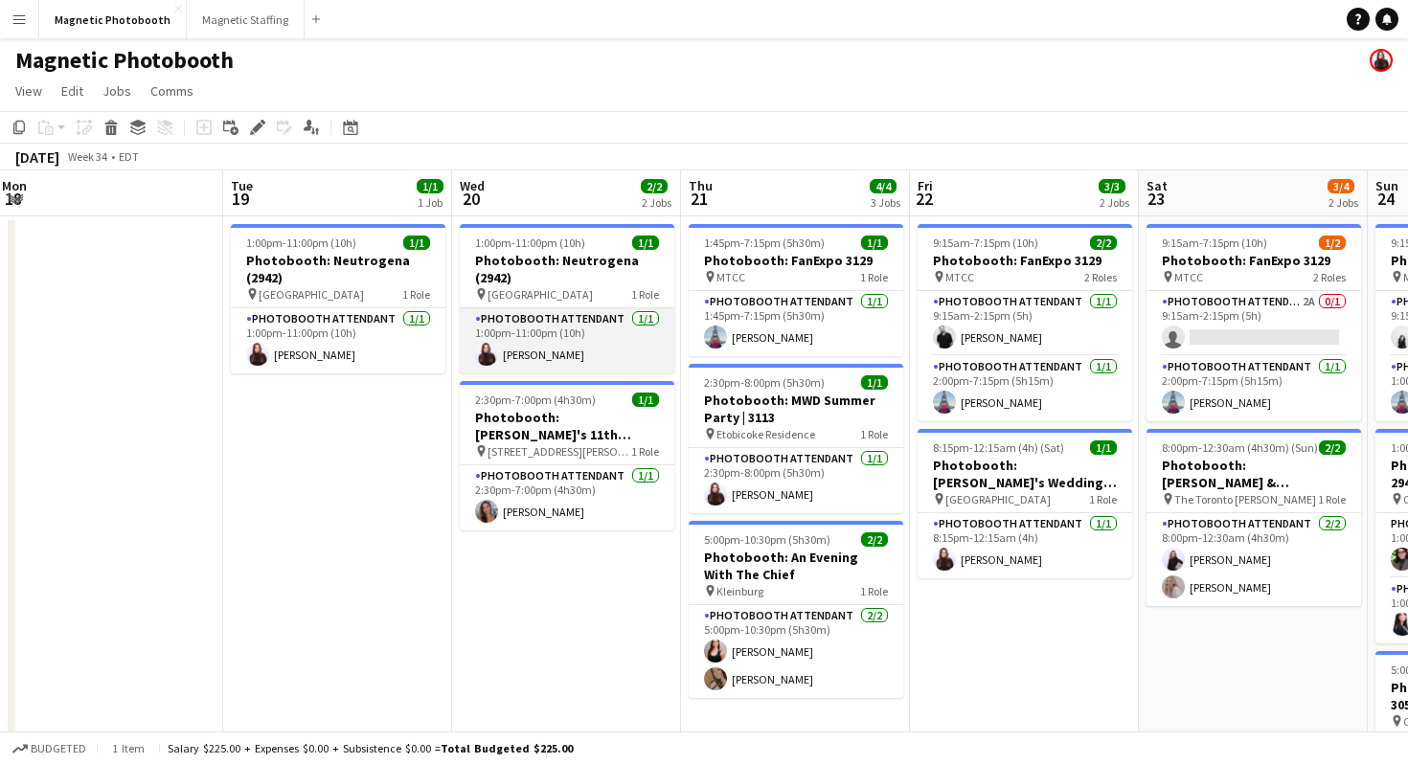
click at [620, 321] on app-card-role "Photobooth Attendant [DATE] 1:00pm-11:00pm (10h) [PERSON_NAME]" at bounding box center [567, 340] width 215 height 65
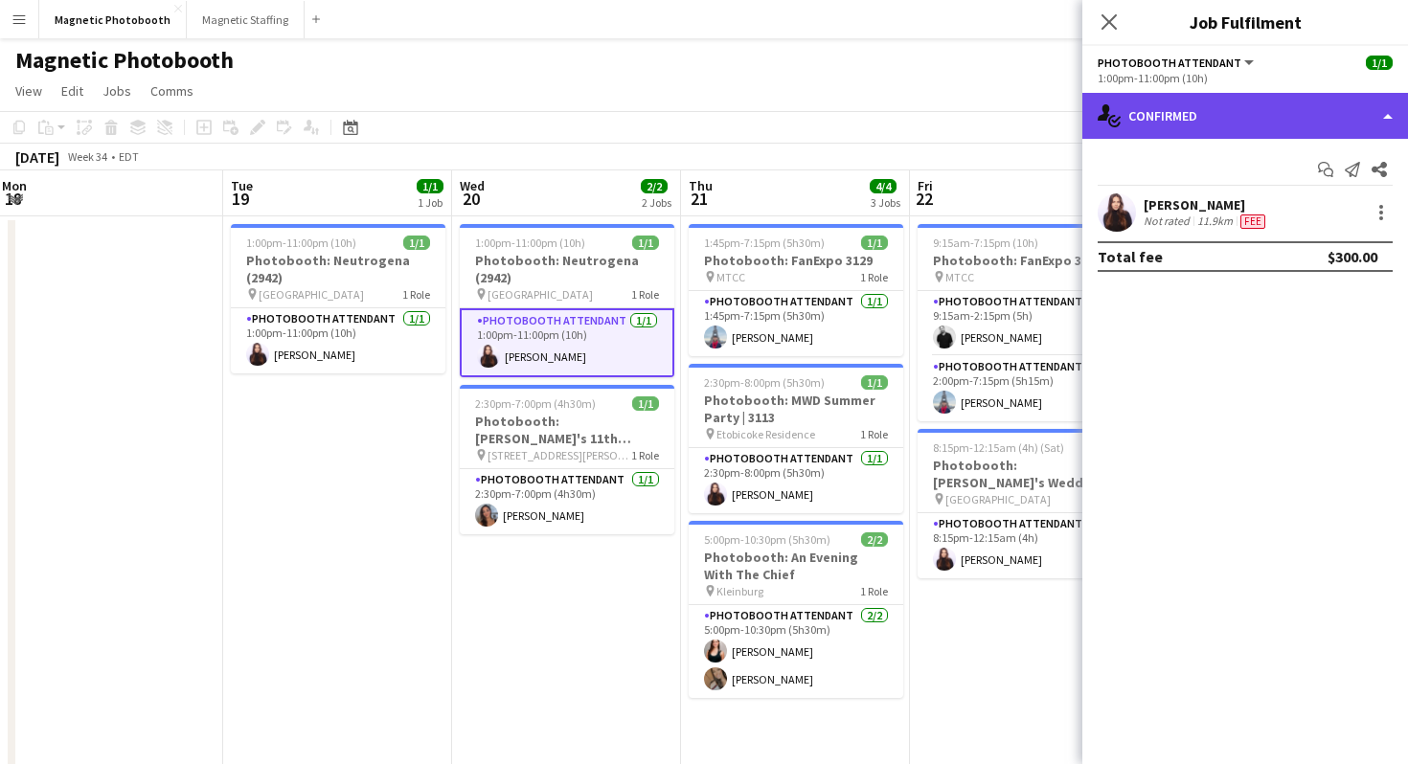
click at [1302, 120] on div "single-neutral-actions-check-2 Confirmed" at bounding box center [1245, 116] width 326 height 46
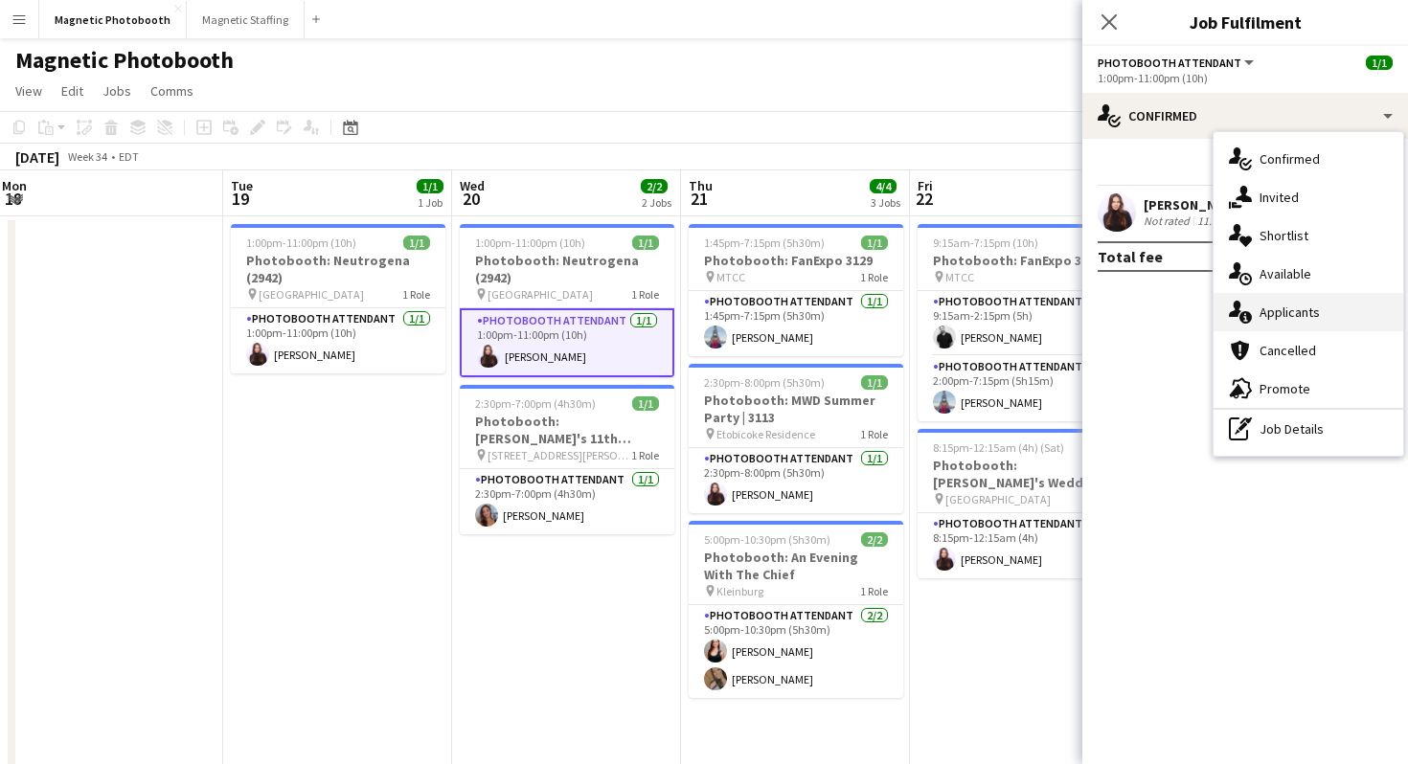
click at [1335, 321] on div "single-neutral-actions-information Applicants" at bounding box center [1308, 312] width 190 height 38
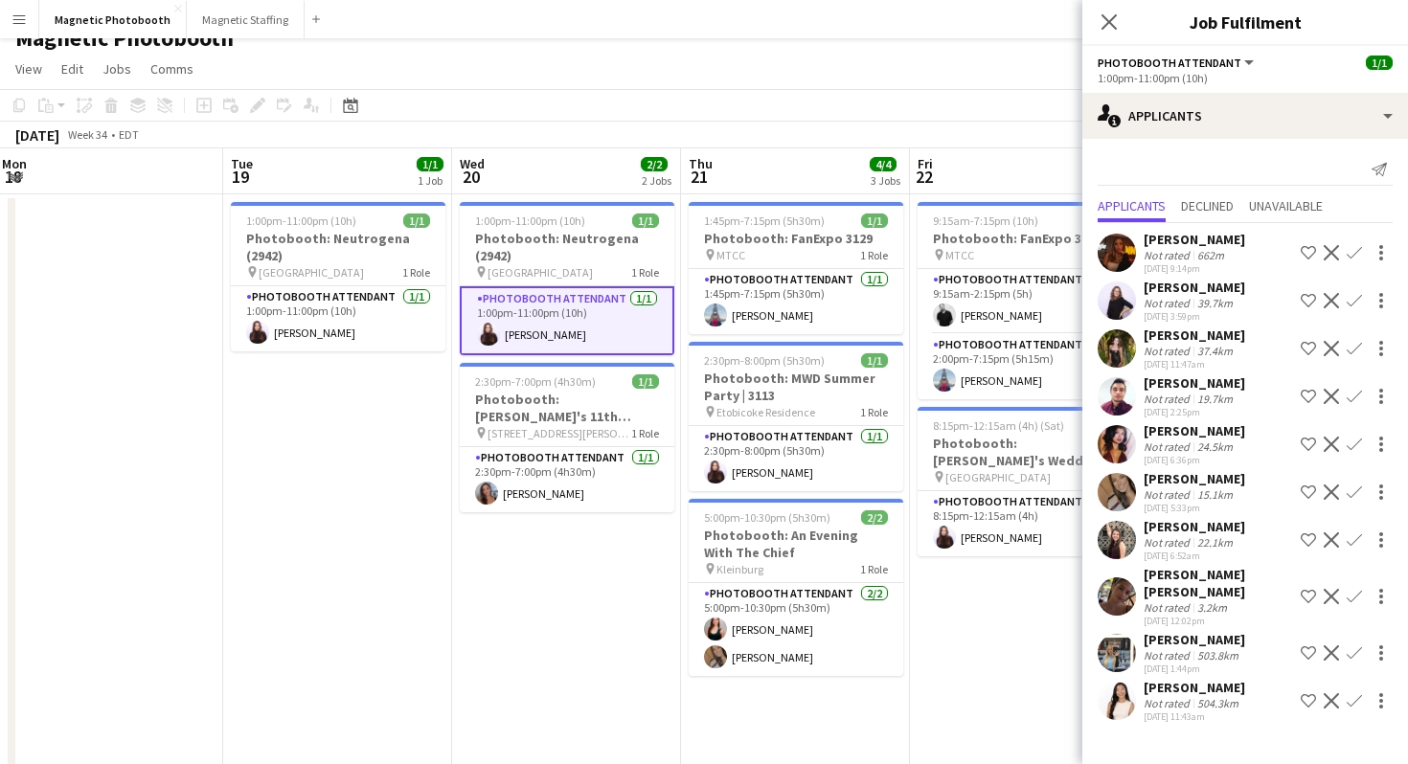
scroll to position [30, 0]
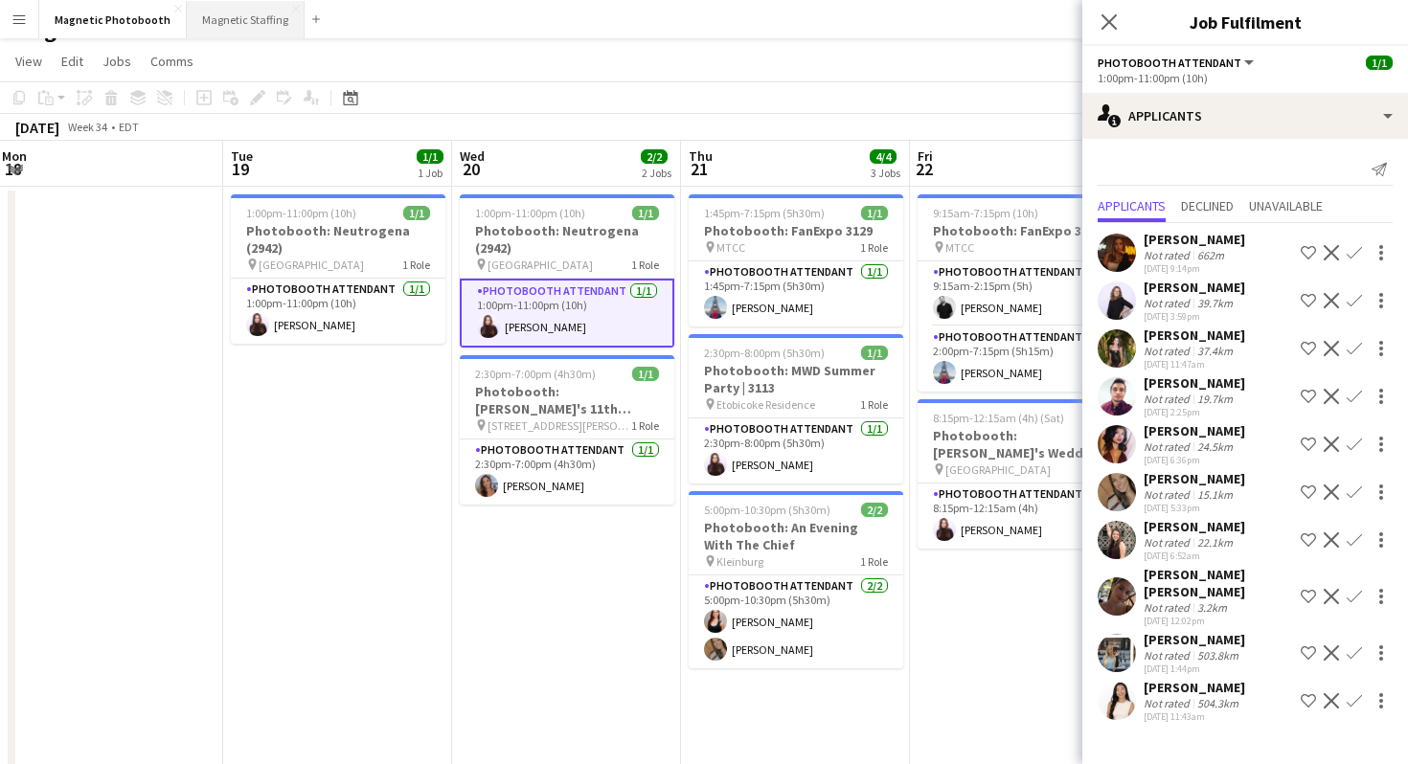
click at [250, 28] on button "Magnetic Staffing Close" at bounding box center [246, 19] width 118 height 37
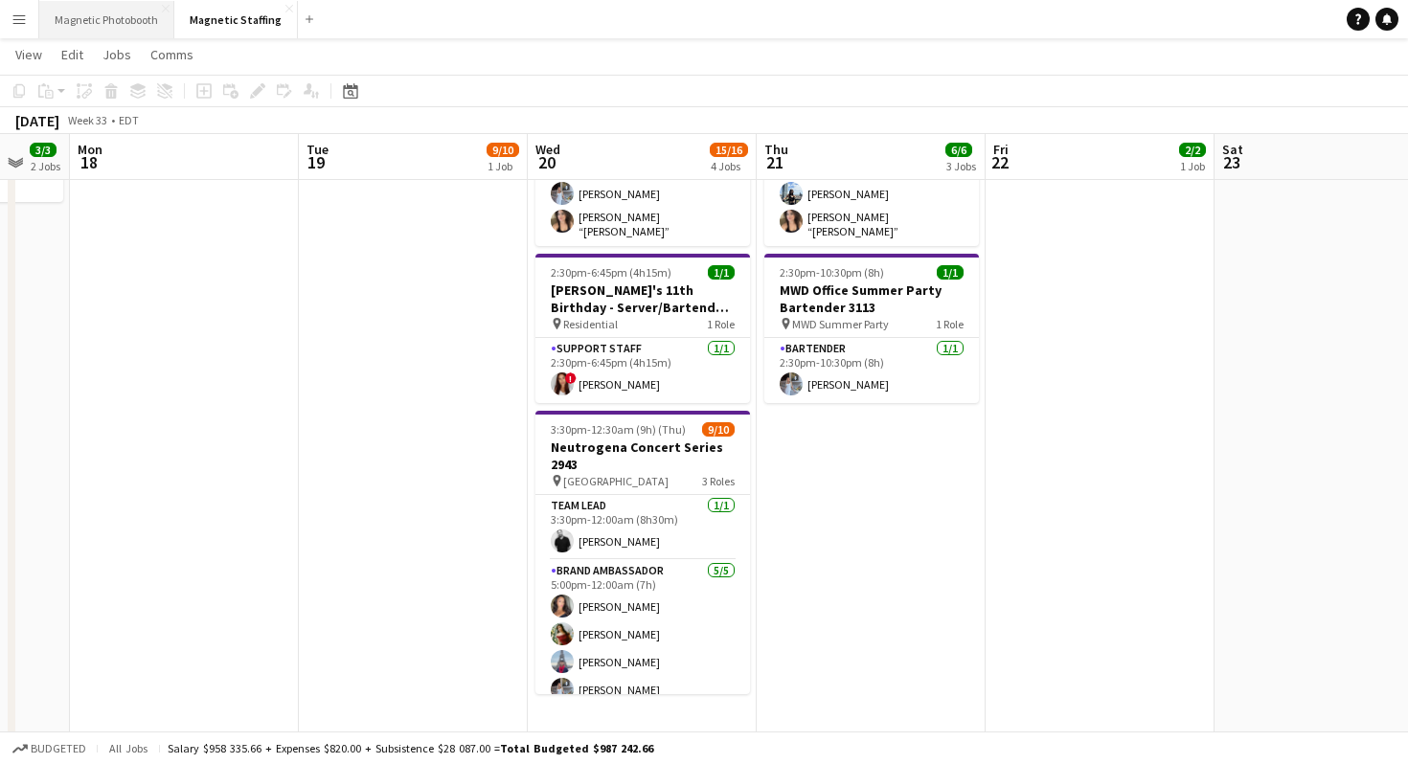
click at [117, 29] on button "Magnetic Photobooth Close" at bounding box center [106, 19] width 135 height 37
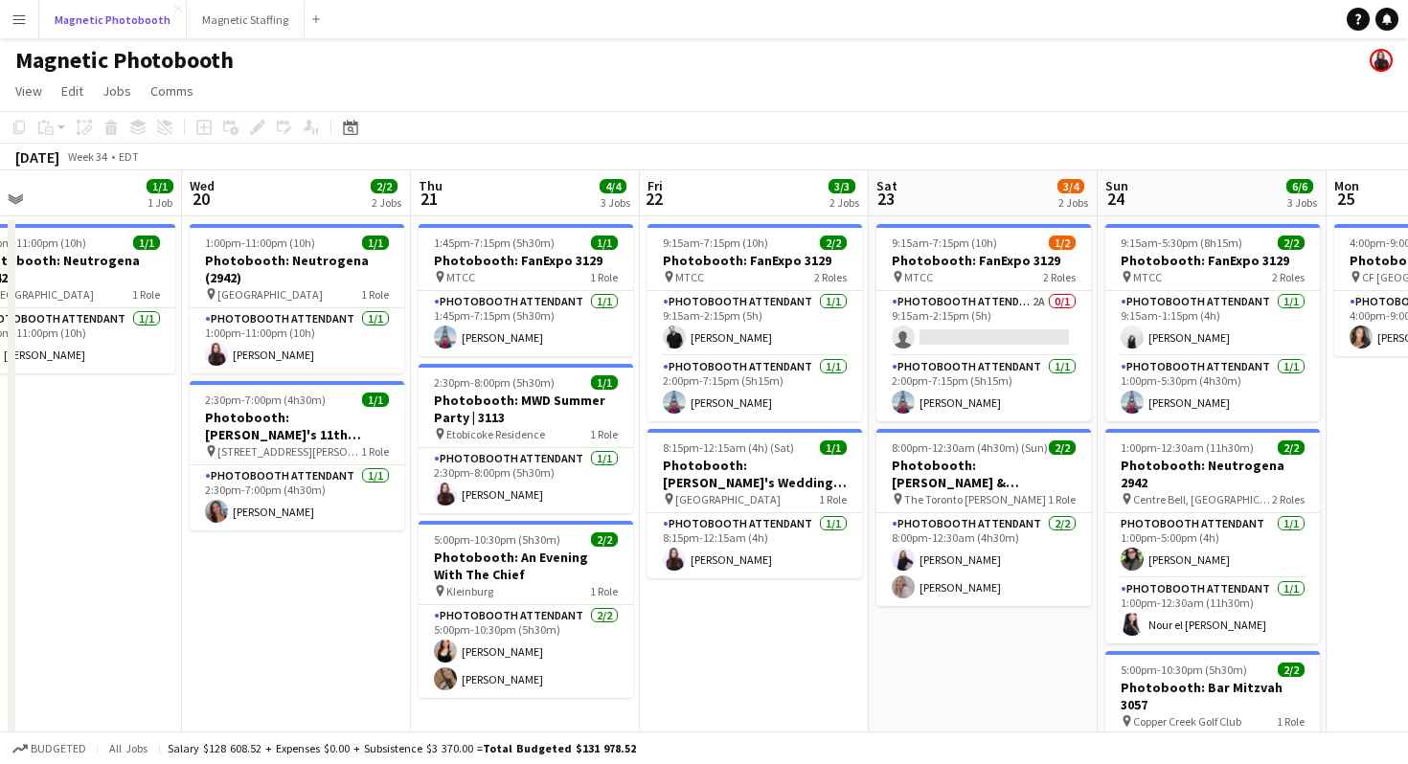
scroll to position [0, 482]
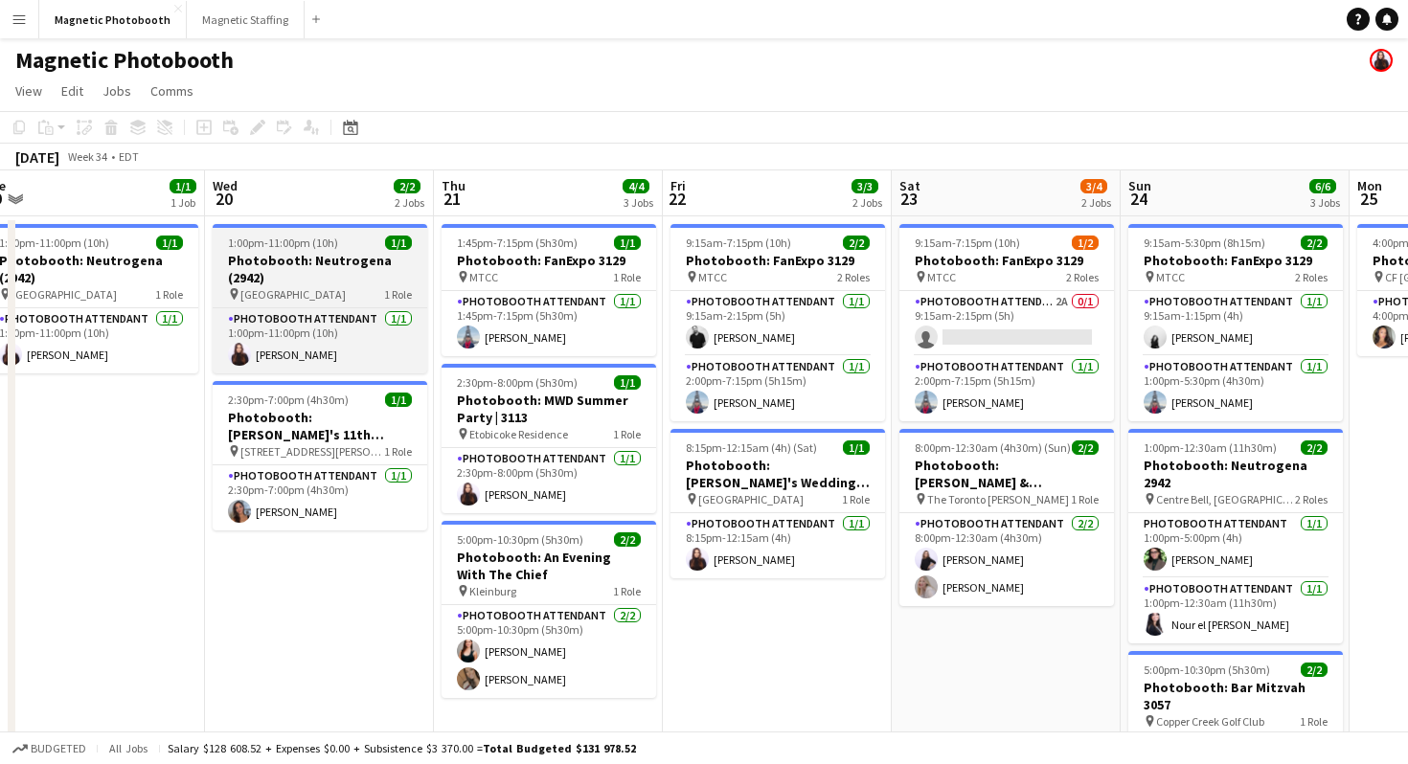
click at [394, 280] on h3 "Photobooth: Neutrogena (2942)" at bounding box center [320, 269] width 215 height 34
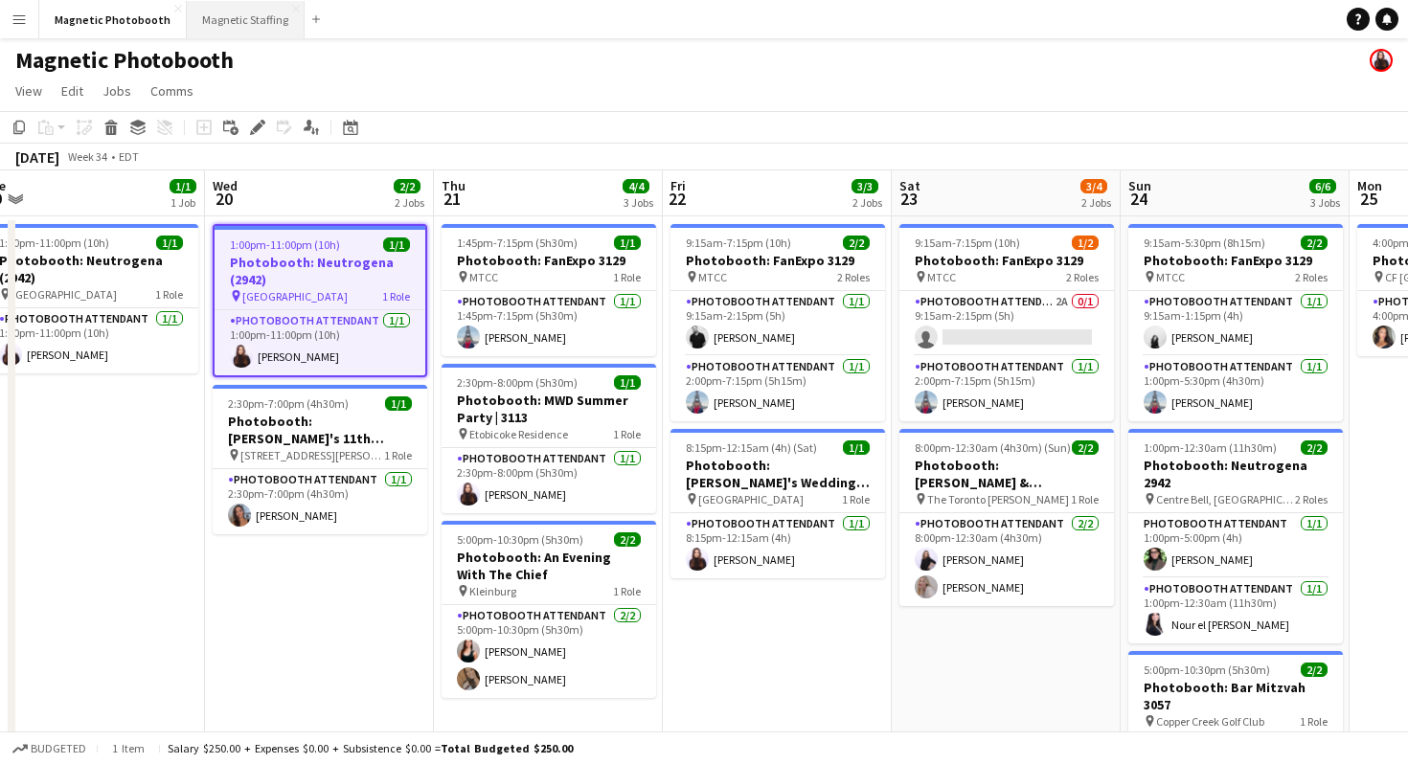
click at [237, 13] on button "Magnetic Staffing Close" at bounding box center [246, 19] width 118 height 37
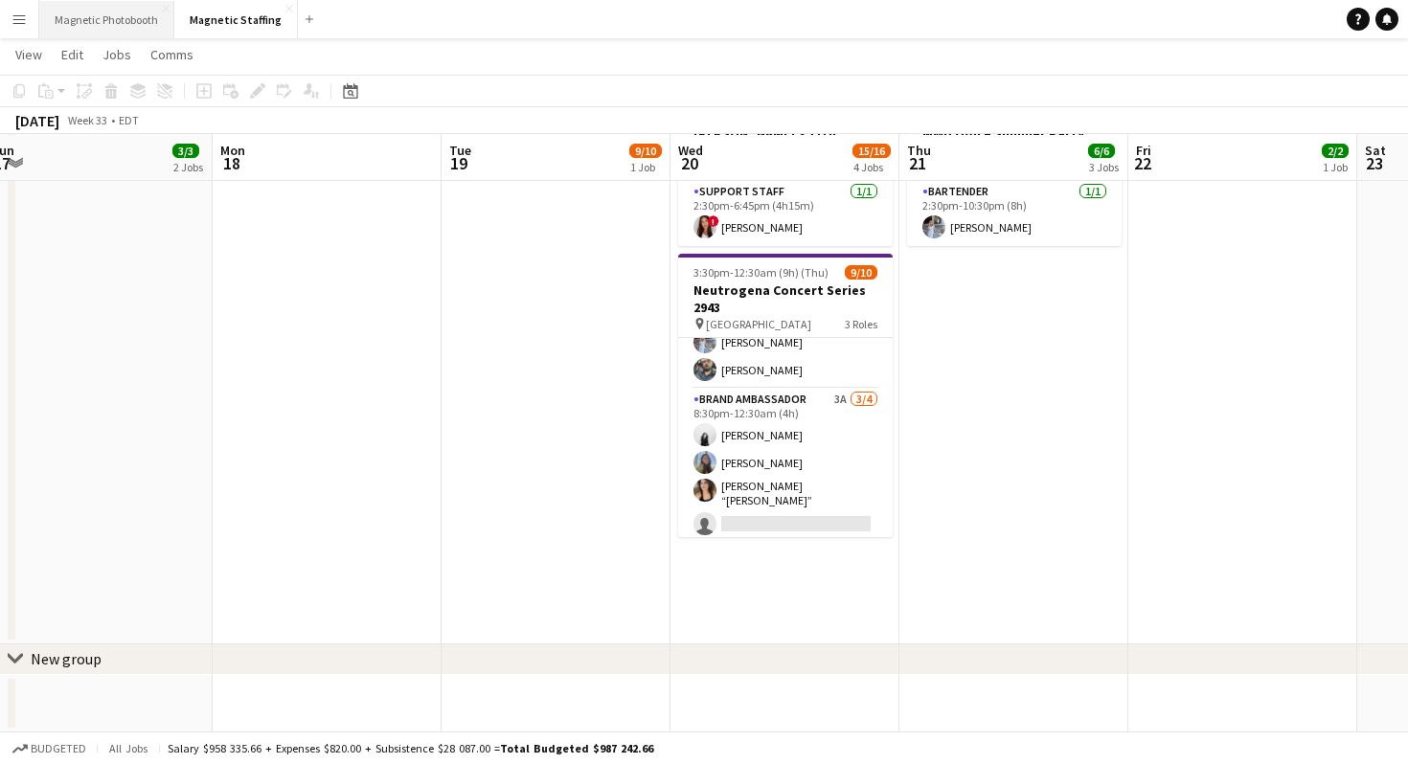
click at [144, 27] on button "Magnetic Photobooth Close" at bounding box center [106, 19] width 135 height 37
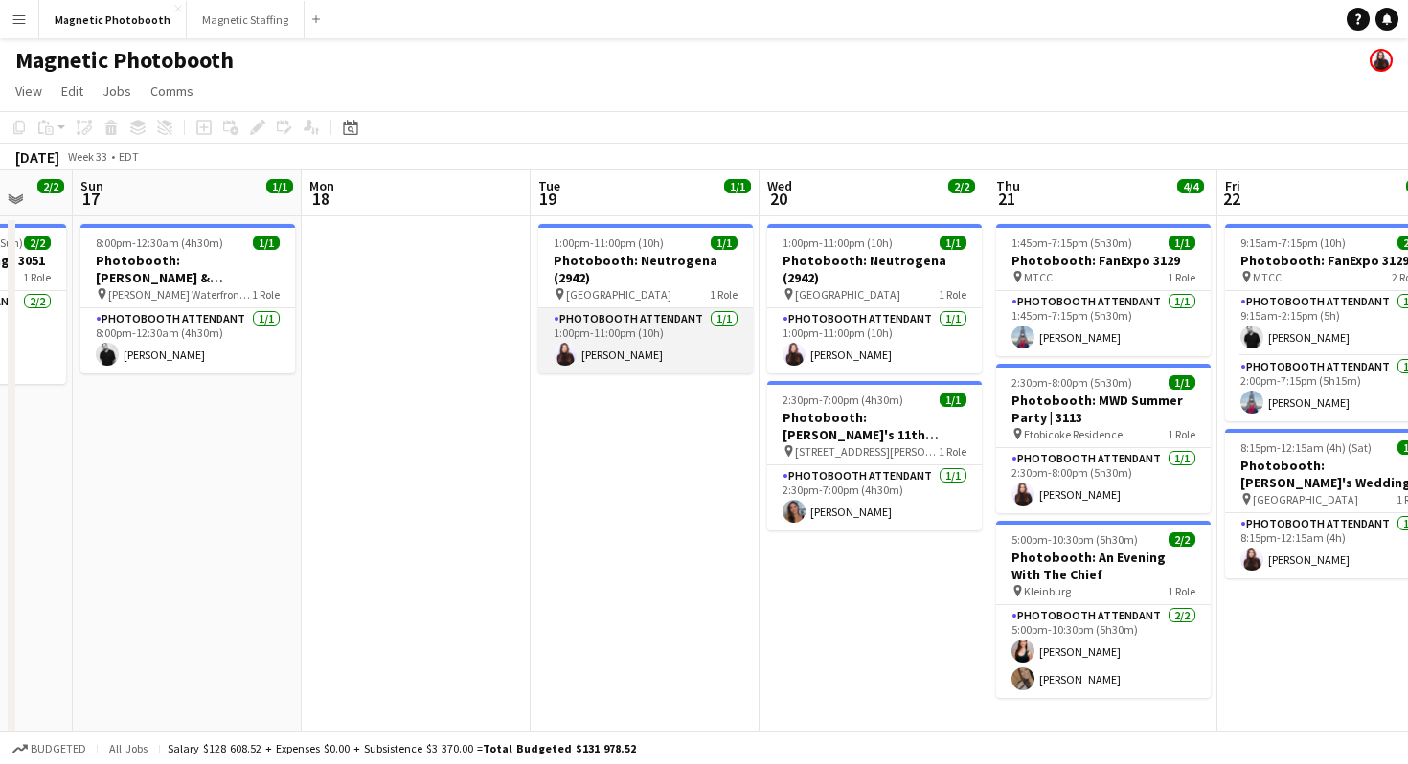
click at [686, 332] on app-card-role "Photobooth Attendant [DATE] 1:00pm-11:00pm (10h) [PERSON_NAME]" at bounding box center [645, 340] width 215 height 65
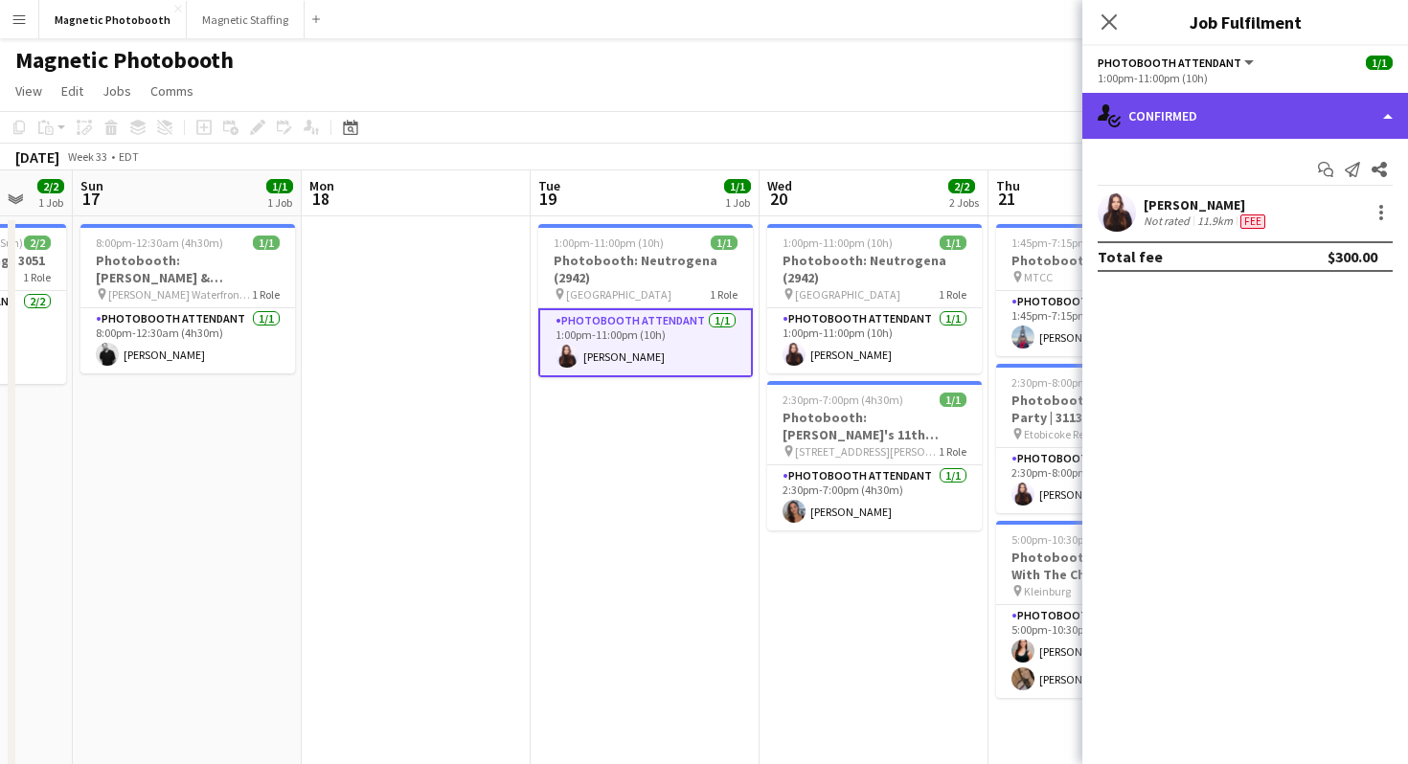
click at [1287, 114] on div "single-neutral-actions-check-2 Confirmed" at bounding box center [1245, 116] width 326 height 46
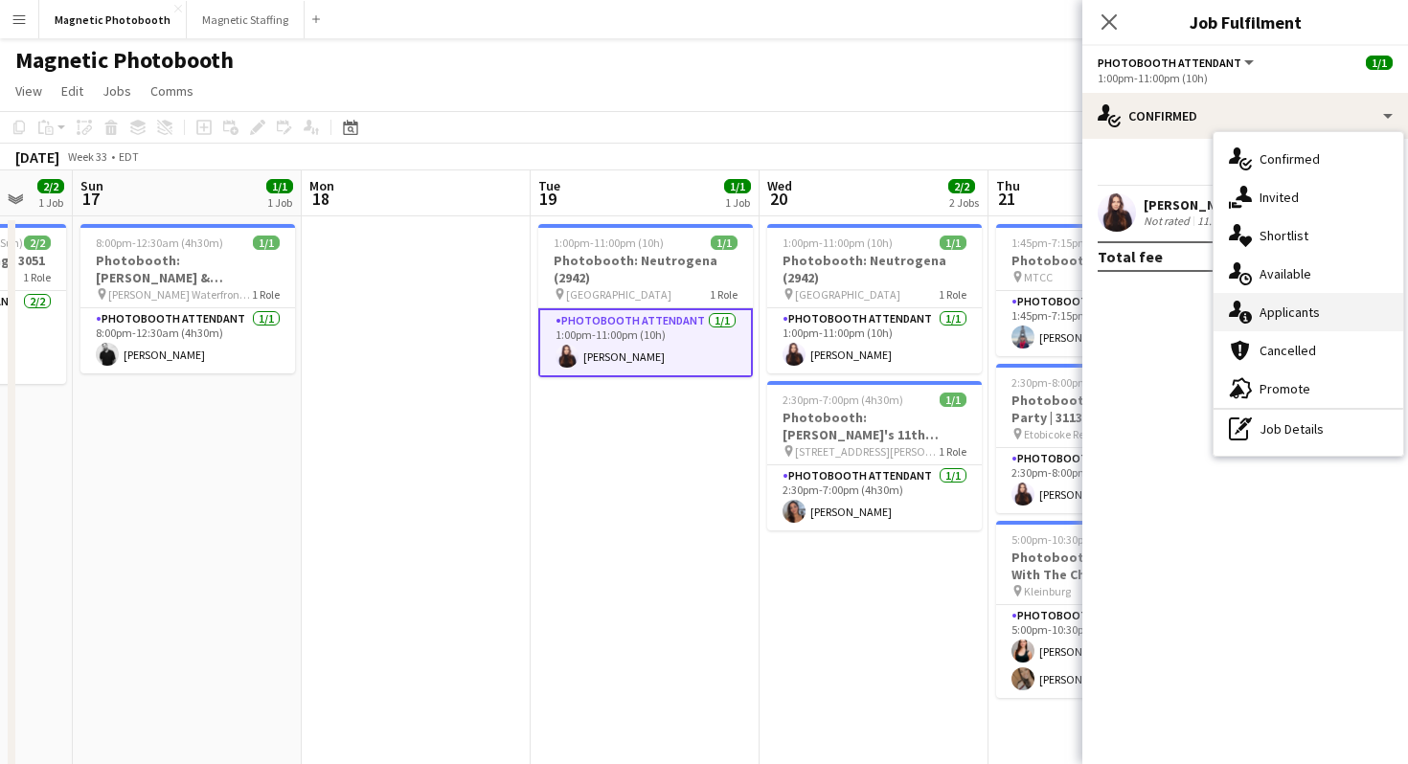
click at [1331, 309] on div "single-neutral-actions-information Applicants" at bounding box center [1308, 312] width 190 height 38
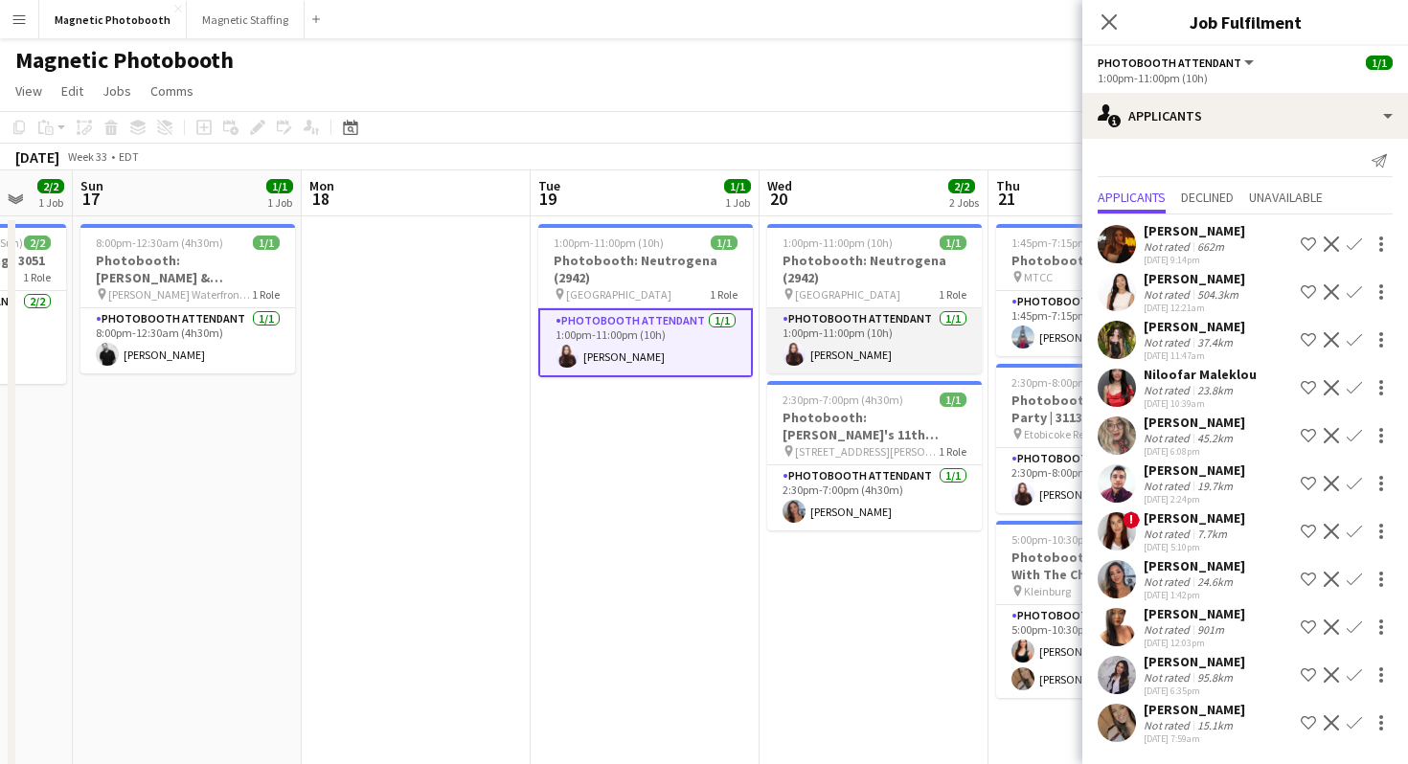
click at [900, 357] on app-card-role "Photobooth Attendant [DATE] 1:00pm-11:00pm (10h) [PERSON_NAME]" at bounding box center [874, 340] width 215 height 65
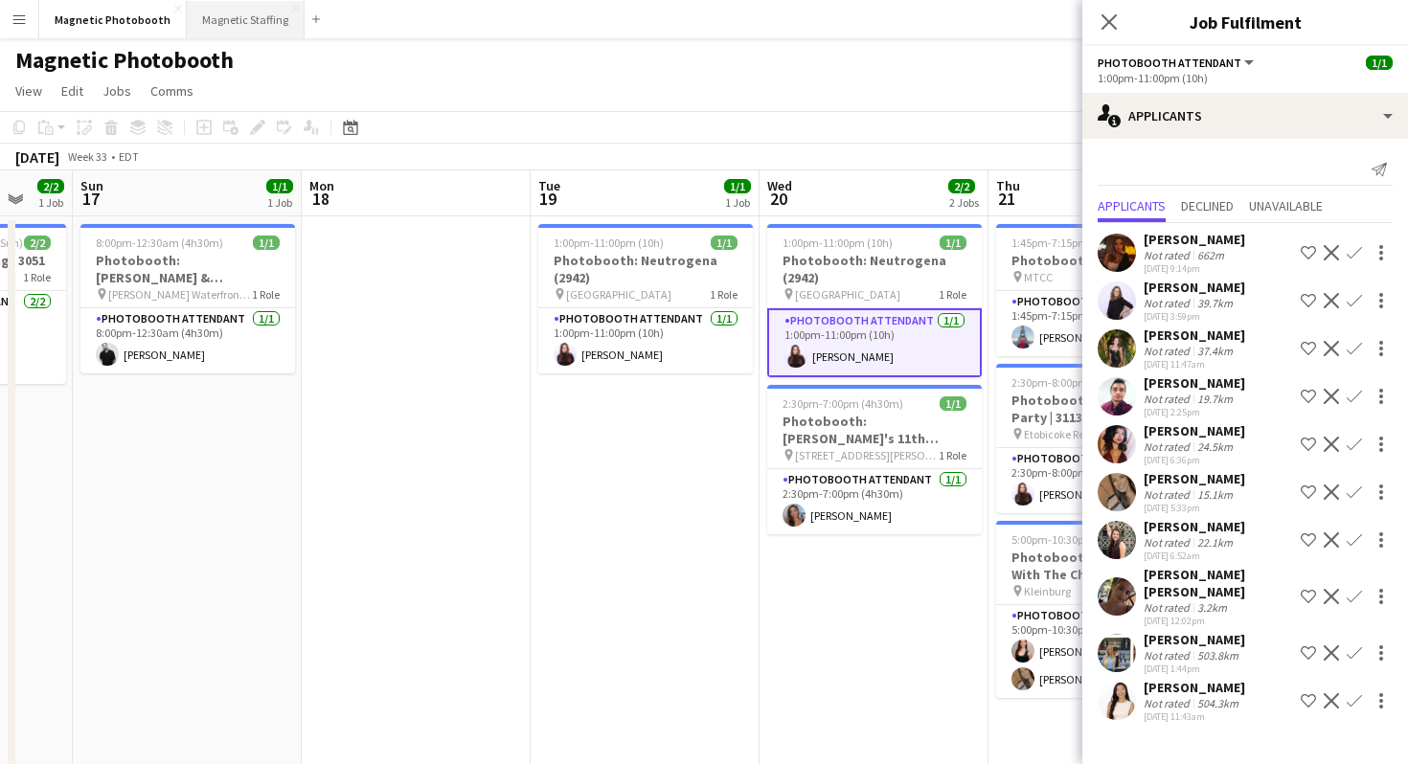
click at [250, 27] on button "Magnetic Staffing Close" at bounding box center [246, 19] width 118 height 37
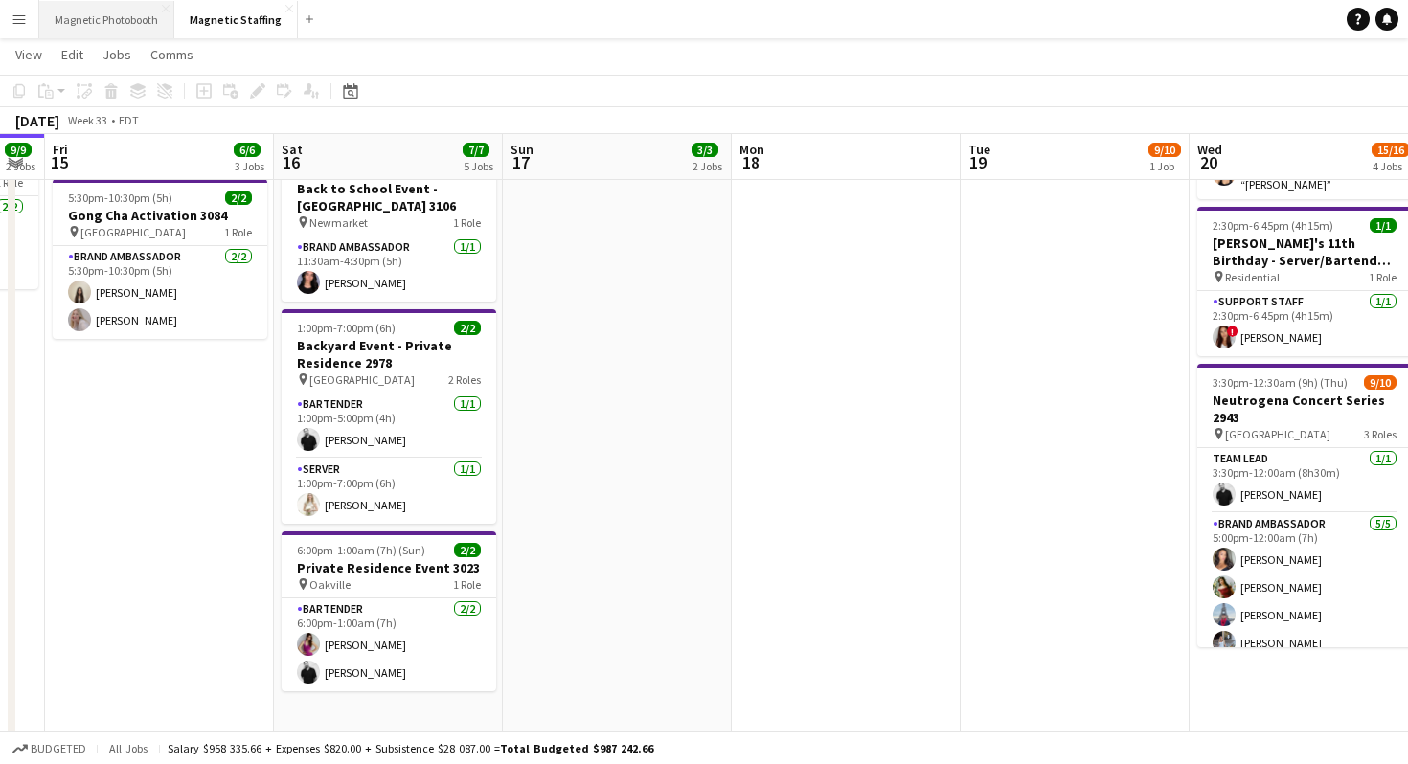
click at [123, 26] on button "Magnetic Photobooth Close" at bounding box center [106, 19] width 135 height 37
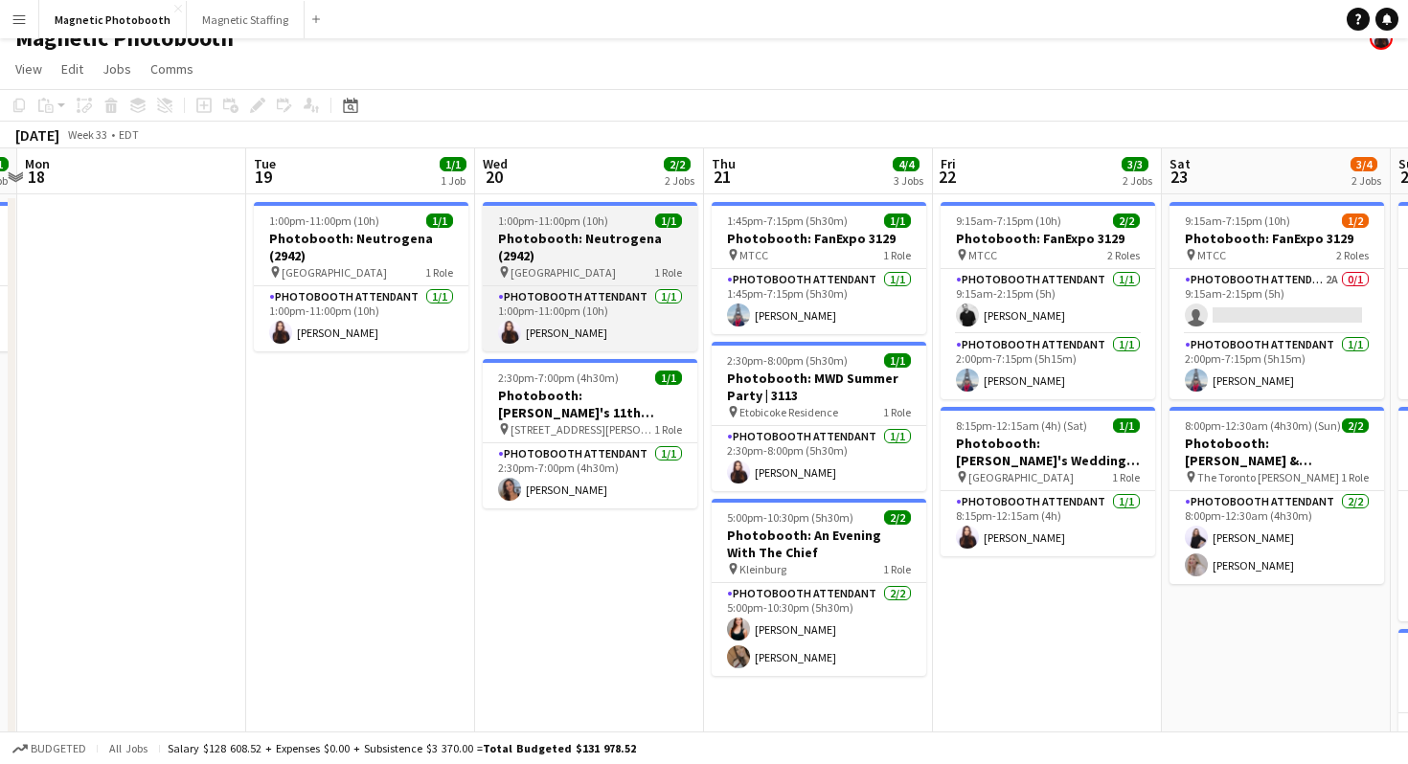
click at [548, 256] on h3 "Photobooth: Neutrogena (2942)" at bounding box center [590, 247] width 215 height 34
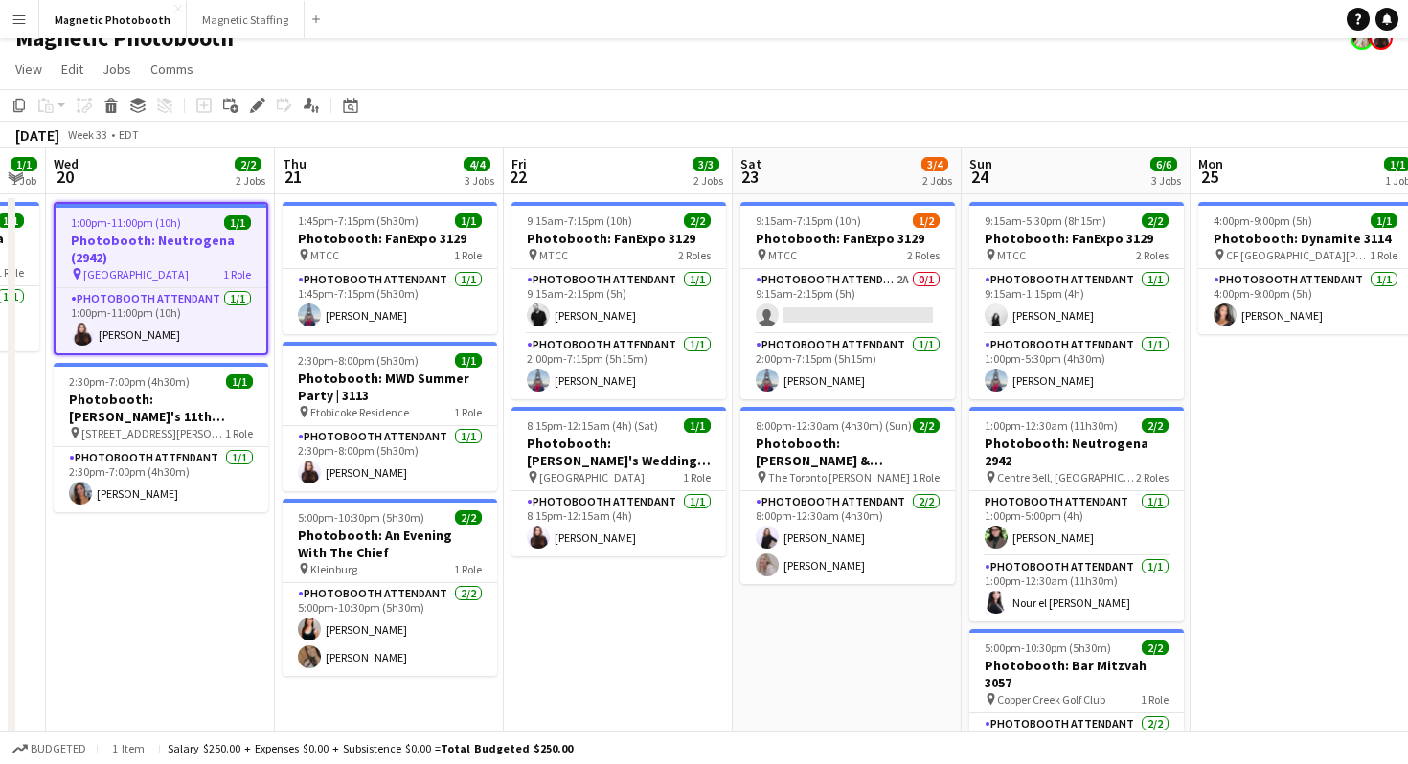
scroll to position [0, 650]
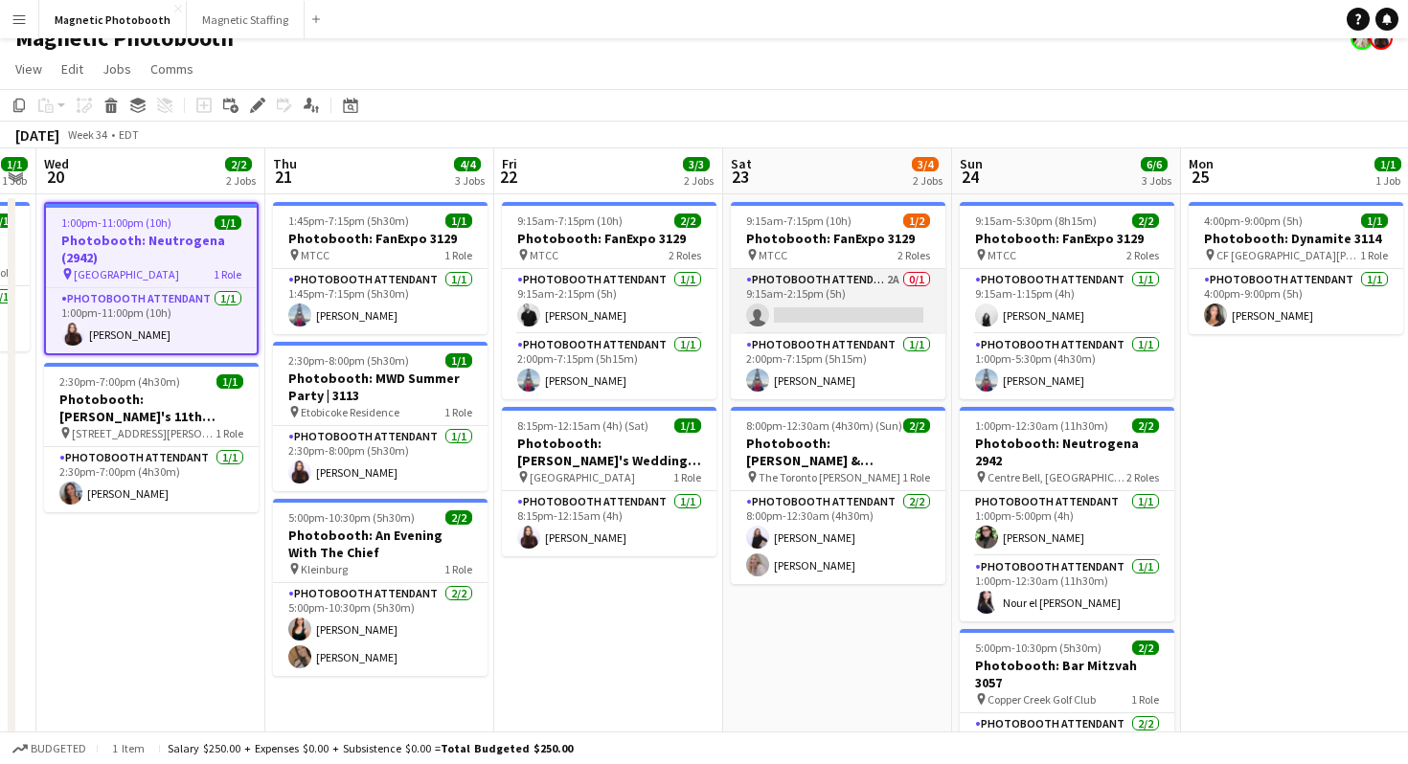
click at [790, 317] on app-card-role "Photobooth Attendant 2A 0/1 9:15am-2:15pm (5h) single-neutral-actions" at bounding box center [838, 301] width 215 height 65
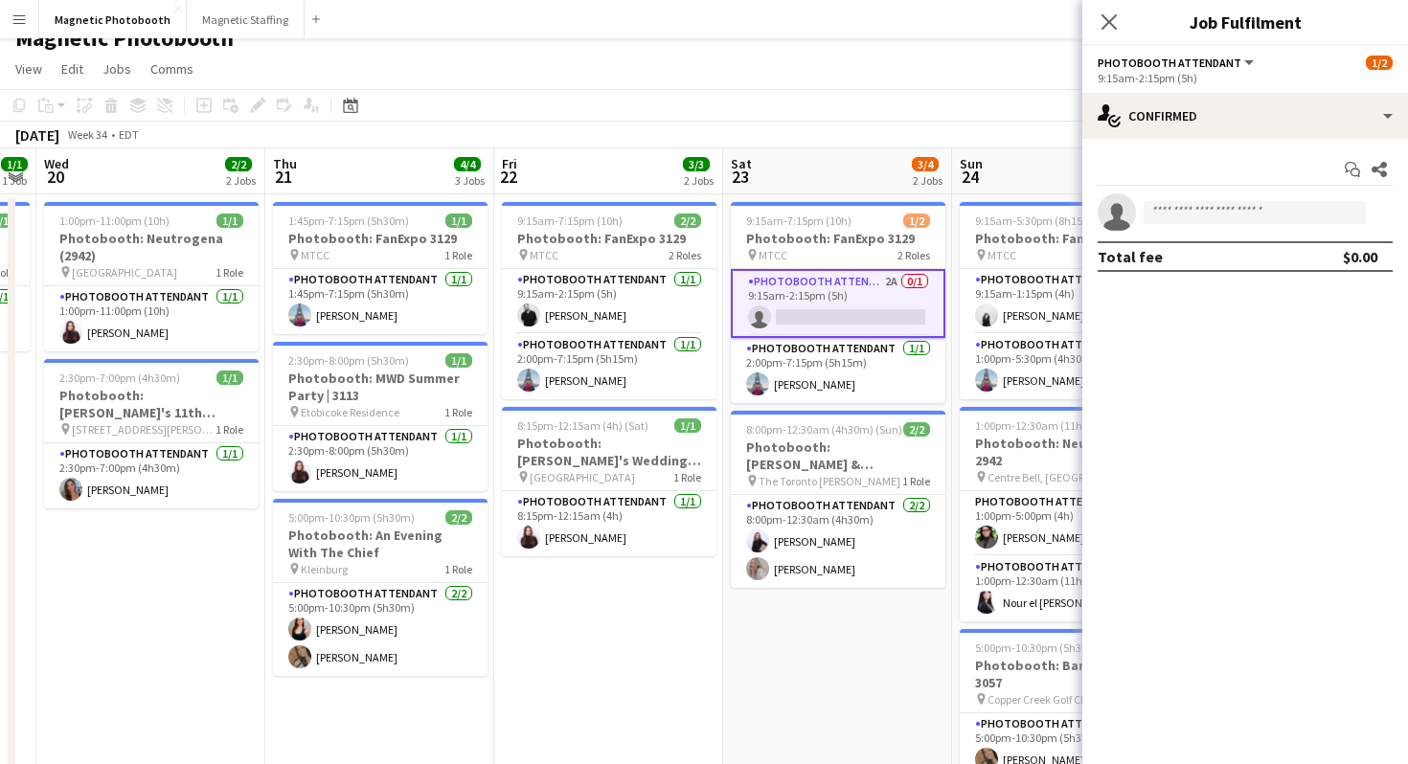
click at [1249, 83] on div "9:15am-2:15pm (5h)" at bounding box center [1245, 78] width 295 height 14
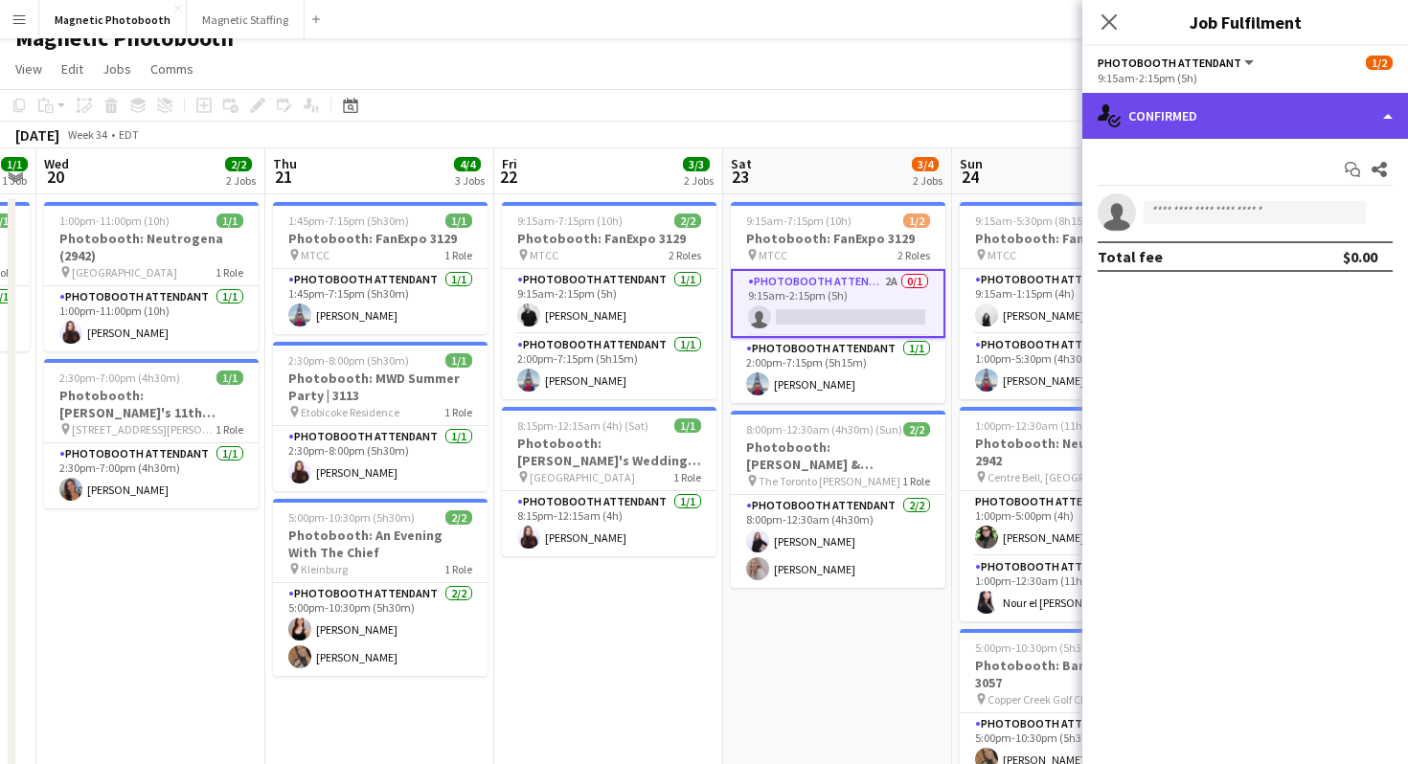
click at [1245, 105] on div "single-neutral-actions-check-2 Confirmed" at bounding box center [1245, 116] width 326 height 46
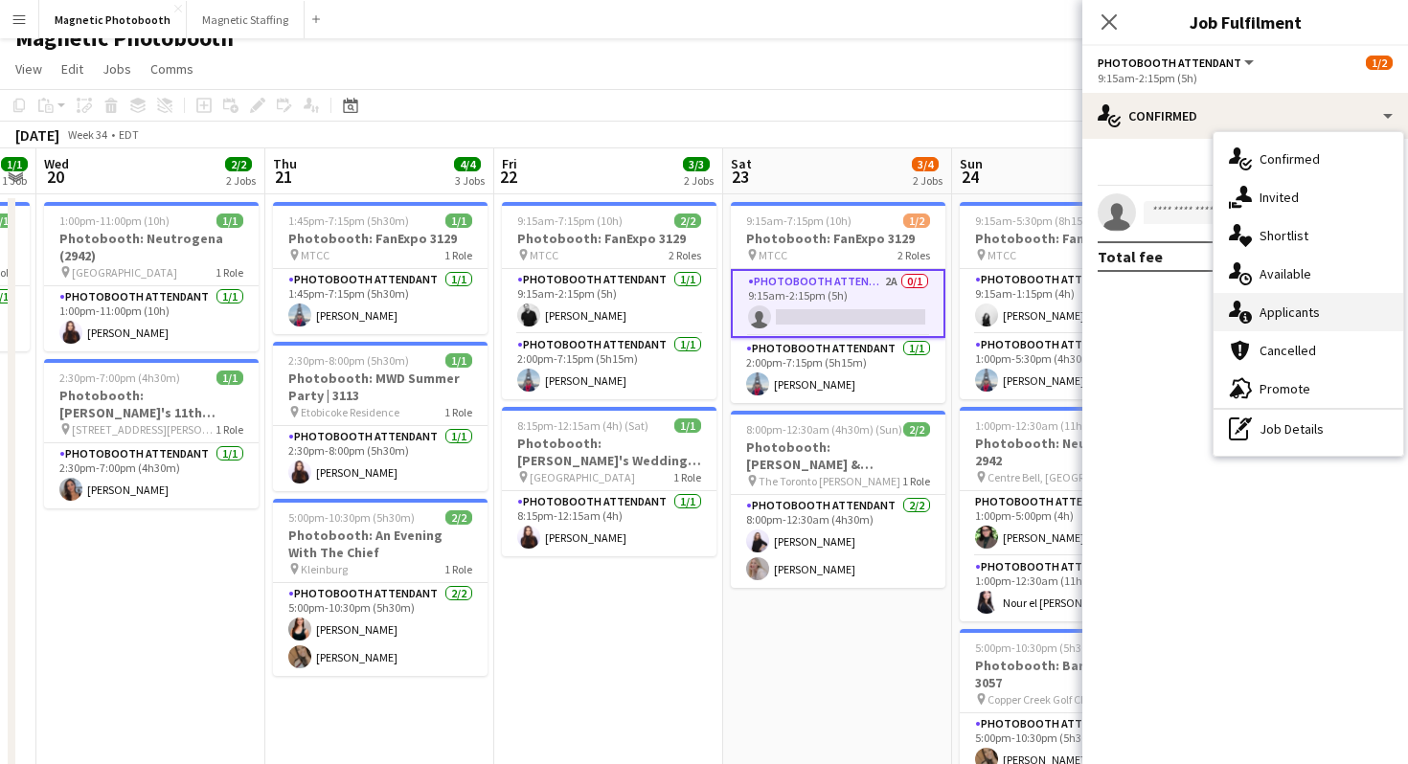
click at [1294, 311] on div "single-neutral-actions-information Applicants" at bounding box center [1308, 312] width 190 height 38
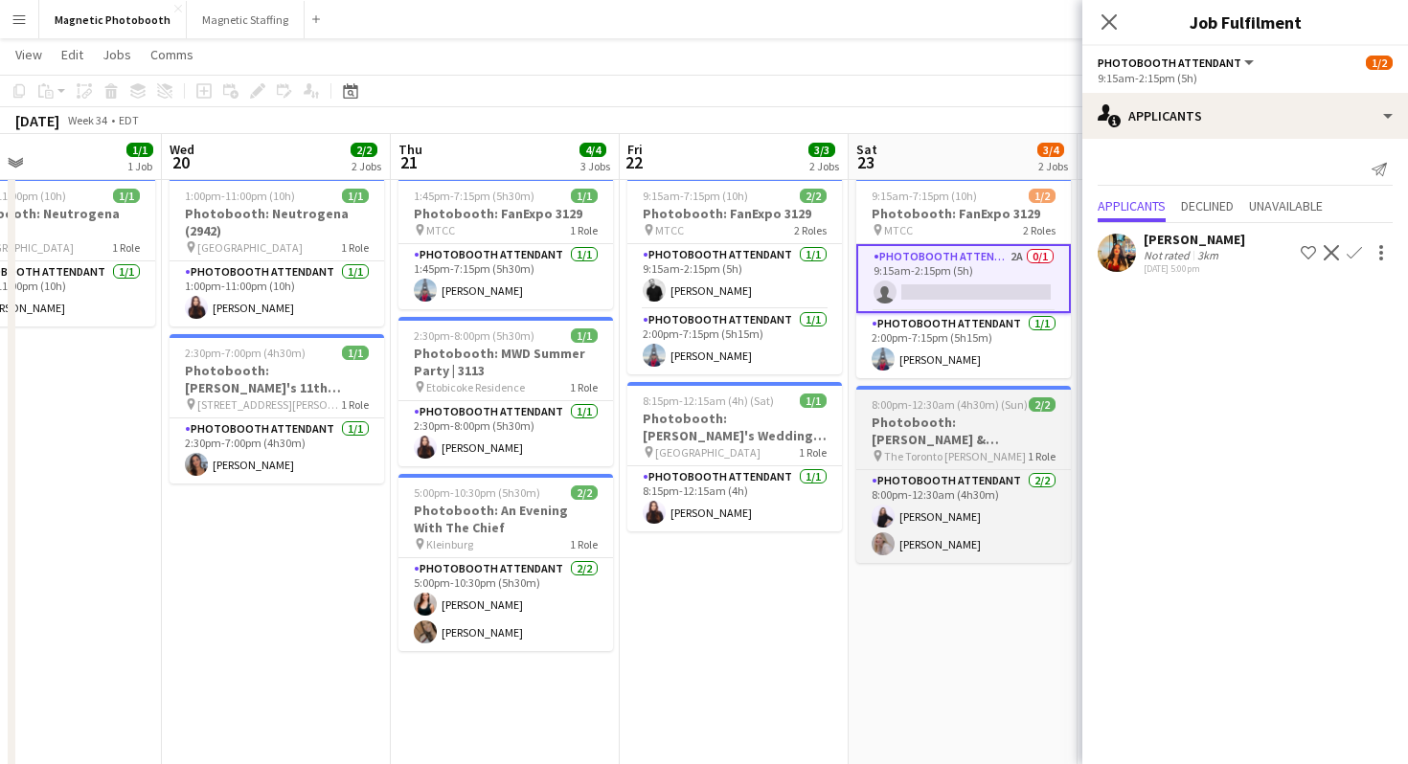
scroll to position [0, 526]
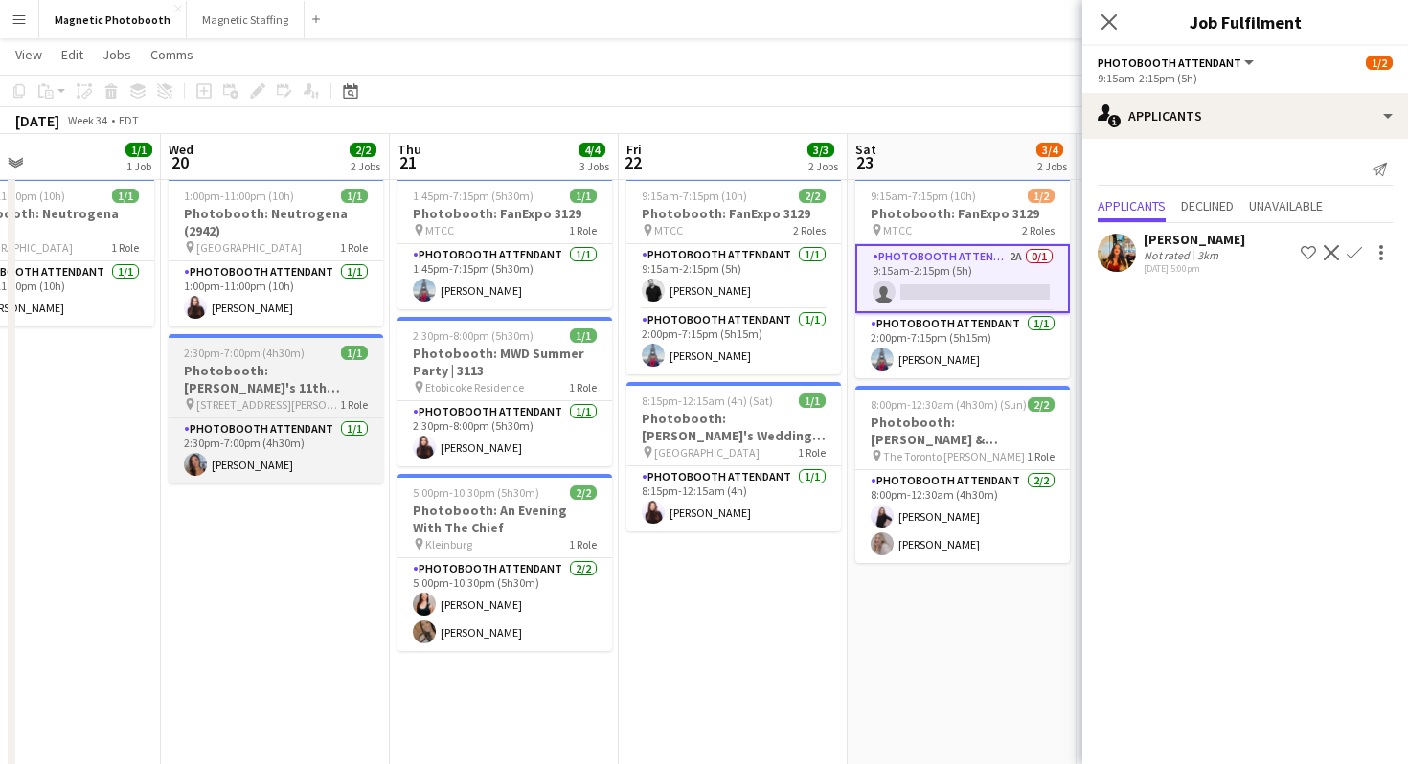
click at [336, 411] on div "pin [STREET_ADDRESS][PERSON_NAME]" at bounding box center [276, 404] width 215 height 15
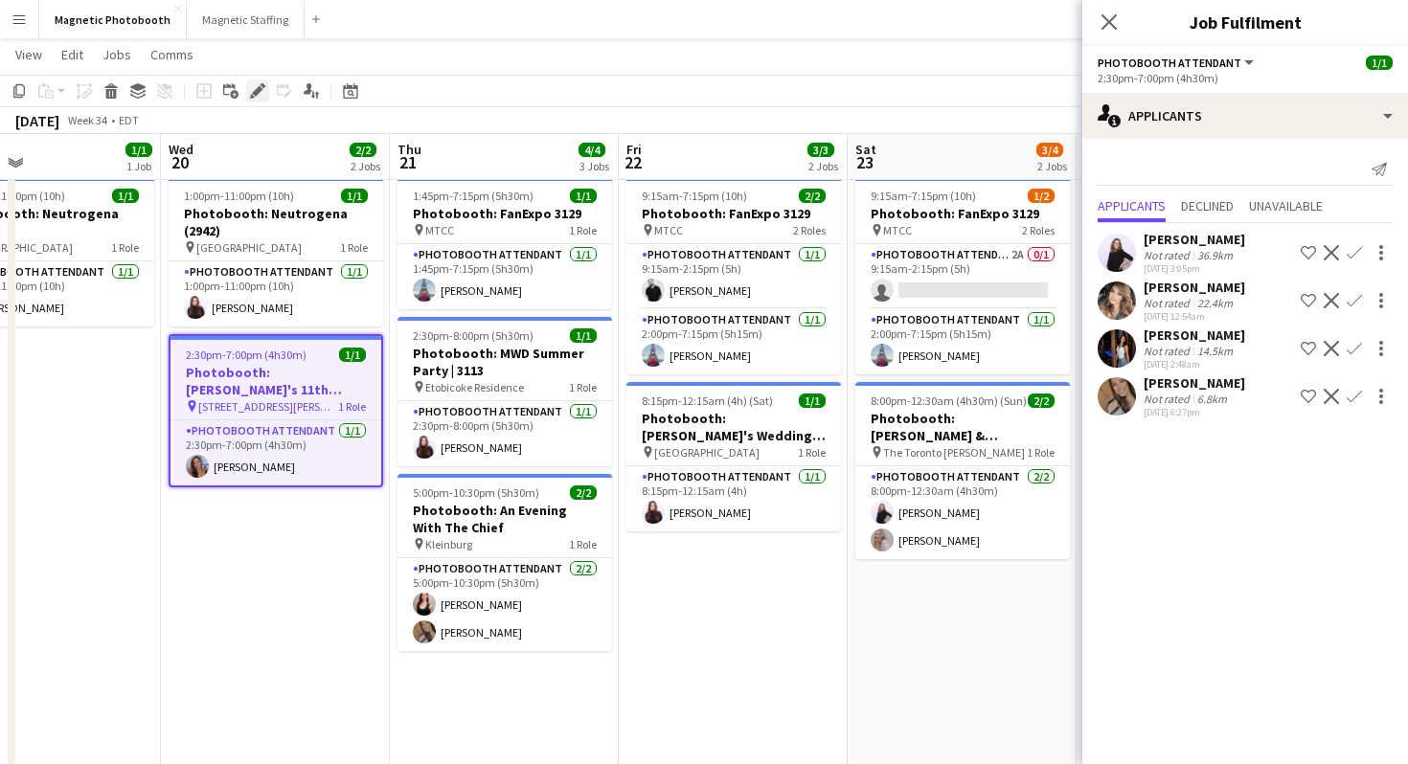
click at [259, 102] on div "Edit" at bounding box center [257, 90] width 23 height 23
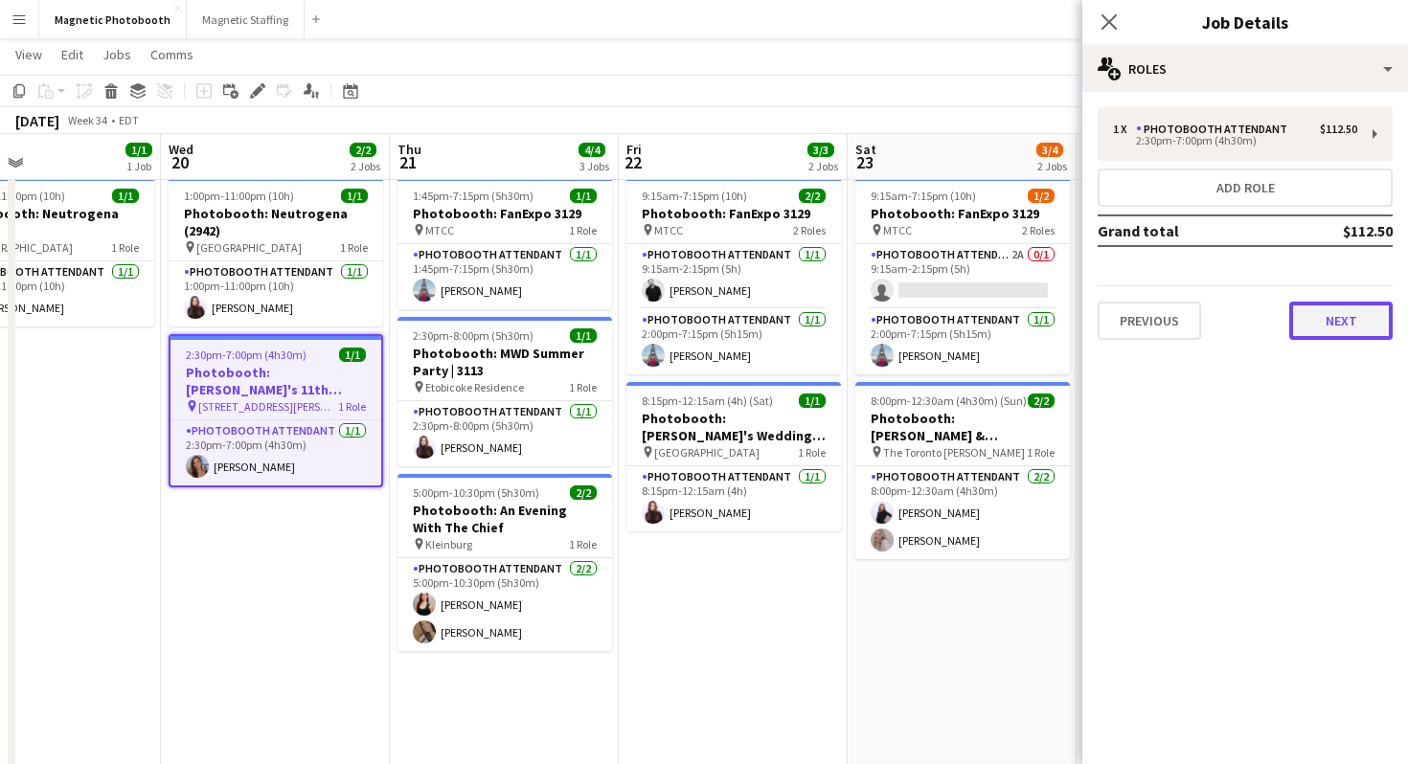
click at [1325, 325] on button "Next" at bounding box center [1340, 321] width 103 height 38
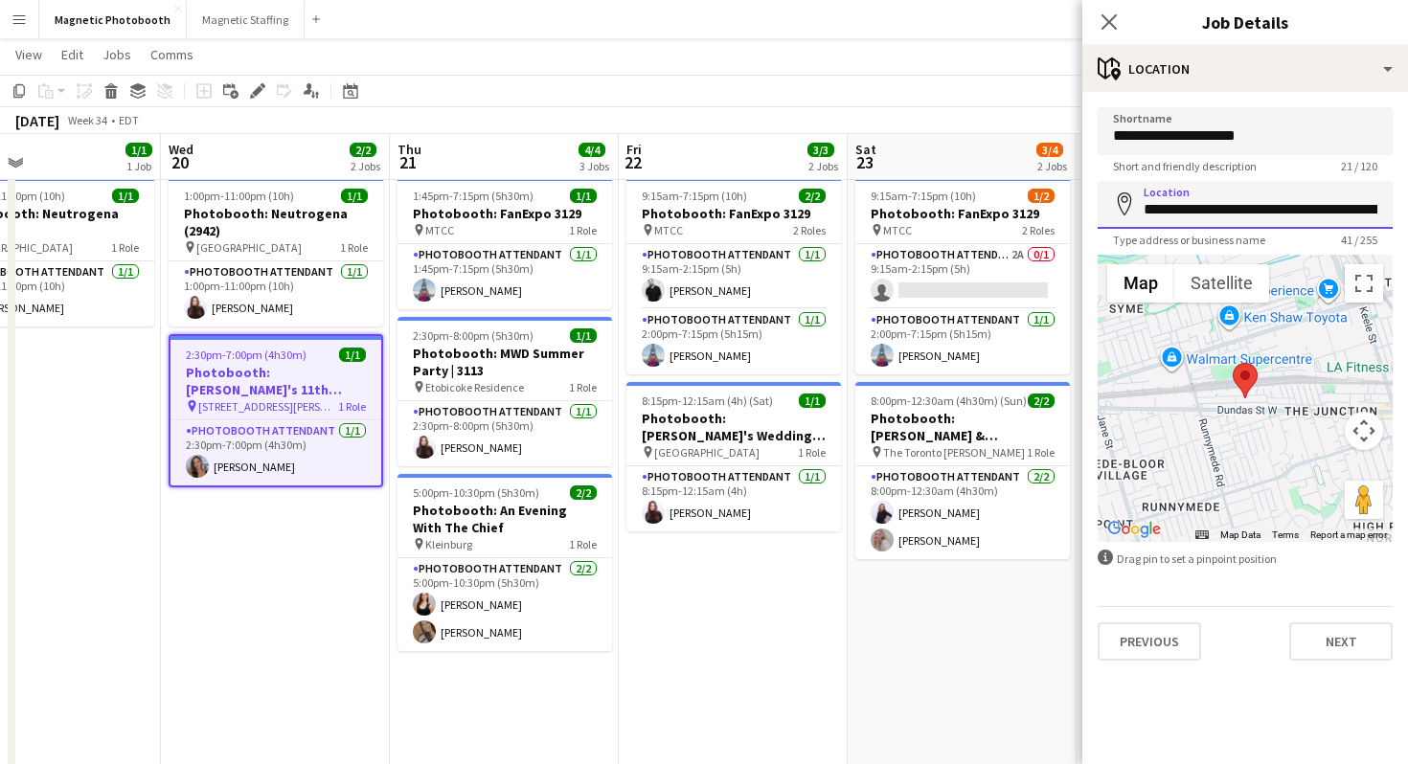
click at [1208, 208] on input "**********" at bounding box center [1245, 205] width 295 height 48
click at [1174, 621] on div "Previous Next" at bounding box center [1245, 633] width 295 height 55
click at [1173, 637] on button "Previous" at bounding box center [1149, 642] width 103 height 38
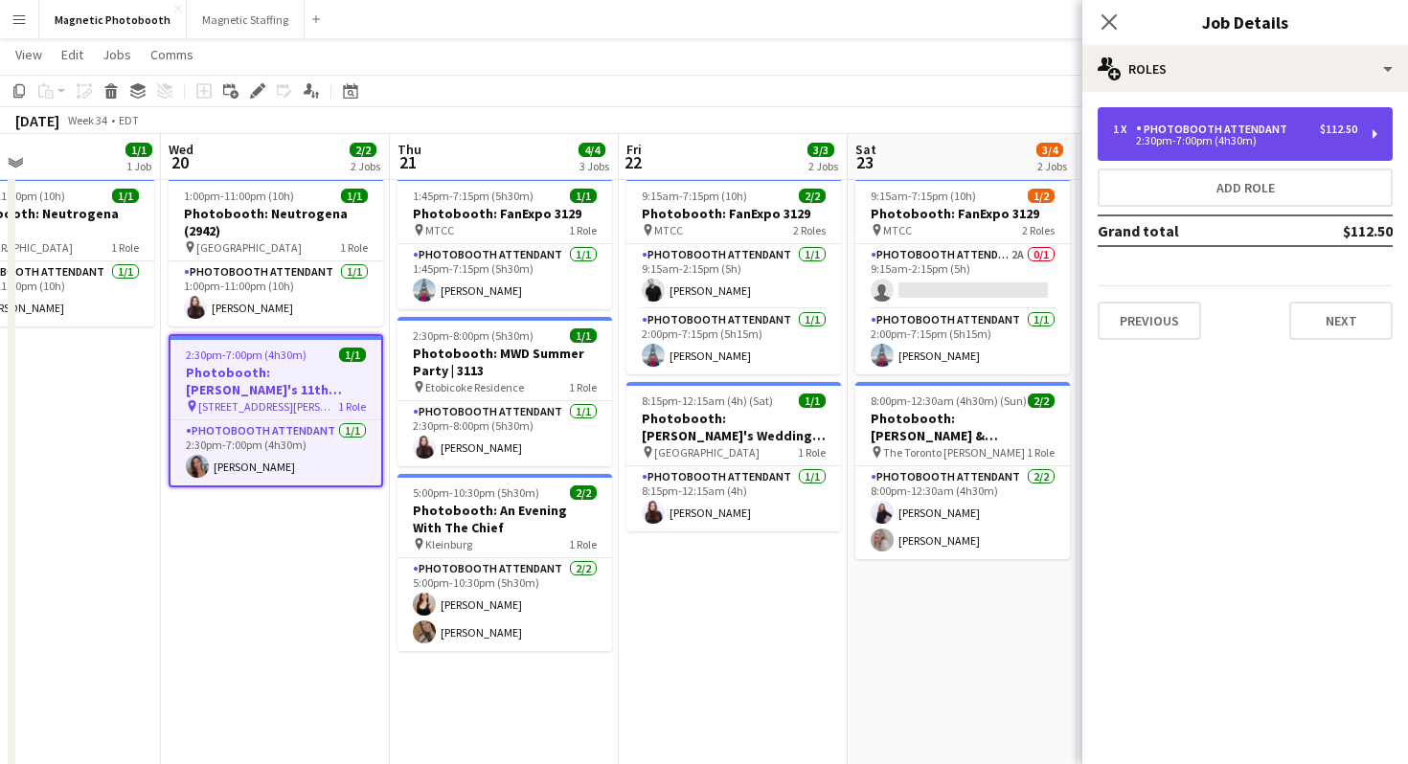
click at [1186, 129] on div "Photobooth Attendant" at bounding box center [1215, 129] width 159 height 13
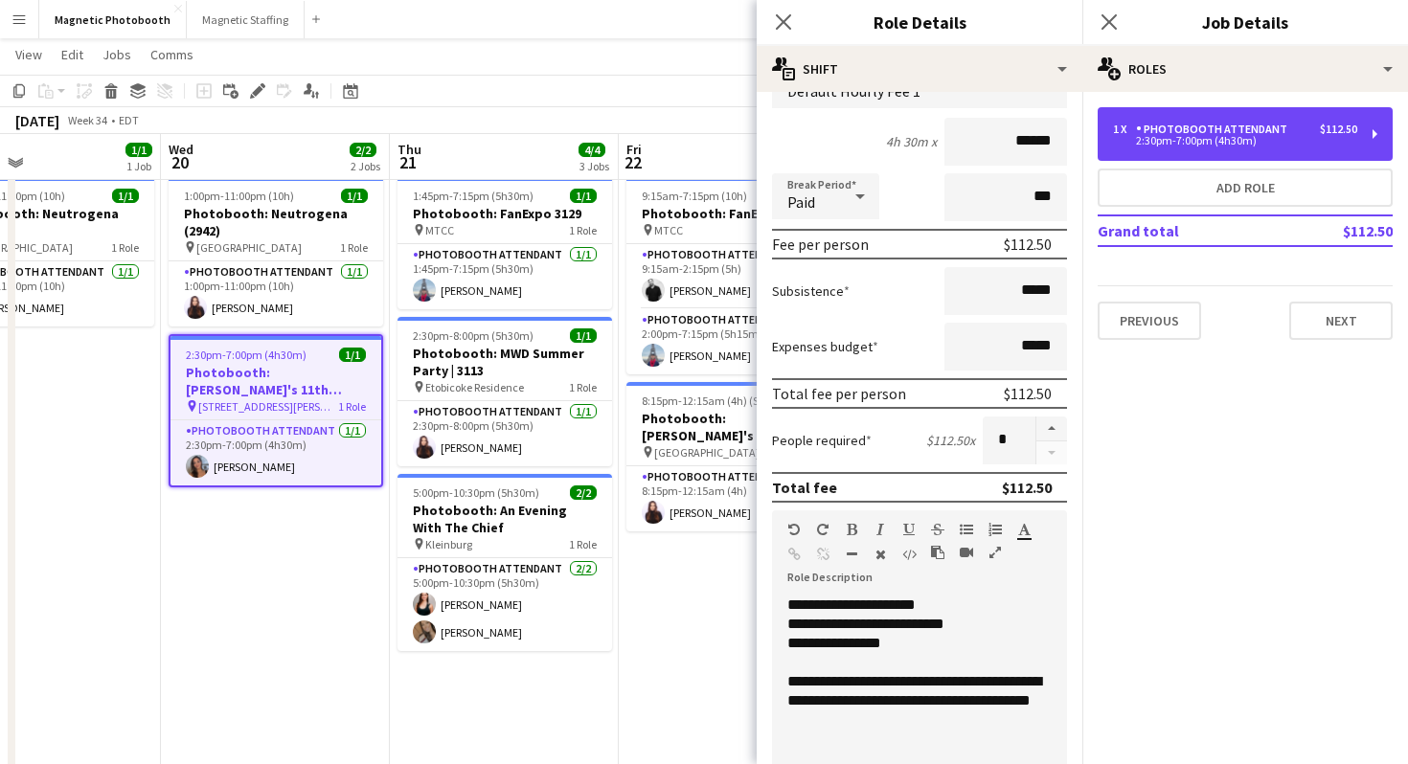
scroll to position [217, 0]
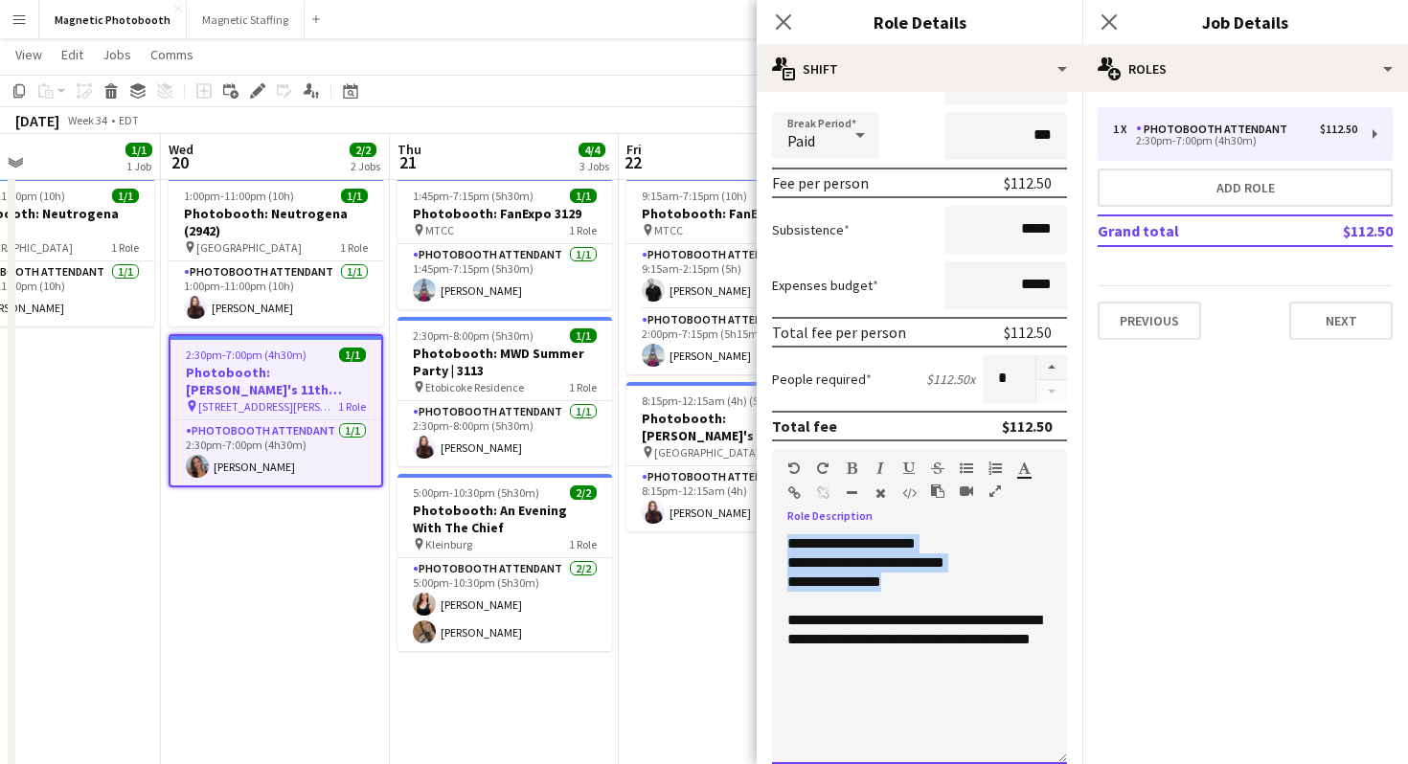
drag, startPoint x: 985, startPoint y: 582, endPoint x: 779, endPoint y: 544, distance: 209.4
click at [779, 544] on div "**********" at bounding box center [919, 649] width 295 height 230
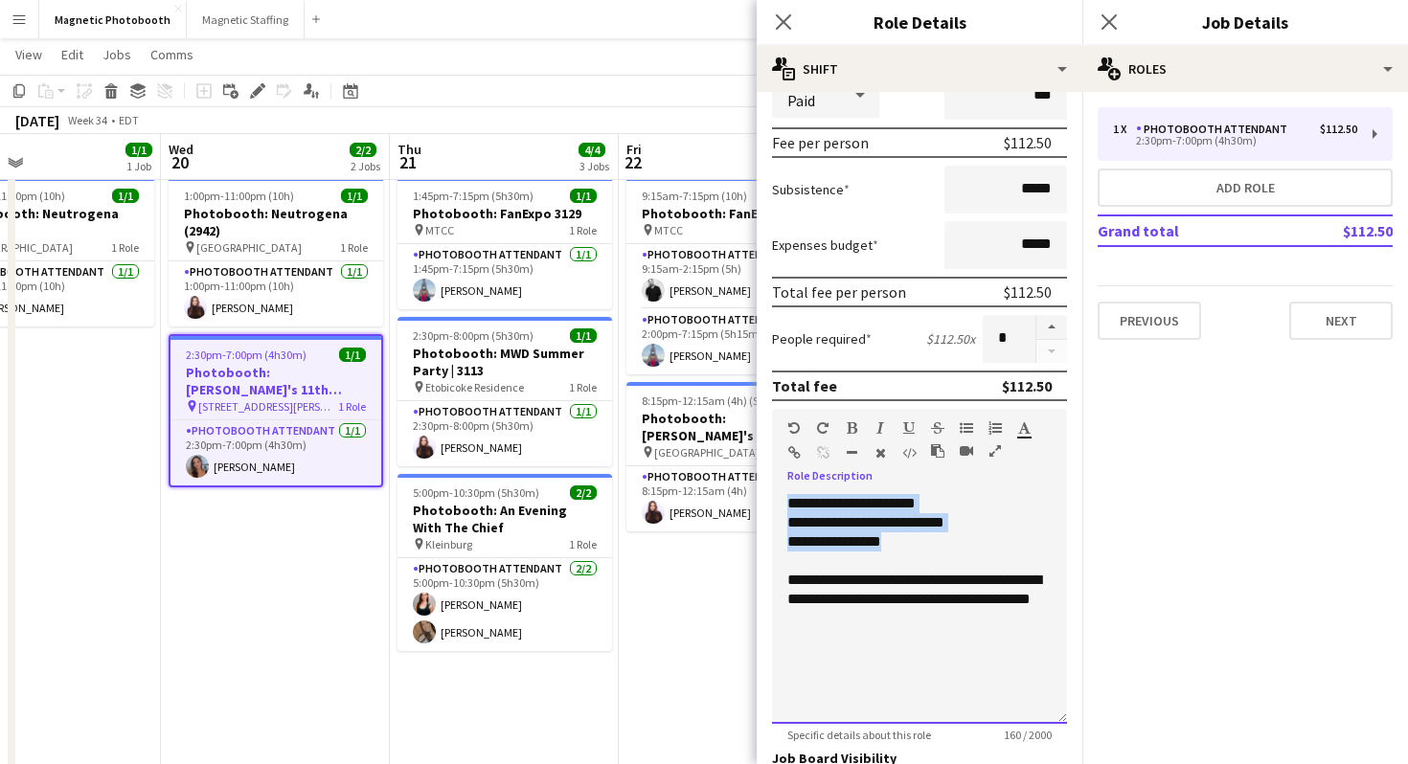
scroll to position [262, 0]
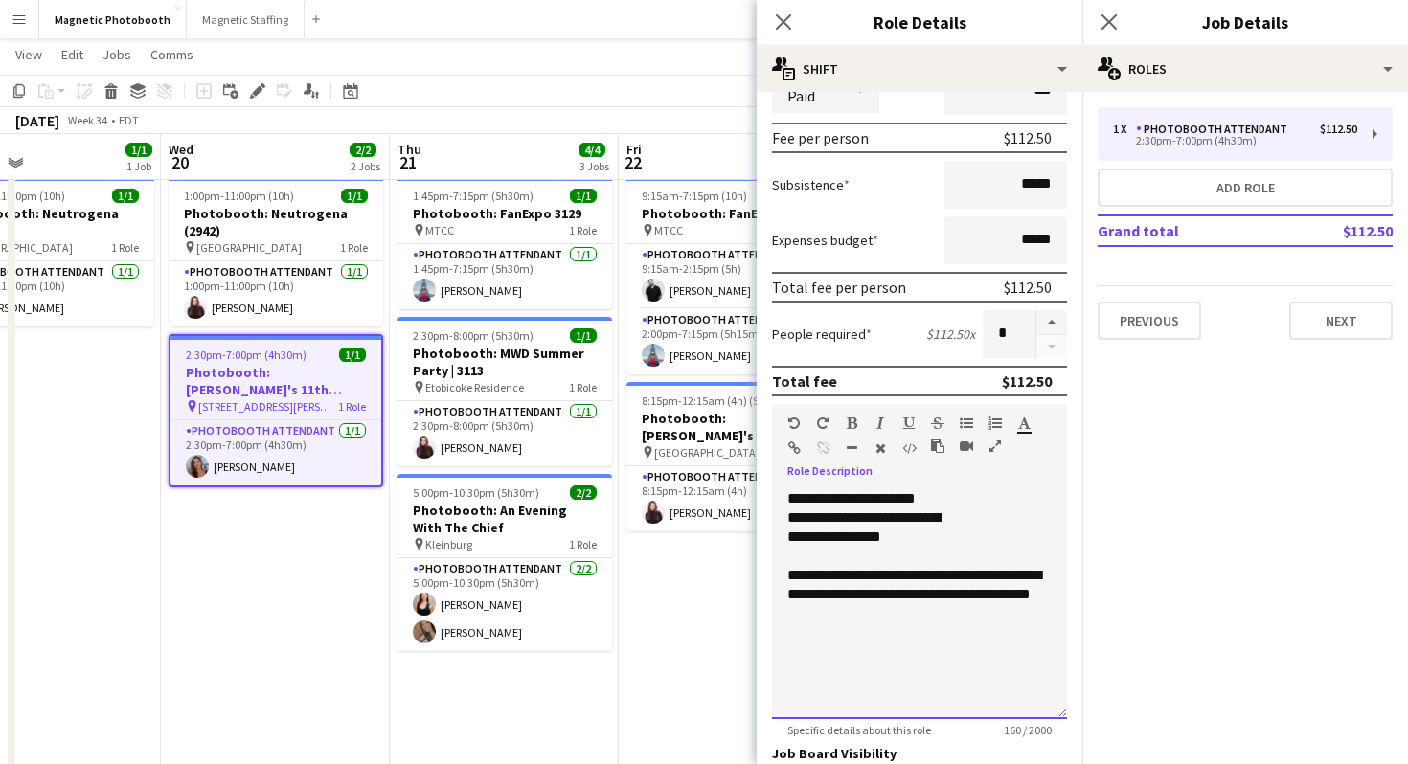
click at [912, 517] on div "**********" at bounding box center [919, 518] width 264 height 19
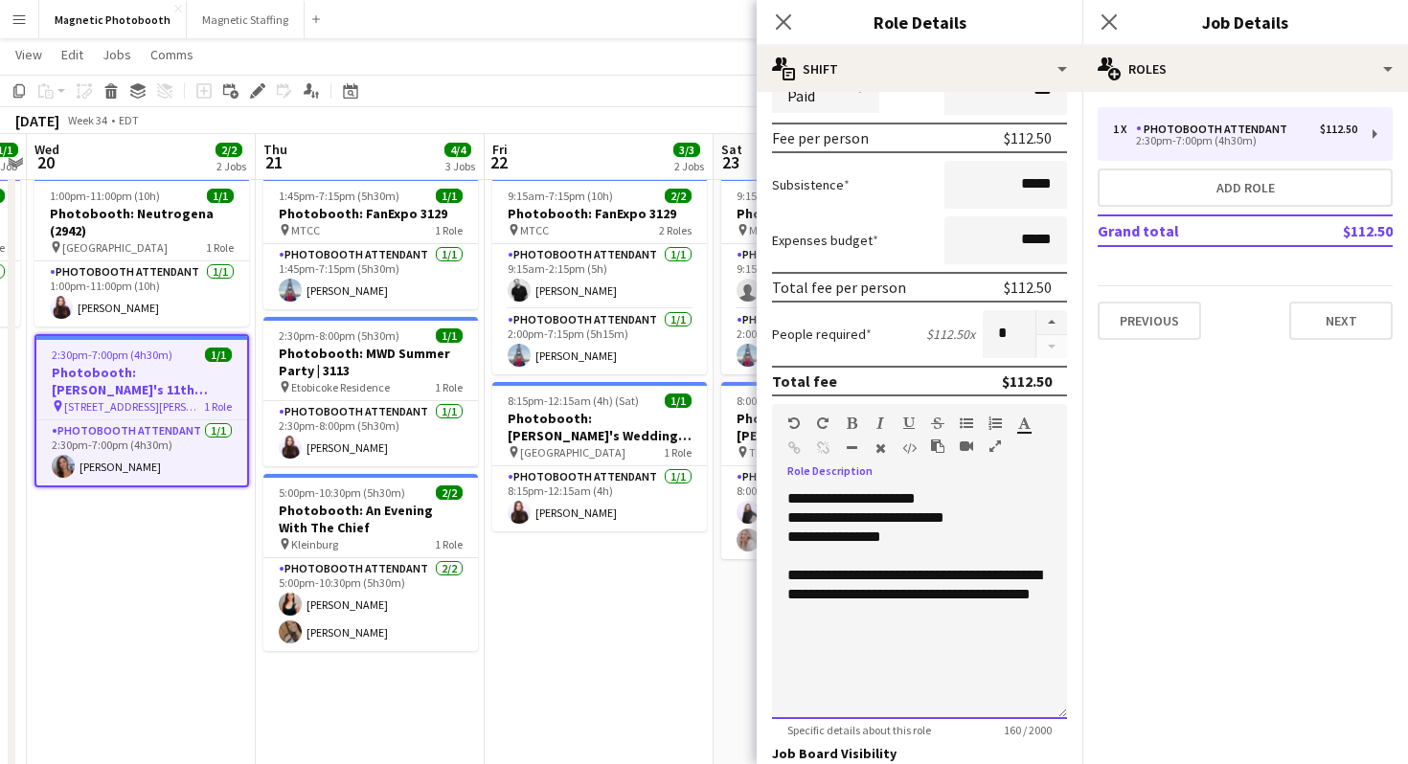
scroll to position [0, 676]
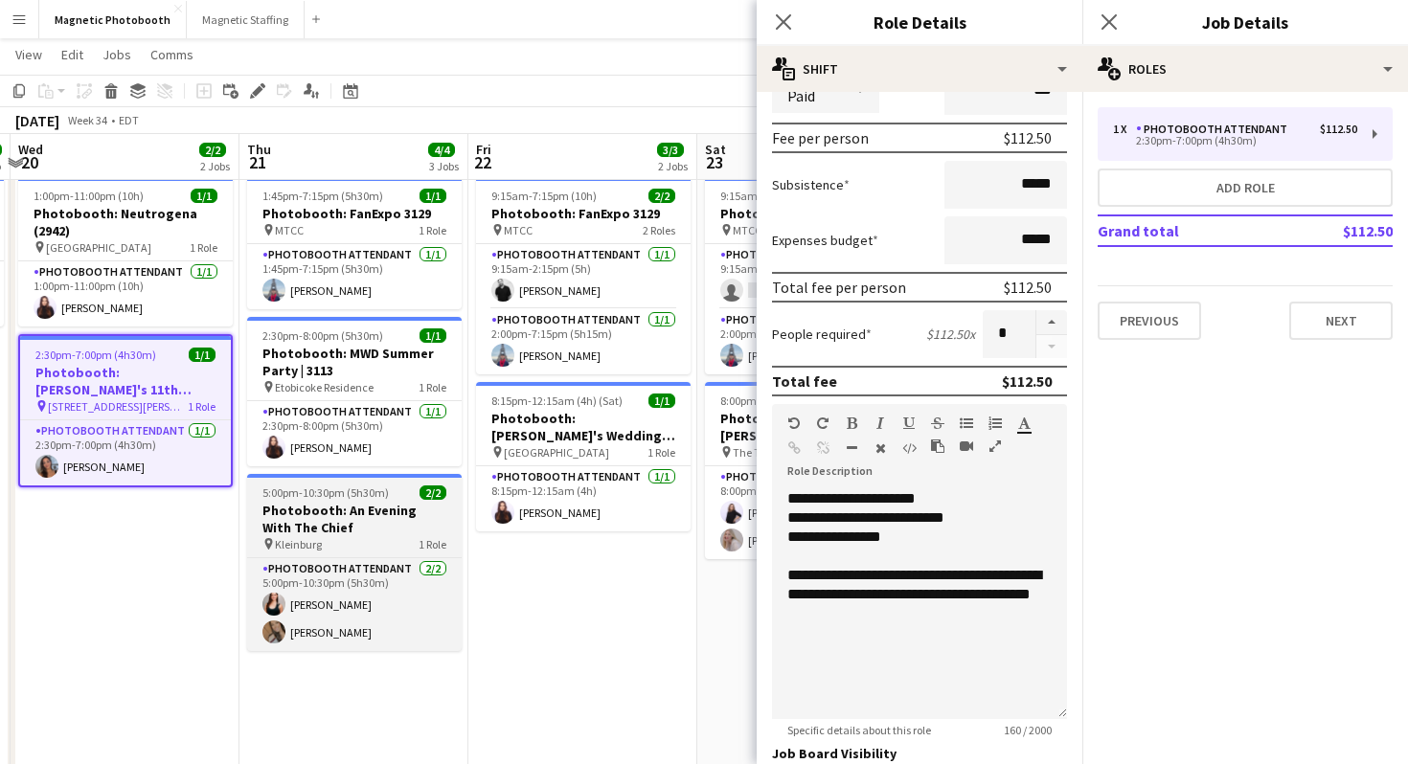
click at [324, 532] on h3 "Photobooth: An Evening With The Chief" at bounding box center [354, 519] width 215 height 34
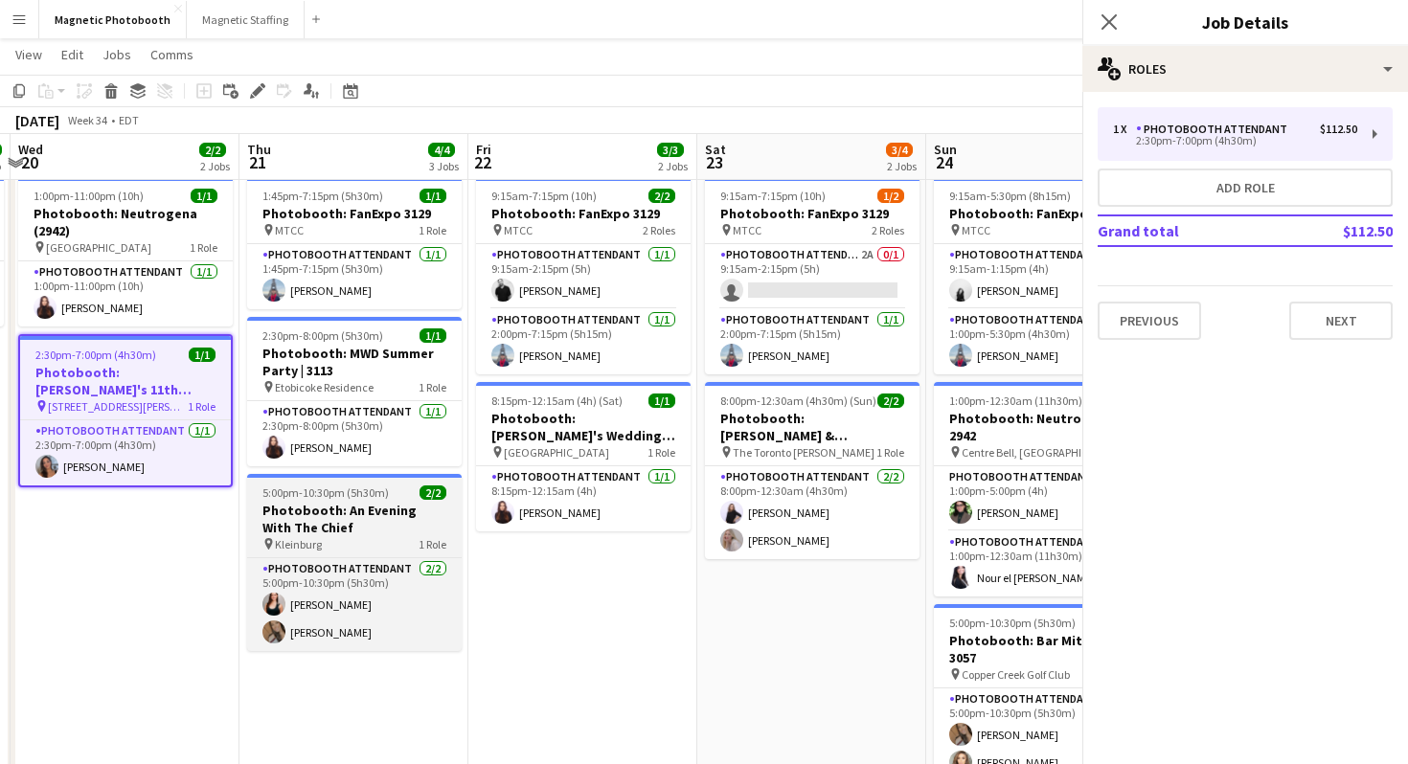
scroll to position [0, 677]
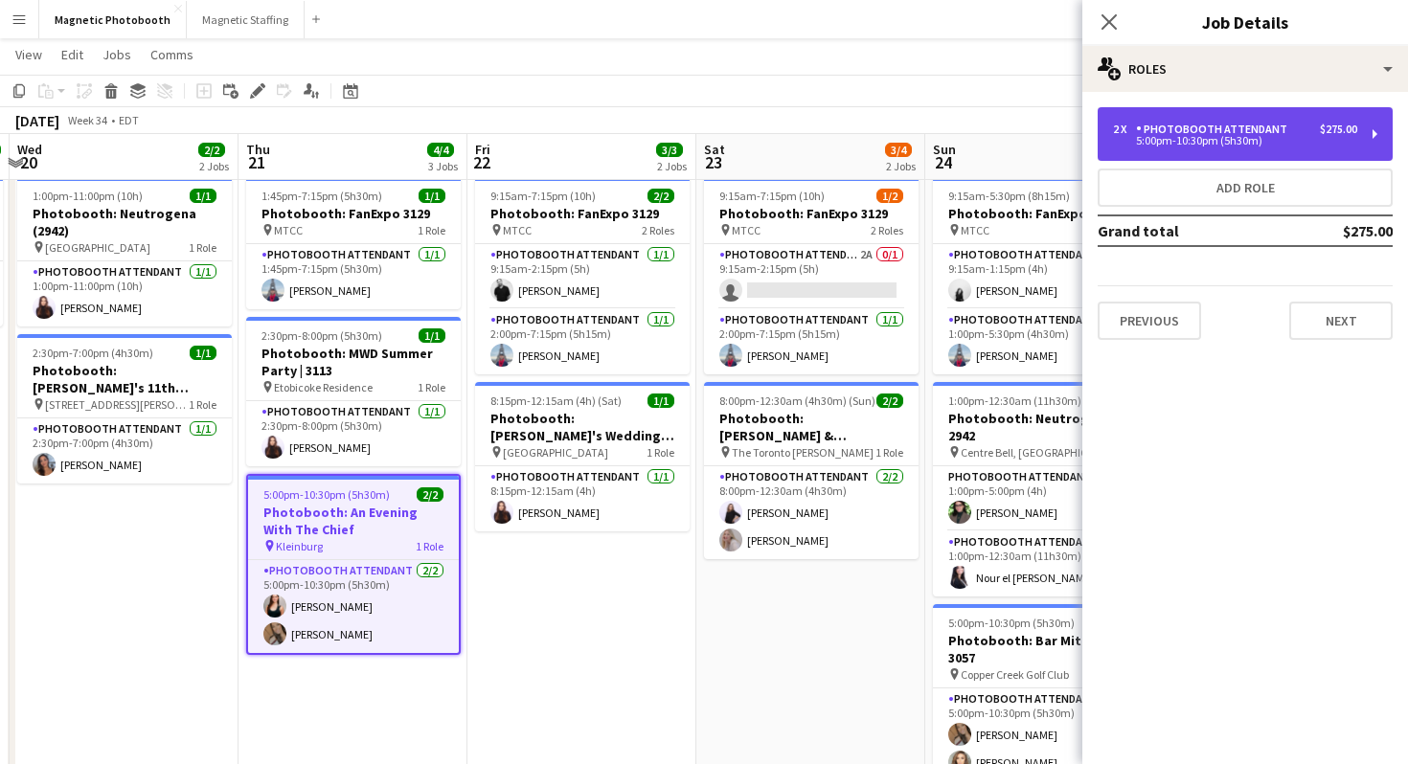
click at [1167, 131] on div "Photobooth Attendant" at bounding box center [1215, 129] width 159 height 13
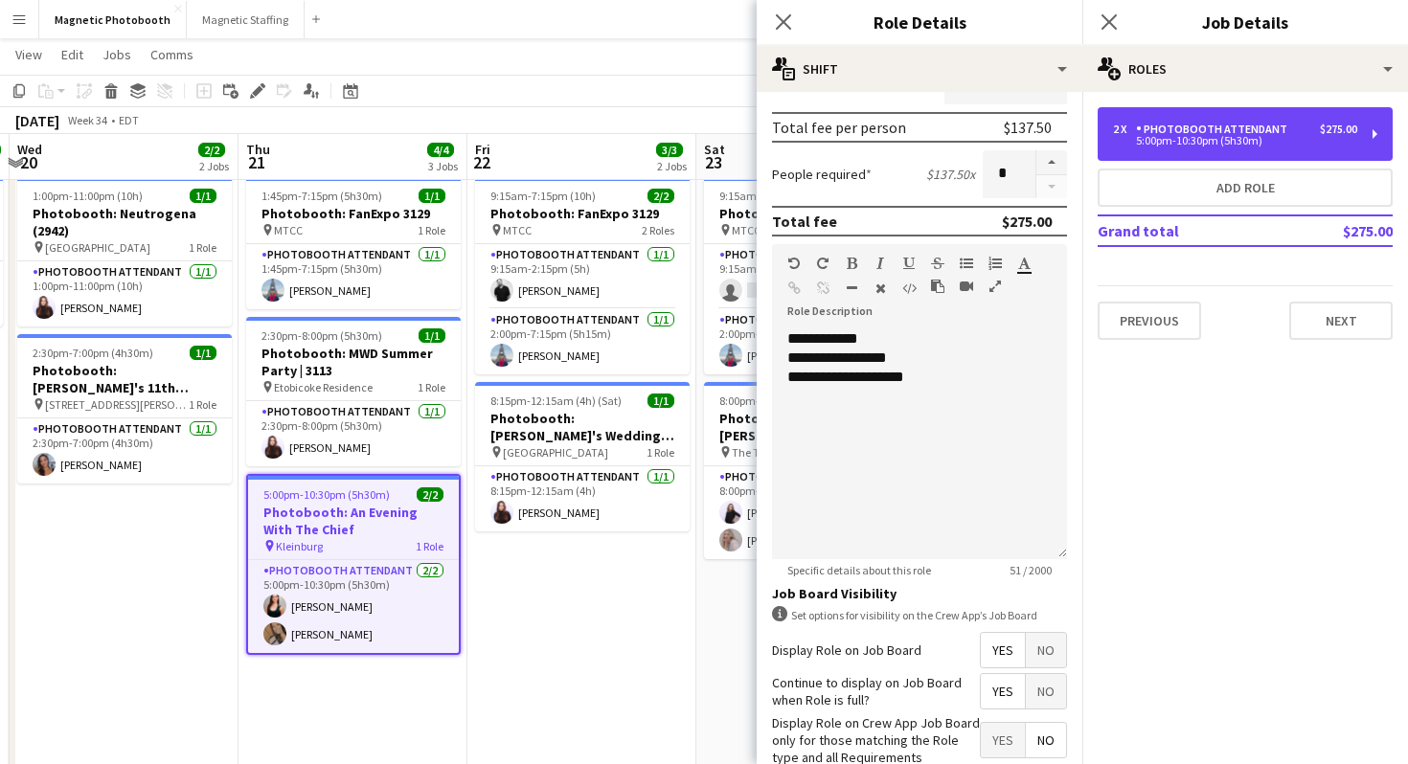
scroll to position [433, 0]
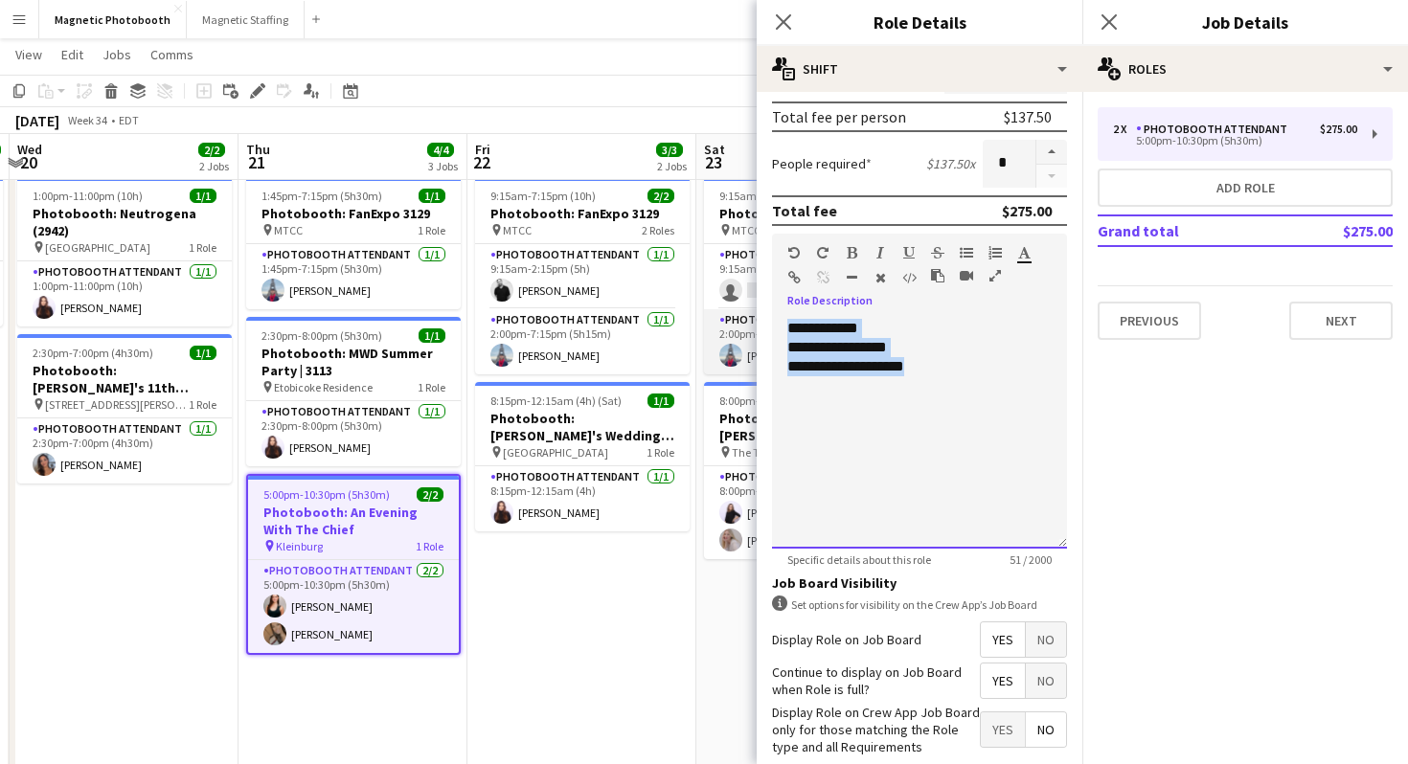
drag, startPoint x: 958, startPoint y: 385, endPoint x: 734, endPoint y: 318, distance: 233.9
click at [734, 318] on body "Menu Boards Boards Boards All jobs Status Workforce Workforce My Workforce Recr…" at bounding box center [704, 414] width 1408 height 919
copy div "**********"
click at [1292, 355] on mat-expansion-panel "pencil3 General details 2 x Photobooth Attendant $275.00 5:00pm-10:30pm (5h30m)…" at bounding box center [1245, 428] width 326 height 672
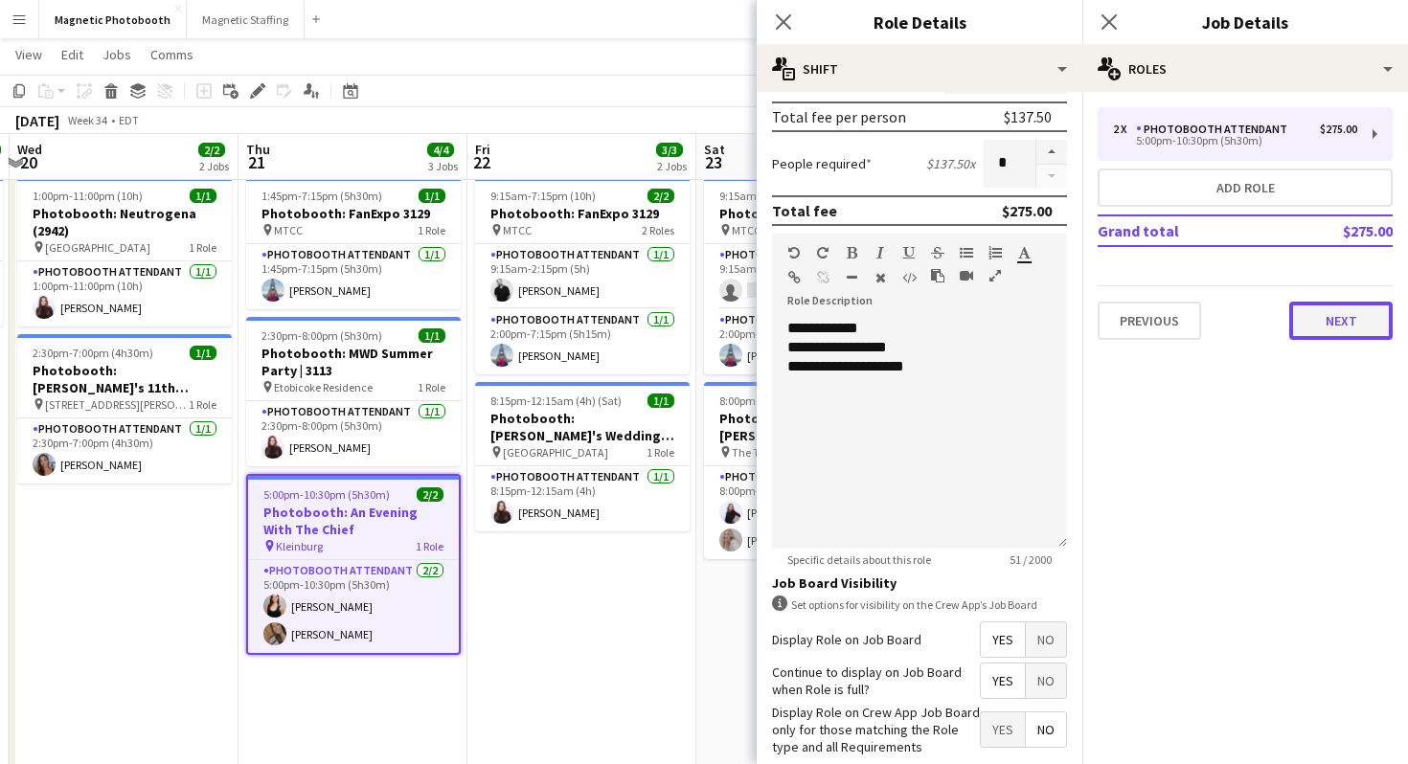
click at [1320, 314] on button "Next" at bounding box center [1340, 321] width 103 height 38
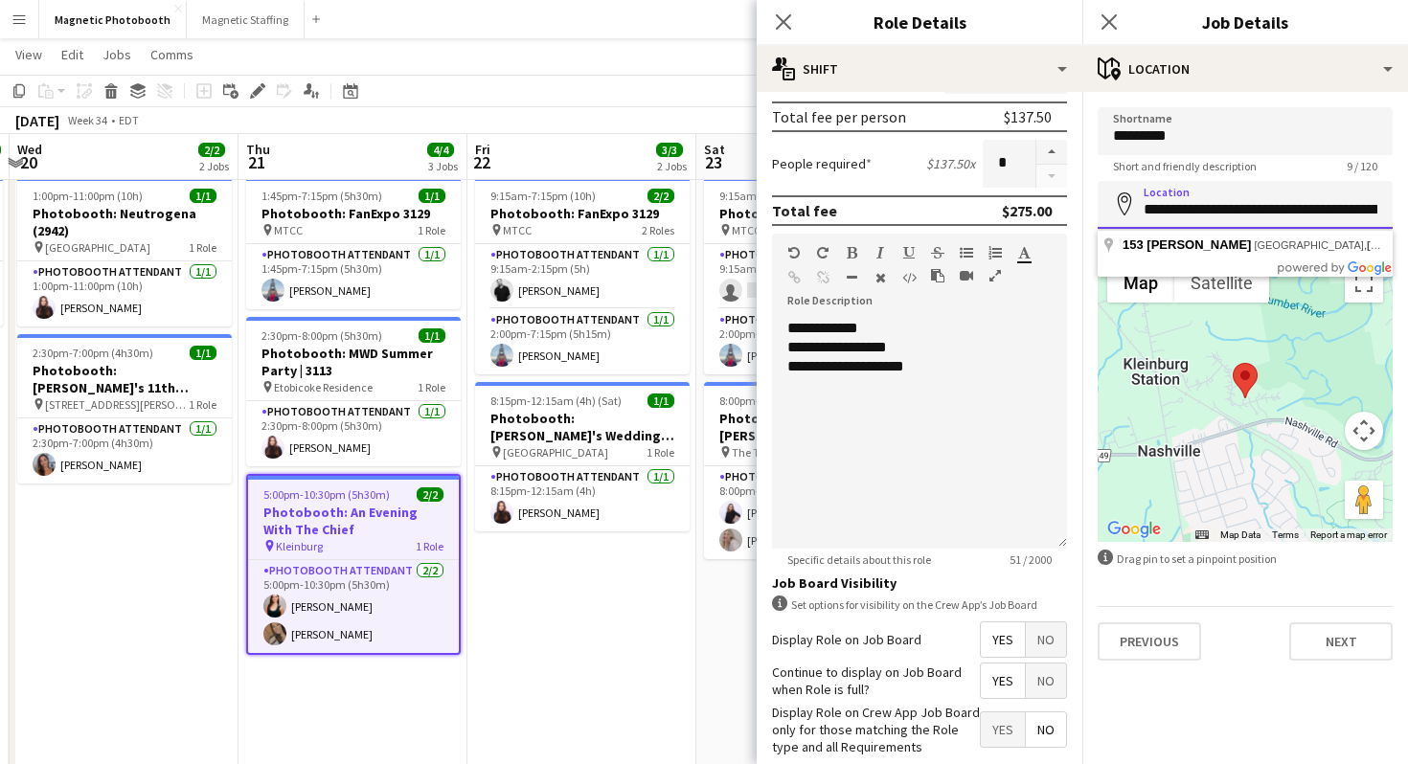
click at [1314, 208] on input "**********" at bounding box center [1245, 205] width 295 height 48
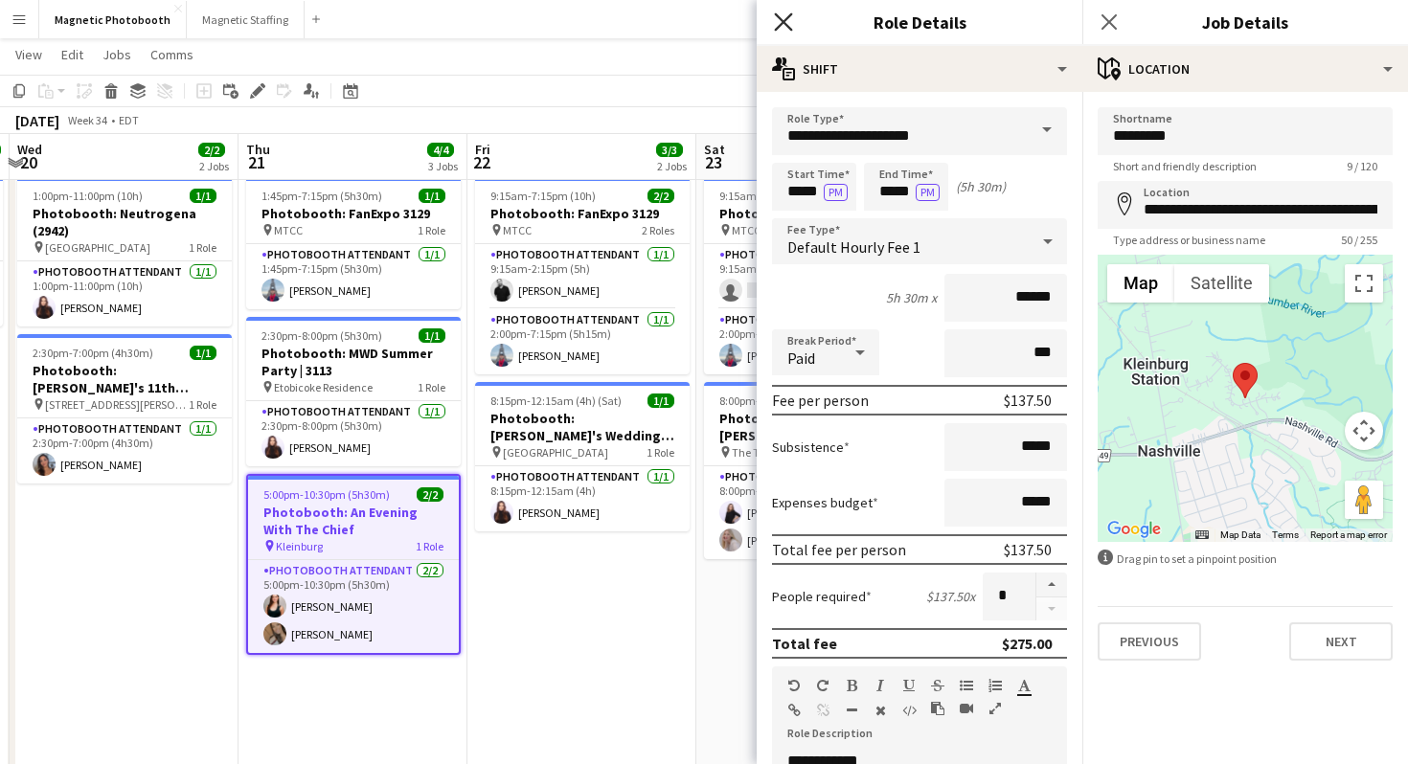
click at [791, 26] on icon "Close pop-in" at bounding box center [783, 21] width 18 height 18
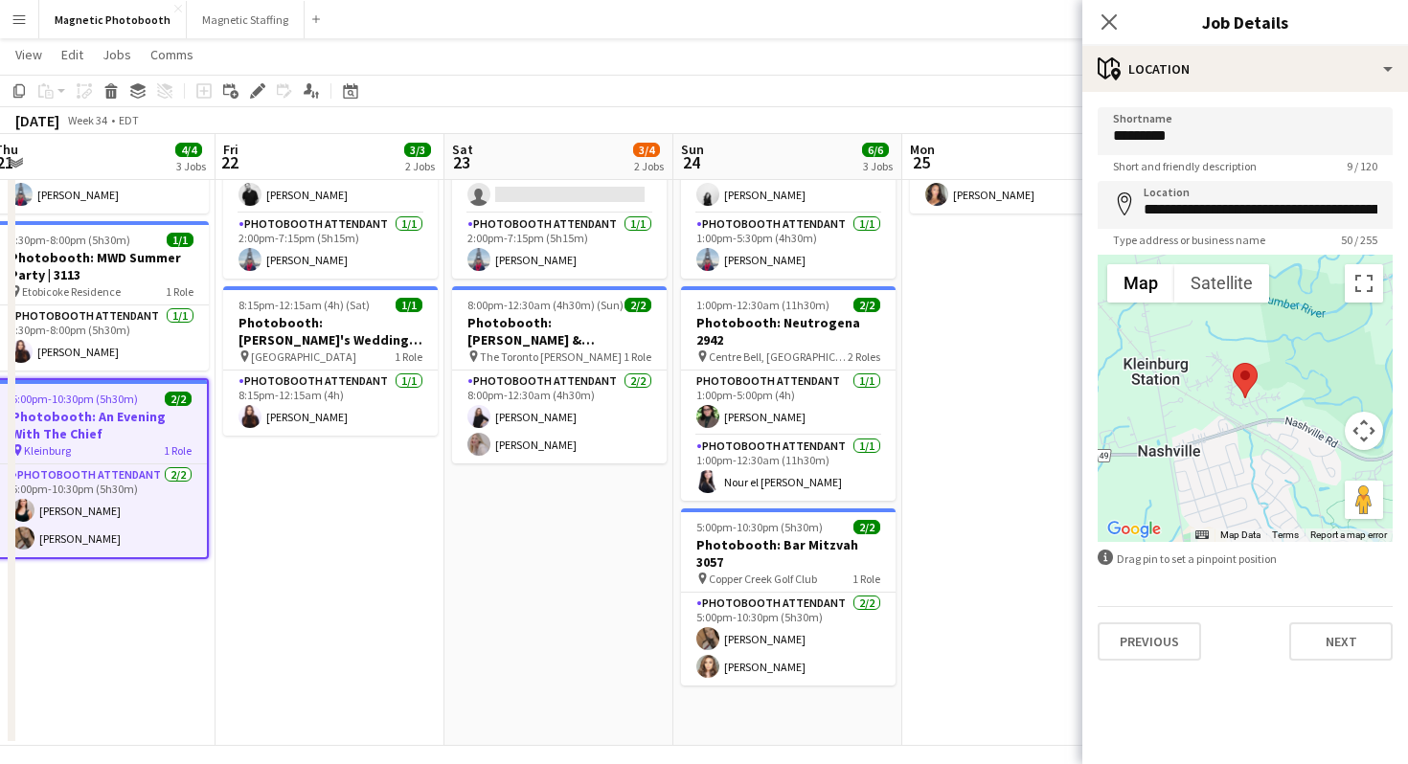
scroll to position [0, 470]
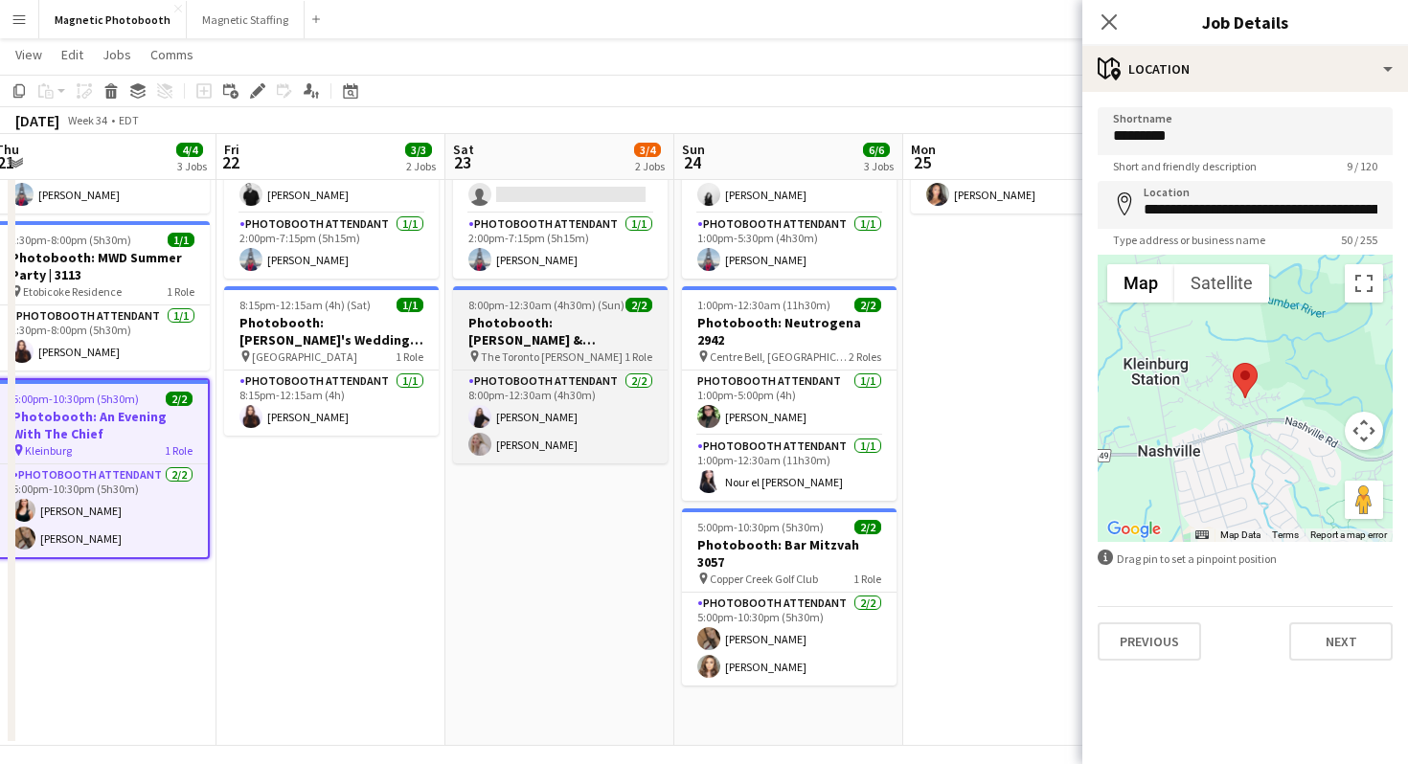
click at [546, 337] on h3 "Photobooth: [PERSON_NAME] & [PERSON_NAME]'s Wedding 2955" at bounding box center [560, 331] width 215 height 34
type input "**********"
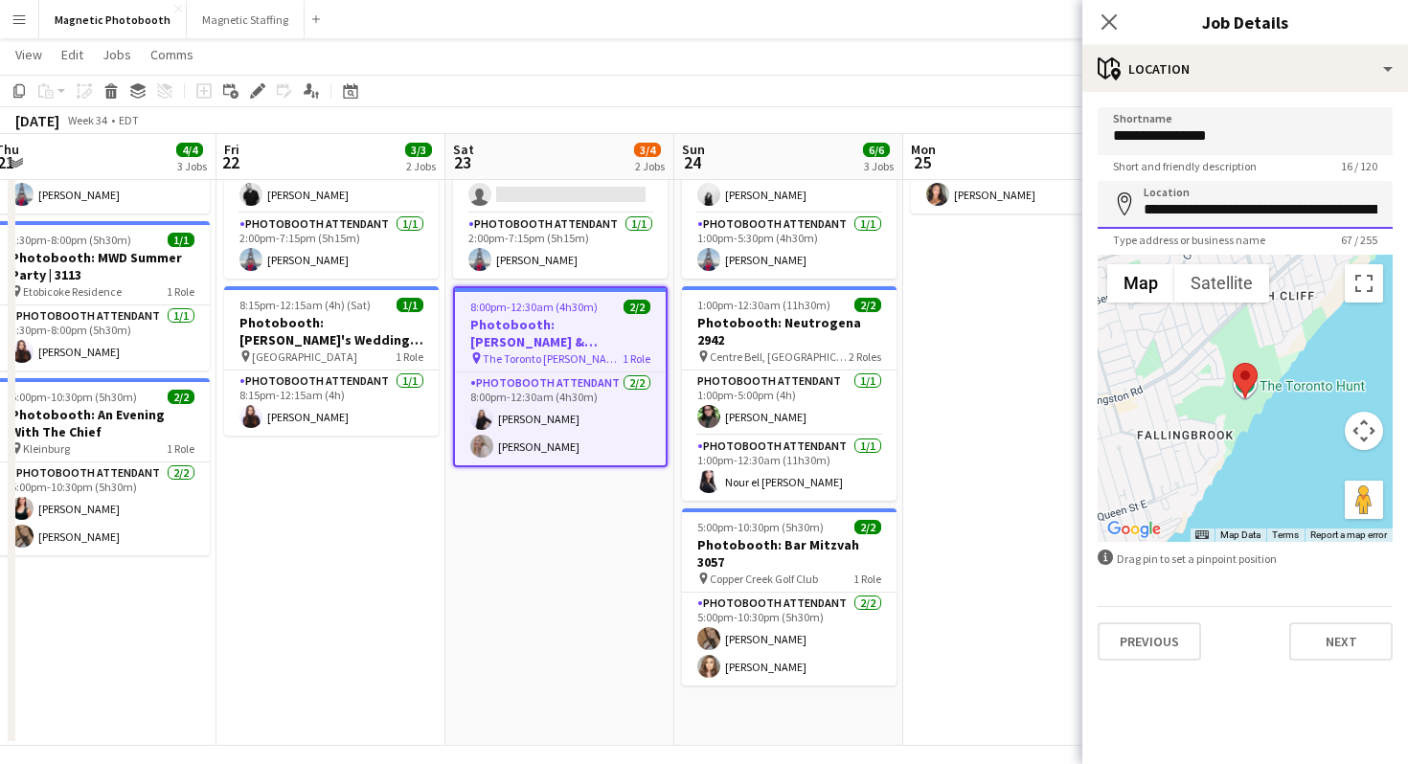
click at [1298, 215] on input "**********" at bounding box center [1245, 205] width 295 height 48
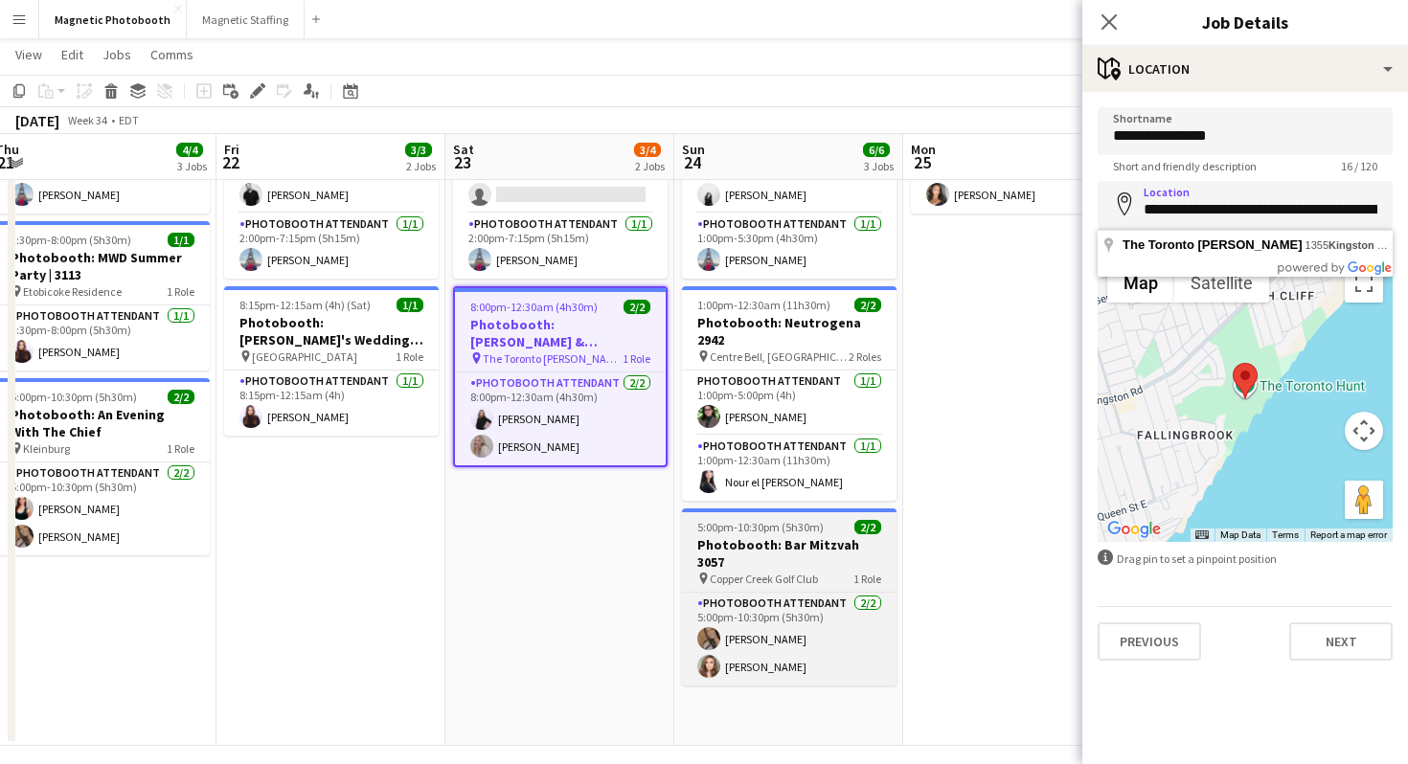
click at [853, 572] on span "1 Role" at bounding box center [867, 579] width 28 height 14
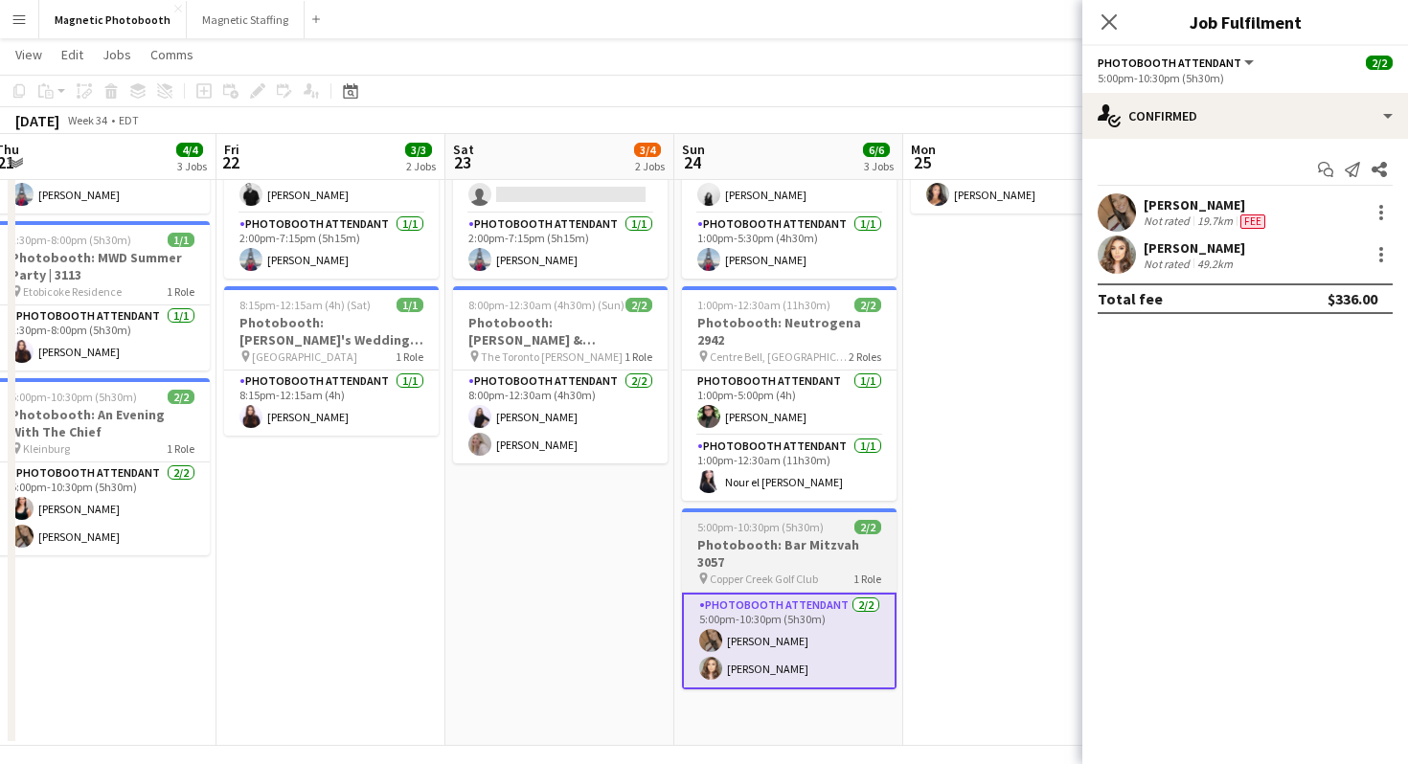
click at [782, 536] on h3 "Photobooth: Bar Mitzvah 3057" at bounding box center [789, 553] width 215 height 34
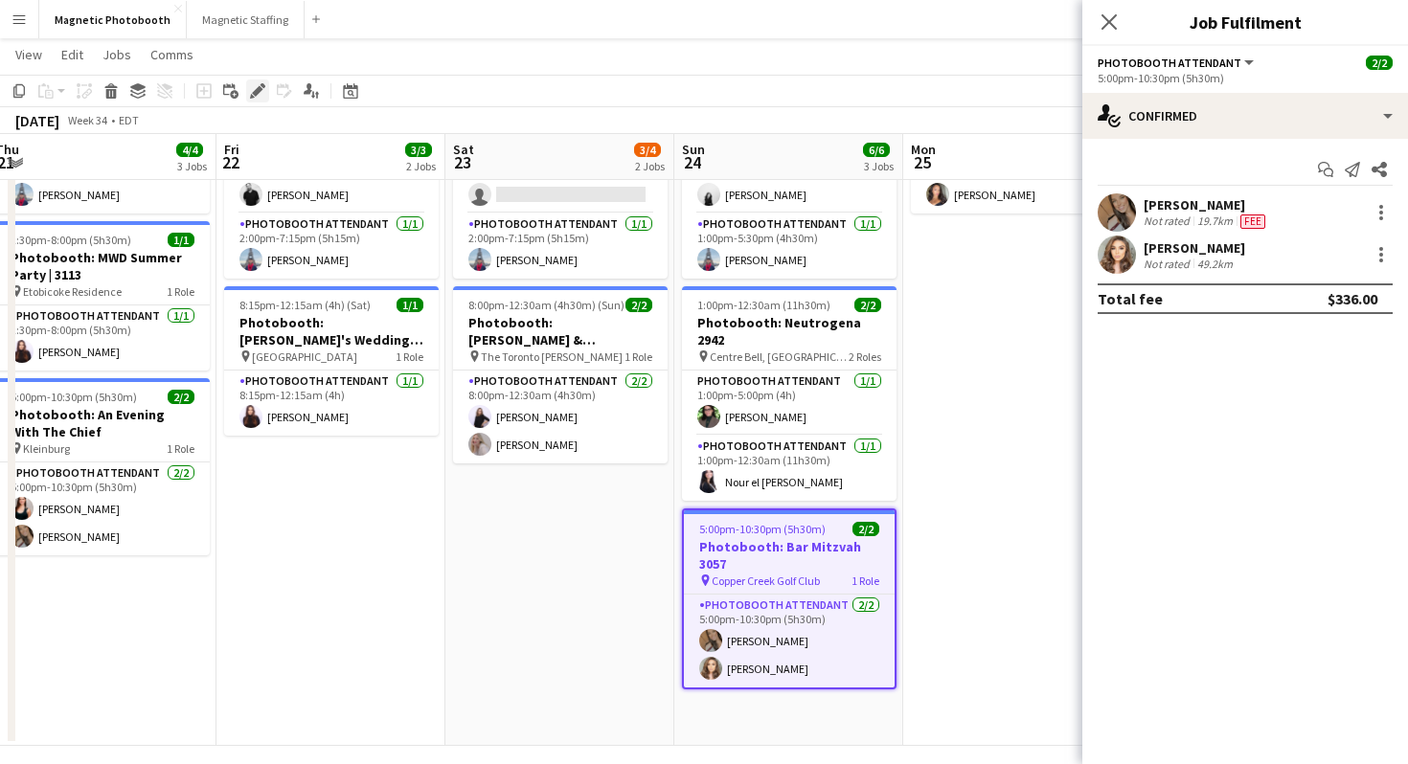
click at [260, 88] on icon at bounding box center [257, 91] width 11 height 11
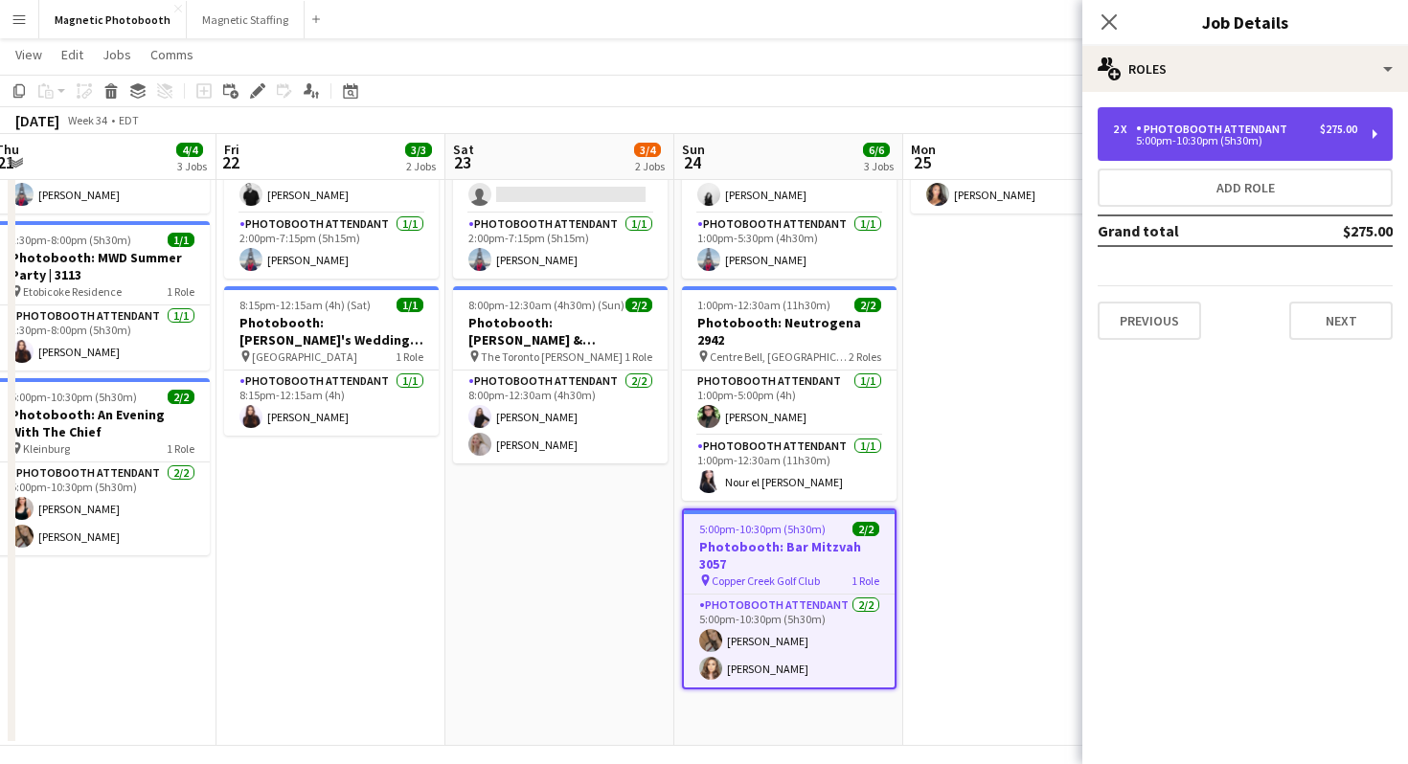
click at [1246, 113] on div "2 x Photobooth Attendant $275.00 5:00pm-10:30pm (5h30m)" at bounding box center [1245, 134] width 295 height 54
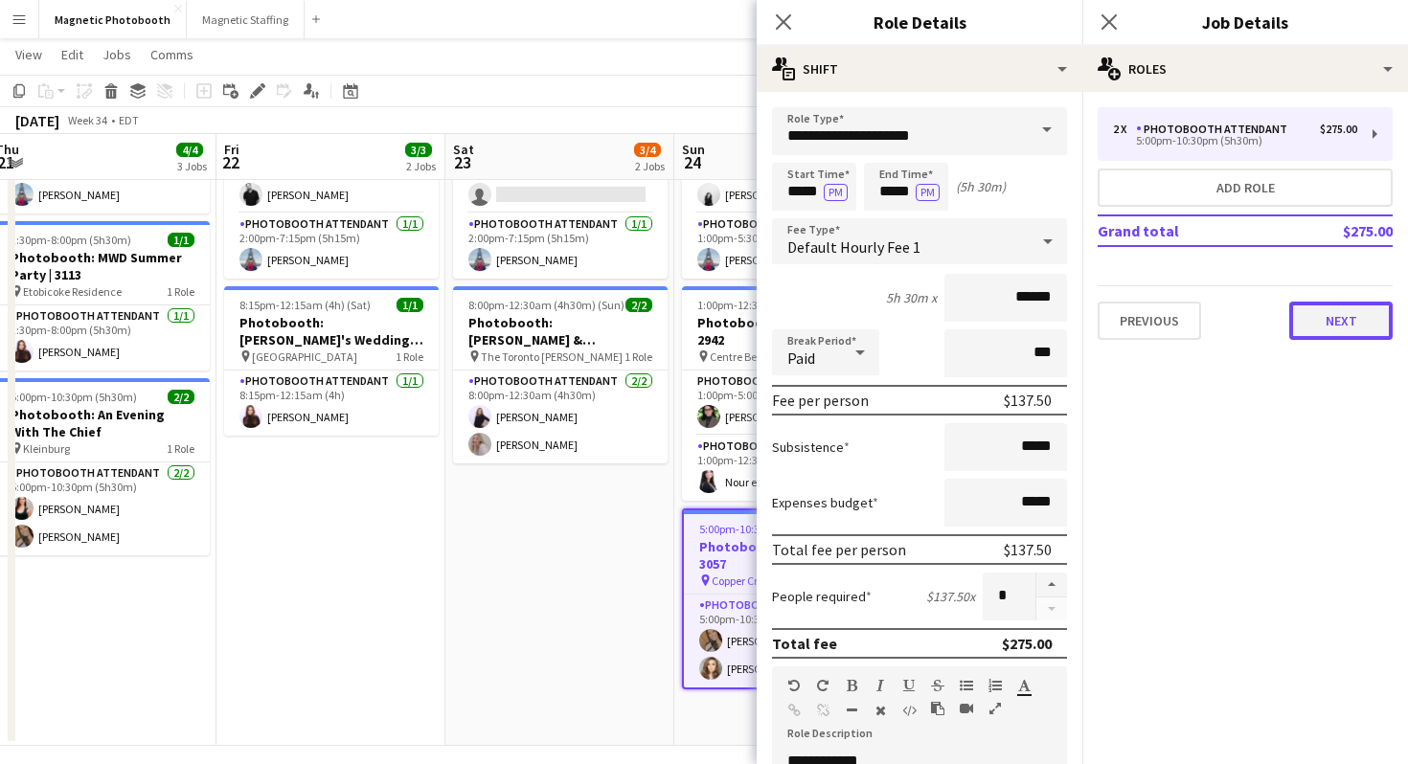
click at [1336, 311] on button "Next" at bounding box center [1340, 321] width 103 height 38
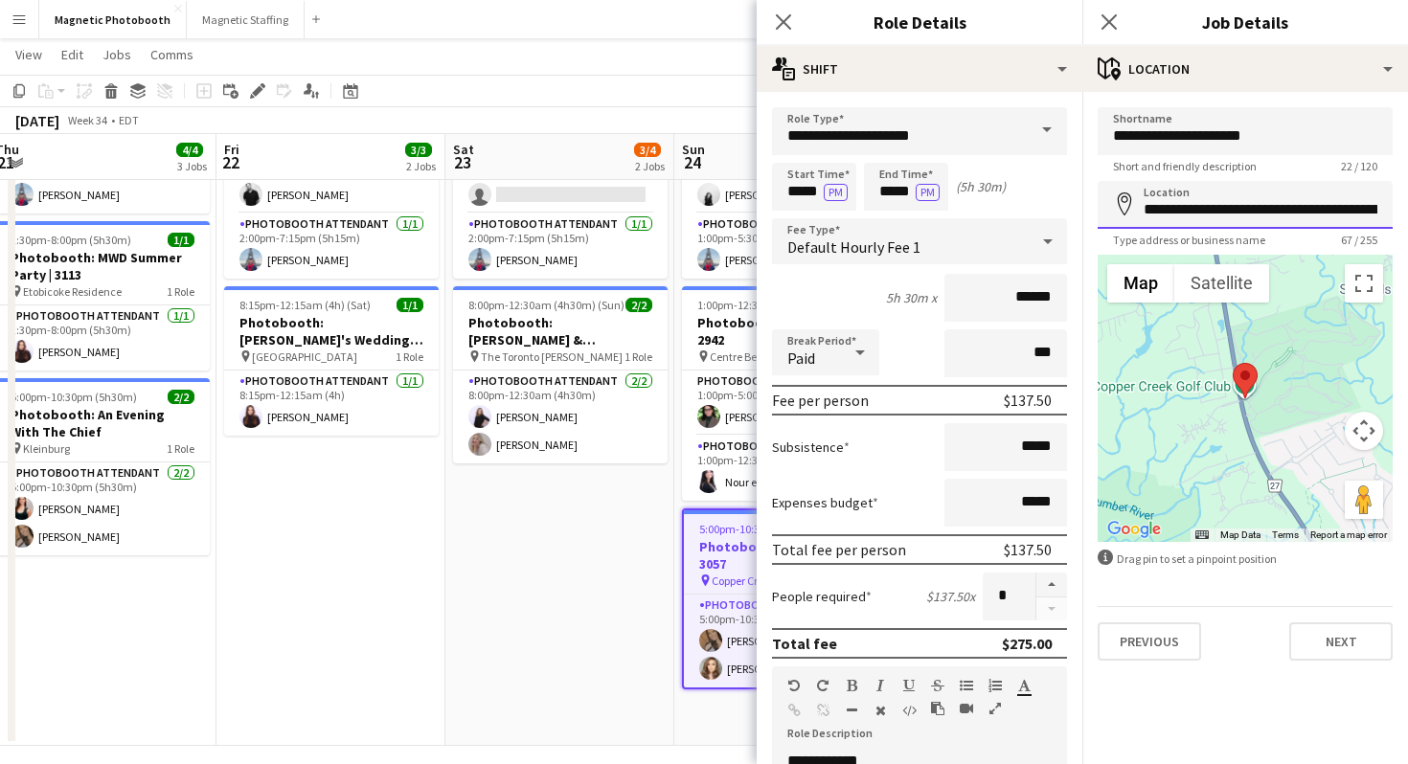
click at [1211, 217] on input "**********" at bounding box center [1245, 205] width 295 height 48
click at [1130, 15] on div "Close pop-in" at bounding box center [1109, 22] width 54 height 44
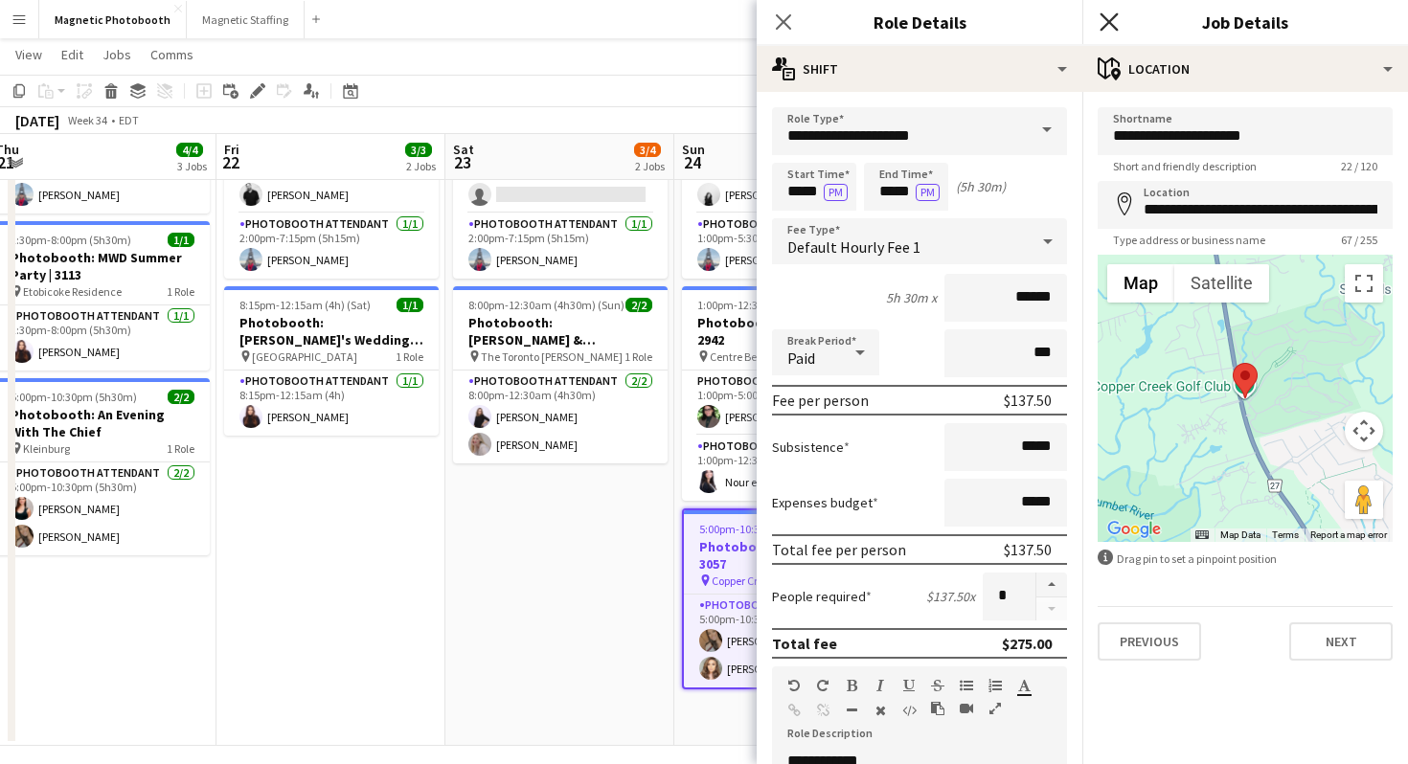
click at [1112, 17] on icon at bounding box center [1108, 21] width 18 height 18
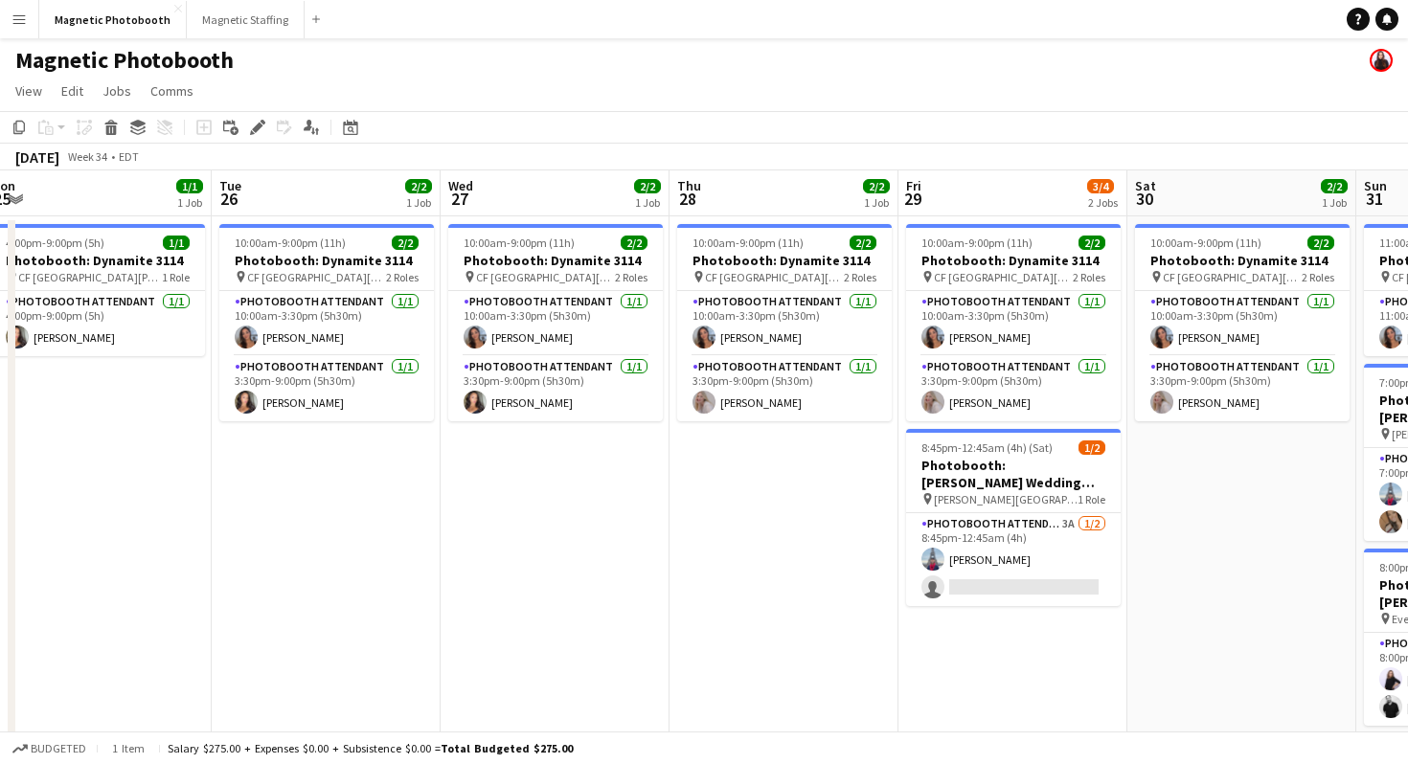
scroll to position [0, 935]
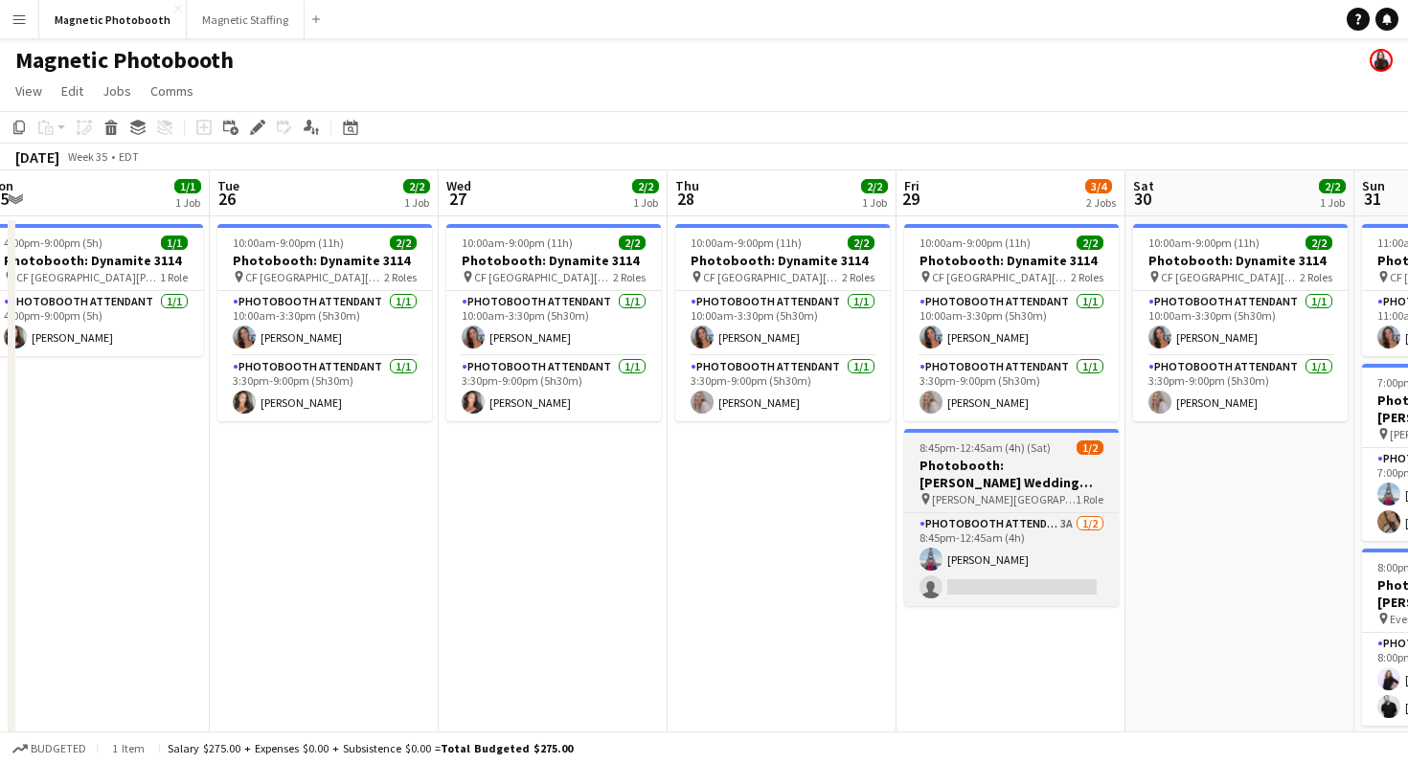
click at [1001, 481] on h3 "Photobooth: [PERSON_NAME] Wedding (3134)" at bounding box center [1011, 474] width 215 height 34
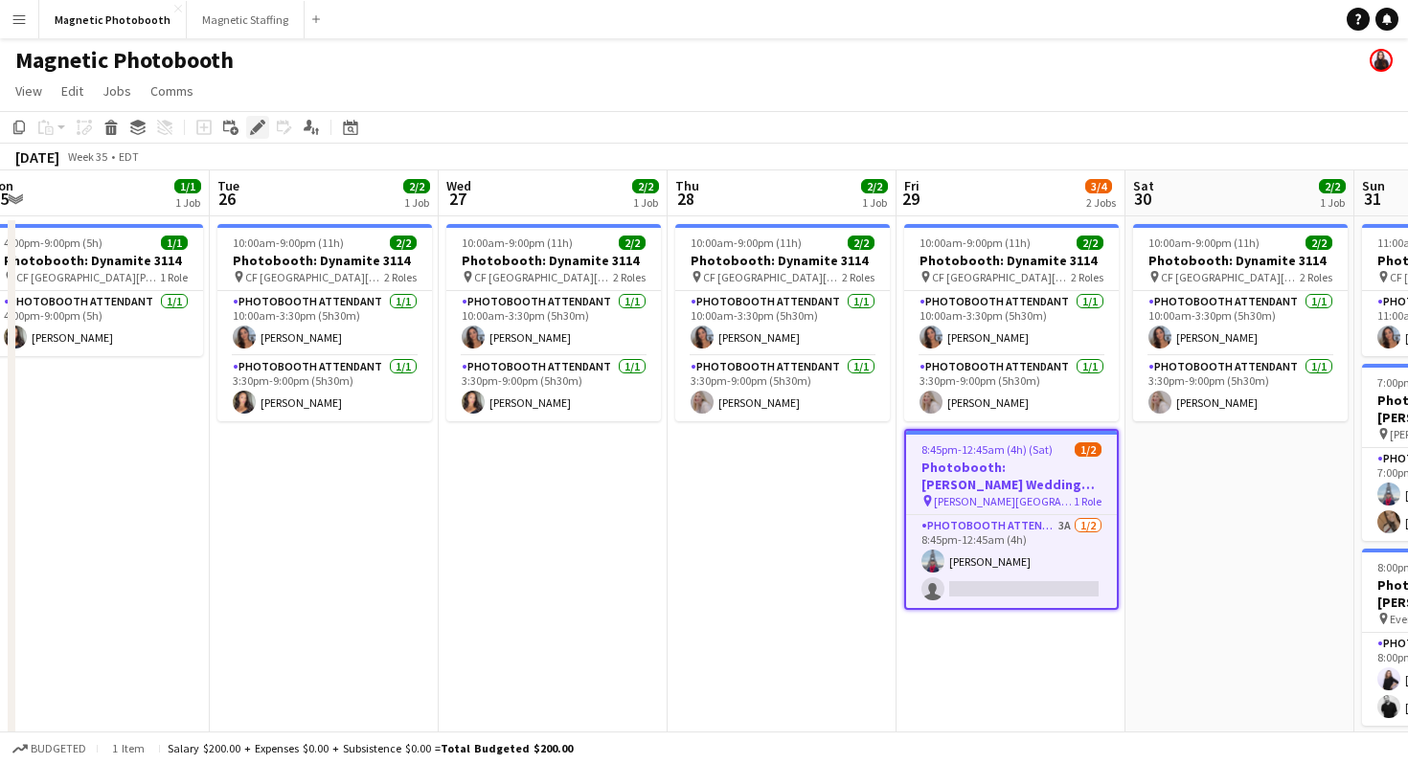
click at [266, 125] on div "Edit" at bounding box center [257, 127] width 23 height 23
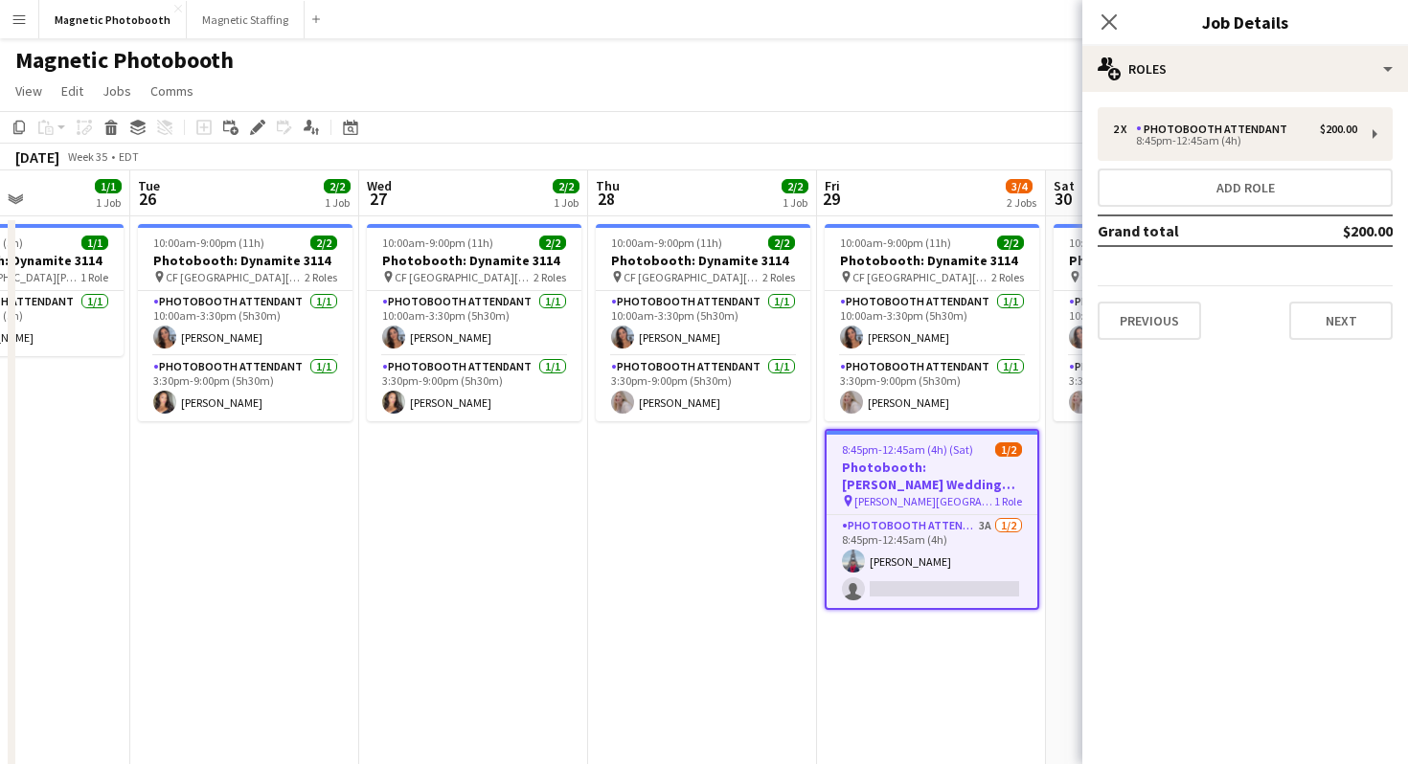
scroll to position [0, 560]
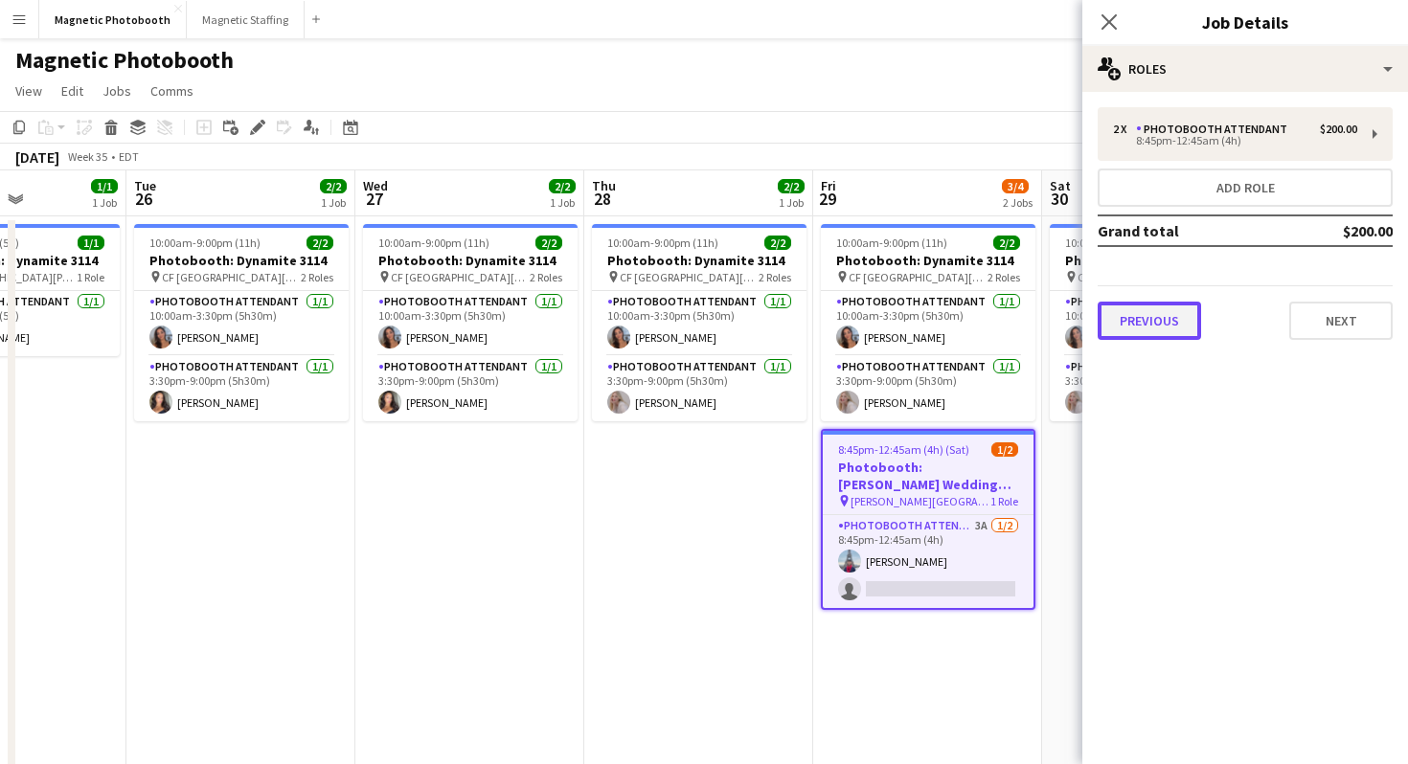
click at [1170, 333] on button "Previous" at bounding box center [1149, 321] width 103 height 38
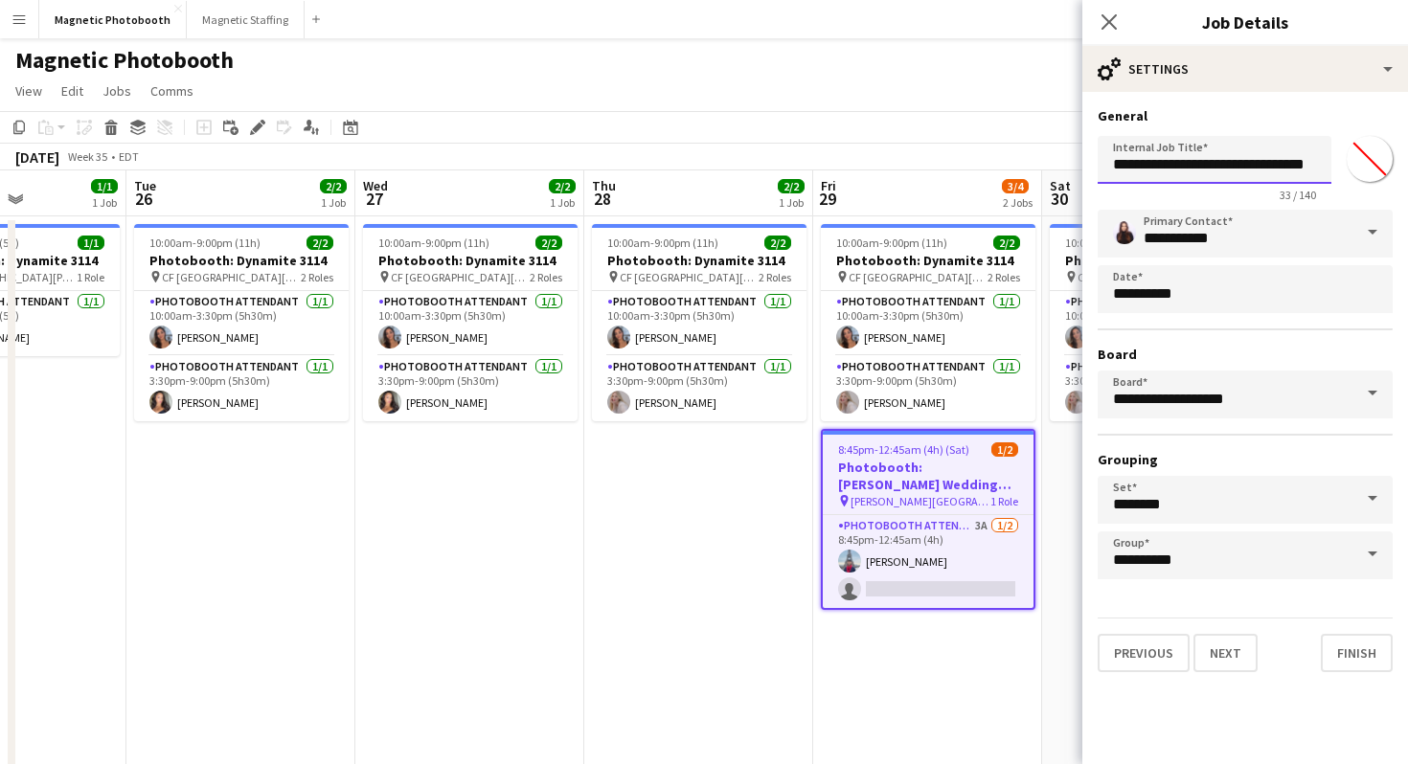
click at [1207, 165] on input "**********" at bounding box center [1215, 160] width 234 height 48
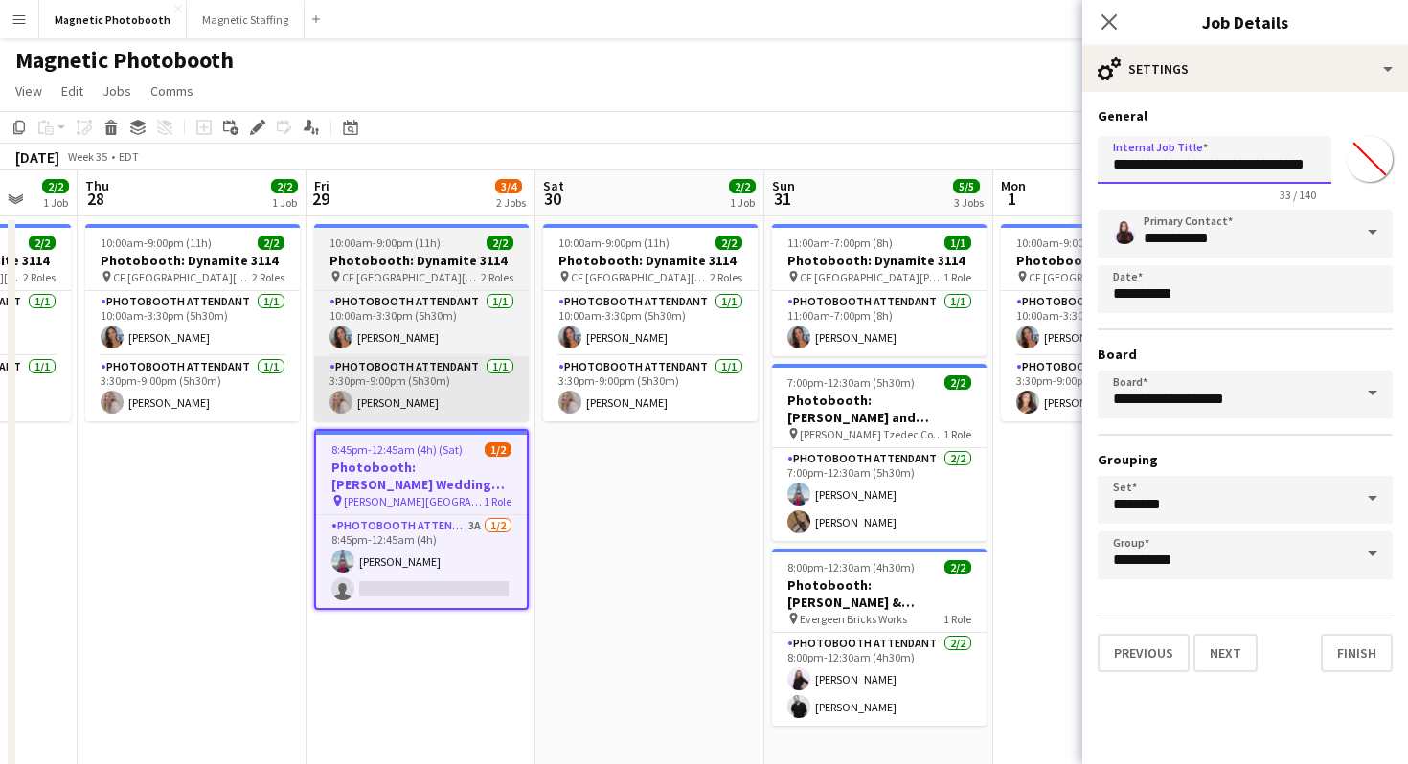
scroll to position [0, 785]
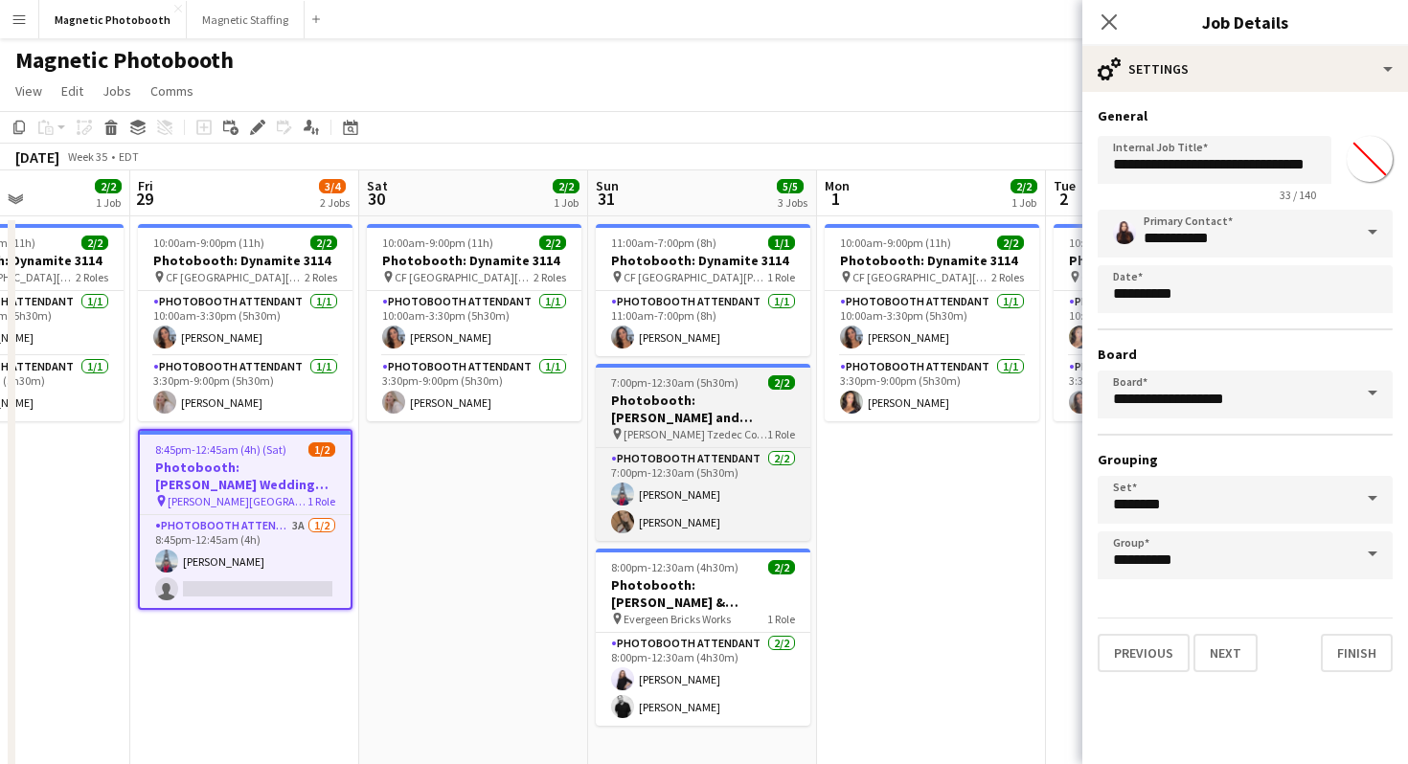
click at [736, 414] on h3 "Photobooth: [PERSON_NAME] and [PERSON_NAME]'s Wedding" at bounding box center [703, 409] width 215 height 34
type input "**********"
type input "*******"
type input "**********"
type input "*******"
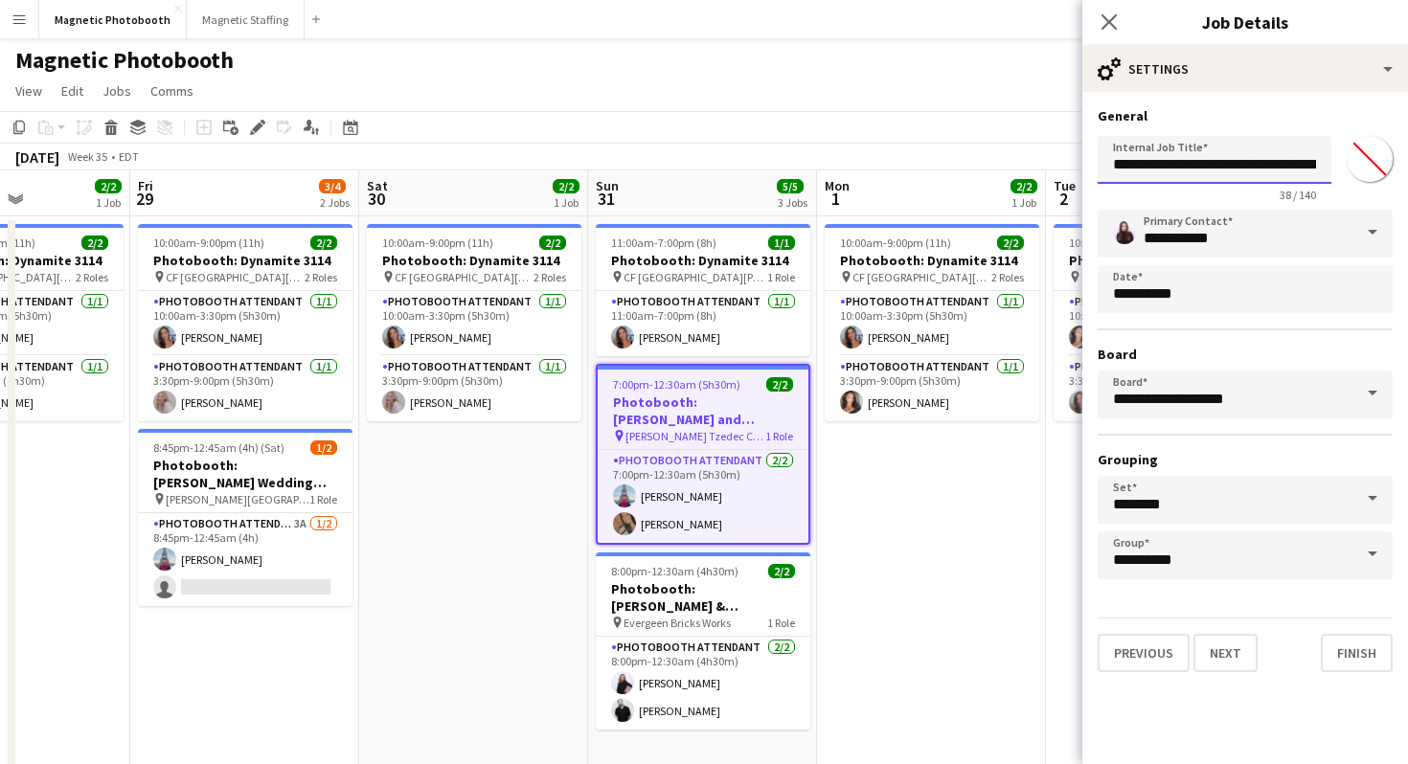
click at [1194, 163] on input "**********" at bounding box center [1215, 160] width 234 height 48
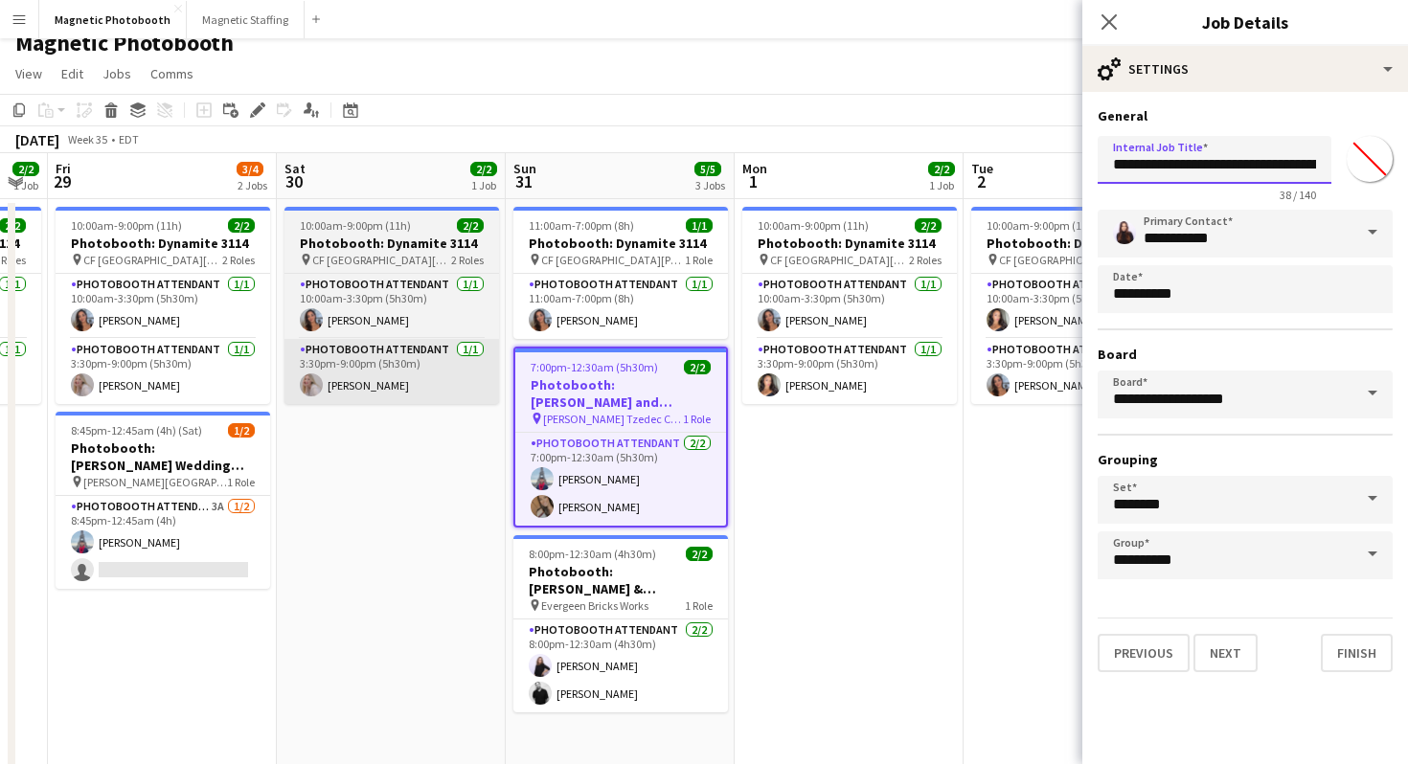
scroll to position [0, 875]
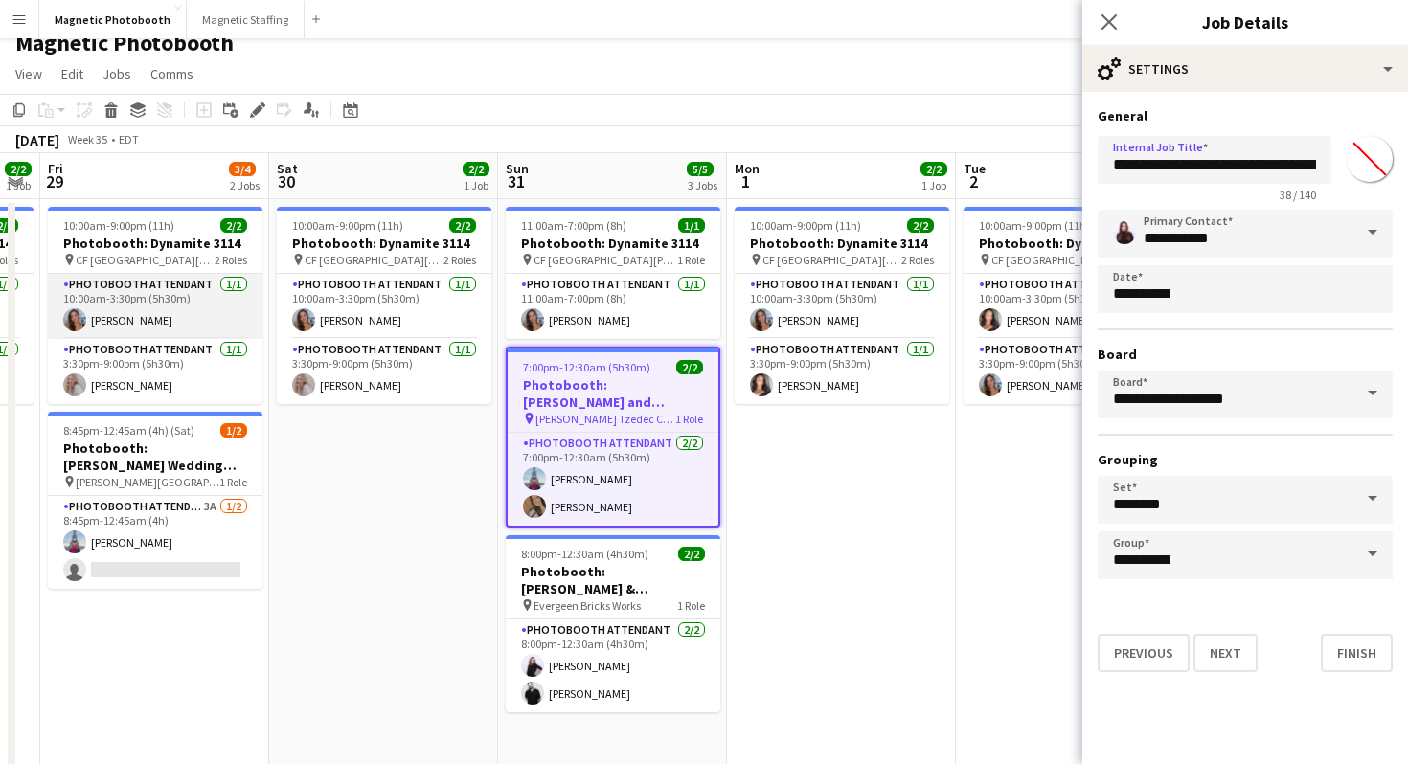
click at [220, 310] on app-card-role "Photobooth Attendant [DATE] 10:00am-3:30pm (5h30m) [PERSON_NAME]" at bounding box center [155, 306] width 215 height 65
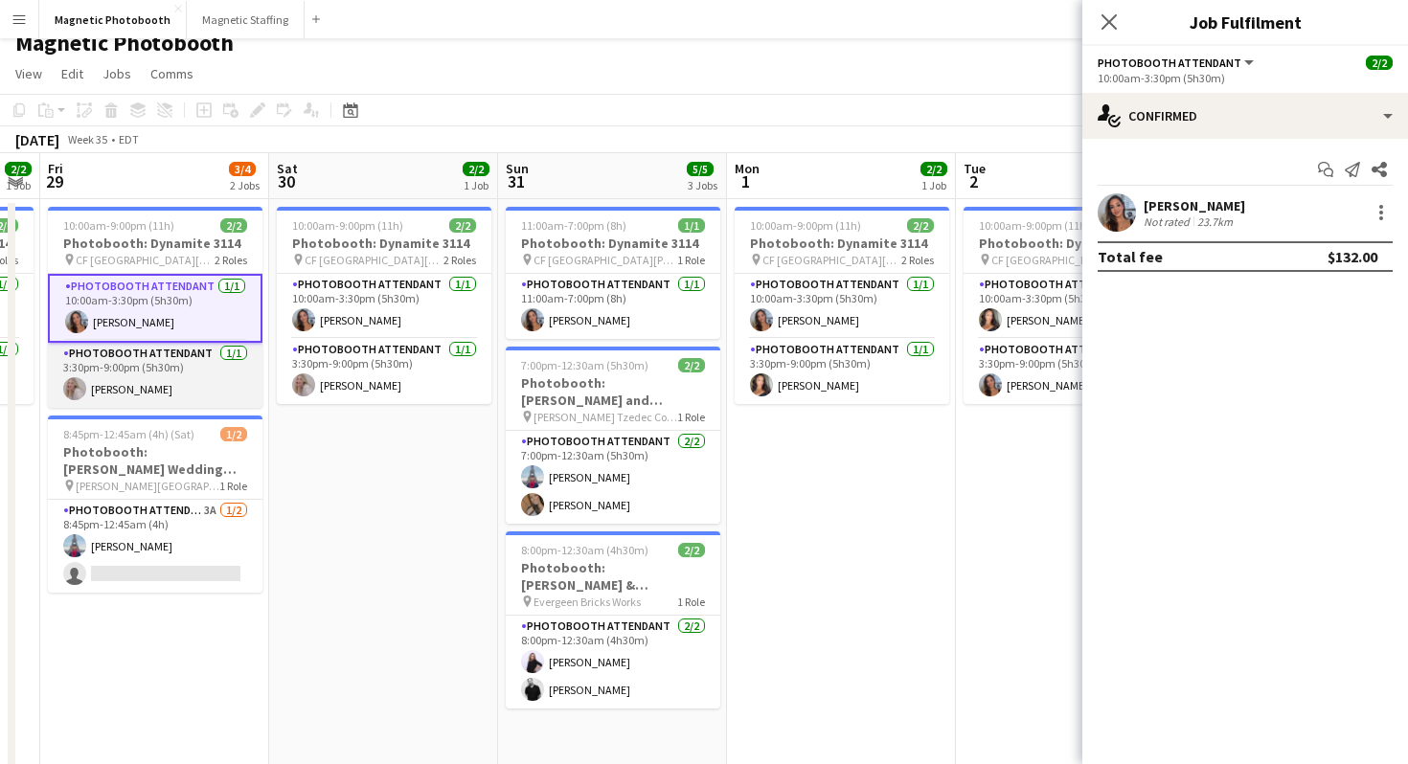
click at [198, 388] on app-card-role "Photobooth Attendant [DATE] 3:30pm-9:00pm (5h30m) [PERSON_NAME]" at bounding box center [155, 375] width 215 height 65
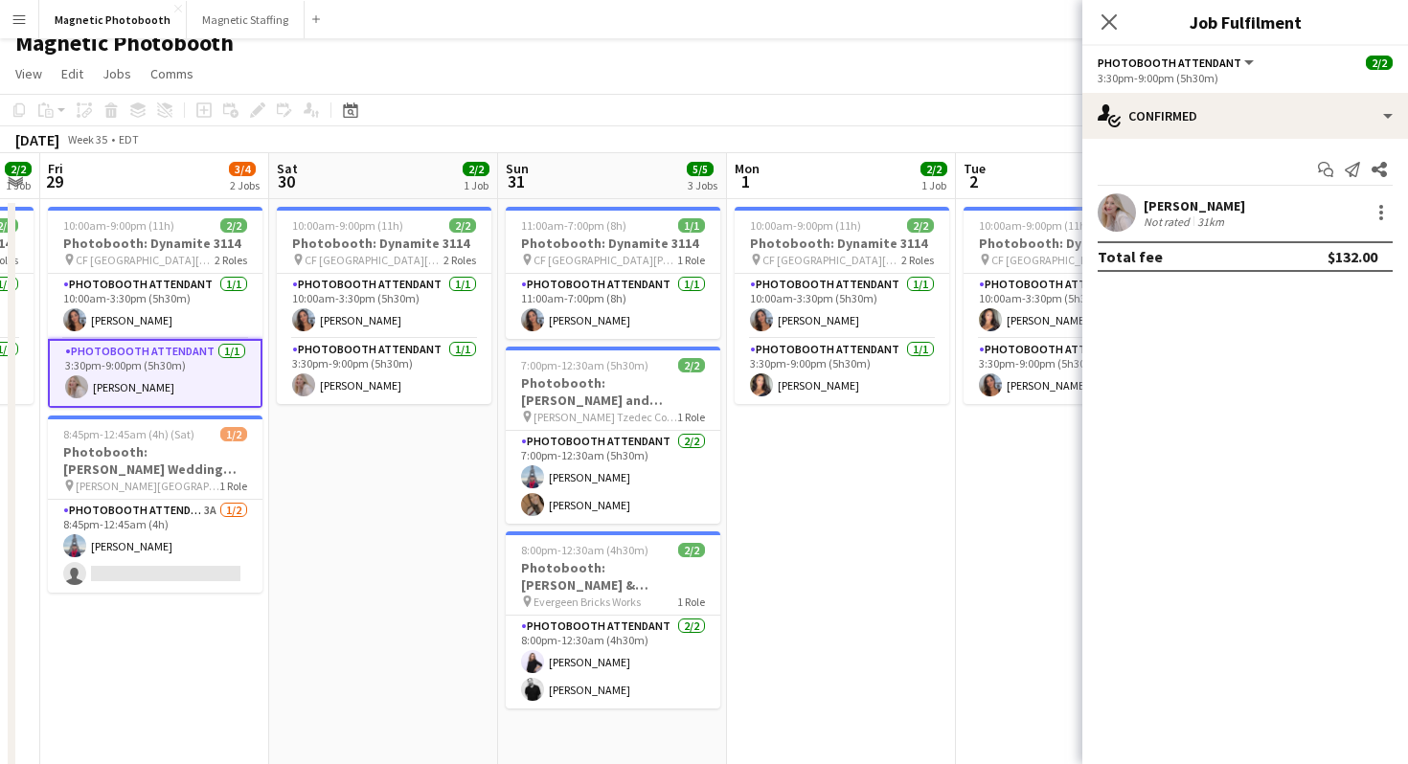
click at [1186, 152] on div "Start chat Send notification Share [PERSON_NAME] Not rated 31km Total fee $132.…" at bounding box center [1245, 213] width 326 height 148
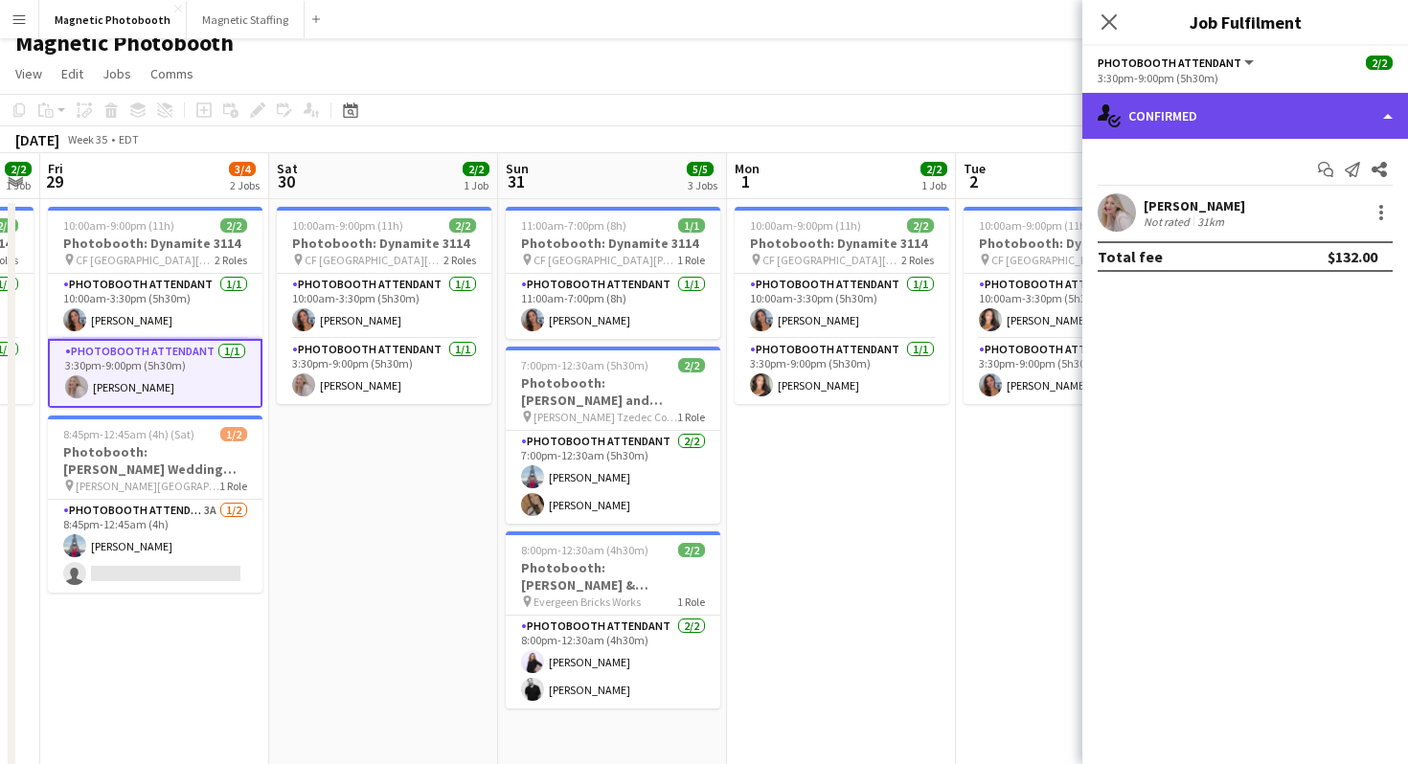
click at [1193, 135] on div "single-neutral-actions-check-2 Confirmed" at bounding box center [1245, 116] width 326 height 46
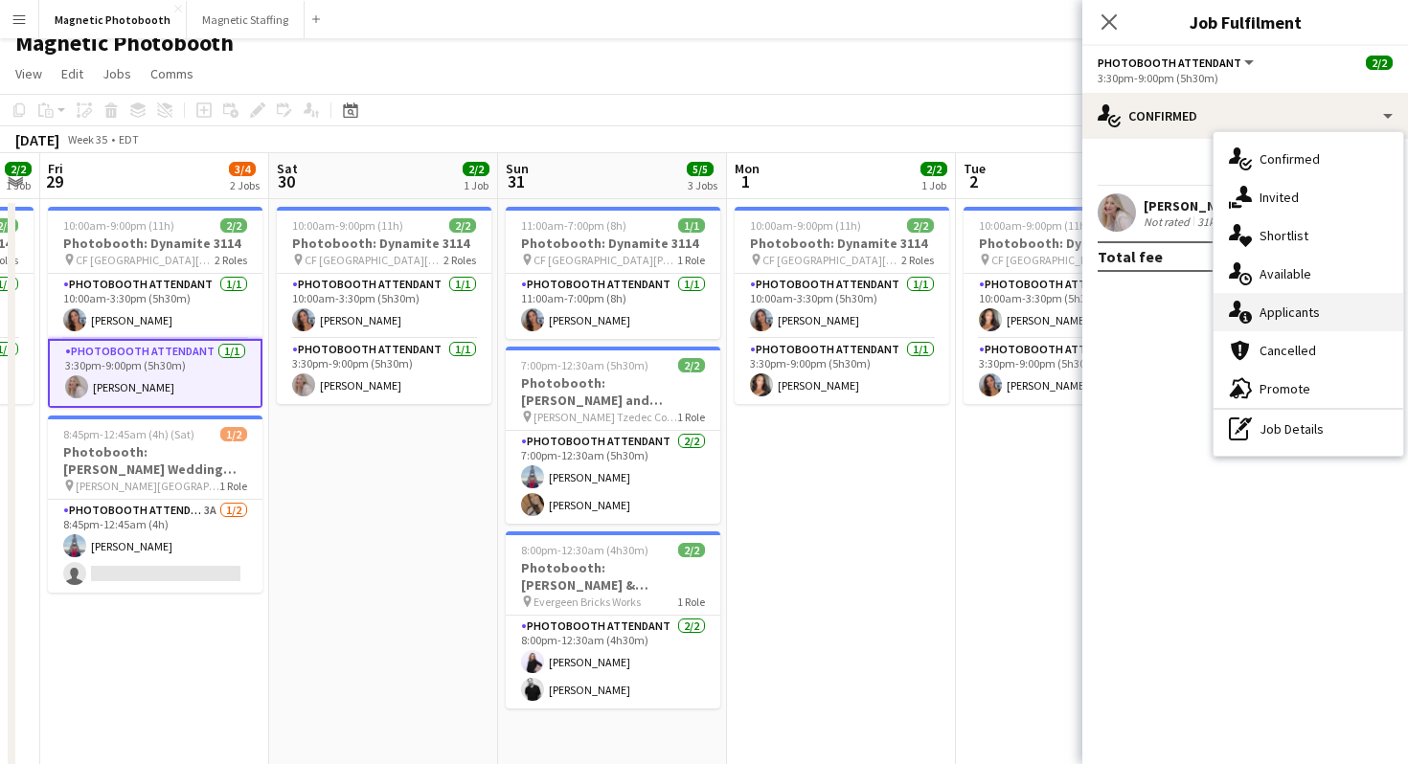
click at [1300, 302] on div "single-neutral-actions-information Applicants" at bounding box center [1308, 312] width 190 height 38
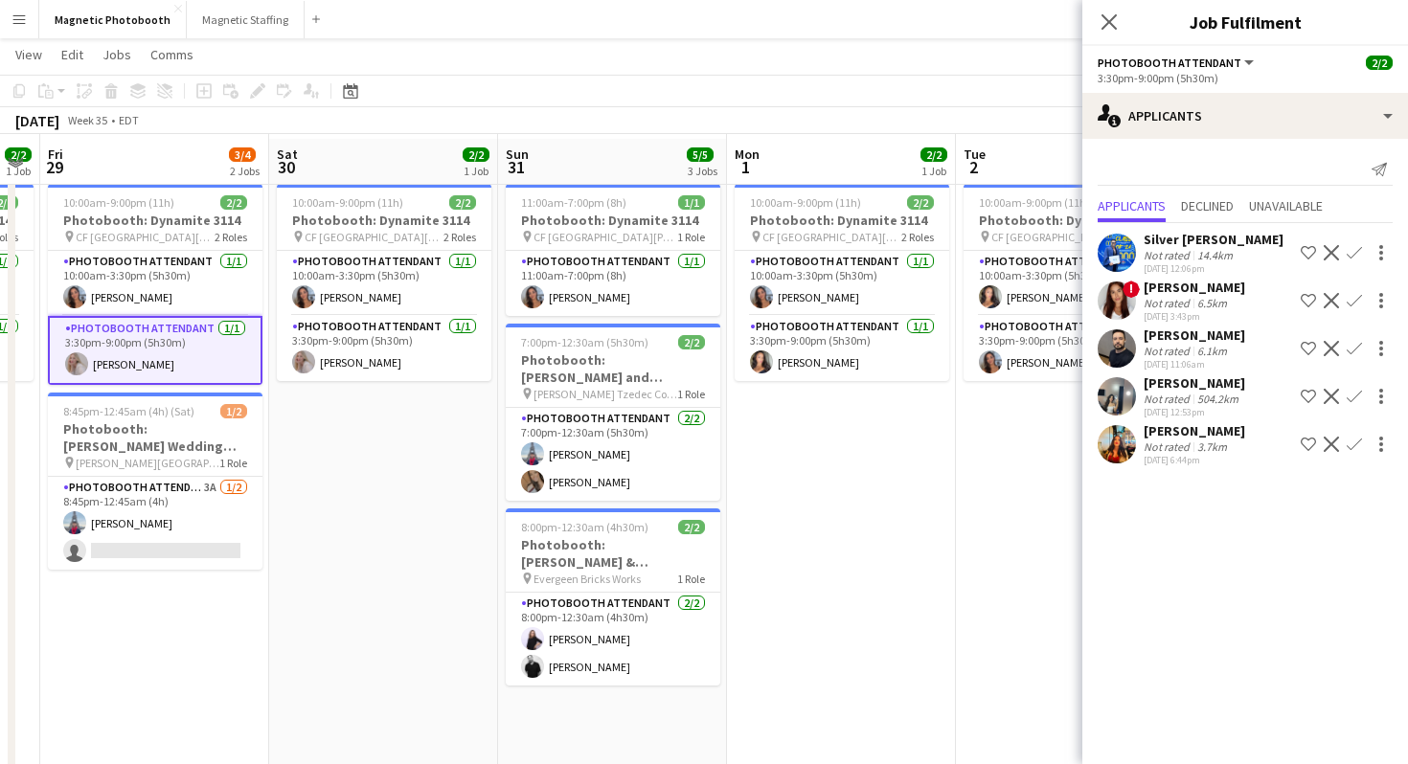
scroll to position [43, 0]
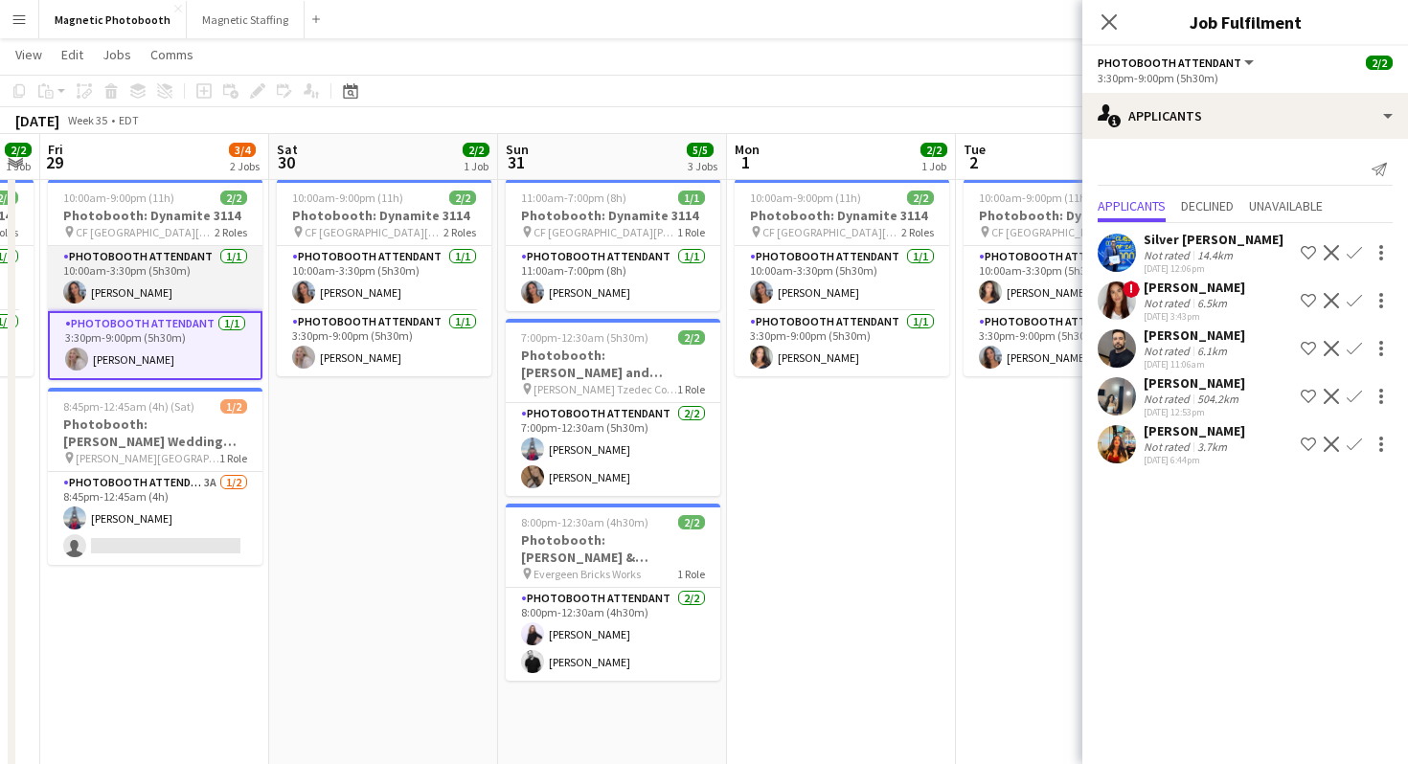
click at [210, 289] on app-card-role "Photobooth Attendant [DATE] 10:00am-3:30pm (5h30m) [PERSON_NAME]" at bounding box center [155, 278] width 215 height 65
